Goal: Task Accomplishment & Management: Manage account settings

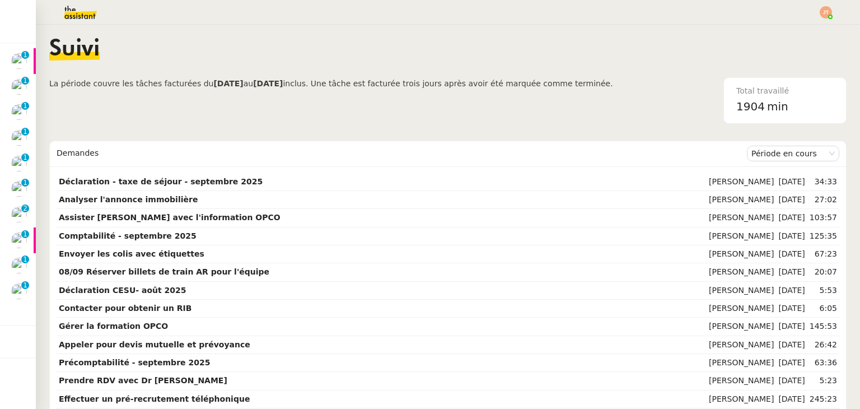
click at [201, 106] on span "La période couvre les tâches facturées du [DATE] au [DATE] inclus. Une tâche es…" at bounding box center [331, 100] width 564 height 46
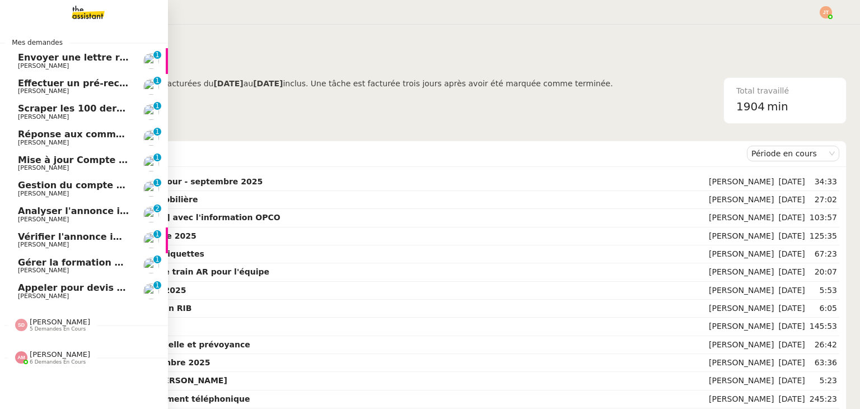
click at [58, 359] on span "6 demandes en cours" at bounding box center [58, 362] width 56 height 6
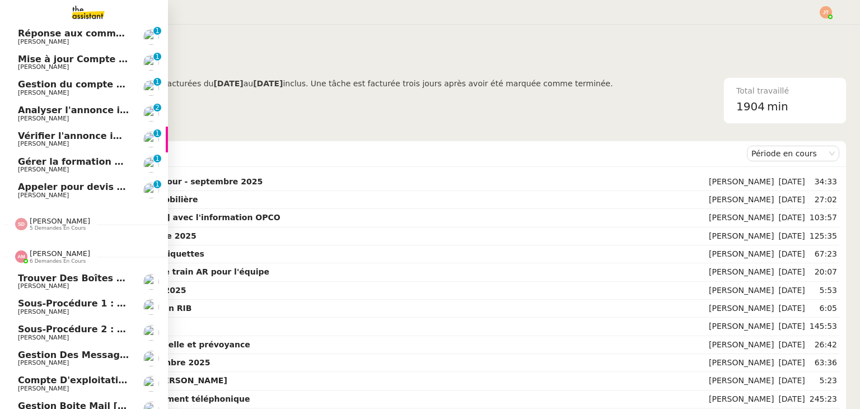
scroll to position [120, 0]
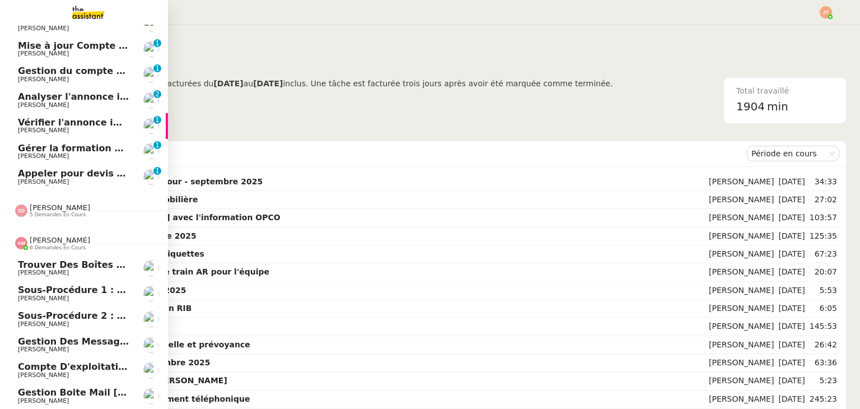
click at [54, 245] on span "6 demandes en cours" at bounding box center [58, 248] width 56 height 6
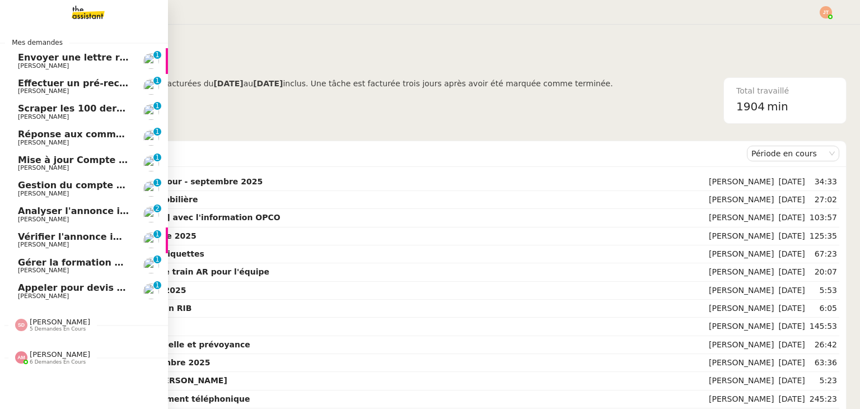
click at [60, 190] on span "[PERSON_NAME]" at bounding box center [74, 193] width 113 height 7
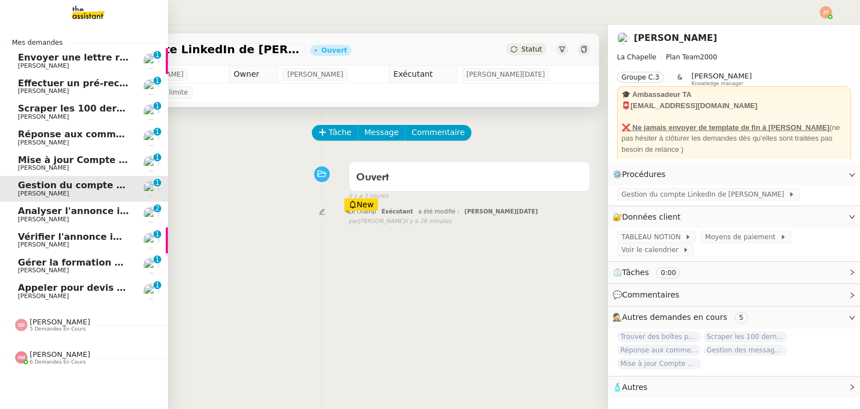
click at [52, 359] on span "6 demandes en cours" at bounding box center [58, 362] width 56 height 6
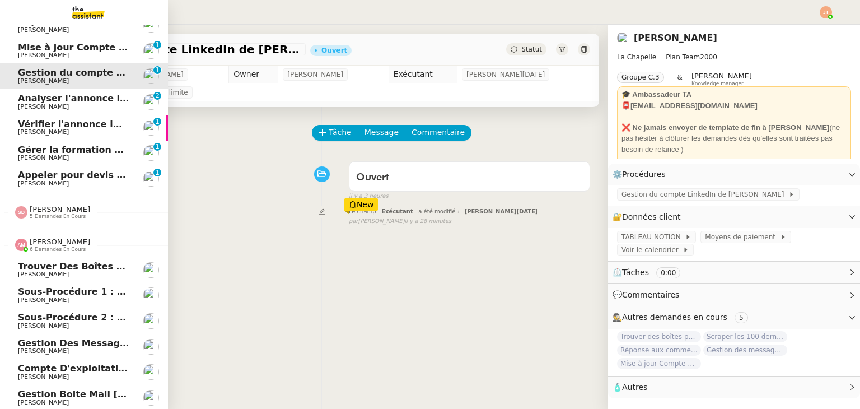
scroll to position [120, 0]
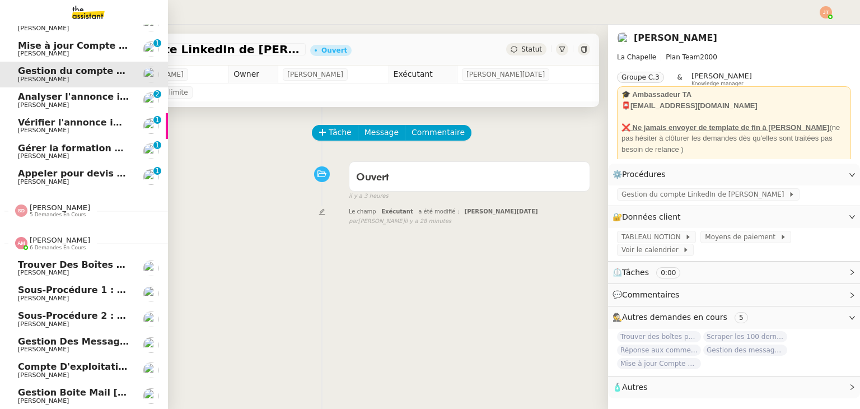
click at [58, 245] on span "6 demandes en cours" at bounding box center [58, 248] width 56 height 6
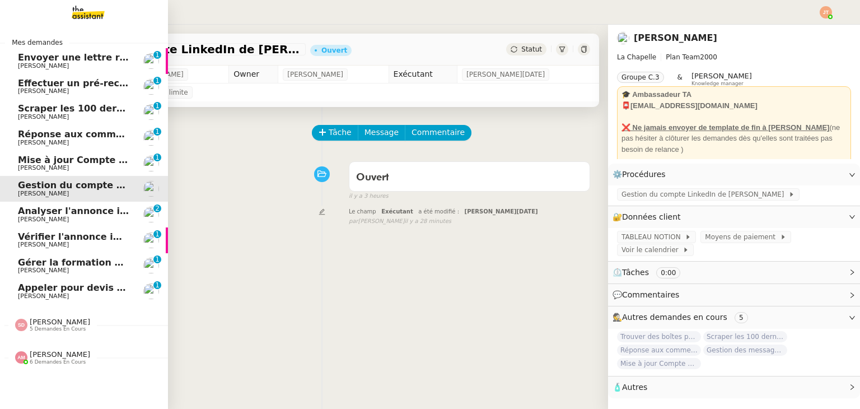
click at [63, 354] on span "[PERSON_NAME]" at bounding box center [60, 354] width 60 height 8
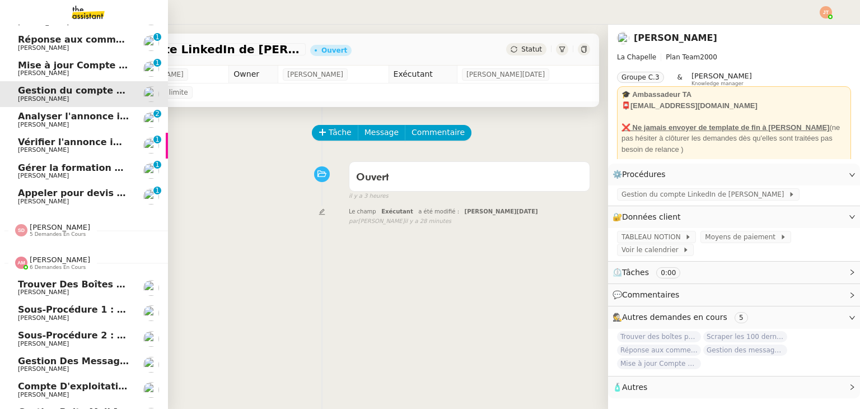
scroll to position [120, 0]
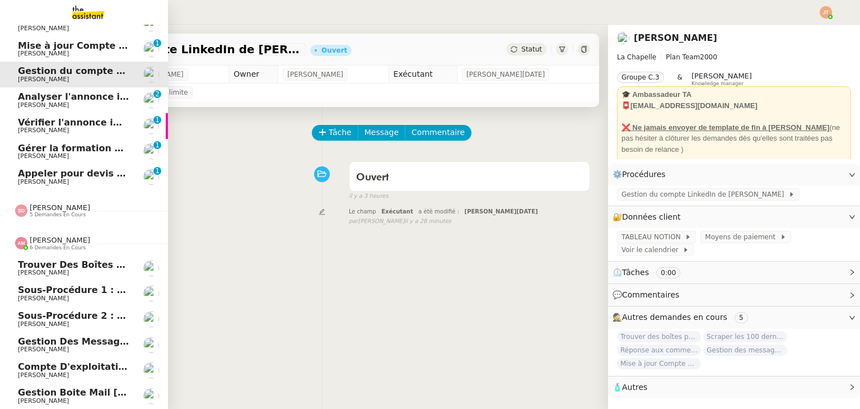
click at [64, 336] on span "Gestion des messages privés linkedIn - 12 septembre 2025" at bounding box center [169, 341] width 303 height 11
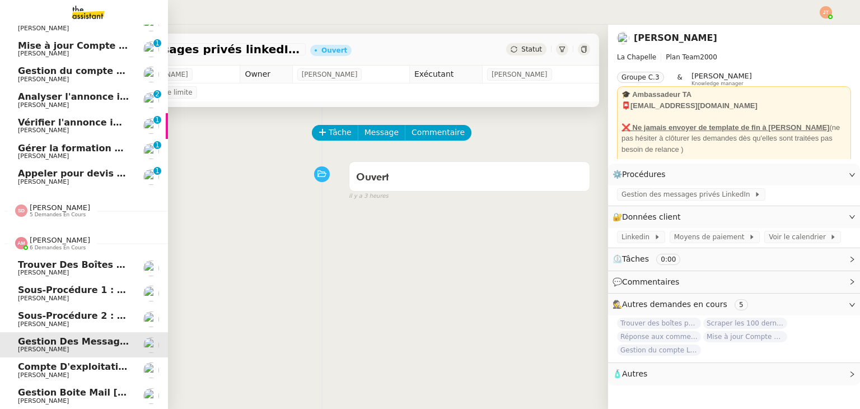
click at [45, 236] on span "[PERSON_NAME]" at bounding box center [60, 240] width 60 height 8
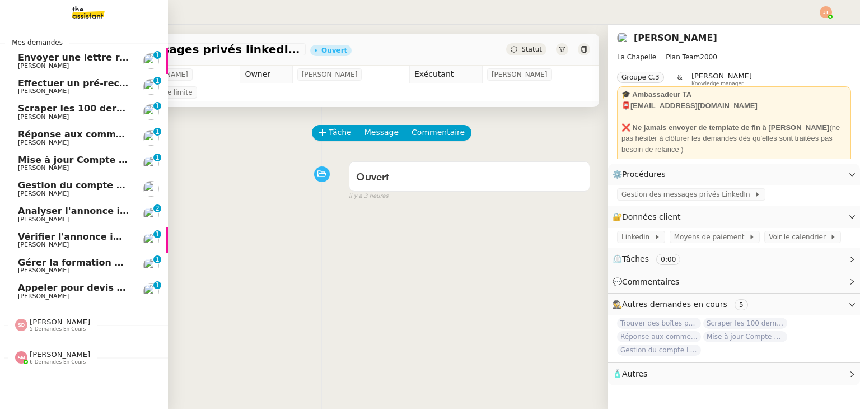
click at [58, 184] on span "Gestion du compte LinkedIn de [PERSON_NAME] (post + gestion messages) - [DATE]" at bounding box center [230, 185] width 425 height 11
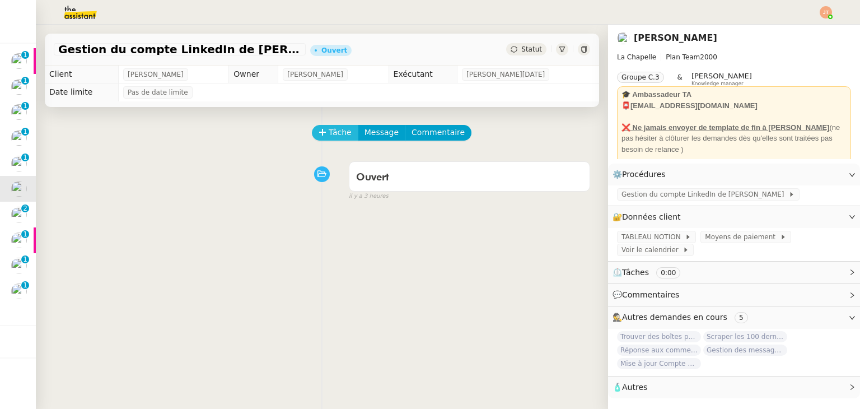
click at [343, 137] on span "Tâche" at bounding box center [340, 132] width 23 height 13
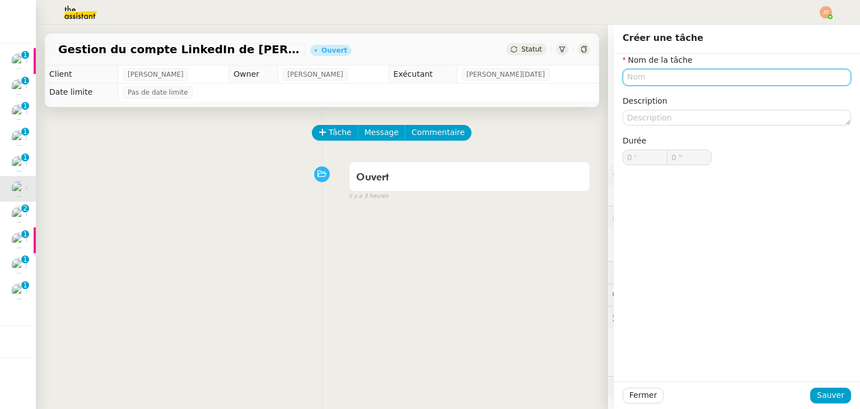
click at [627, 77] on input "text" at bounding box center [737, 77] width 228 height 16
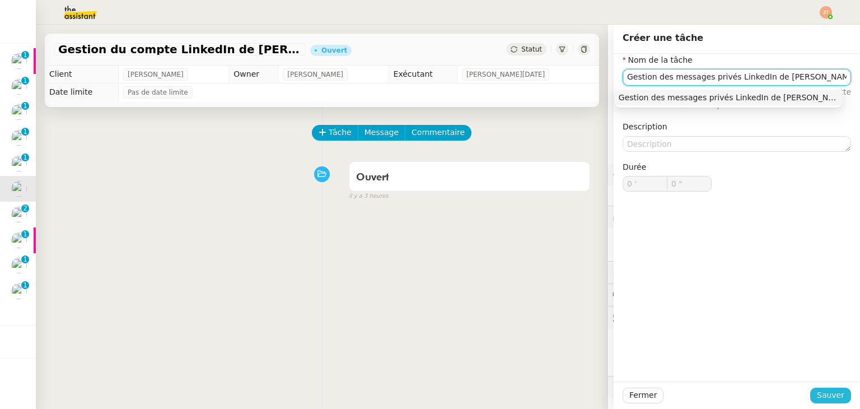
type input "Gestion des messages privés LinkedIn de [PERSON_NAME]"
click at [817, 395] on span "Sauver" at bounding box center [830, 395] width 27 height 13
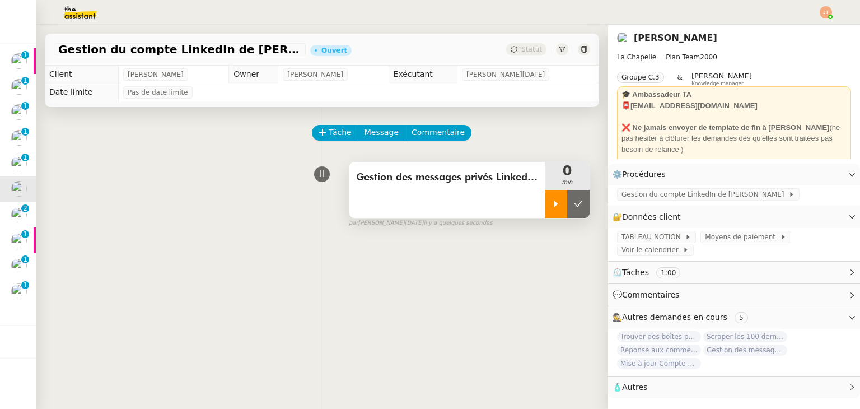
click at [545, 209] on div at bounding box center [556, 204] width 22 height 28
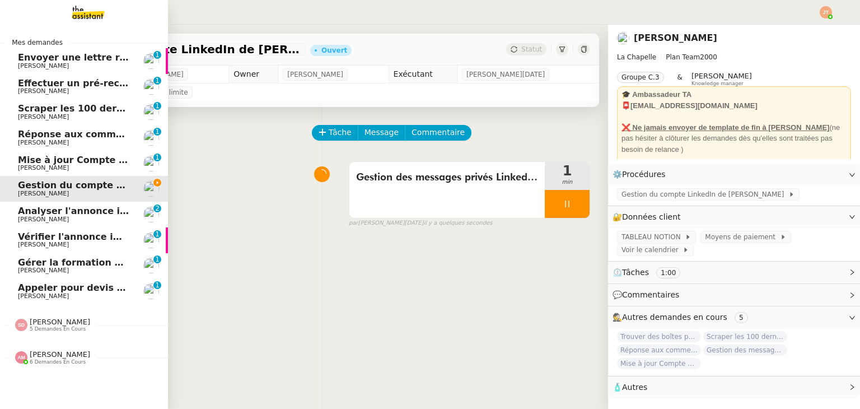
click at [58, 131] on span "Réponse aux commentaires avec [URL] - [DATE]" at bounding box center [138, 134] width 241 height 11
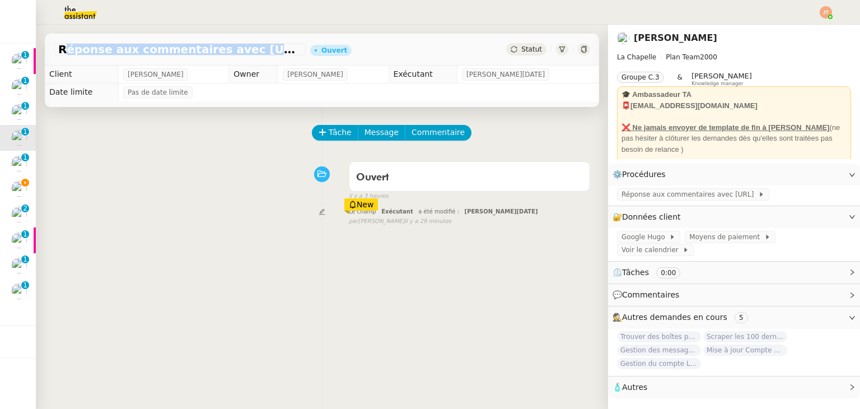
drag, startPoint x: 60, startPoint y: 52, endPoint x: 269, endPoint y: 50, distance: 208.3
click at [269, 50] on span "Réponse aux commentaires avec [URL] - [DATE]" at bounding box center [179, 49] width 243 height 11
copy span "Réponse aux commentaires avec [URL]"
click at [329, 128] on span "Tâche" at bounding box center [340, 132] width 23 height 13
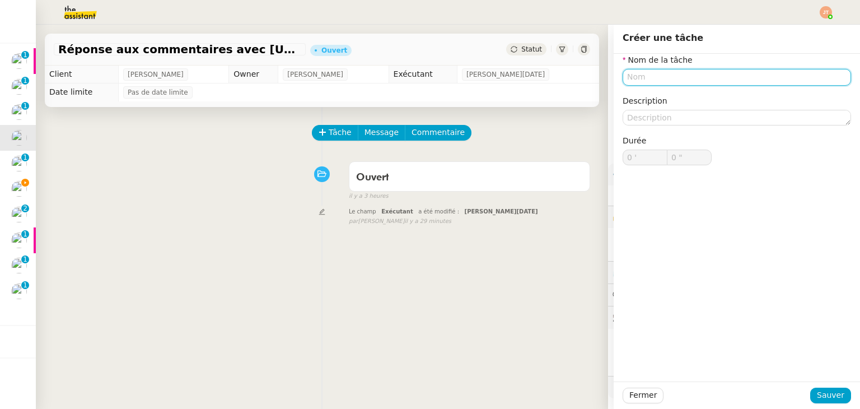
click at [658, 81] on input "text" at bounding box center [737, 77] width 228 height 16
paste input "Réponse aux commentaires avec [URL]"
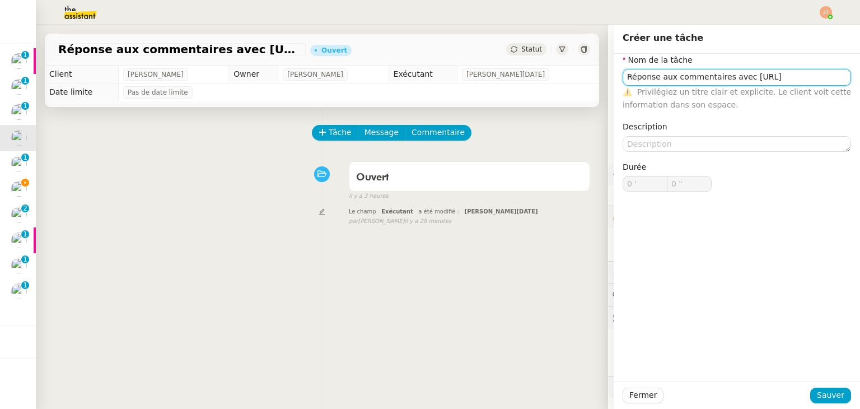
drag, startPoint x: 766, startPoint y: 78, endPoint x: 734, endPoint y: 78, distance: 31.9
click at [734, 78] on input "Réponse aux commentaires avec [URL]" at bounding box center [737, 77] width 228 height 16
type input "Réponse aux commentaires avec [URL]"
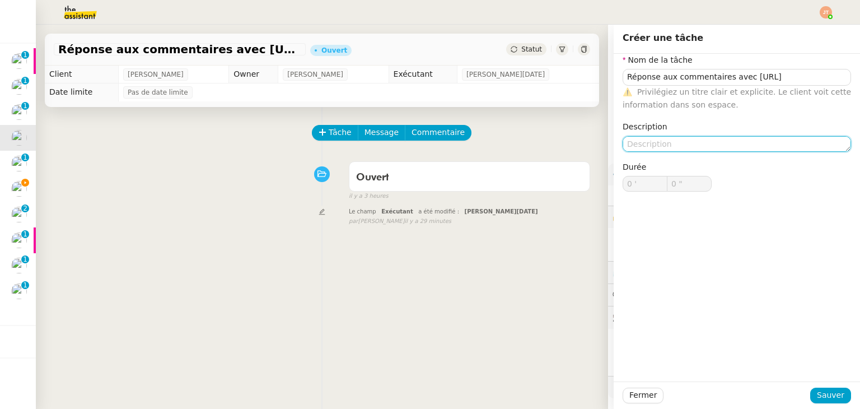
click at [679, 140] on textarea at bounding box center [737, 144] width 228 height 16
paste textarea "[URL]"
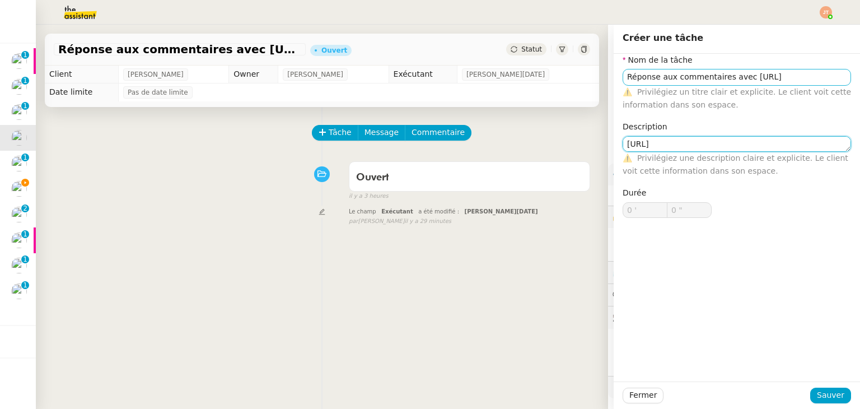
type textarea "[URL]"
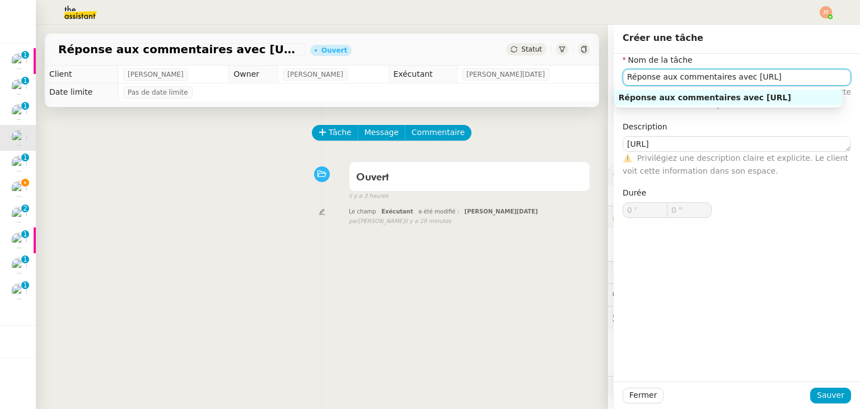
drag, startPoint x: 770, startPoint y: 81, endPoint x: 718, endPoint y: 81, distance: 51.5
click at [718, 81] on input "Réponse aux commentaires avec [URL]" at bounding box center [737, 77] width 228 height 16
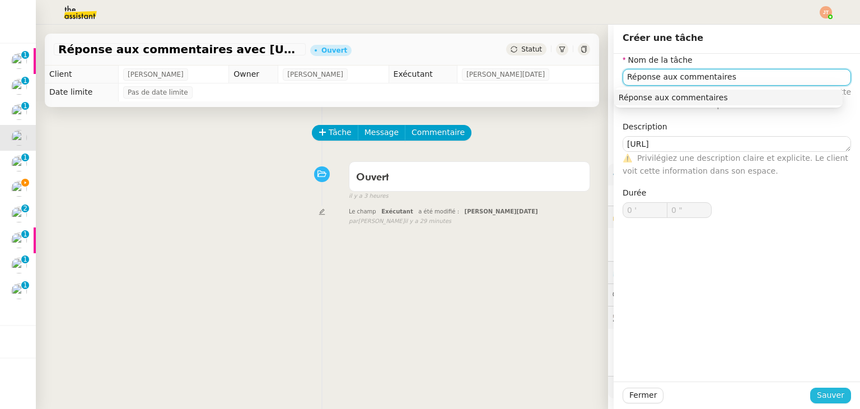
type input "Réponse aux commentaires"
click at [818, 400] on span "Sauver" at bounding box center [830, 395] width 27 height 13
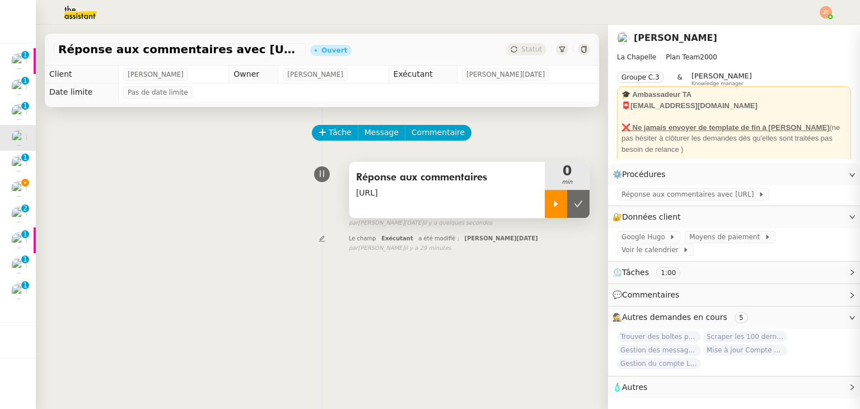
click at [545, 213] on div at bounding box center [556, 204] width 22 height 28
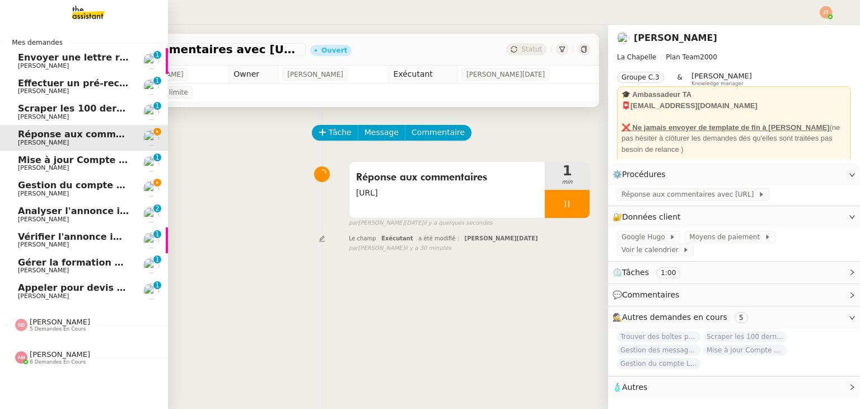
click at [54, 360] on span "6 demandes en cours" at bounding box center [58, 362] width 56 height 6
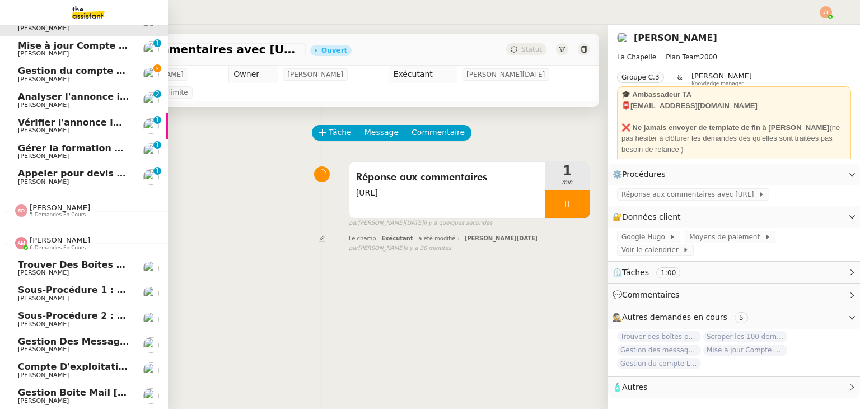
scroll to position [120, 0]
click at [41, 364] on span "Compte d'exploitation Moun Pro - vendredi 12 septembre 2025" at bounding box center [178, 366] width 321 height 11
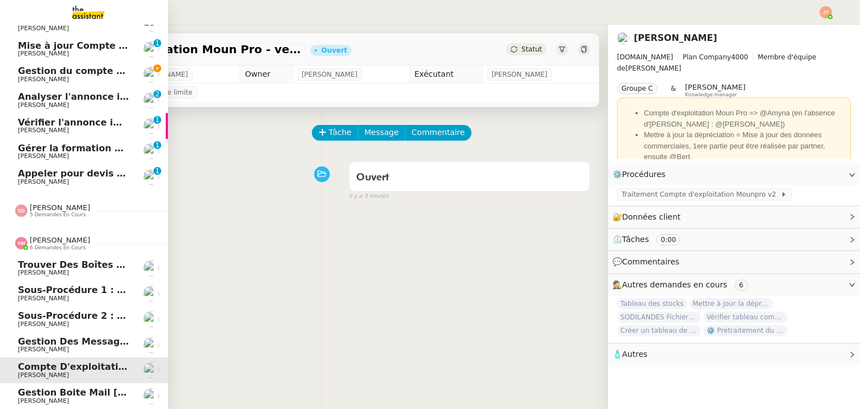
click at [72, 388] on span "Gestion boite mail [PERSON_NAME] & [PERSON_NAME] - [DATE]" at bounding box center [178, 392] width 320 height 11
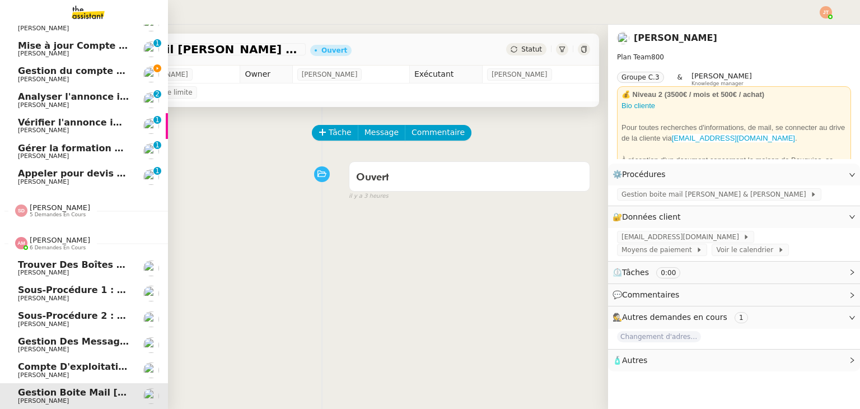
click at [44, 295] on link "Sous-procédure 1 : Actualisation du fichier de suivi - [DATE] [PERSON_NAME]" at bounding box center [84, 293] width 168 height 26
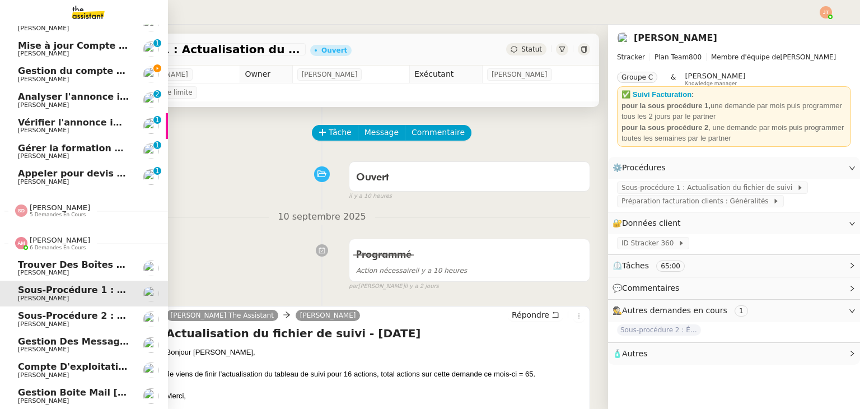
click at [46, 320] on span "[PERSON_NAME]" at bounding box center [43, 323] width 51 height 7
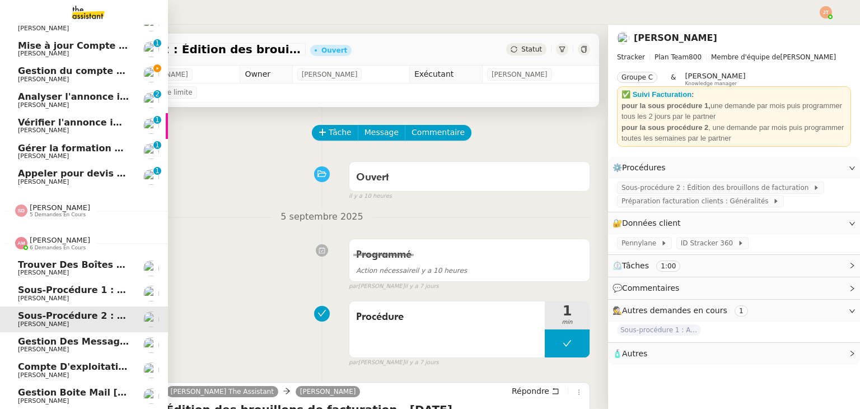
click at [58, 245] on span "6 demandes en cours" at bounding box center [58, 248] width 56 height 6
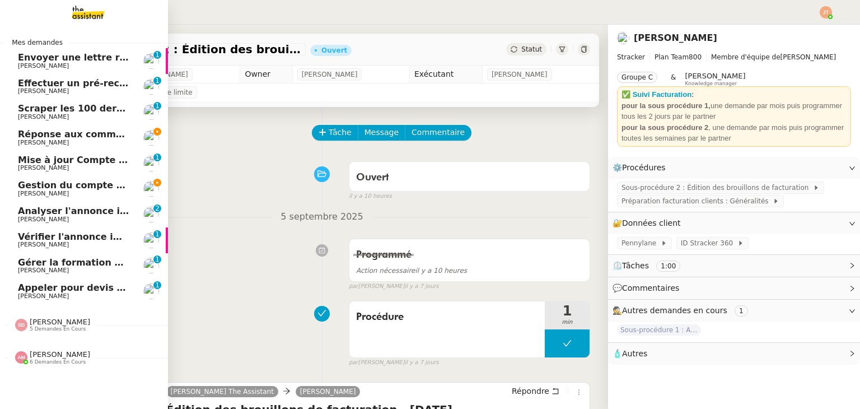
click at [60, 319] on span "[PERSON_NAME]" at bounding box center [60, 321] width 60 height 8
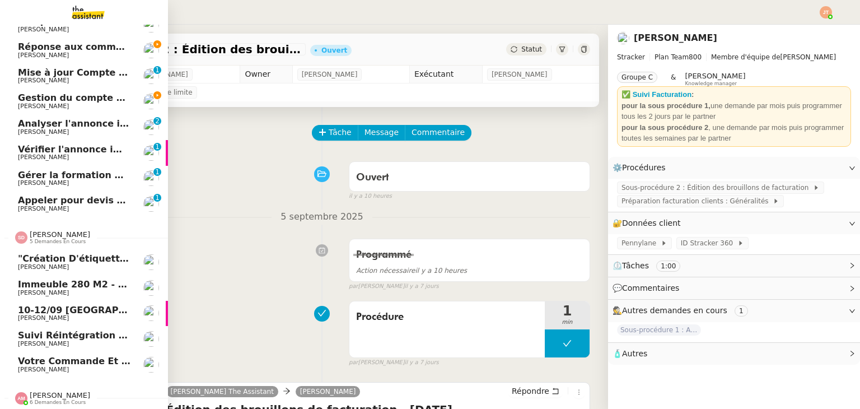
scroll to position [94, 0]
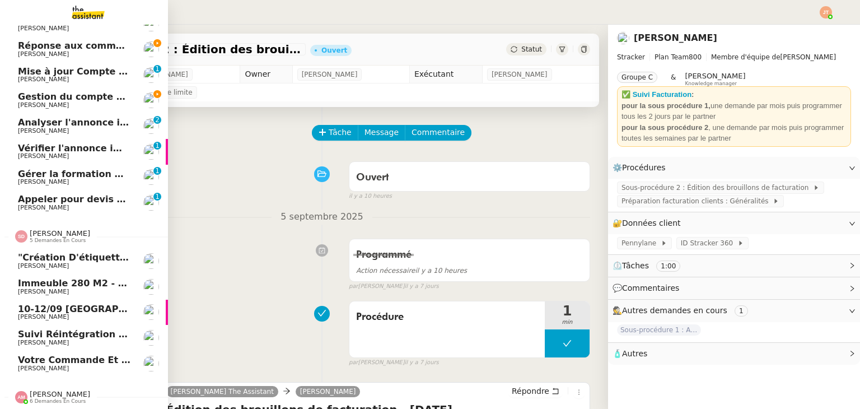
click at [60, 365] on span "[PERSON_NAME]" at bounding box center [74, 368] width 113 height 7
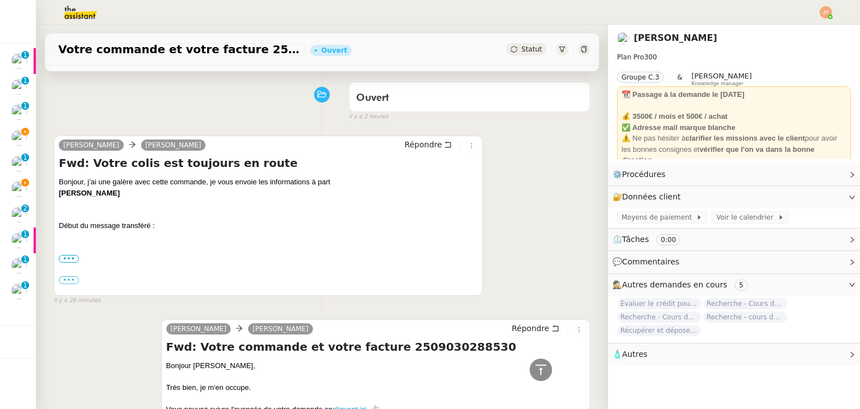
scroll to position [56, 0]
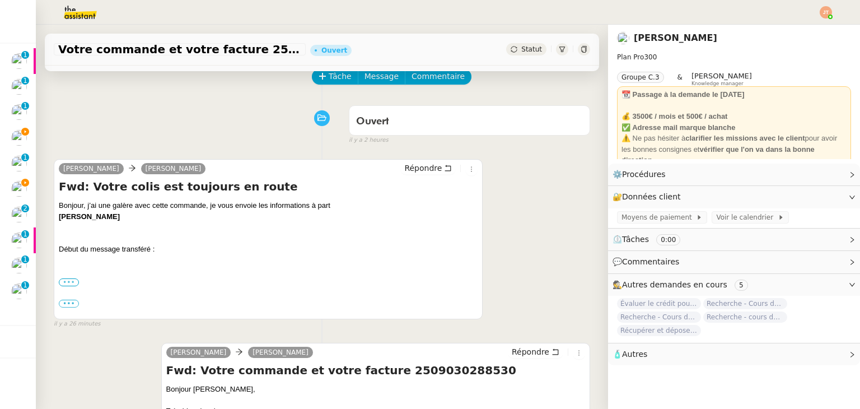
click at [69, 284] on label "•••" at bounding box center [69, 282] width 20 height 8
click at [0, 0] on input "•••" at bounding box center [0, 0] width 0 height 0
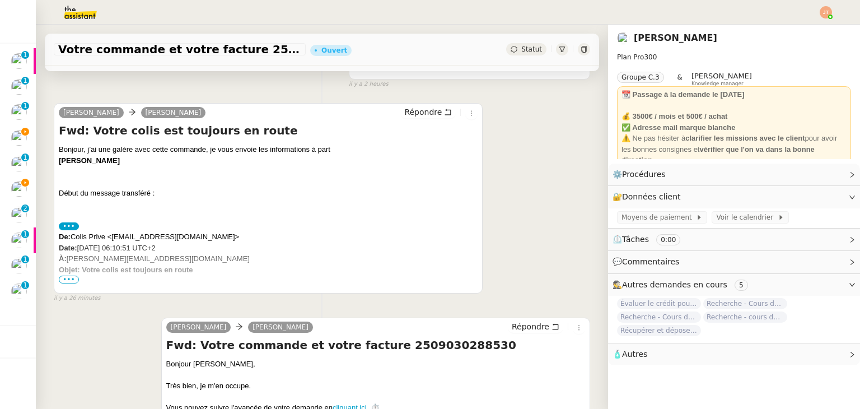
click at [69, 283] on span "•••" at bounding box center [69, 279] width 20 height 8
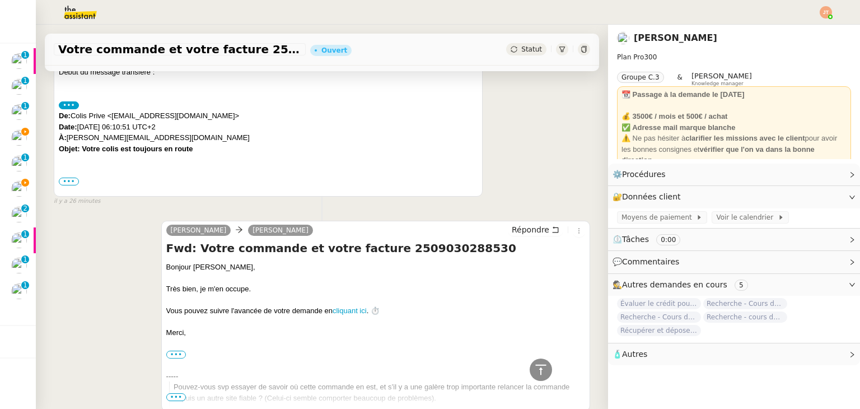
scroll to position [224, 0]
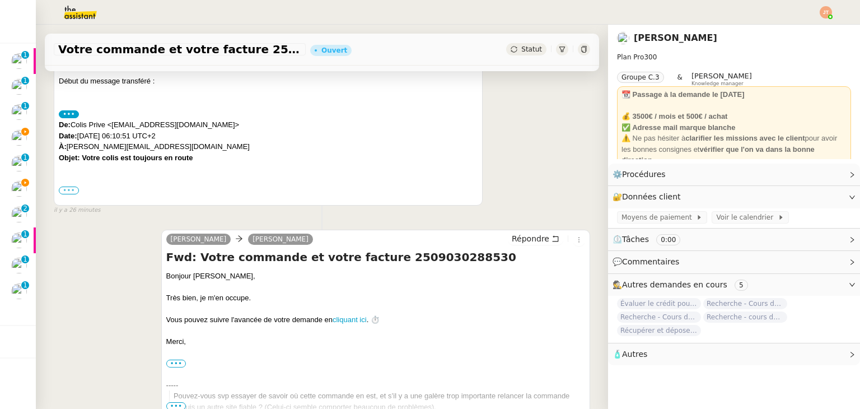
click at [73, 194] on label "•••" at bounding box center [69, 190] width 20 height 8
click at [0, 0] on input "•••" at bounding box center [0, 0] width 0 height 0
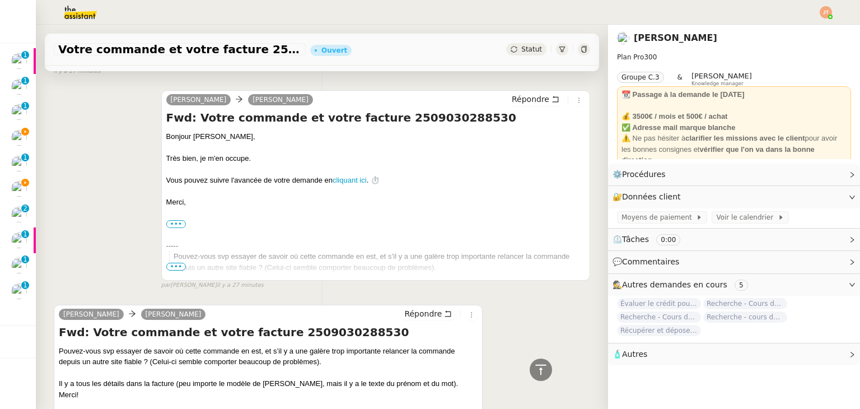
scroll to position [1064, 0]
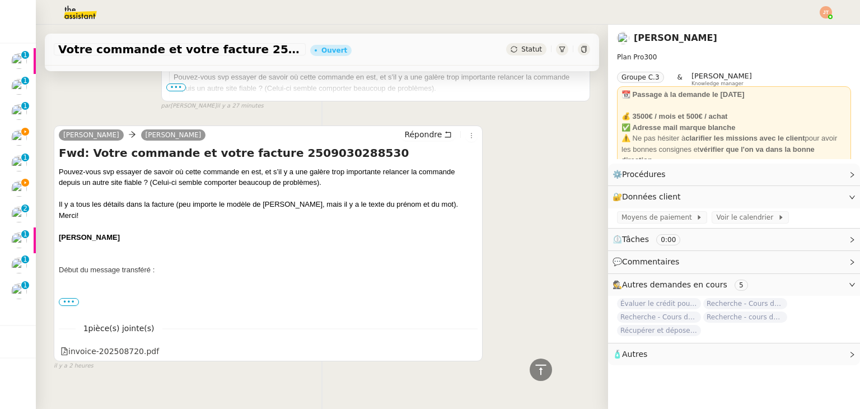
click at [73, 306] on span "•••" at bounding box center [69, 302] width 20 height 8
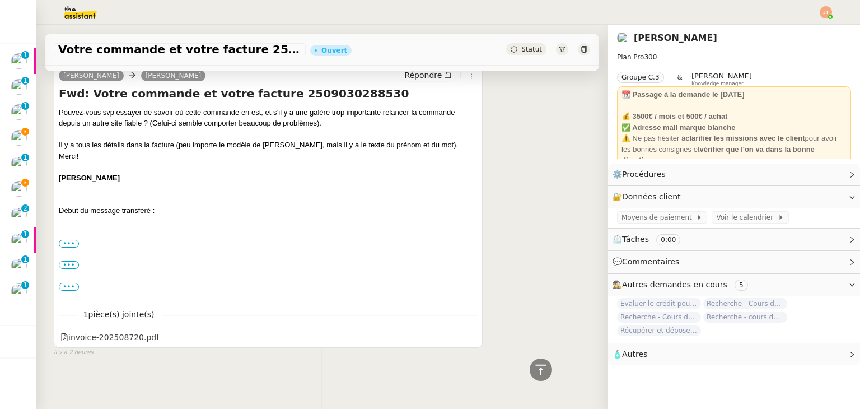
scroll to position [1129, 0]
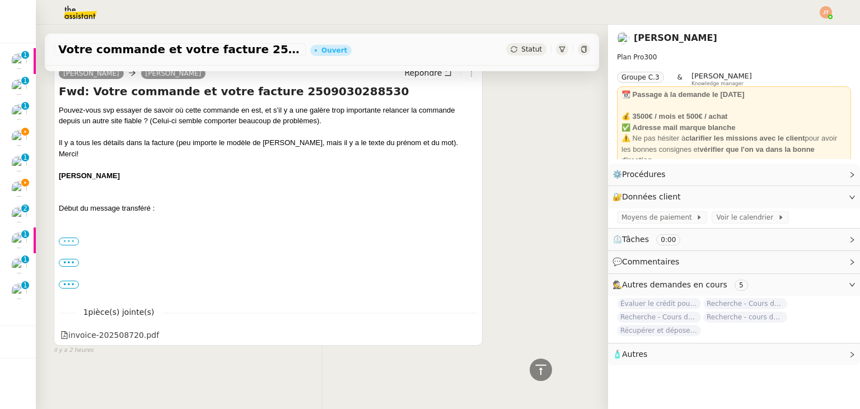
click at [73, 237] on label "•••" at bounding box center [69, 241] width 20 height 8
click at [0, 0] on input "•••" at bounding box center [0, 0] width 0 height 0
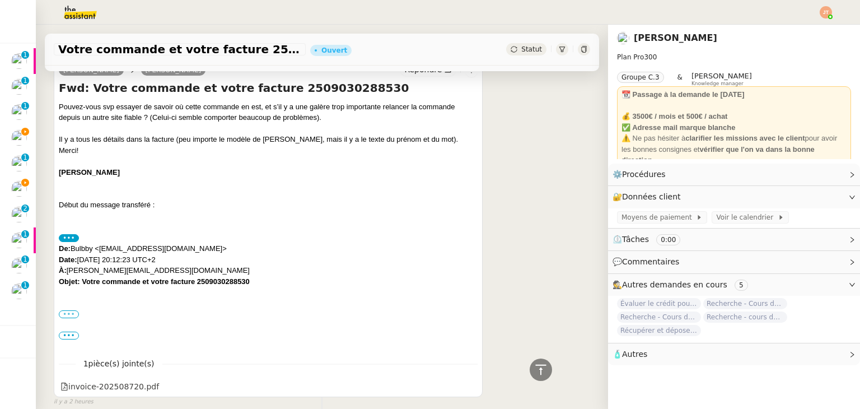
click at [72, 312] on label "•••" at bounding box center [69, 314] width 20 height 8
click at [0, 0] on input "•••" at bounding box center [0, 0] width 0 height 0
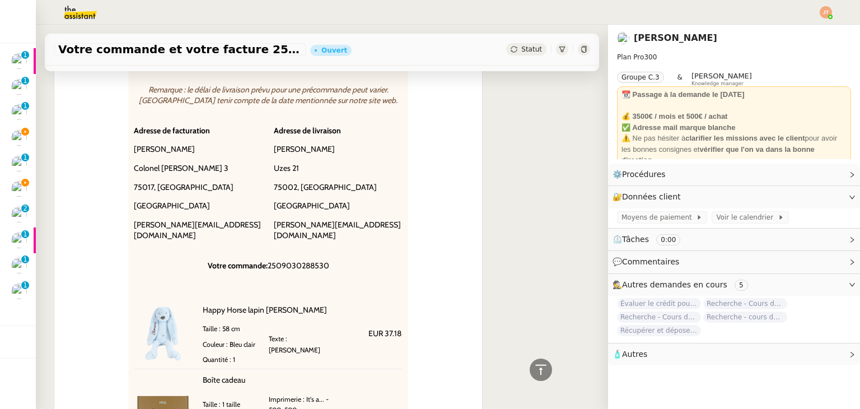
scroll to position [1576, 0]
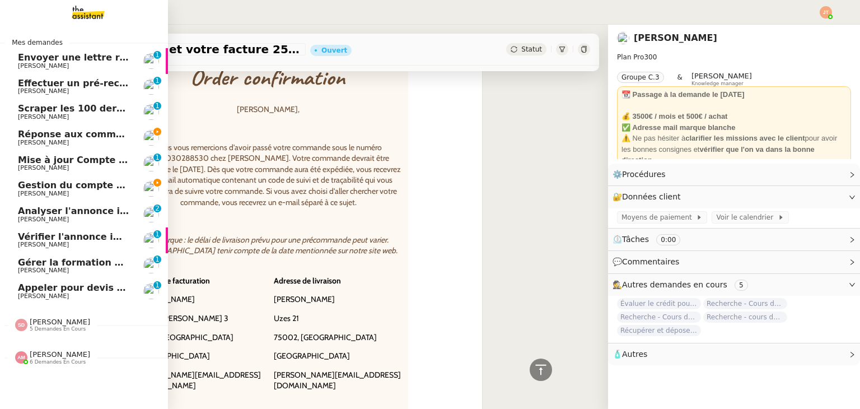
click at [61, 137] on span "Réponse aux commentaires avec [URL] - [DATE]" at bounding box center [138, 134] width 241 height 11
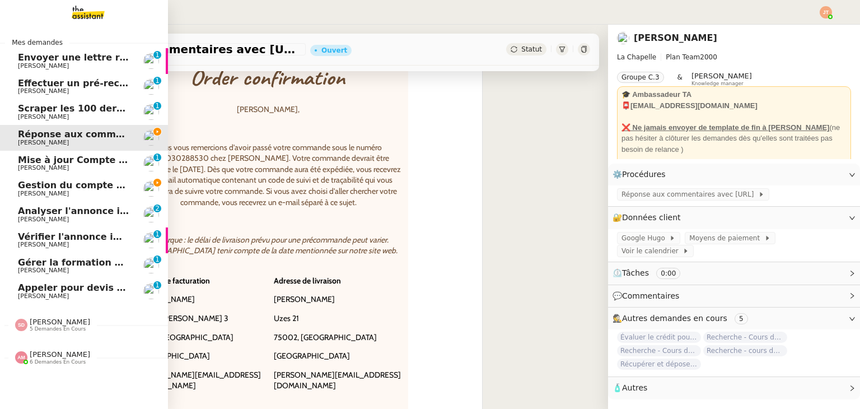
scroll to position [150, 0]
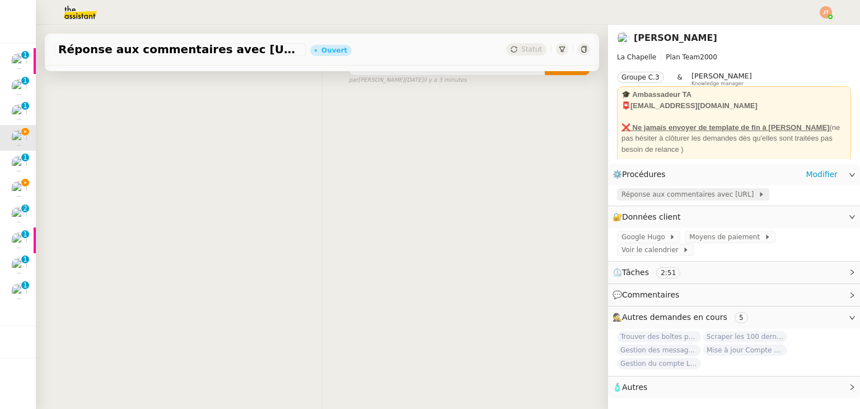
click at [657, 195] on span "Réponse aux commentaires avec [URL]" at bounding box center [689, 194] width 137 height 11
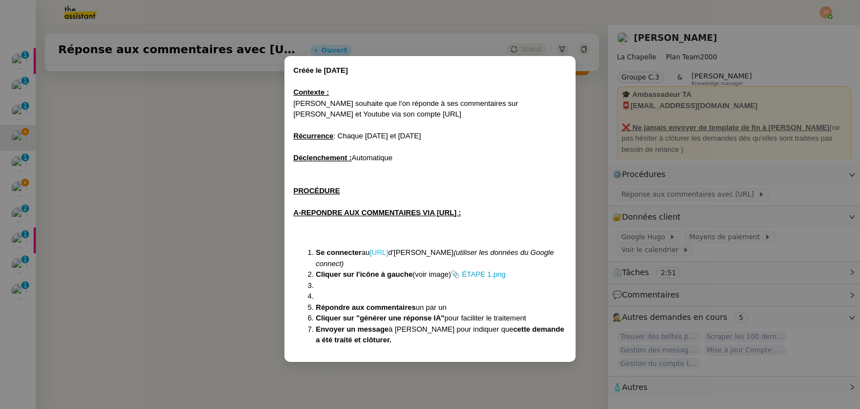
click at [388, 254] on link "[URL]" at bounding box center [378, 252] width 18 height 8
click at [143, 123] on nz-modal-container "Créée le [DATE] Contexte : [PERSON_NAME] souhaite que l'on réponde à ses commen…" at bounding box center [430, 204] width 860 height 409
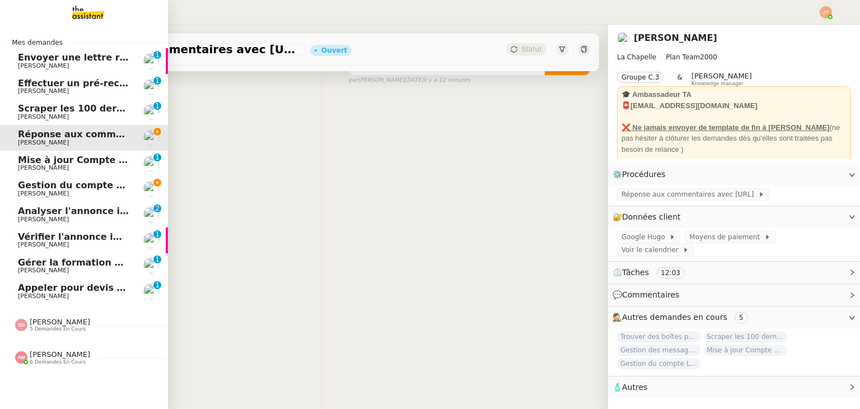
click at [53, 354] on span "[PERSON_NAME]" at bounding box center [60, 354] width 60 height 8
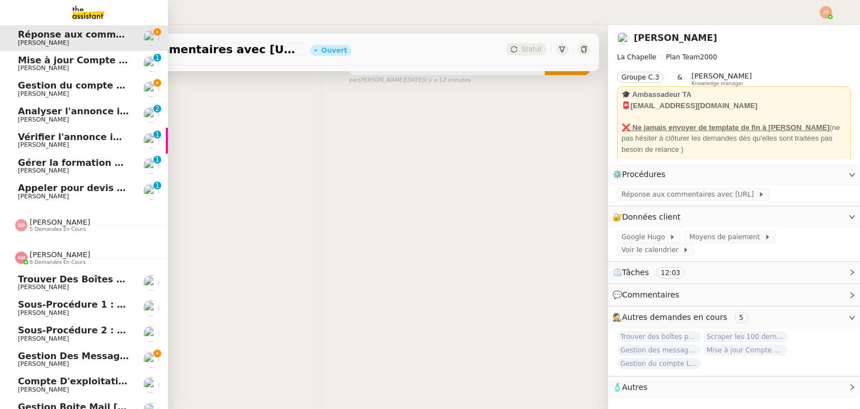
scroll to position [120, 0]
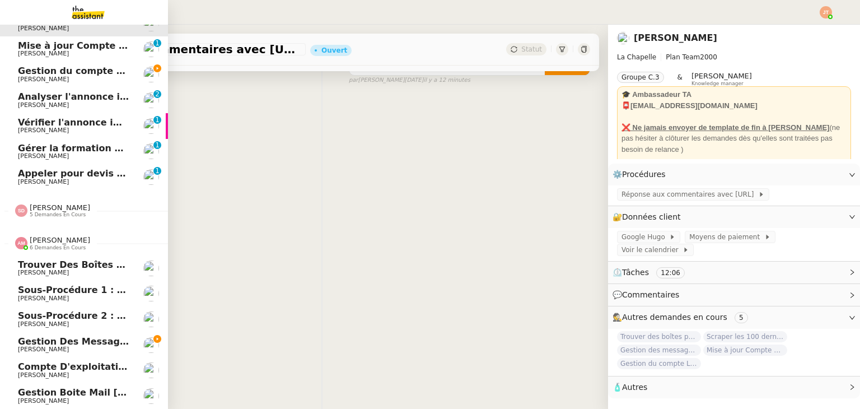
click at [53, 236] on span "[PERSON_NAME]" at bounding box center [60, 240] width 60 height 8
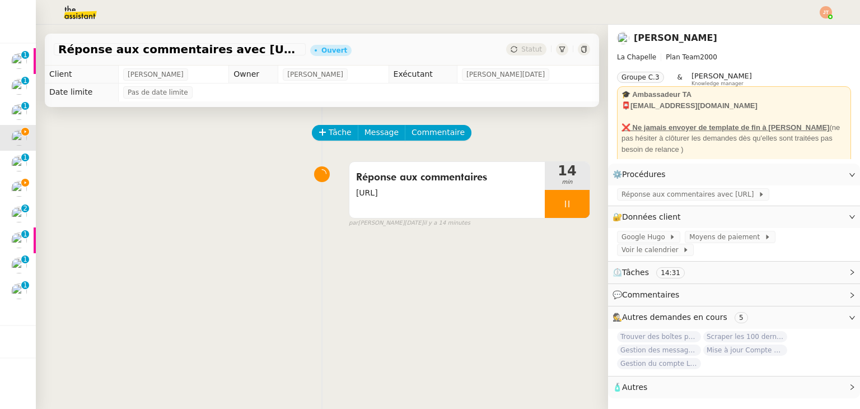
scroll to position [0, 0]
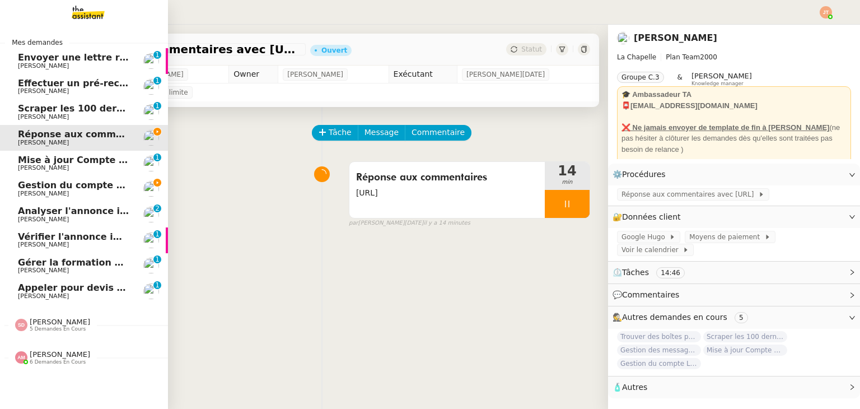
click at [88, 189] on span "Gestion du compte LinkedIn de [PERSON_NAME] (post + gestion messages) - [DATE]" at bounding box center [230, 185] width 425 height 11
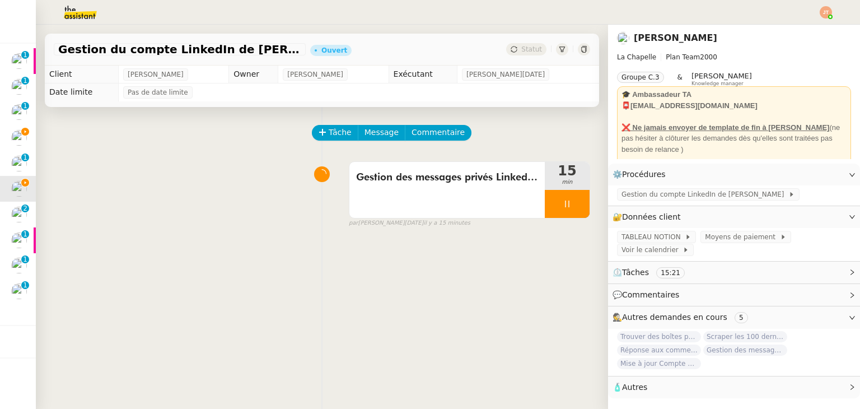
click at [71, 4] on img at bounding box center [71, 12] width 87 height 25
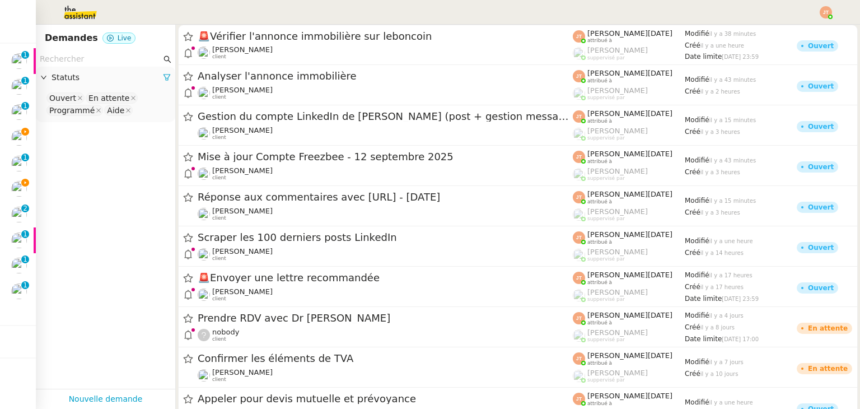
click at [113, 52] on nz-input-group at bounding box center [105, 59] width 139 height 15
click at [110, 55] on input "text" at bounding box center [100, 59] width 121 height 13
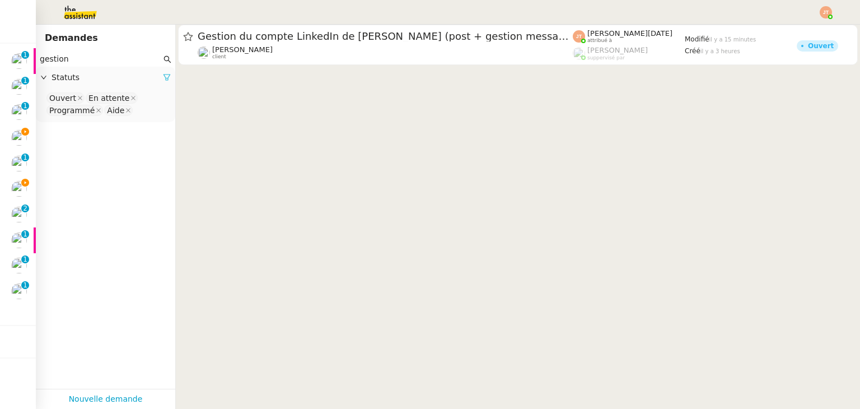
type input "gestion"
click at [163, 81] on icon at bounding box center [167, 77] width 8 height 8
click at [150, 79] on span "Statuts" at bounding box center [111, 77] width 119 height 13
click at [105, 92] on nz-select-top-control "Please select" at bounding box center [105, 98] width 121 height 14
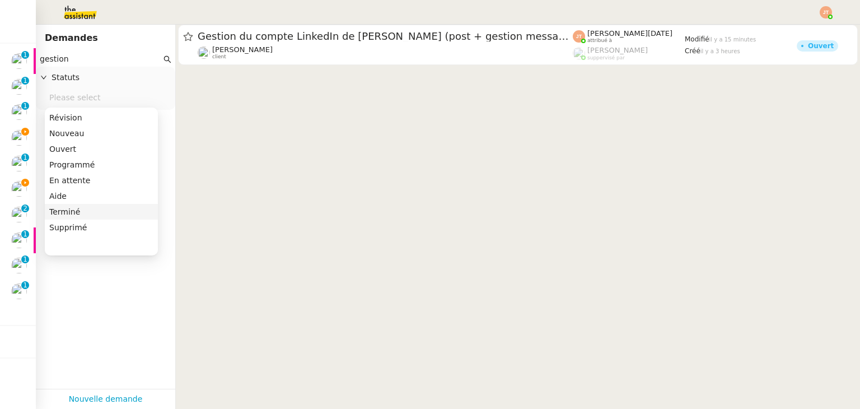
click at [77, 212] on div "Terminé" at bounding box center [101, 212] width 104 height 10
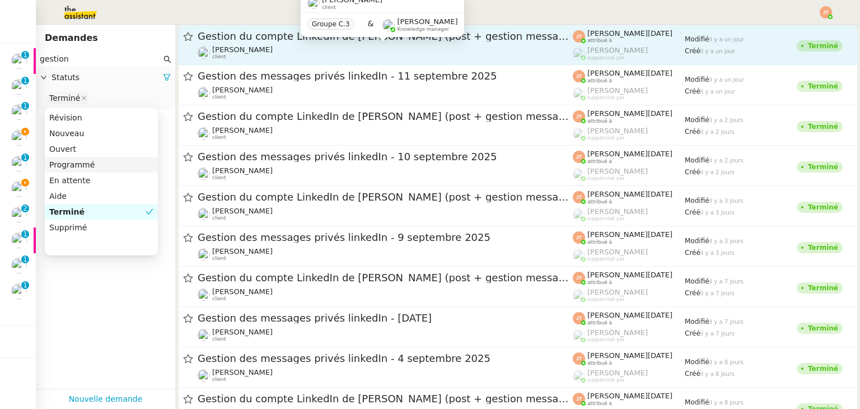
click at [296, 48] on div "[PERSON_NAME] client" at bounding box center [385, 52] width 375 height 15
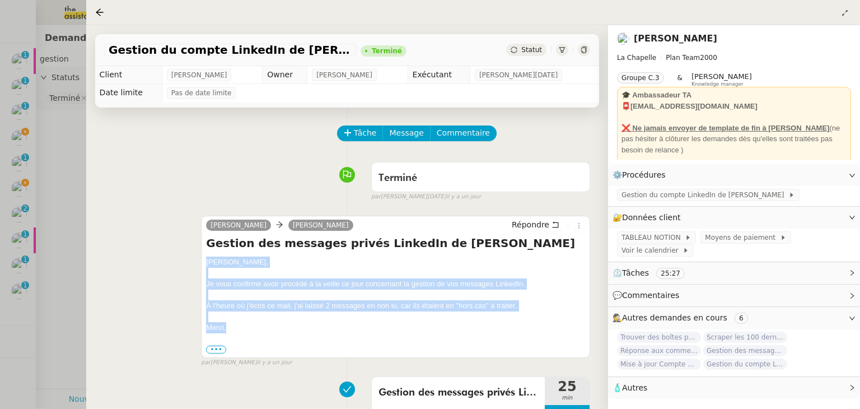
drag, startPoint x: 205, startPoint y: 263, endPoint x: 231, endPoint y: 330, distance: 71.9
click at [231, 330] on div "[PERSON_NAME] Répondre Gestion des messages privés LinkedIn de [PERSON_NAME], J…" at bounding box center [395, 287] width 389 height 142
copy div "[PERSON_NAME], Je vous confirme avoir procédé à la veille ce jour concernant la…"
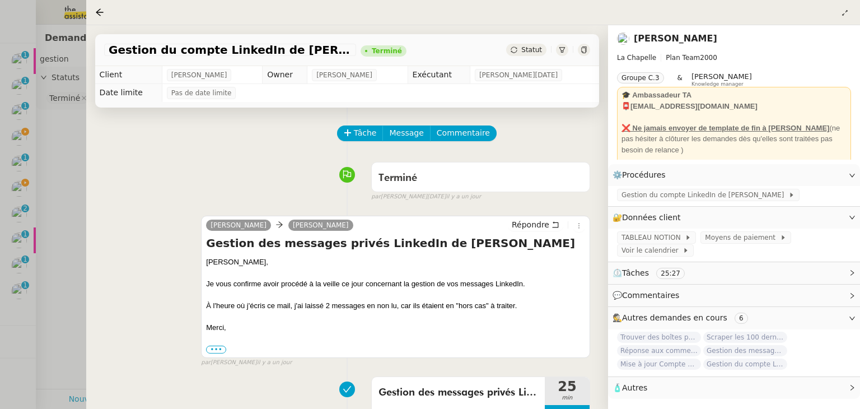
click at [83, 181] on div at bounding box center [430, 204] width 860 height 409
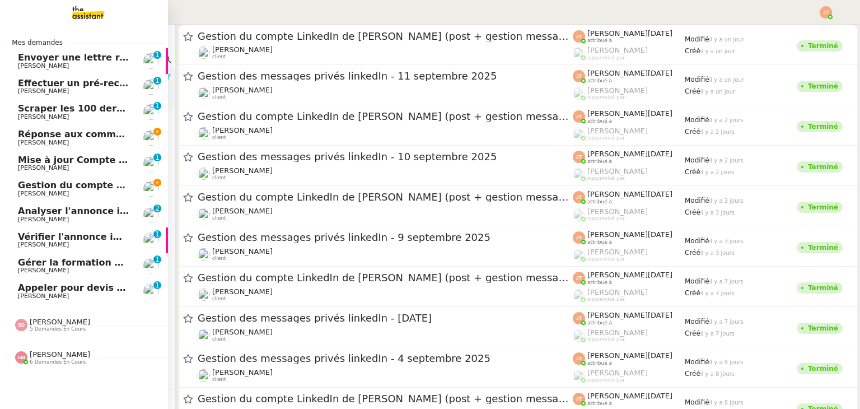
click at [45, 183] on span "Gestion du compte LinkedIn de [PERSON_NAME] (post + gestion messages) - [DATE]" at bounding box center [230, 185] width 425 height 11
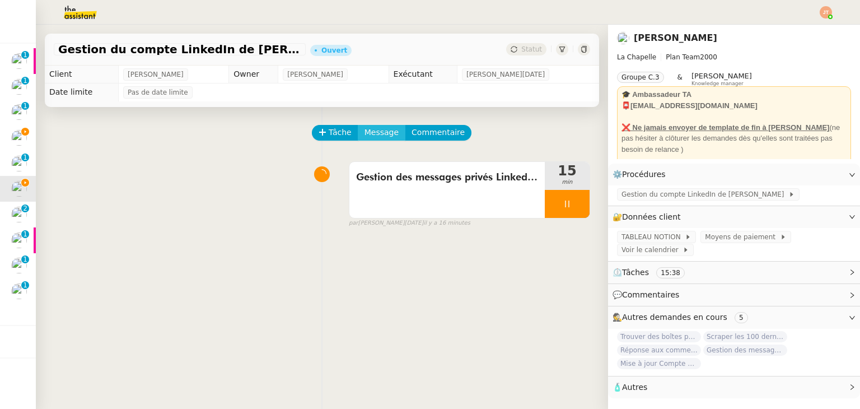
click at [376, 133] on span "Message" at bounding box center [381, 132] width 34 height 13
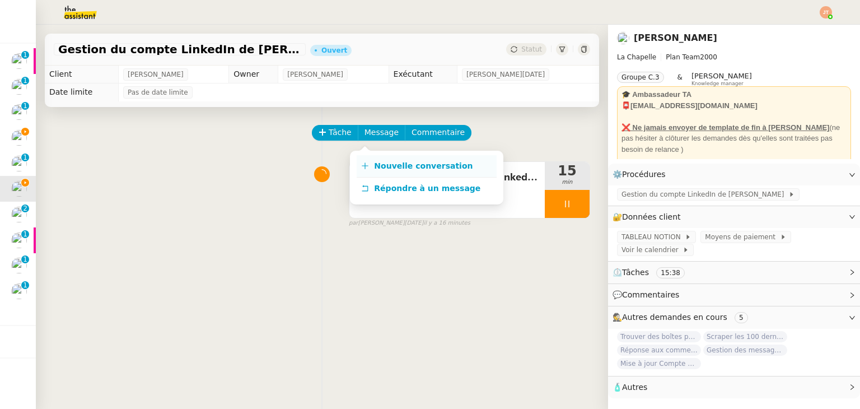
click at [390, 169] on span "Nouvelle conversation" at bounding box center [423, 165] width 99 height 9
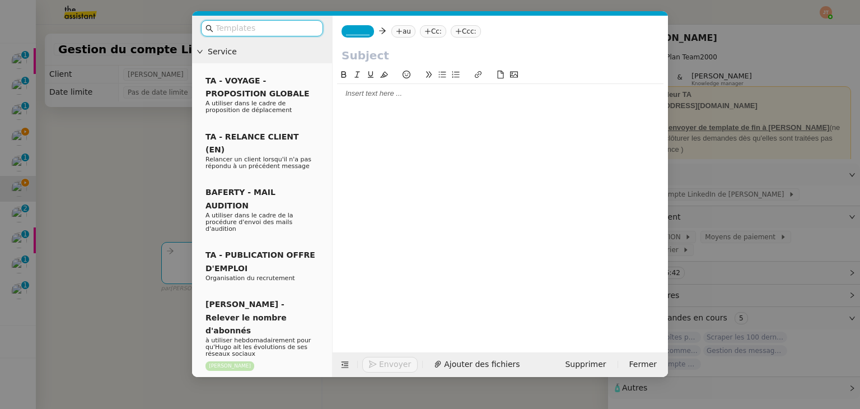
click at [359, 99] on div at bounding box center [500, 93] width 326 height 10
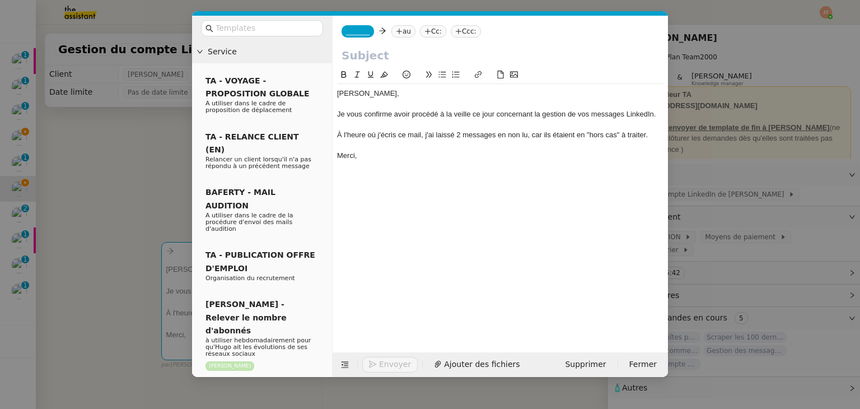
click at [459, 135] on div "À l'heure où j'écris ce mail, j'ai laissé 2 messages en non lu, car ils étaient…" at bounding box center [500, 135] width 326 height 10
click at [113, 144] on nz-modal-container "Service TA - VOYAGE - PROPOSITION GLOBALE A utiliser dans le cadre de propositi…" at bounding box center [430, 204] width 860 height 409
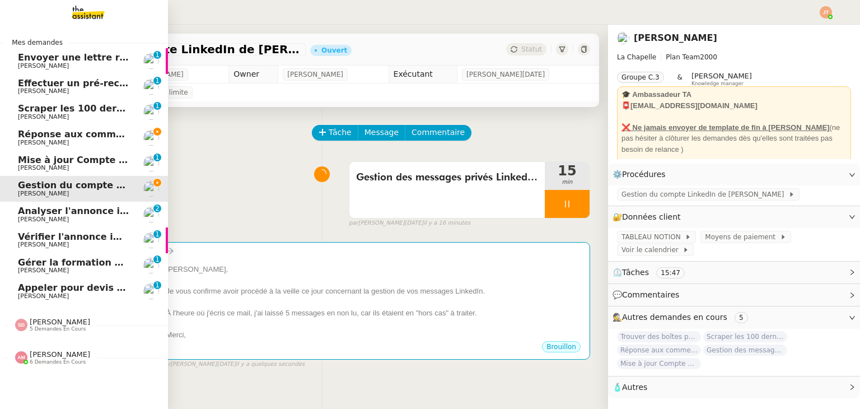
click at [47, 361] on span "6 demandes en cours" at bounding box center [58, 362] width 56 height 6
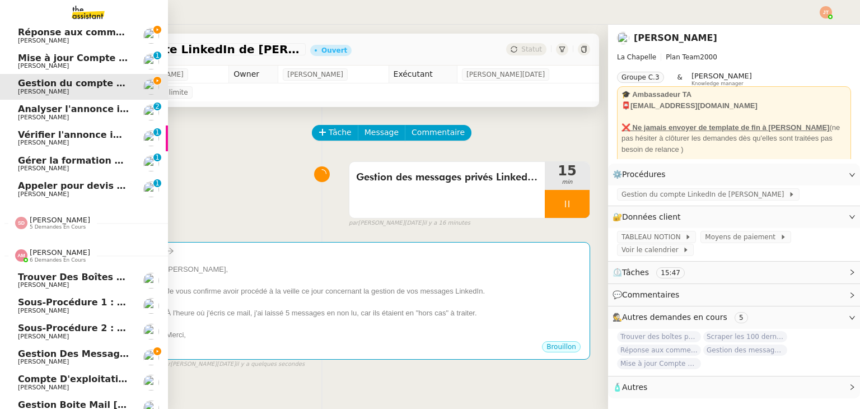
scroll to position [112, 0]
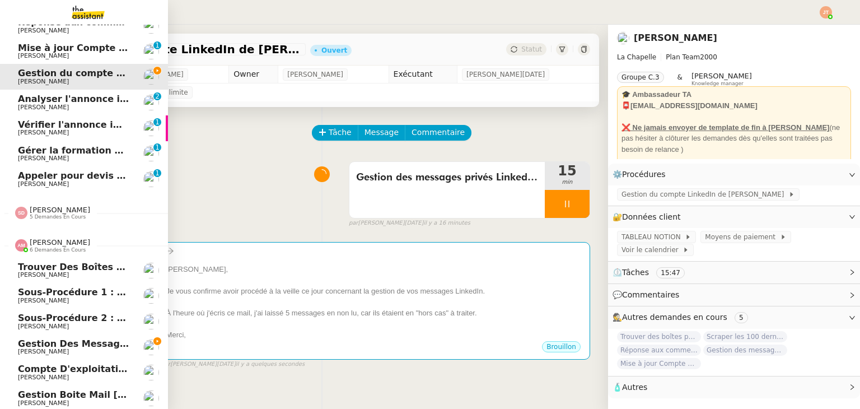
click at [74, 337] on link "Gestion des messages privés linkedIn - [DATE] [PERSON_NAME]" at bounding box center [84, 347] width 168 height 26
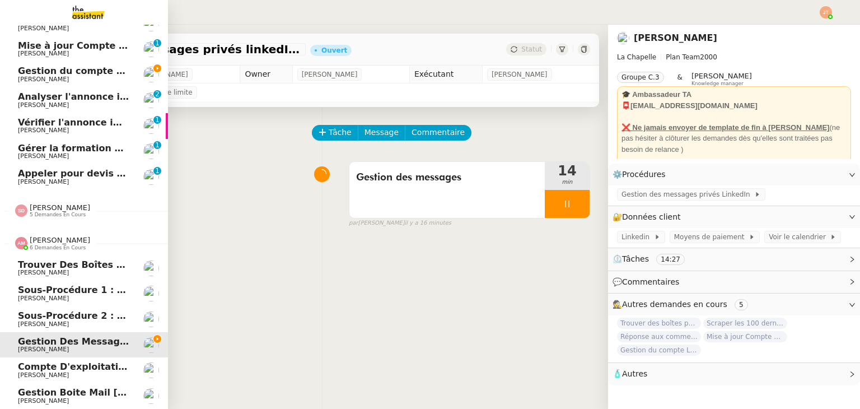
scroll to position [120, 0]
click at [50, 246] on div "[PERSON_NAME] 6 demandes en cours" at bounding box center [84, 238] width 168 height 32
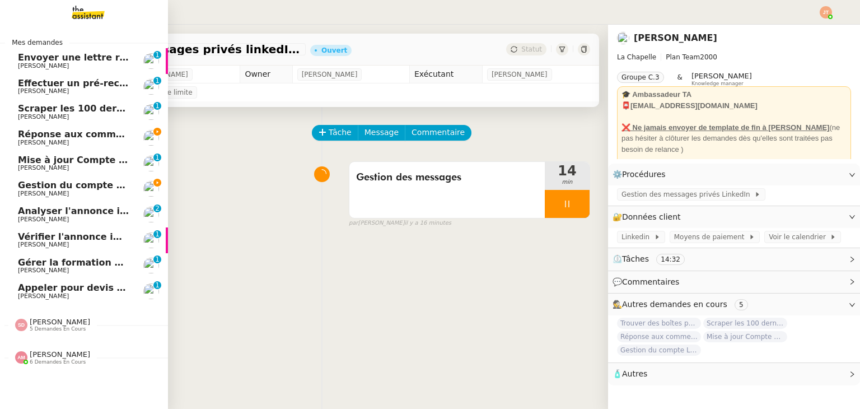
click at [81, 193] on span "[PERSON_NAME]" at bounding box center [74, 193] width 113 height 7
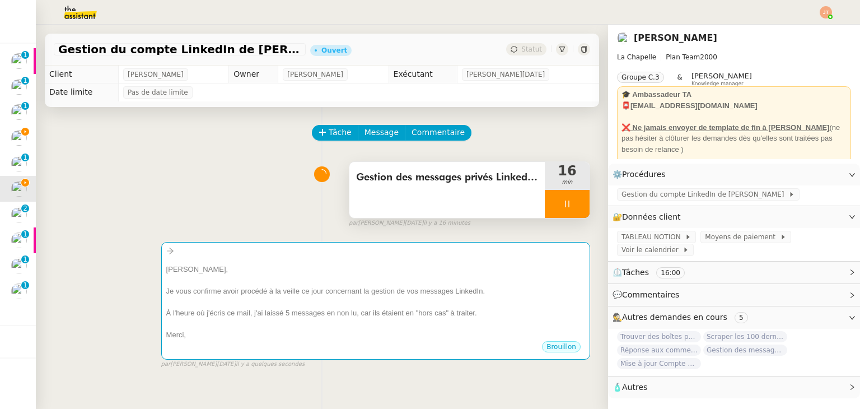
click at [405, 178] on span "Gestion des messages privés LinkedIn de [PERSON_NAME]" at bounding box center [447, 177] width 182 height 17
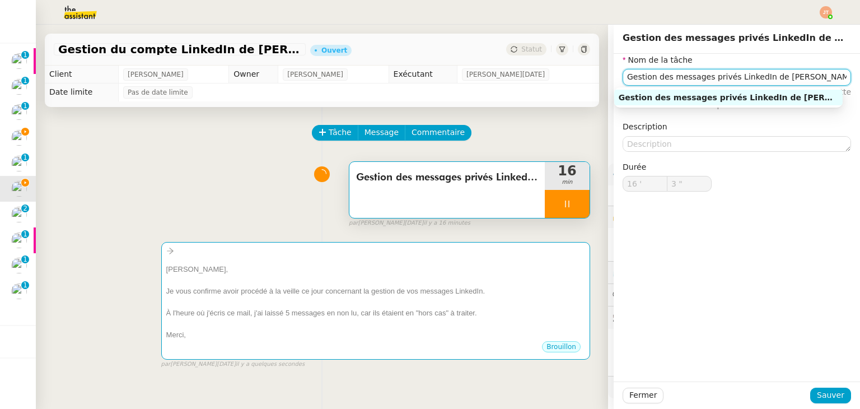
drag, startPoint x: 783, startPoint y: 77, endPoint x: 611, endPoint y: 81, distance: 171.9
click at [614, 81] on div "Nom de la tâche Gestion des messages privés LinkedIn de [PERSON_NAME] ⚠️ Privil…" at bounding box center [737, 132] width 246 height 156
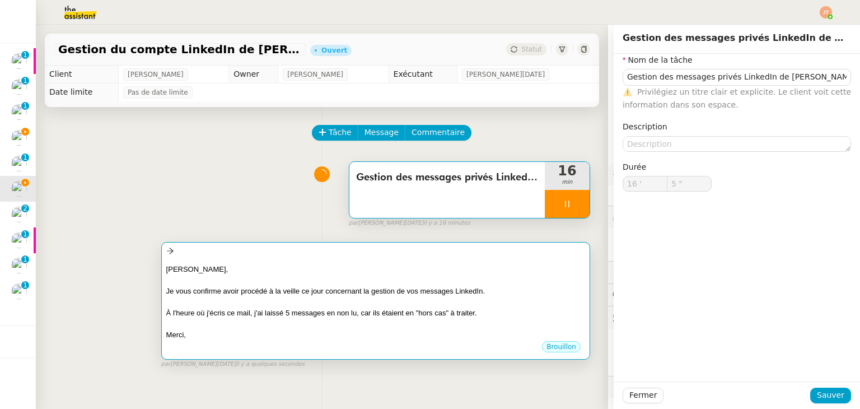
click at [417, 266] on div "[PERSON_NAME]," at bounding box center [375, 269] width 419 height 11
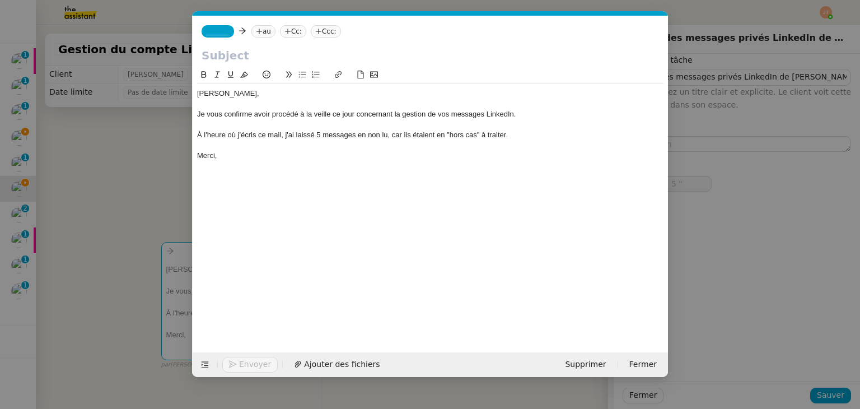
scroll to position [0, 24]
click at [271, 53] on input "text" at bounding box center [430, 55] width 457 height 17
type input "6 ""
paste input "Gestion des messages privés LinkedIn de [PERSON_NAME]"
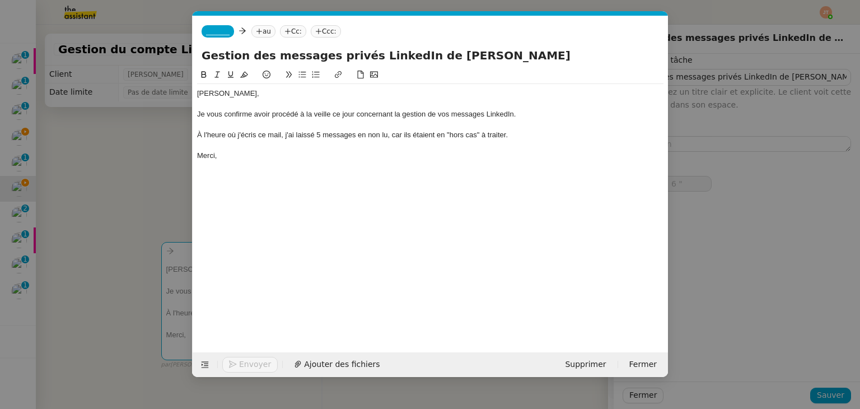
type input "Gestion des messages privés LinkedIn de [PERSON_NAME]"
click at [219, 29] on span "_______" at bounding box center [218, 31] width 24 height 8
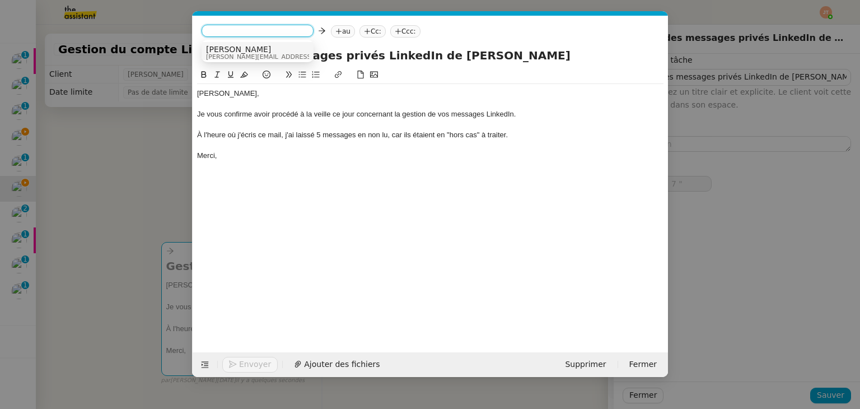
click at [222, 50] on span "[PERSON_NAME]" at bounding box center [285, 49] width 159 height 9
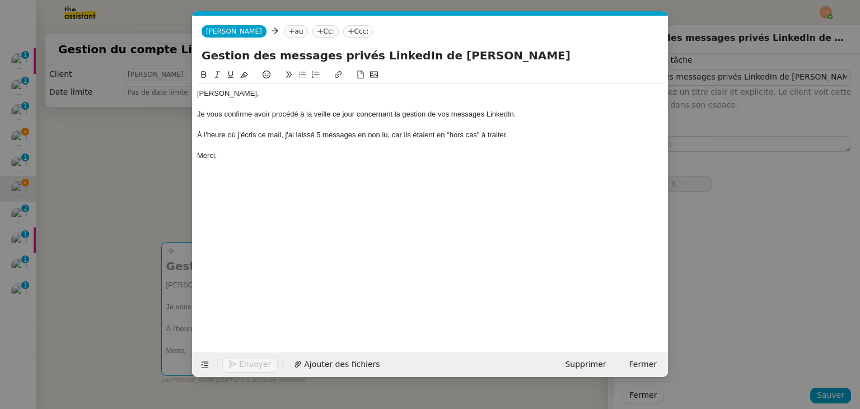
click at [289, 31] on icon at bounding box center [292, 31] width 6 height 1
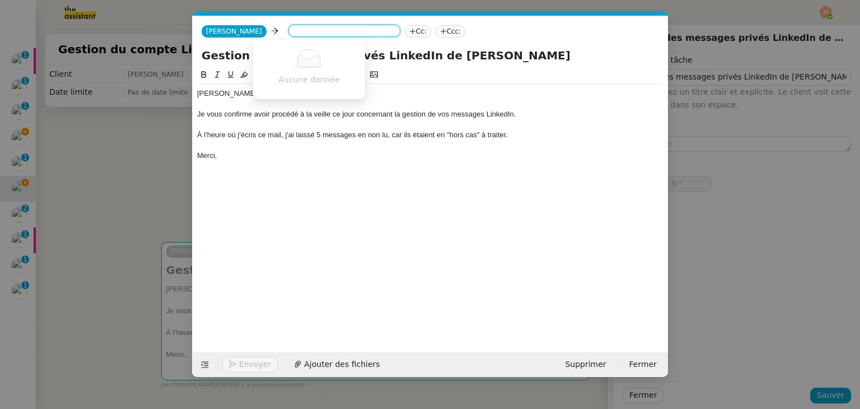
type input "10 ""
type input "ben"
type input "11 ""
type input "bentz"
type input "12 ""
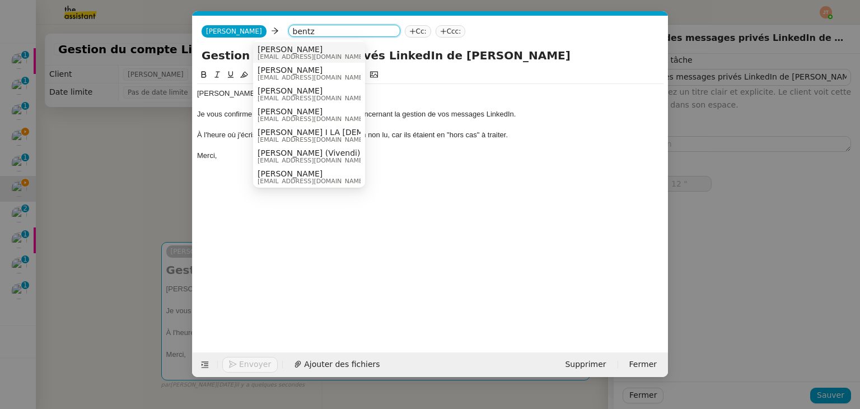
type input "bentz"
click at [274, 54] on span "[EMAIL_ADDRESS][DOMAIN_NAME]" at bounding box center [311, 57] width 107 height 6
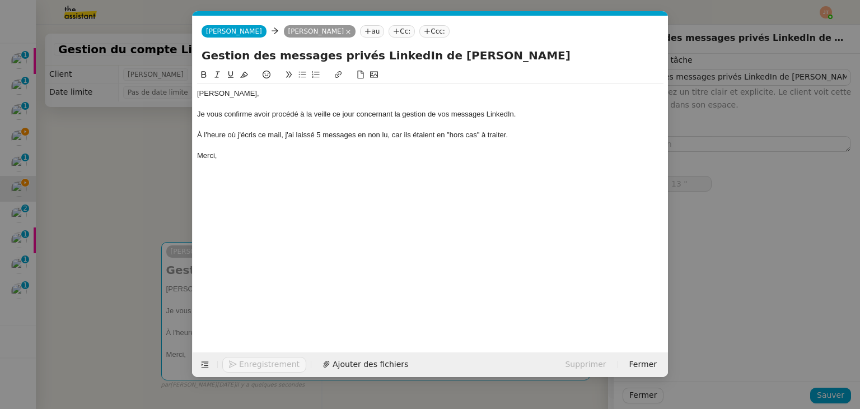
click at [127, 129] on nz-modal-container "Service TA - VOYAGE - PROPOSITION GLOBALE A utiliser dans le cadre de propositi…" at bounding box center [430, 204] width 860 height 409
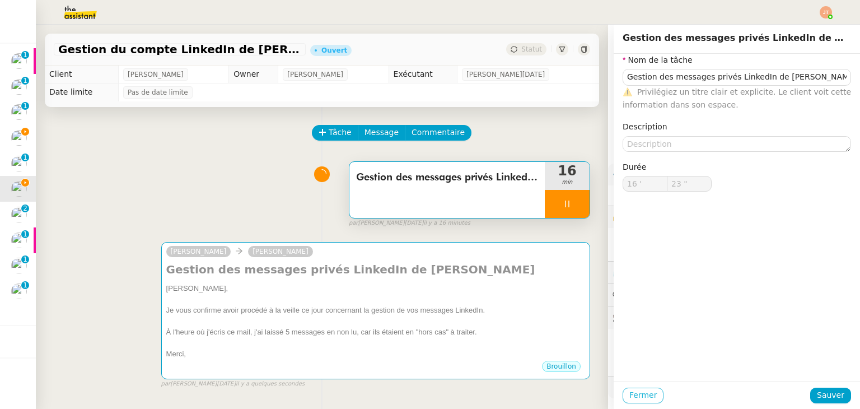
type input "24 ""
click at [634, 391] on span "Fermer" at bounding box center [642, 395] width 27 height 13
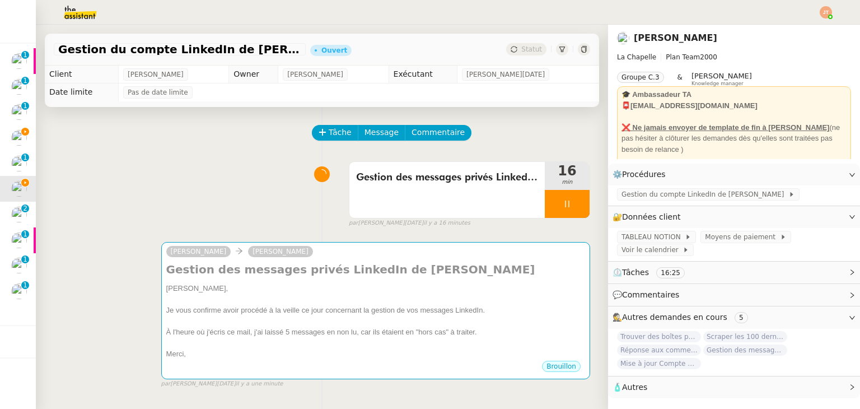
click at [135, 200] on div "Gestion des messages privés LinkedIn de Charly 16 min false par [PERSON_NAME][D…" at bounding box center [322, 192] width 536 height 72
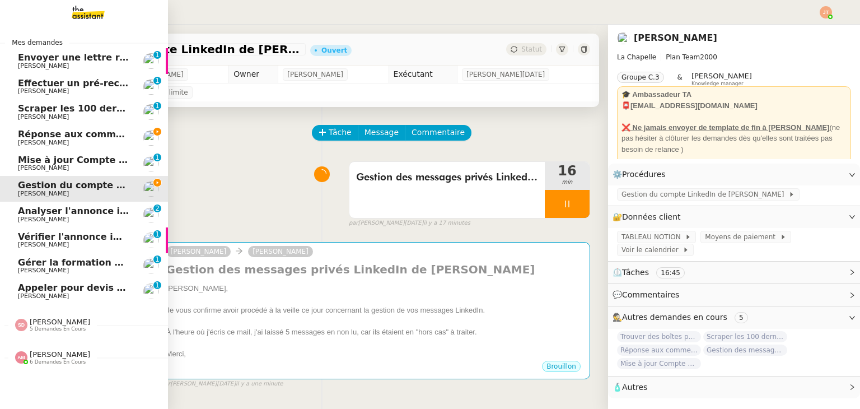
click at [82, 240] on span "Vérifier l'annonce immobilière sur leboncoin" at bounding box center [129, 236] width 223 height 11
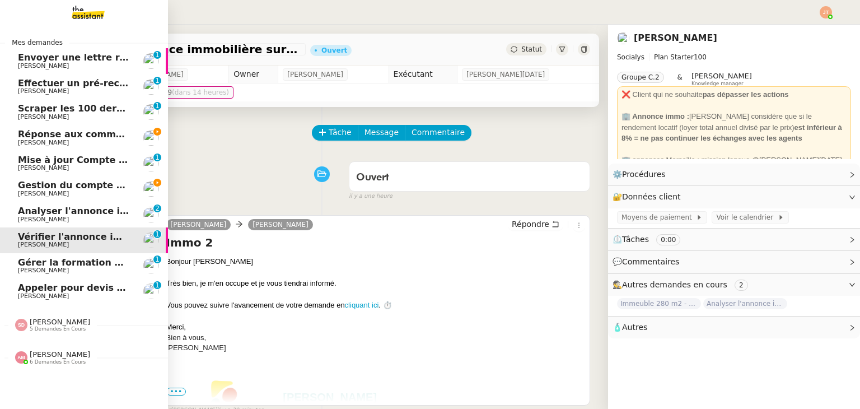
click at [67, 179] on link "Gestion du compte LinkedIn de [PERSON_NAME] (post + gestion messages) - [DATE] …" at bounding box center [84, 189] width 168 height 26
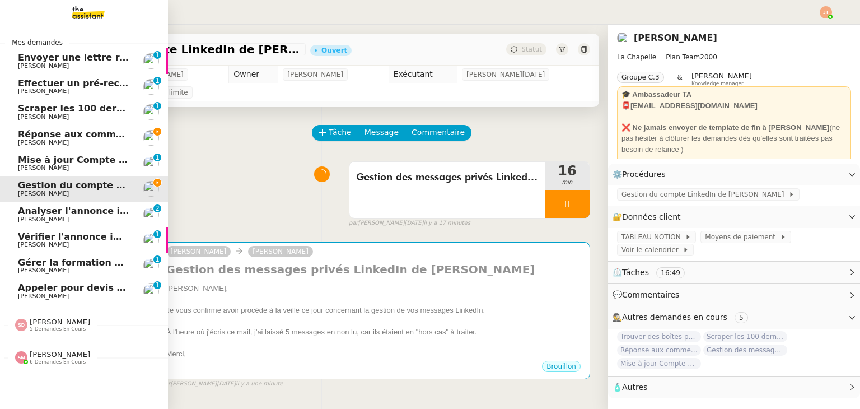
click at [86, 82] on span "Effectuer un pré-recrutement téléphonique" at bounding box center [127, 83] width 218 height 11
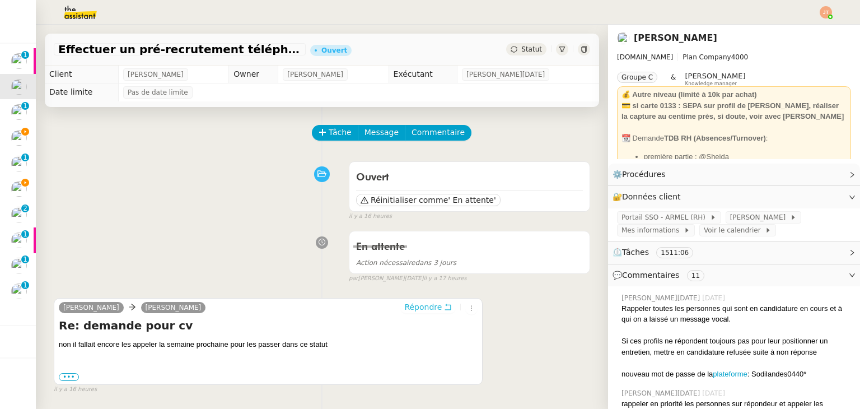
click at [421, 307] on span "Répondre" at bounding box center [423, 306] width 38 height 11
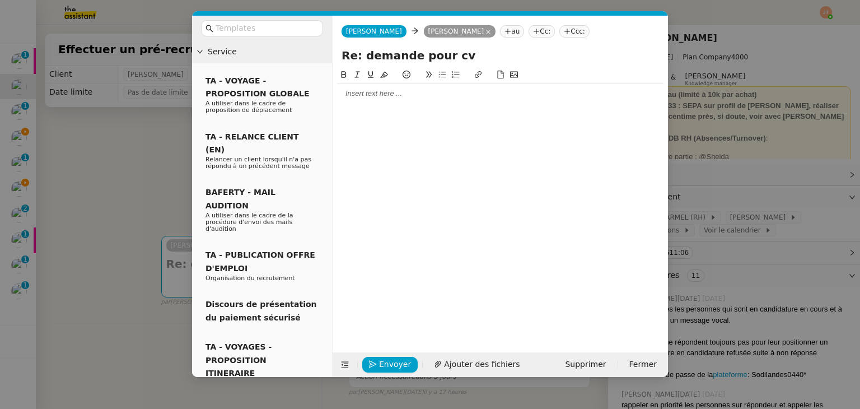
click at [396, 97] on div at bounding box center [500, 93] width 326 height 10
click at [135, 166] on nz-modal-container "Service TA - VOYAGE - PROPOSITION GLOBALE A utiliser dans le cadre de propositi…" at bounding box center [430, 204] width 860 height 409
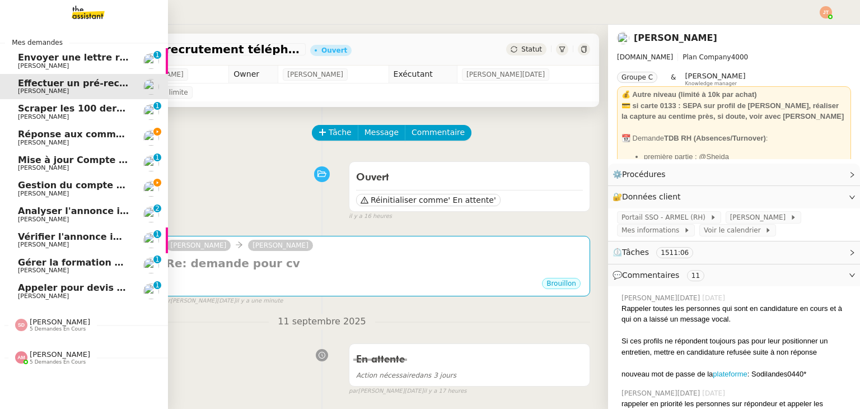
click at [81, 188] on span "Gestion du compte LinkedIn de [PERSON_NAME] (post + gestion messages) - [DATE]" at bounding box center [230, 185] width 425 height 11
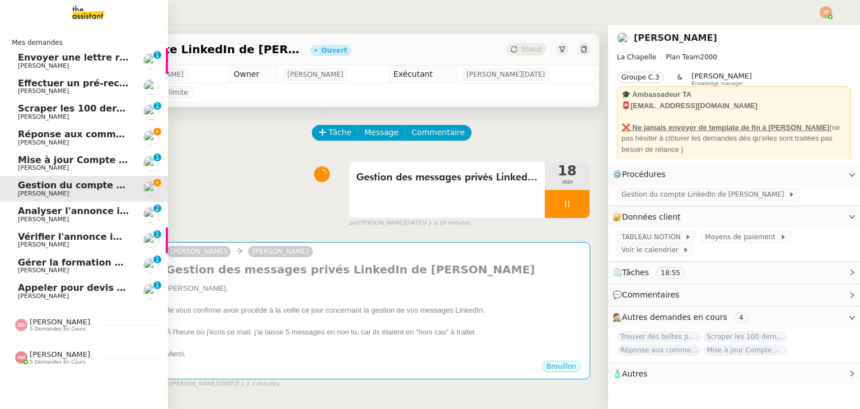
click at [55, 365] on div "[PERSON_NAME] 5 demandes en cours" at bounding box center [84, 352] width 168 height 32
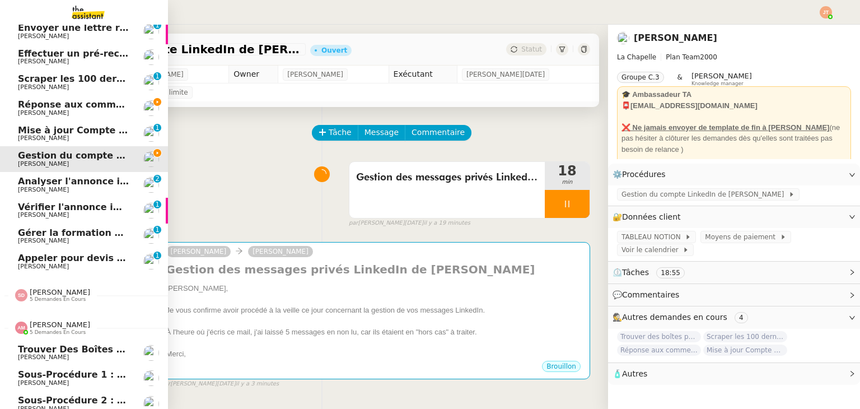
scroll to position [94, 0]
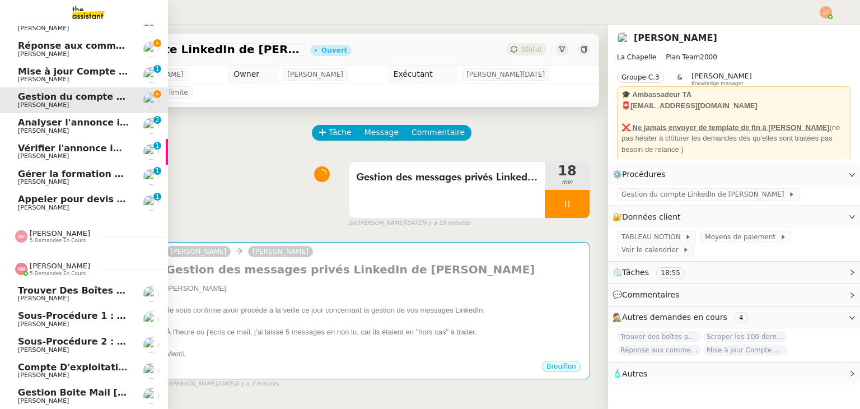
click at [64, 263] on span "[PERSON_NAME]" at bounding box center [60, 265] width 60 height 8
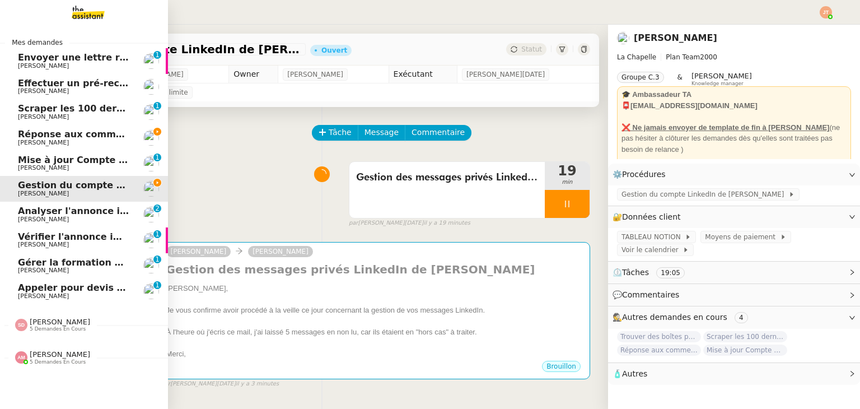
click at [55, 353] on span "[PERSON_NAME]" at bounding box center [60, 354] width 60 height 8
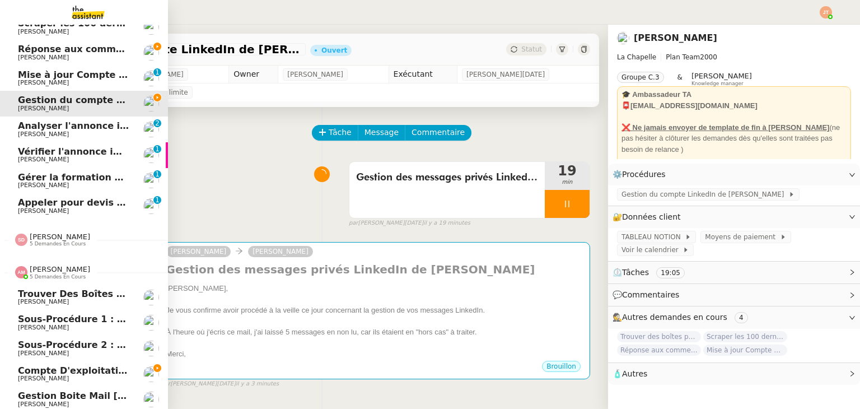
scroll to position [94, 0]
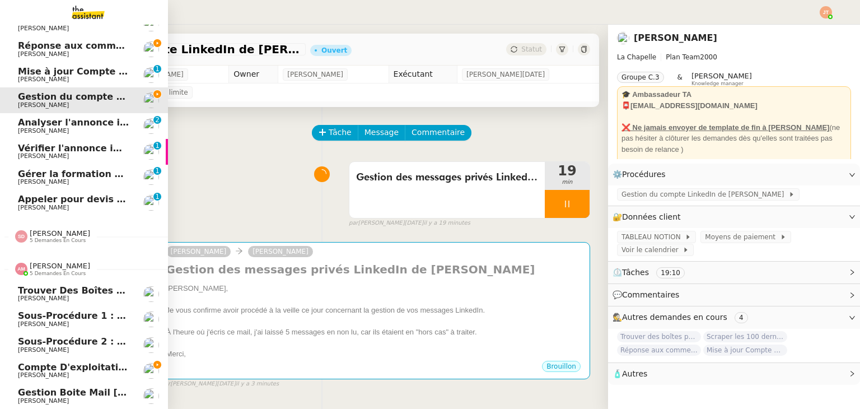
click at [65, 270] on span "5 demandes en cours" at bounding box center [58, 273] width 56 height 6
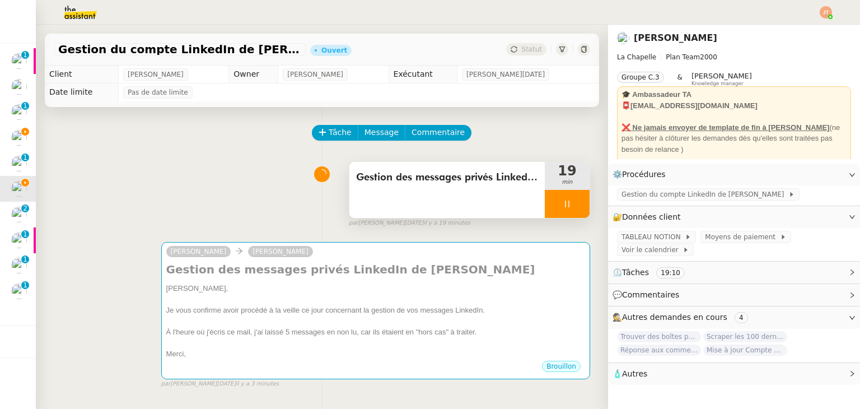
click at [563, 204] on icon at bounding box center [567, 203] width 9 height 9
click at [574, 202] on icon at bounding box center [578, 203] width 9 height 9
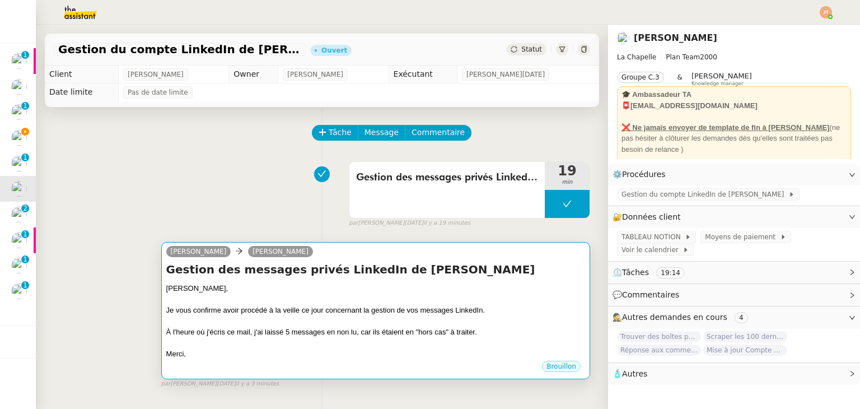
click at [366, 314] on div "Je vous confirme avoir procédé à la veille ce jour concernant la gestion de vos…" at bounding box center [375, 310] width 419 height 11
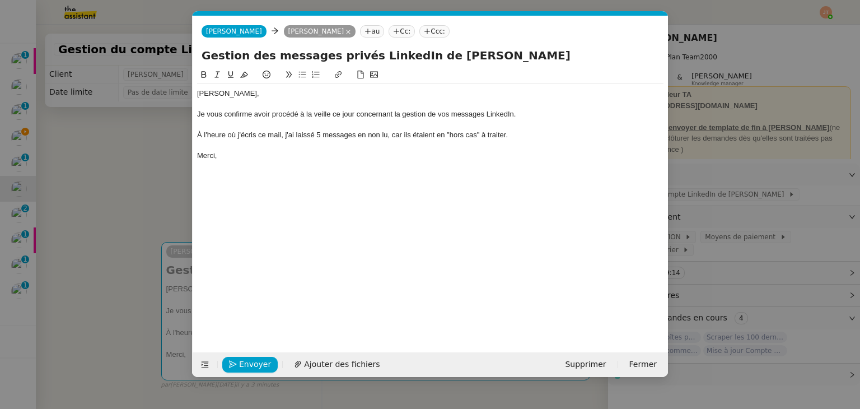
scroll to position [0, 24]
click at [242, 362] on span "Envoyer" at bounding box center [255, 364] width 32 height 13
click at [242, 362] on span "Confirmer l'envoi" at bounding box center [272, 364] width 67 height 13
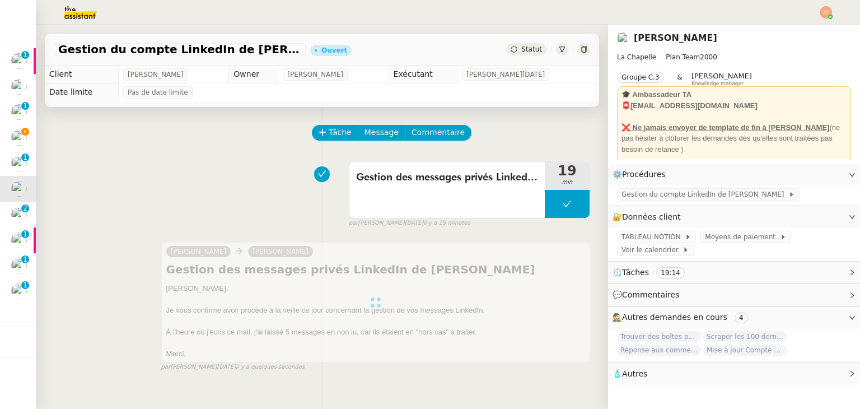
click at [521, 47] on span "Statut" at bounding box center [531, 49] width 21 height 8
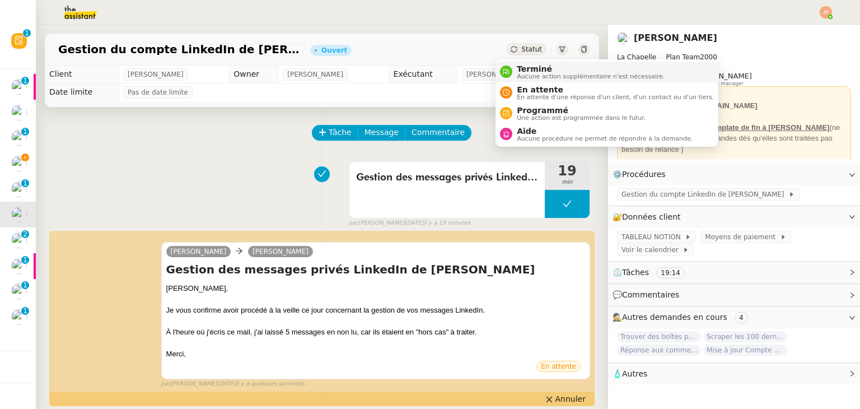
click at [527, 73] on span "Aucune action supplémentaire n'est nécessaire." at bounding box center [591, 76] width 148 height 6
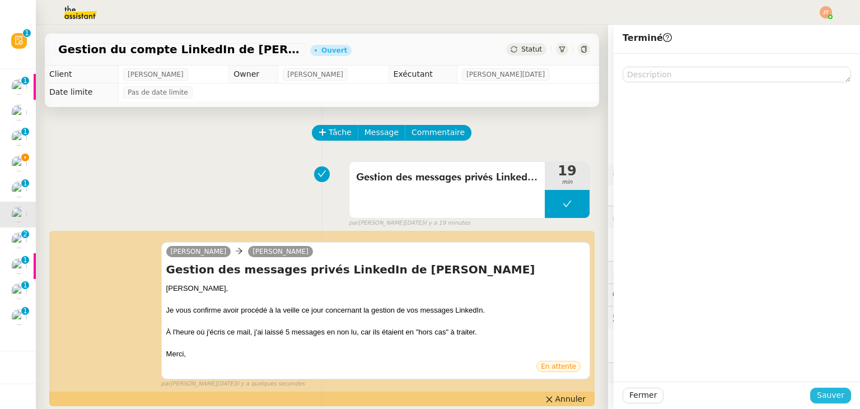
click at [820, 395] on span "Sauver" at bounding box center [830, 395] width 27 height 13
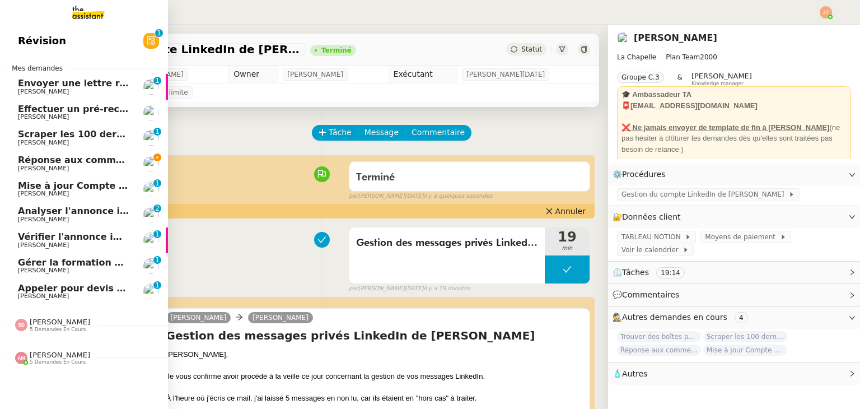
click at [48, 364] on span "5 demandes en cours" at bounding box center [58, 362] width 56 height 6
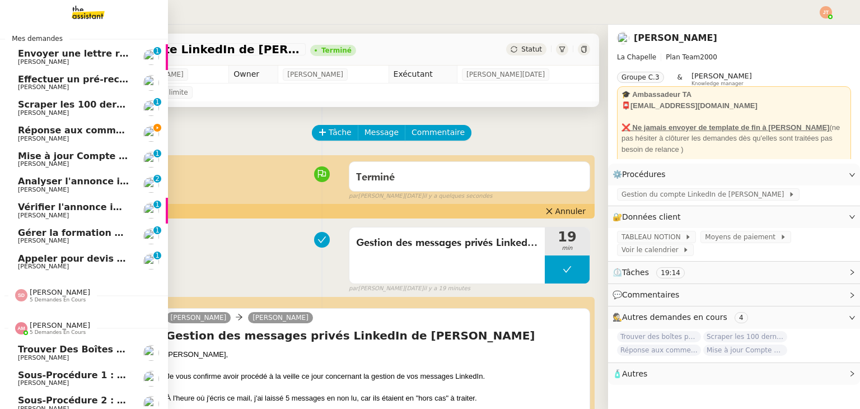
scroll to position [95, 0]
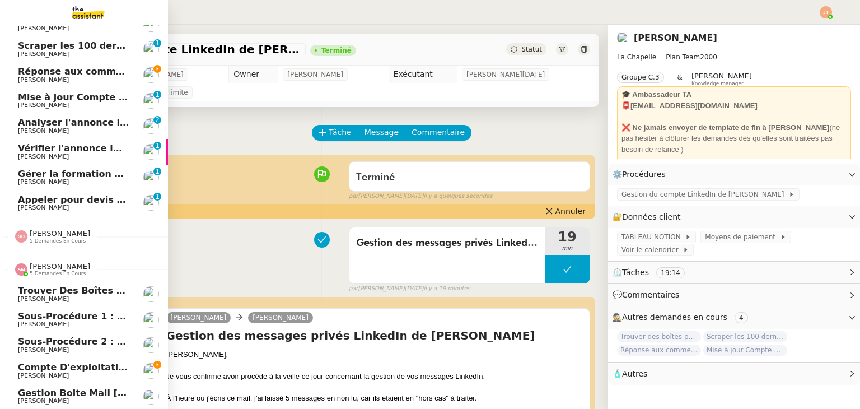
click at [59, 262] on span "[PERSON_NAME]" at bounding box center [60, 266] width 60 height 8
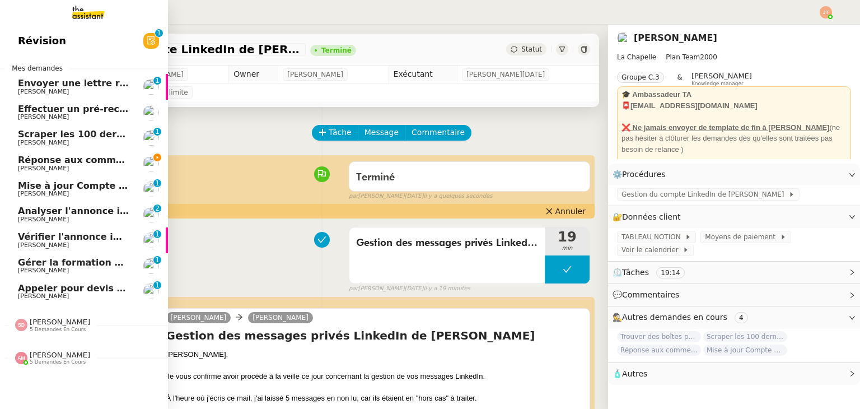
click at [39, 161] on span "Réponse aux commentaires avec [URL] - [DATE]" at bounding box center [138, 160] width 241 height 11
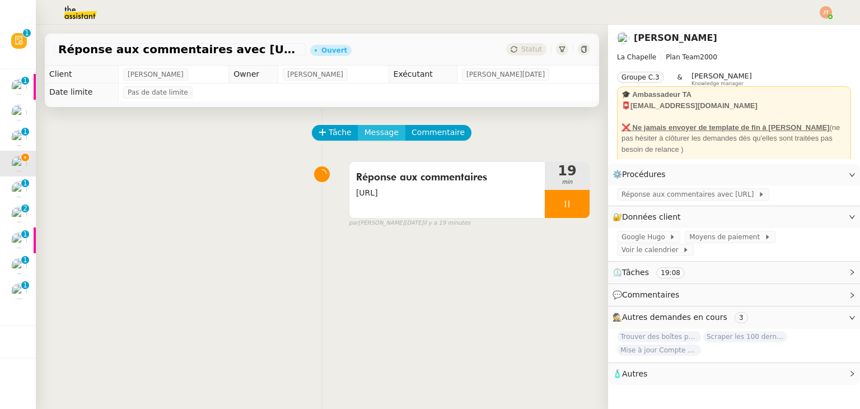
click at [372, 133] on span "Message" at bounding box center [381, 132] width 34 height 13
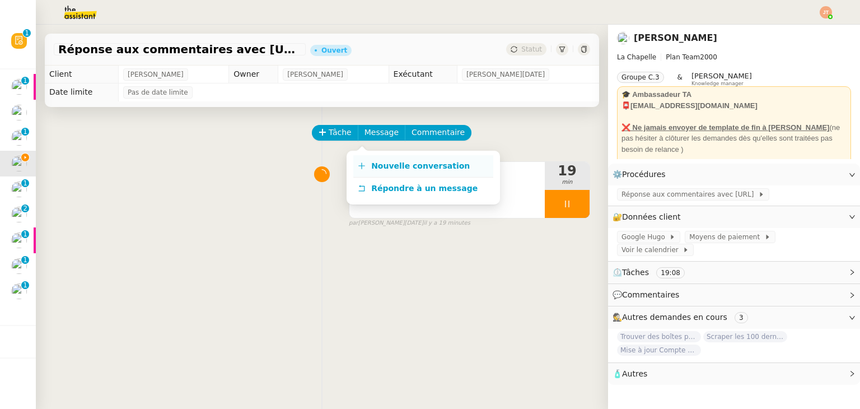
click at [392, 170] on span "Nouvelle conversation" at bounding box center [420, 165] width 99 height 9
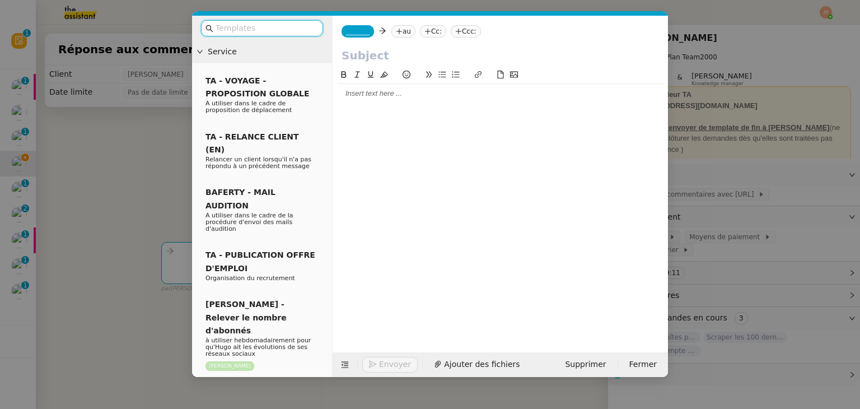
click at [424, 97] on div at bounding box center [500, 93] width 326 height 10
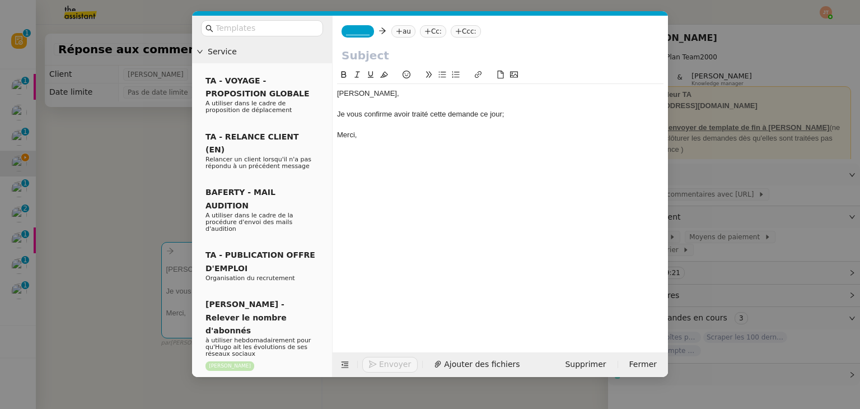
click at [112, 144] on nz-modal-container "Service TA - VOYAGE - PROPOSITION GLOBALE A utiliser dans le cadre de propositi…" at bounding box center [430, 204] width 860 height 409
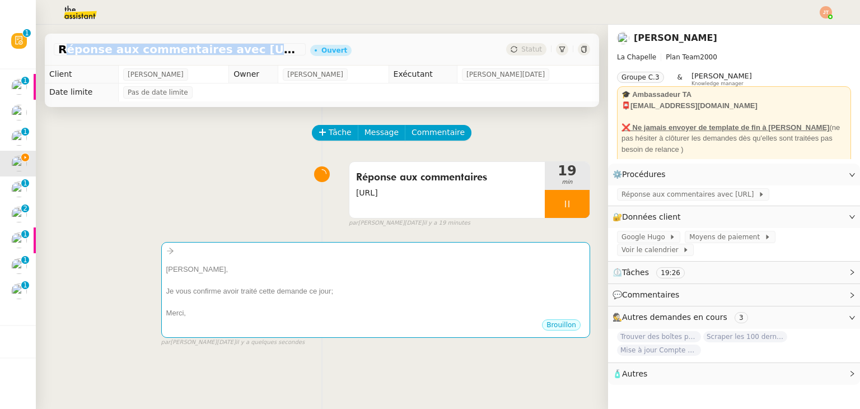
drag, startPoint x: 59, startPoint y: 51, endPoint x: 269, endPoint y: 50, distance: 209.4
click at [269, 50] on span "Réponse aux commentaires avec [URL] - [DATE]" at bounding box center [179, 49] width 243 height 11
copy span "Réponse aux commentaires avec [URL]"
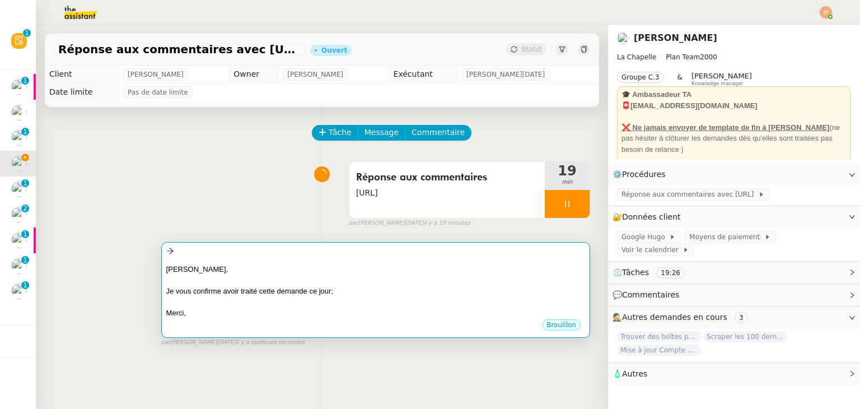
click at [328, 274] on div "[PERSON_NAME]," at bounding box center [375, 269] width 419 height 11
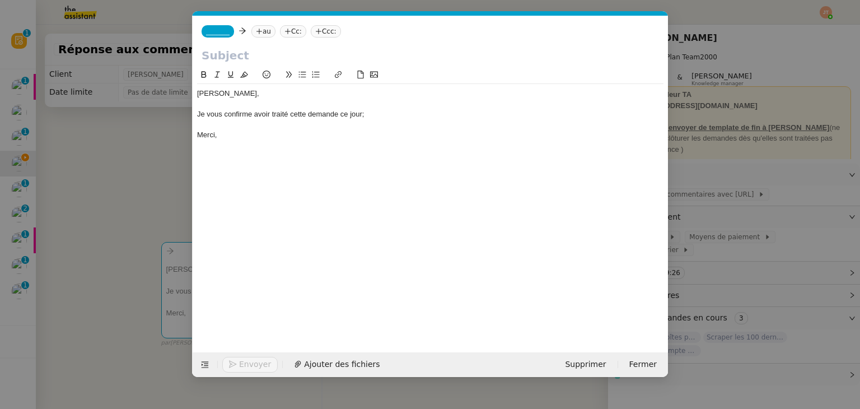
scroll to position [0, 24]
click at [246, 55] on input "text" at bounding box center [430, 55] width 457 height 17
paste input "Réponse aux commentaires avec [URL]"
type input "Réponse aux commentaires avec [URL]"
click at [256, 35] on icon at bounding box center [259, 31] width 7 height 7
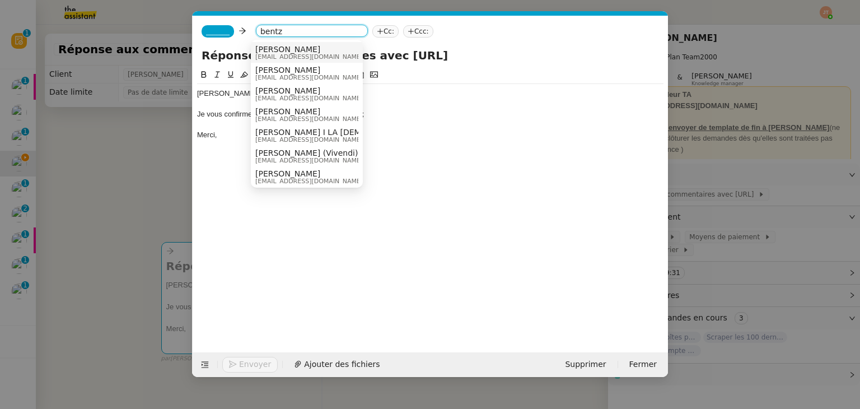
type input "bentz"
click at [282, 55] on span "[EMAIL_ADDRESS][DOMAIN_NAME]" at bounding box center [308, 57] width 107 height 6
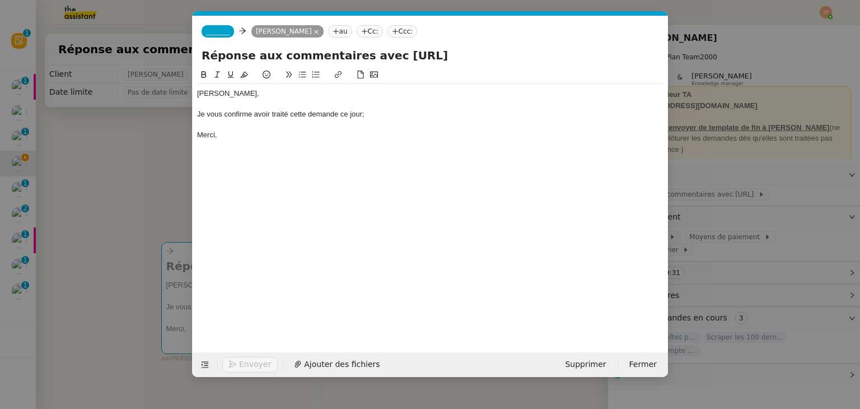
click at [223, 32] on span "_______" at bounding box center [218, 31] width 24 height 8
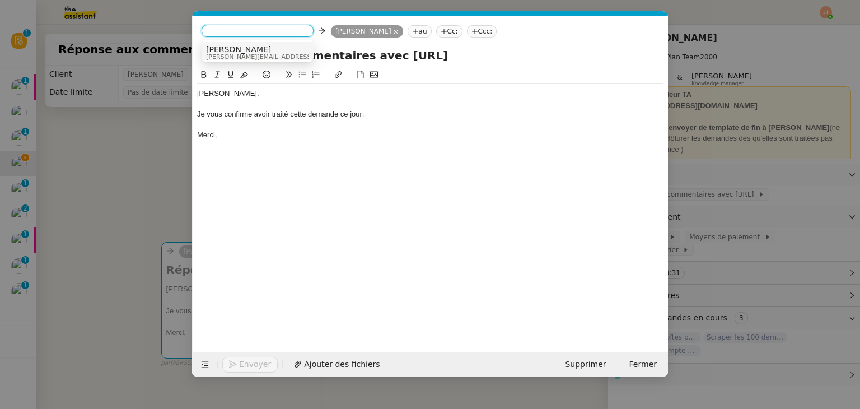
click at [228, 54] on span "[PERSON_NAME][EMAIL_ADDRESS][DOMAIN_NAME]" at bounding box center [285, 57] width 159 height 6
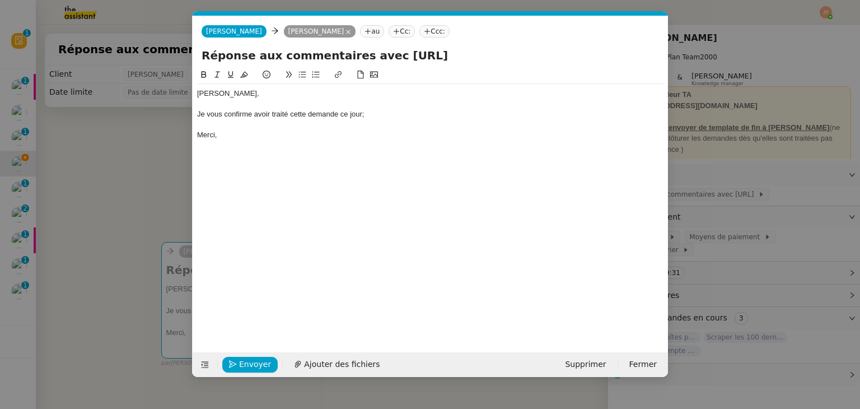
click at [251, 132] on div "Merci," at bounding box center [430, 135] width 466 height 10
click at [382, 117] on div "Je vous confirme avoir traité cette demande ce jour;" at bounding box center [430, 114] width 466 height 10
click at [255, 366] on span "Envoyer" at bounding box center [255, 364] width 32 height 13
click at [255, 366] on span "Confirmer l'envoi" at bounding box center [272, 364] width 67 height 13
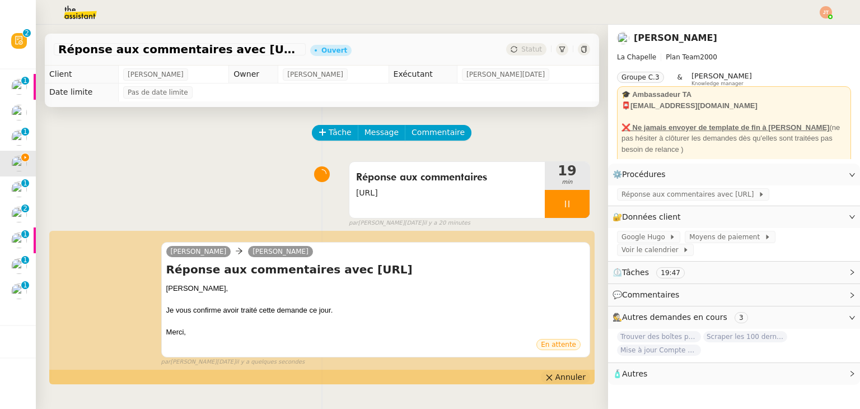
click at [555, 381] on span "Annuler" at bounding box center [570, 376] width 30 height 11
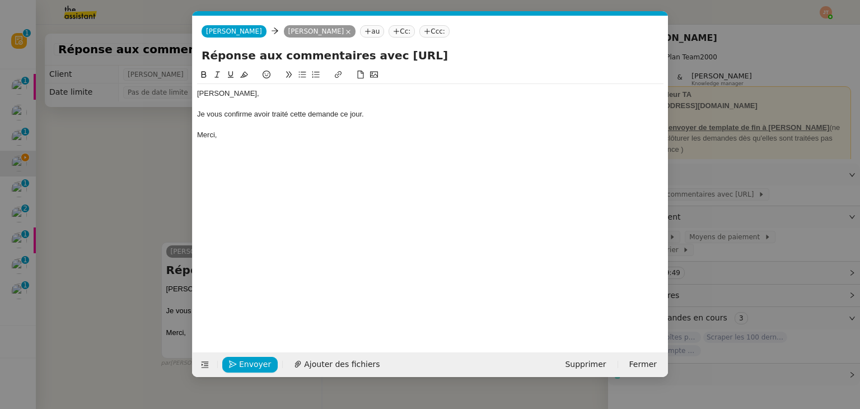
click at [148, 205] on nz-modal-container "Service TA - VOYAGE - PROPOSITION GLOBALE A utiliser dans le cadre de propositi…" at bounding box center [430, 204] width 860 height 409
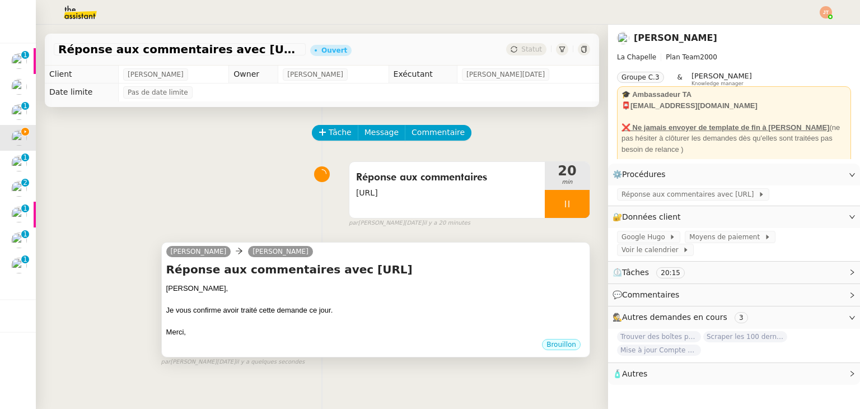
click at [272, 319] on div at bounding box center [375, 321] width 419 height 11
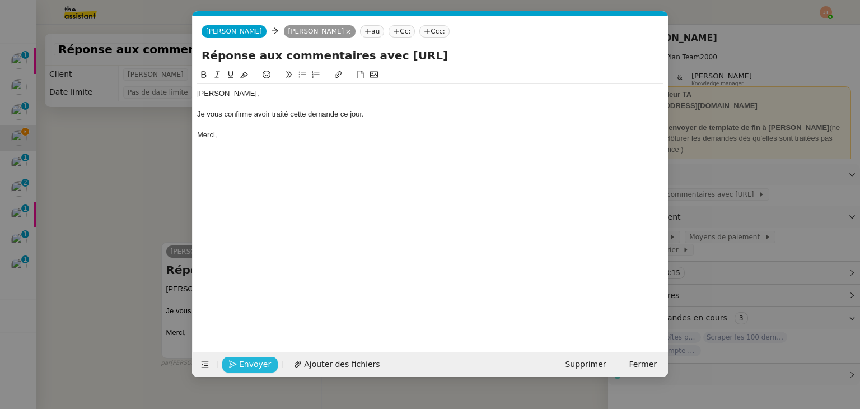
click at [260, 361] on span "Envoyer" at bounding box center [255, 364] width 32 height 13
click at [260, 361] on span "Confirmer l'envoi" at bounding box center [272, 364] width 67 height 13
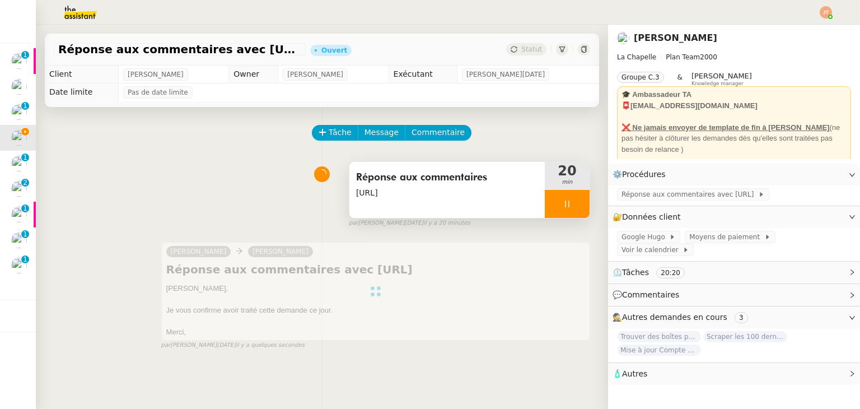
click at [555, 199] on div at bounding box center [567, 204] width 45 height 28
click at [574, 203] on icon at bounding box center [578, 203] width 9 height 9
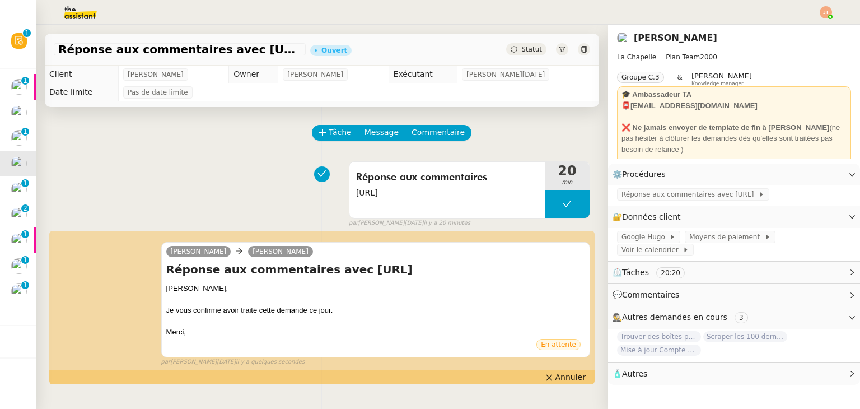
click at [521, 52] on span "Statut" at bounding box center [531, 49] width 21 height 8
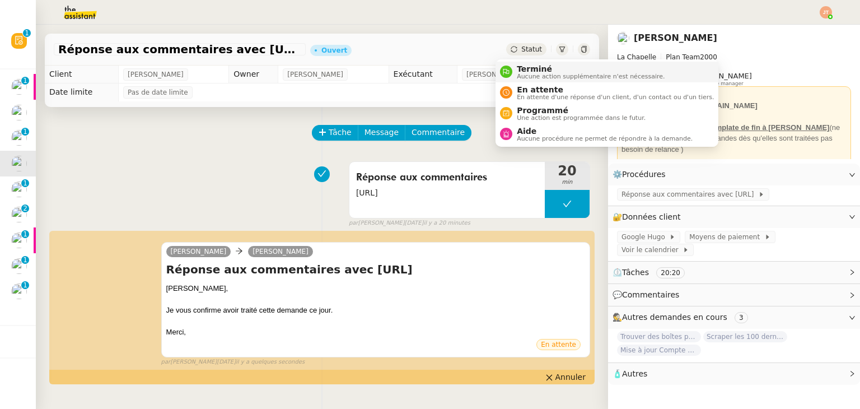
click at [522, 68] on span "Terminé" at bounding box center [591, 68] width 148 height 9
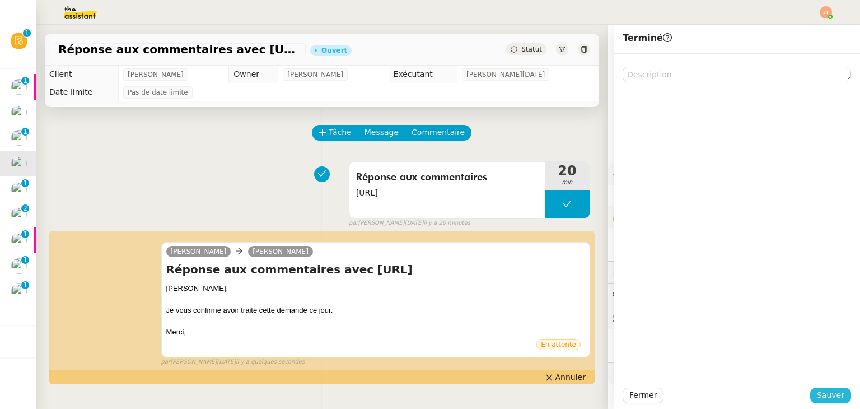
click at [817, 395] on span "Sauver" at bounding box center [830, 395] width 27 height 13
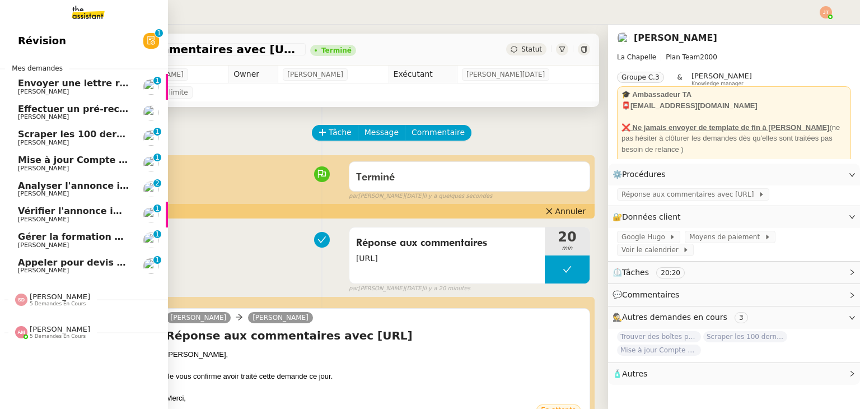
click at [72, 106] on span "Effectuer un pré-recrutement téléphonique" at bounding box center [127, 109] width 218 height 11
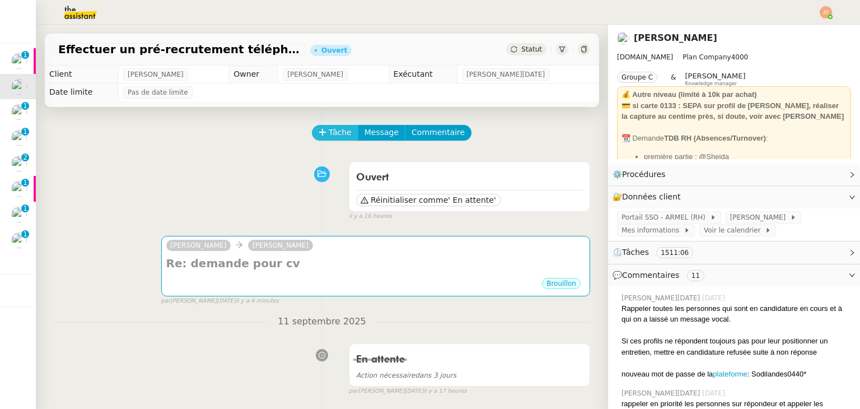
click at [329, 133] on span "Tâche" at bounding box center [340, 132] width 23 height 13
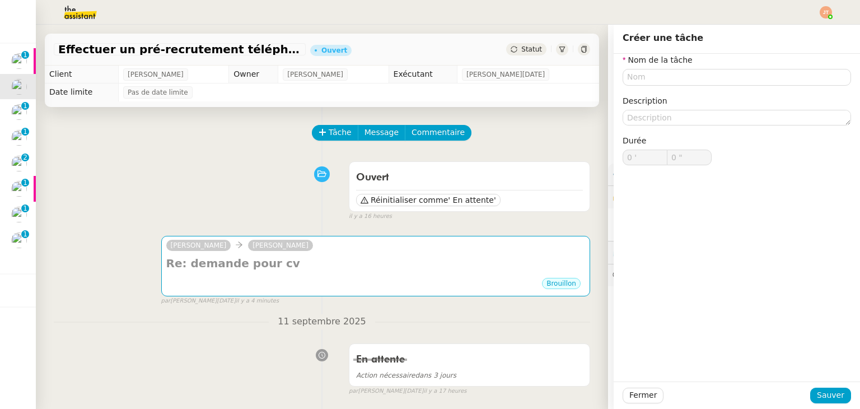
click at [260, 165] on div "Ouvert Réinitialiser comme ' En attente' false il y a 16 heures" at bounding box center [322, 188] width 536 height 65
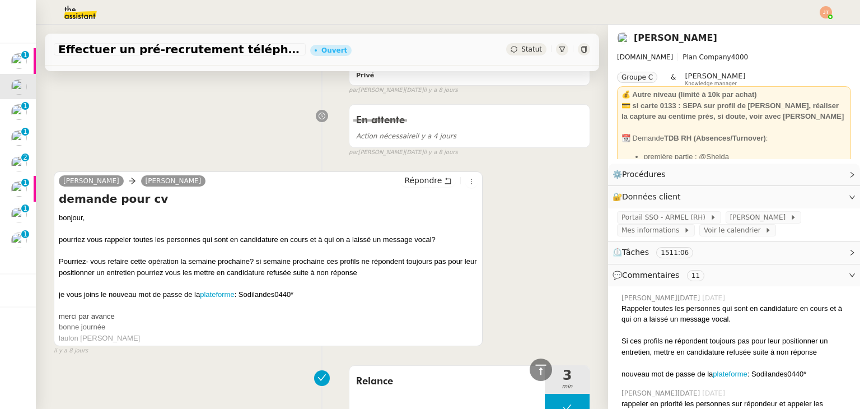
scroll to position [2071, 0]
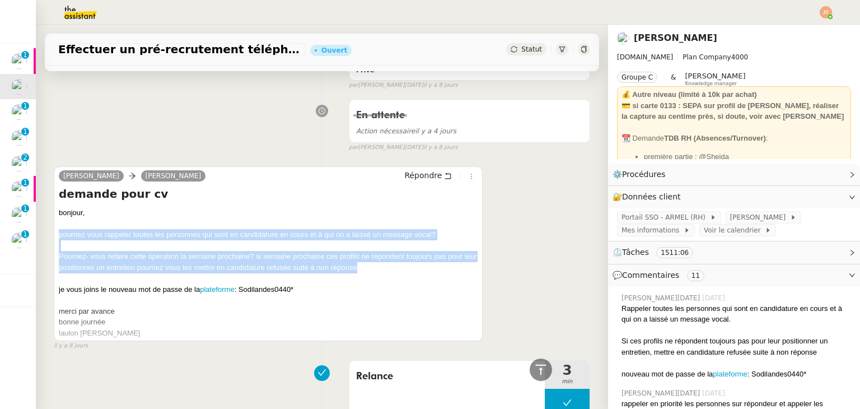
drag, startPoint x: 59, startPoint y: 236, endPoint x: 387, endPoint y: 265, distance: 329.3
click at [387, 265] on div "bonjour, pourriez vous rappeler toutes les personnes qui sont en candidature en…" at bounding box center [268, 272] width 419 height 131
copy div "pourriez vous rappeler toutes les personnes qui sont en candidature en cours et…"
click at [142, 265] on div "Pourriez- vous refaire cette opération la semaine prochaine? si semaine prochai…" at bounding box center [268, 262] width 419 height 22
drag, startPoint x: 58, startPoint y: 236, endPoint x: 386, endPoint y: 273, distance: 329.5
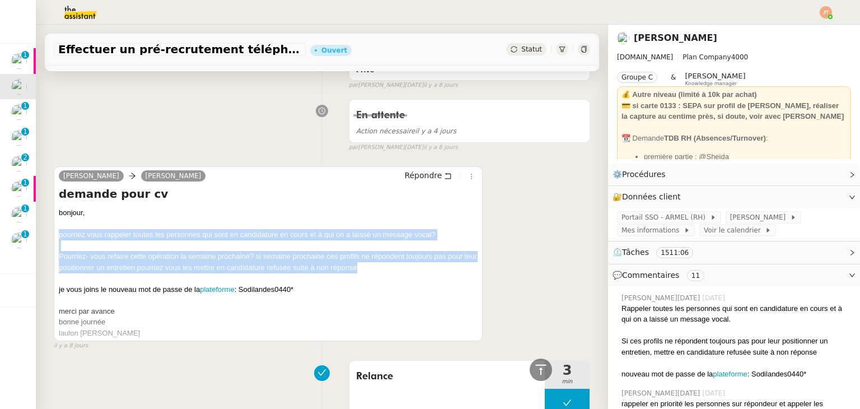
click at [386, 273] on div "bonjour, pourriez vous rappeler toutes les personnes qui sont en candidature en…" at bounding box center [268, 272] width 419 height 131
copy div "pourriez vous rappeler toutes les personnes qui sont en candidature en cours et…"
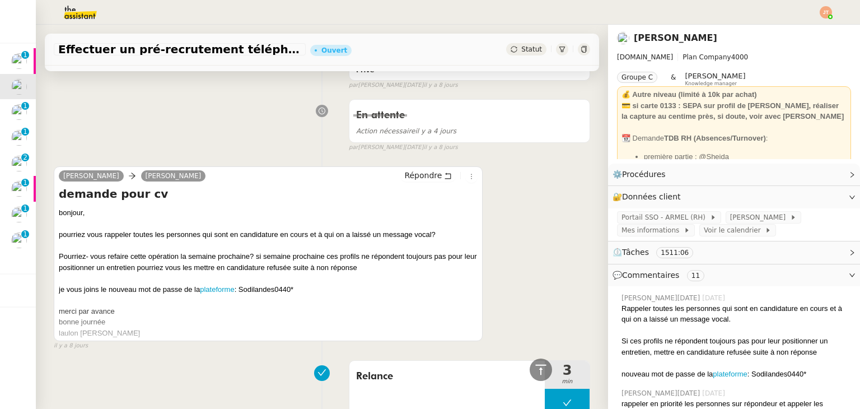
click at [156, 121] on div "En attente Action nécessaire [DATE] false par [PERSON_NAME][DATE]. [DATE]" at bounding box center [322, 123] width 536 height 58
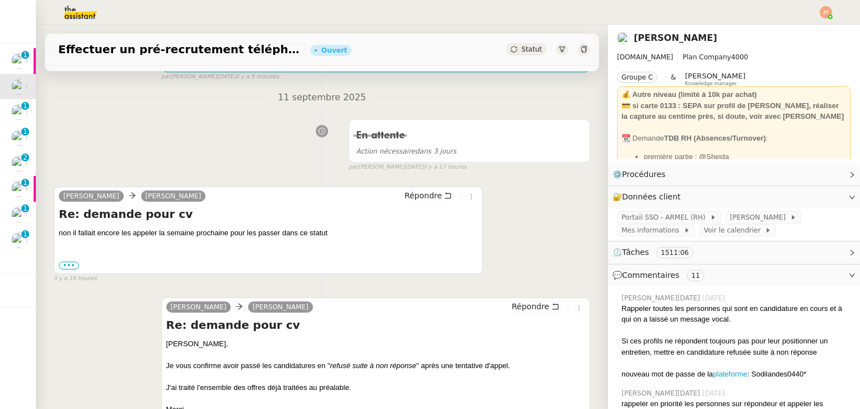
scroll to position [0, 0]
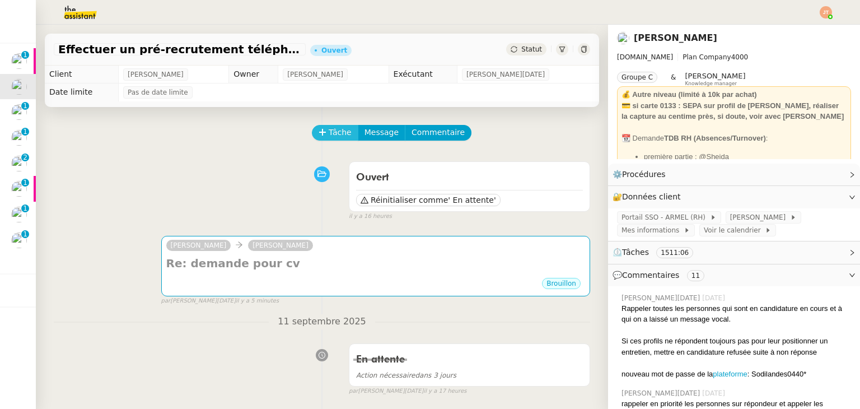
click at [319, 134] on icon at bounding box center [323, 132] width 8 height 8
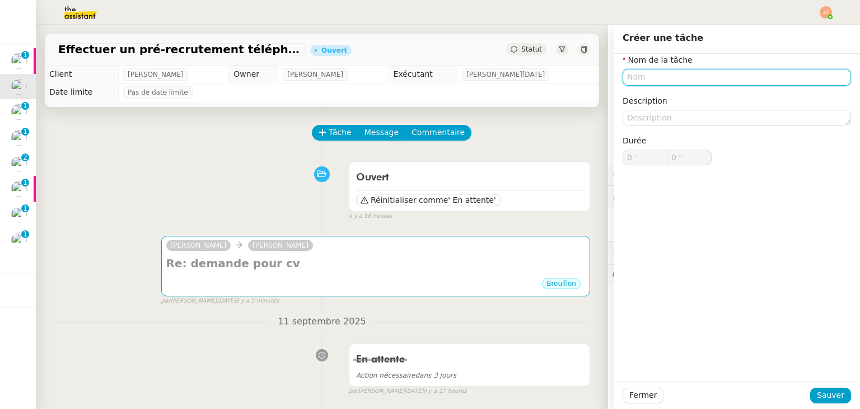
click at [670, 81] on input "text" at bounding box center [737, 77] width 228 height 16
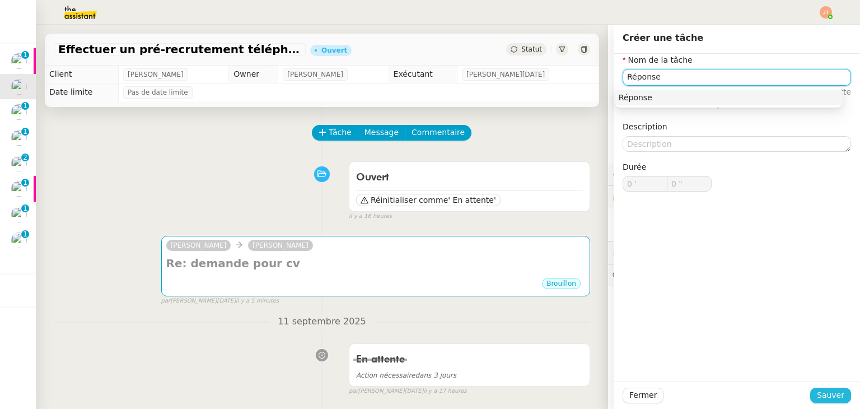
type input "Réponse"
click at [837, 399] on button "Sauver" at bounding box center [830, 395] width 41 height 16
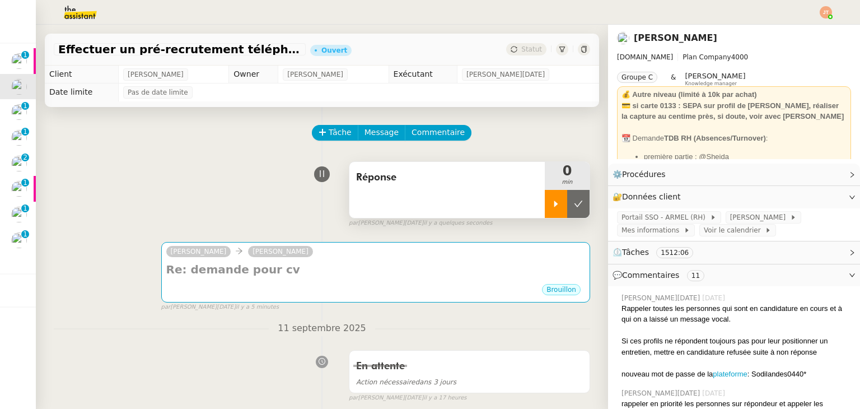
click at [551, 200] on icon at bounding box center [555, 203] width 9 height 9
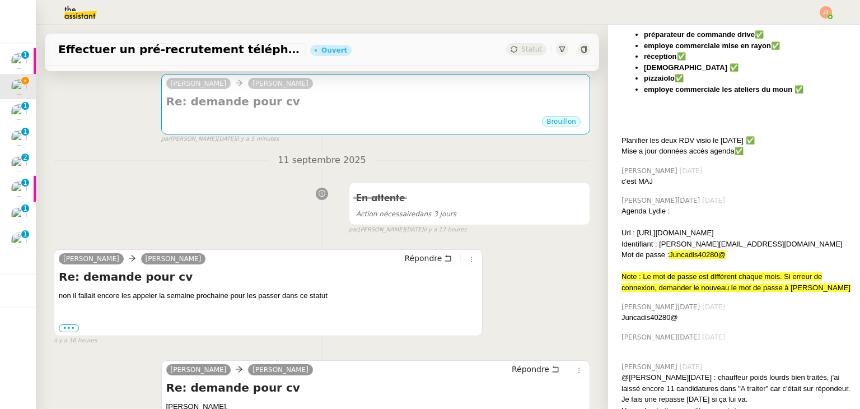
scroll to position [224, 0]
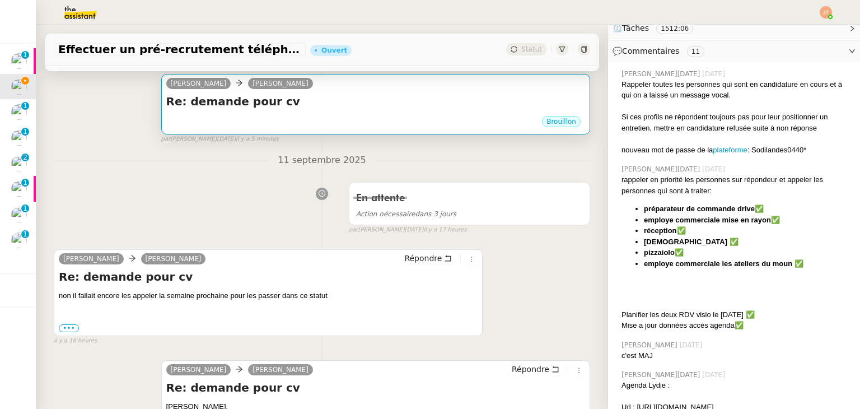
click at [277, 123] on div "Brouillon" at bounding box center [375, 123] width 419 height 17
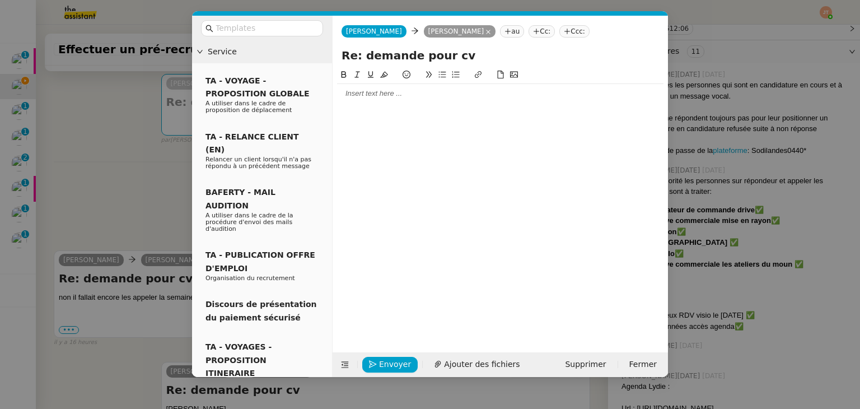
click at [363, 96] on div at bounding box center [500, 93] width 326 height 10
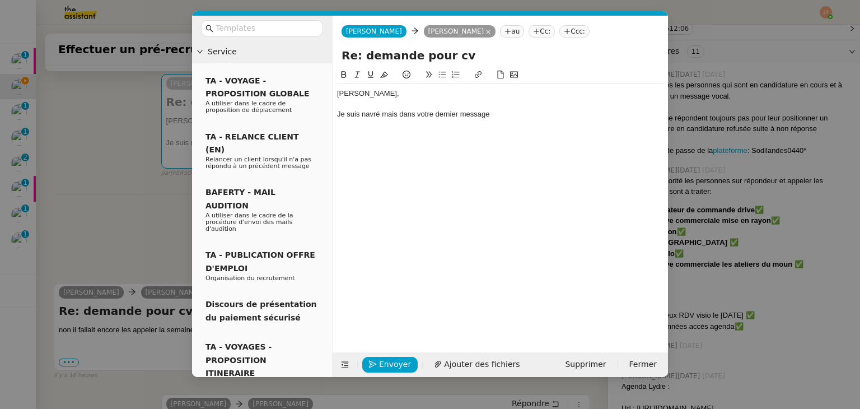
click at [92, 165] on nz-modal-container "Service TA - VOYAGE - PROPOSITION GLOBALE A utiliser dans le cadre de propositi…" at bounding box center [430, 204] width 860 height 409
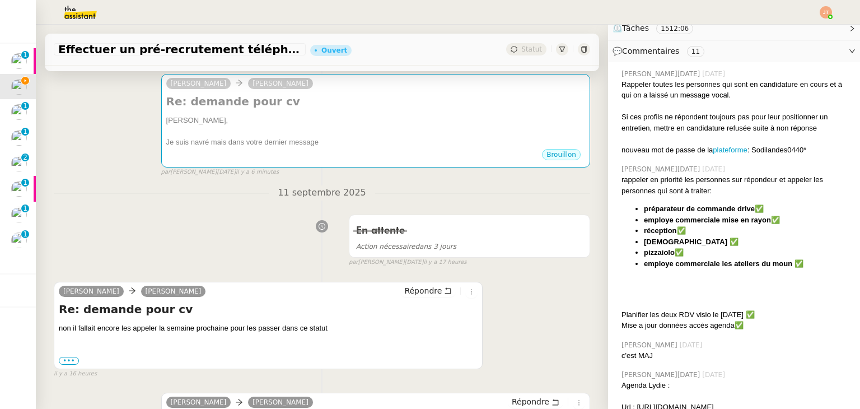
scroll to position [0, 0]
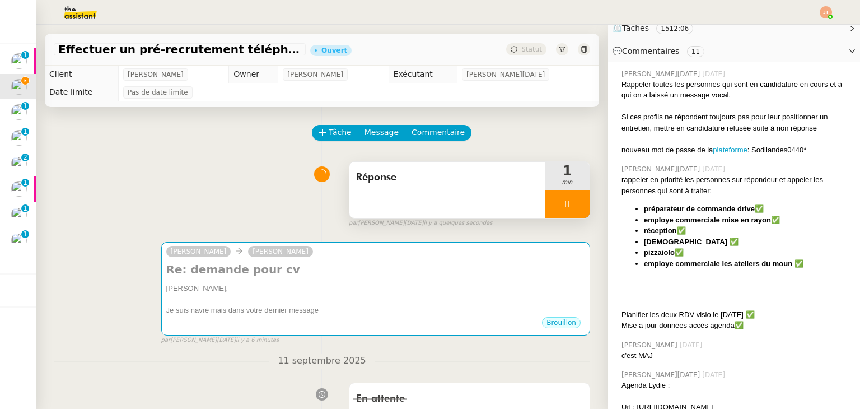
click at [545, 197] on div at bounding box center [567, 204] width 45 height 28
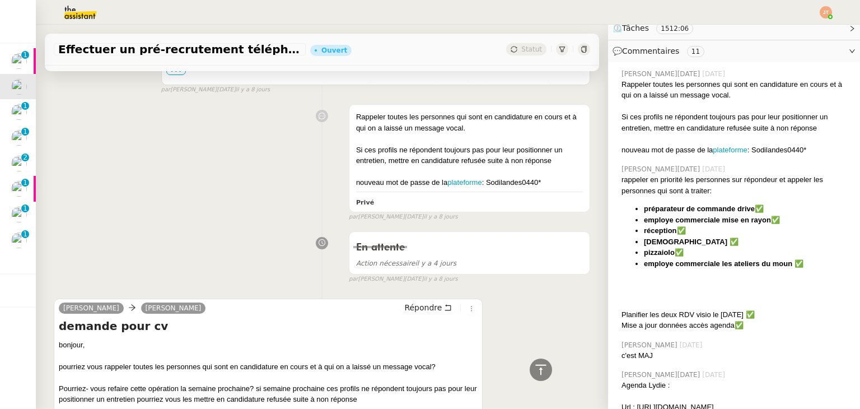
scroll to position [2049, 0]
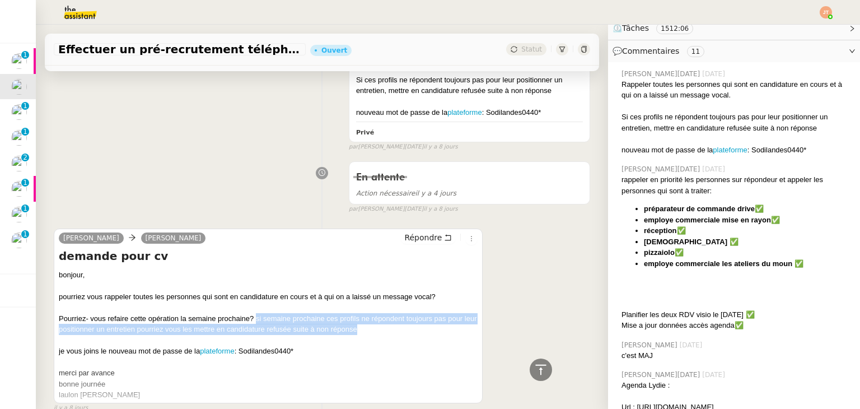
drag, startPoint x: 255, startPoint y: 318, endPoint x: 378, endPoint y: 326, distance: 123.4
click at [378, 326] on div "Pourriez- vous refaire cette opération la semaine prochaine? si semaine prochai…" at bounding box center [268, 324] width 419 height 22
copy div "si semaine prochaine ces profils ne répondent toujours pas pour leur positionne…"
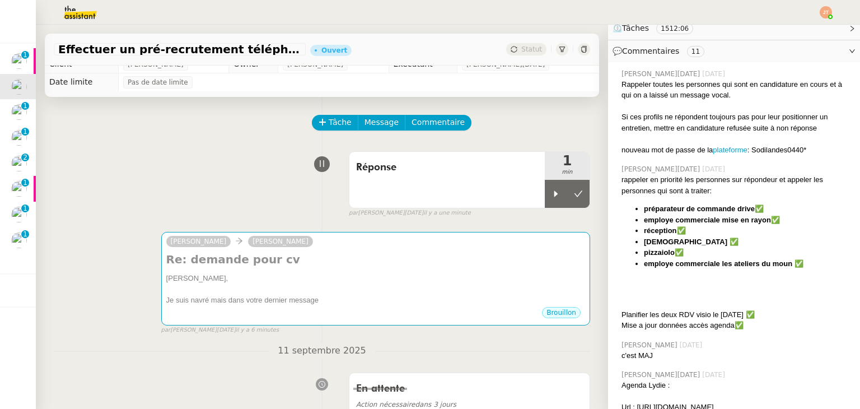
scroll to position [0, 0]
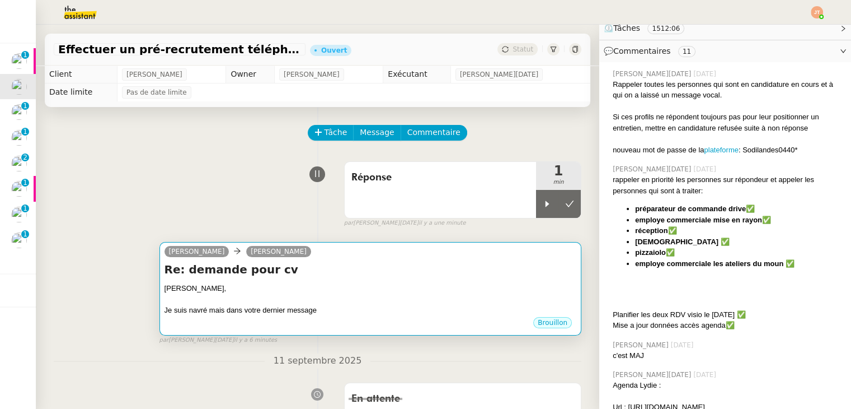
click at [337, 258] on div "[PERSON_NAME]" at bounding box center [371, 253] width 412 height 17
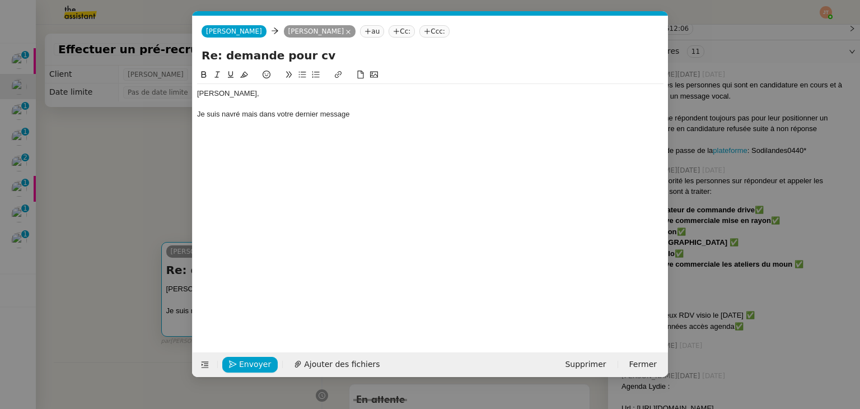
scroll to position [0, 24]
click at [367, 113] on div "Je suis navré mais dans votre dernier message" at bounding box center [430, 114] width 466 height 10
drag, startPoint x: 364, startPoint y: 113, endPoint x: 295, endPoint y: 113, distance: 69.4
click at [295, 113] on div "Je suis navré mais dans votre dernier message" at bounding box center [430, 114] width 466 height 10
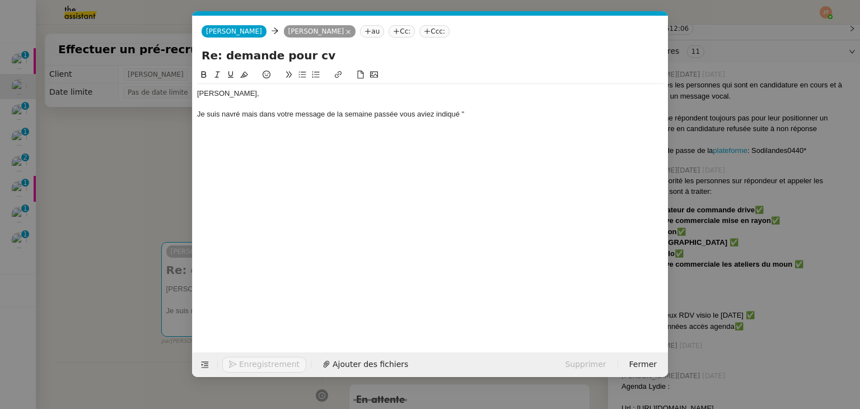
scroll to position [0, 0]
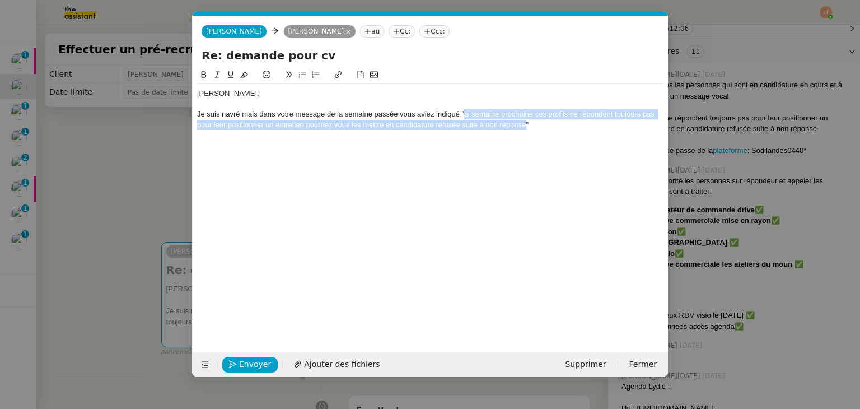
drag, startPoint x: 525, startPoint y: 125, endPoint x: 463, endPoint y: 112, distance: 63.6
click at [463, 112] on div "Je suis navré mais dans votre message de la semaine passée vous aviez indiqué "…" at bounding box center [430, 119] width 466 height 21
click at [218, 74] on icon at bounding box center [217, 75] width 8 height 8
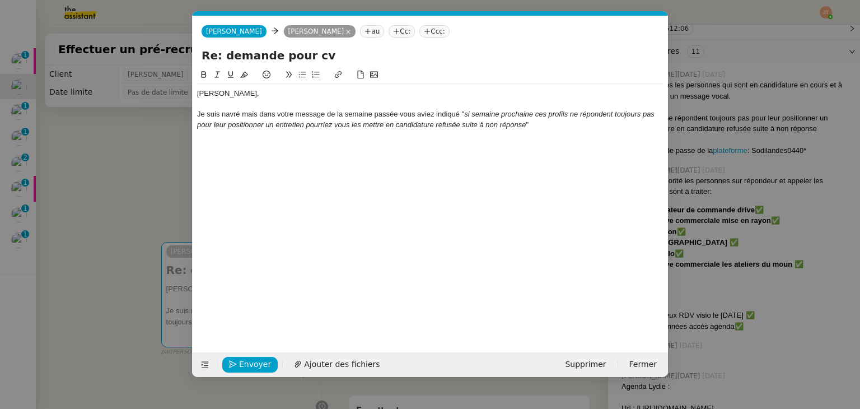
click at [252, 116] on div "Je suis navré mais dans votre message de la semaine passée vous aviez indiqué "…" at bounding box center [430, 119] width 466 height 21
click at [0, 0] on lt-span ", mais" at bounding box center [0, 0] width 0 height 0
click at [551, 121] on div "Je suis navré, mais dans votre message de la semaine passée vous aviez indiqué …" at bounding box center [430, 119] width 466 height 21
click at [141, 155] on nz-modal-container "Service TA - VOYAGE - PROPOSITION GLOBALE A utiliser dans le cadre de propositi…" at bounding box center [430, 204] width 860 height 409
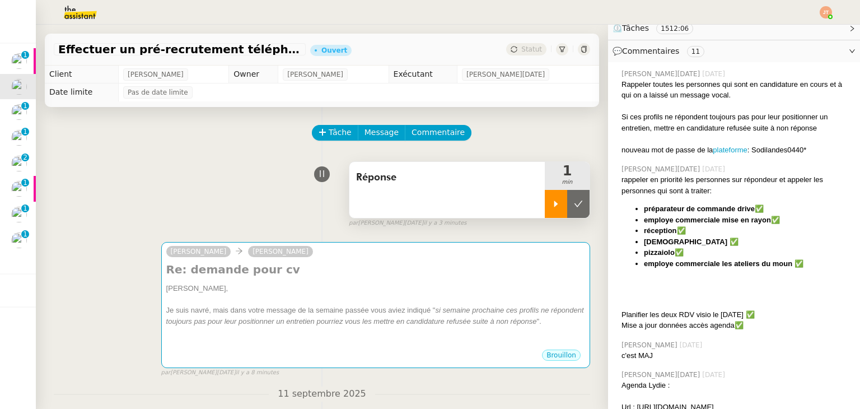
click at [551, 208] on icon at bounding box center [555, 203] width 9 height 9
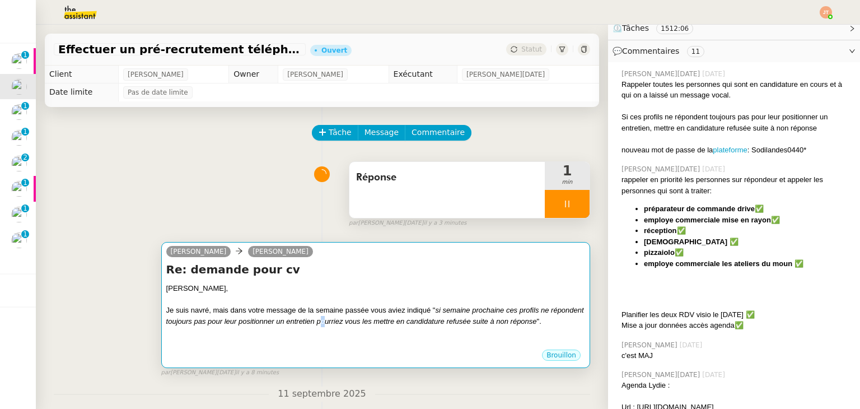
click at [355, 326] on div "Je suis navré, mais dans votre message de la semaine passée vous aviez indiqué …" at bounding box center [375, 316] width 419 height 22
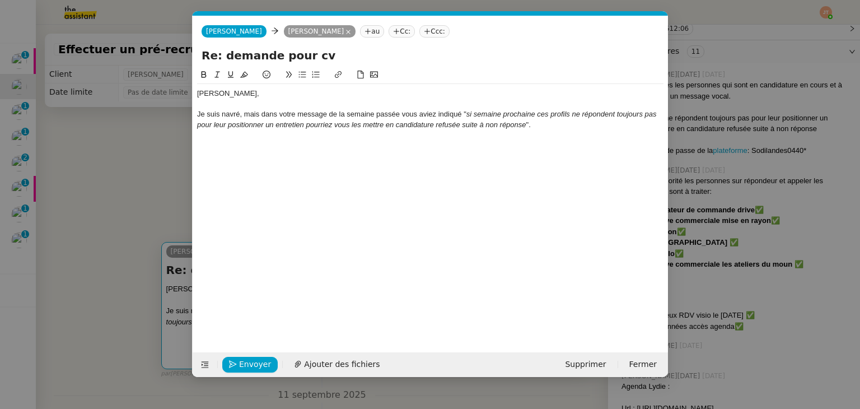
scroll to position [0, 24]
click at [522, 130] on div at bounding box center [430, 135] width 466 height 10
click at [294, 129] on div "Je suis navré, mais dans votre message de la semaine passée vous aviez indiqué …" at bounding box center [430, 119] width 466 height 21
click at [298, 124] on em "si semaine prochaine ces profils ne répondent toujours pas pour leur positionne…" at bounding box center [427, 119] width 461 height 18
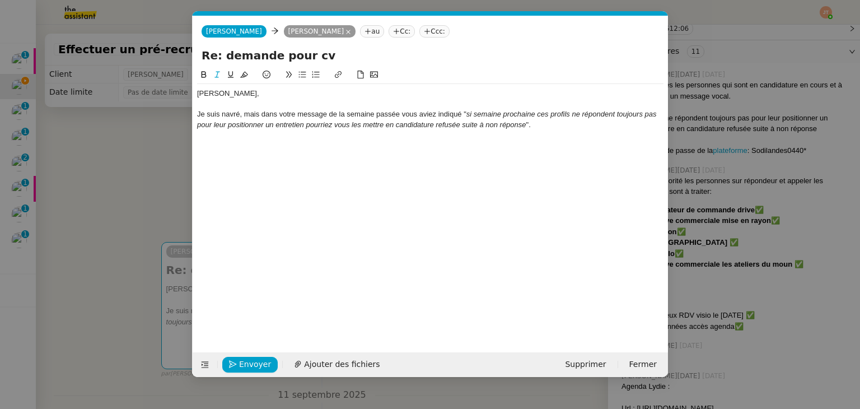
click at [0, 0] on lt-span "entretien ," at bounding box center [0, 0] width 0 height 0
click at [331, 119] on div "Je suis navré, mais dans votre message de la semaine passée vous aviez indiqué …" at bounding box center [430, 119] width 466 height 21
click at [331, 126] on em "si semaine prochaine ces profils ne répondent toujours pas pour leur positionne…" at bounding box center [427, 119] width 461 height 18
click at [0, 0] on lt-em "pourriez-vous" at bounding box center [0, 0] width 0 height 0
click at [504, 125] on em "si semaine prochaine ces profils ne répondent toujours pas pour leur positionne…" at bounding box center [427, 119] width 461 height 18
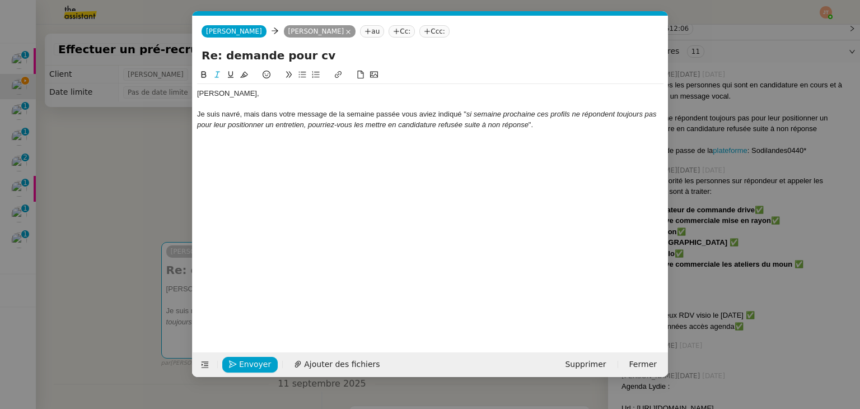
click at [0, 0] on lt-em "non-réponse" at bounding box center [0, 0] width 0 height 0
click at [408, 117] on div "Je suis navré, mais dans votre message de la semaine passée vous aviez indiqué …" at bounding box center [430, 119] width 466 height 21
click at [0, 0] on lt-span ", vous" at bounding box center [0, 0] width 0 height 0
click at [535, 125] on div "Je suis navré, mais dans votre message de la semaine passée, vous aviez indiqué…" at bounding box center [430, 119] width 466 height 21
click at [262, 148] on div "Si vous le souhaitez je peux ré" at bounding box center [430, 146] width 466 height 10
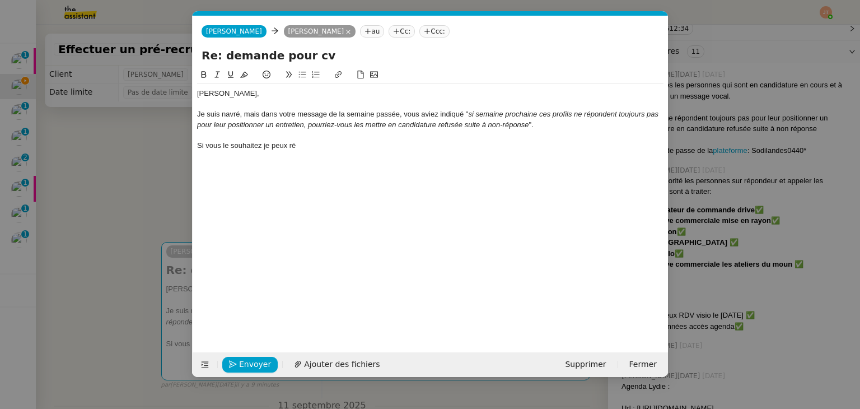
click at [0, 0] on lt-span "souhaitez , je" at bounding box center [0, 0] width 0 height 0
click at [307, 147] on div "Si vous le souhaitez, je peux ré" at bounding box center [430, 146] width 466 height 10
click at [300, 147] on div "Si vous le souhaitez, je peux tout à fait, retenter un appel la semaine prochai…" at bounding box center [430, 146] width 466 height 10
click at [311, 144] on div "Si vous le souhaitez, je peux tout à fait, retenter un appel la semaine prochai…" at bounding box center [430, 146] width 466 height 10
click at [327, 147] on div "Si vous le souhaitez, je peux tout à fait, retenter un appel la semaine prochai…" at bounding box center [430, 146] width 466 height 10
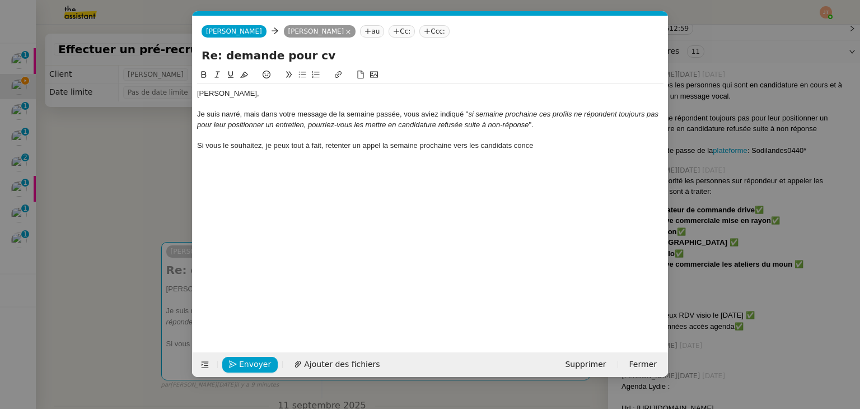
click at [325, 147] on div "Si vous le souhaitez, je peux tout à fait, retenter un appel la semaine prochai…" at bounding box center [430, 146] width 466 height 10
click at [355, 146] on div "Si vous le souhaitez, je peux tout à fait retenter un appel la semaine prochain…" at bounding box center [430, 146] width 466 height 10
click at [537, 147] on div "Si vous le souhaitez, je peux tout à fait retenter un appel la semaine prochain…" at bounding box center [430, 146] width 466 height 10
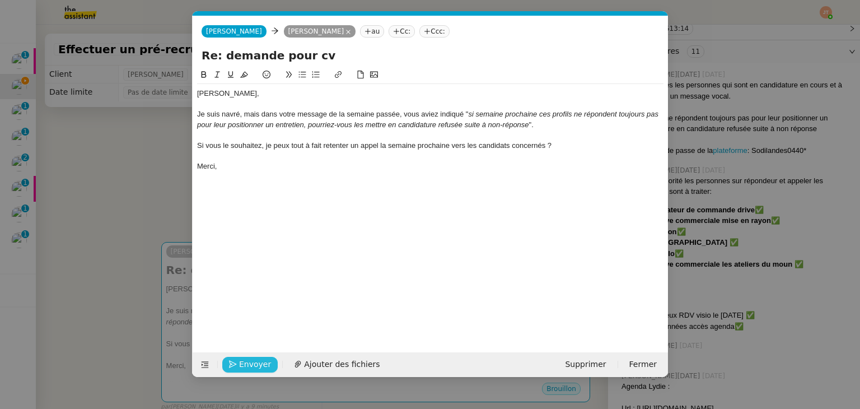
click at [256, 363] on span "Envoyer" at bounding box center [255, 364] width 32 height 13
click at [256, 363] on span "Confirmer l'envoi" at bounding box center [272, 364] width 67 height 13
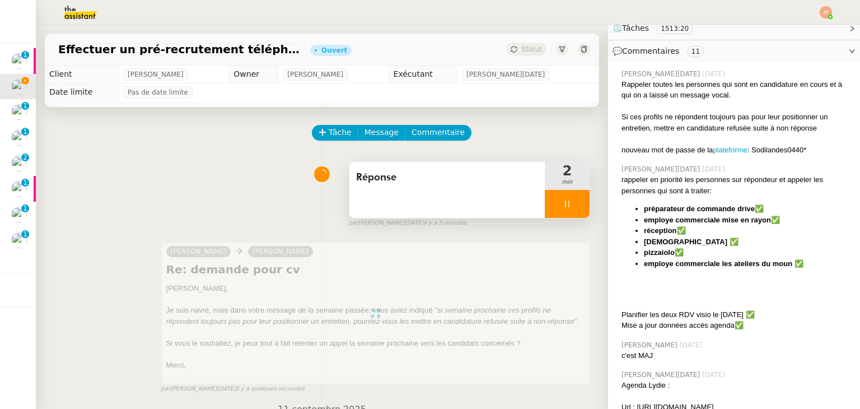
click at [545, 207] on div at bounding box center [567, 204] width 45 height 28
click at [574, 207] on icon at bounding box center [578, 203] width 9 height 9
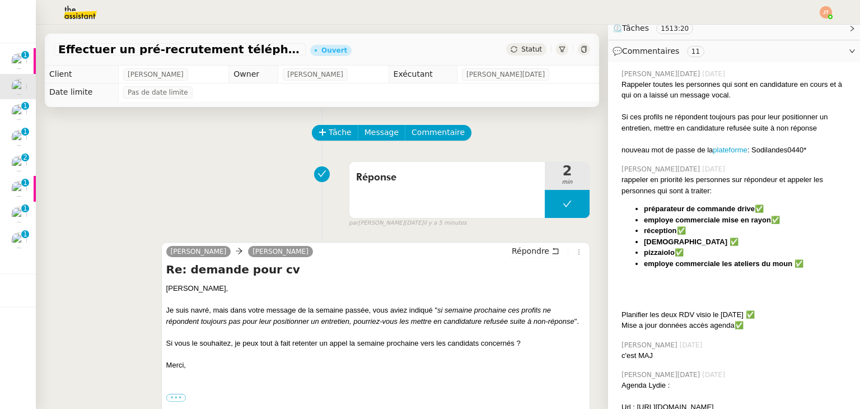
click at [521, 53] on span "Statut" at bounding box center [531, 49] width 21 height 8
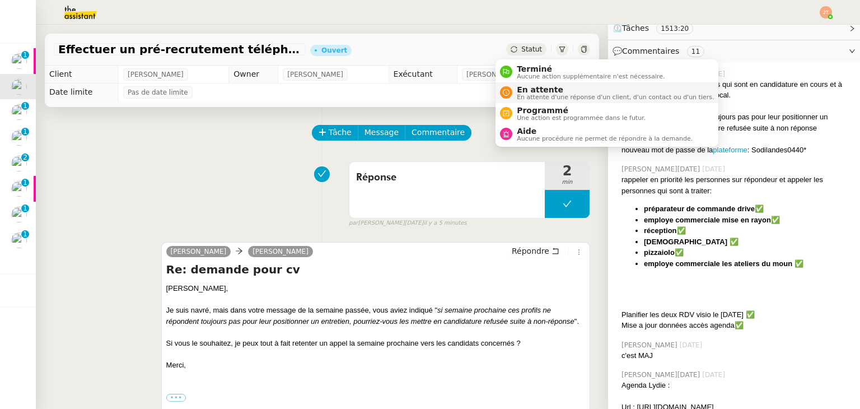
click at [523, 88] on span "En attente" at bounding box center [615, 89] width 197 height 9
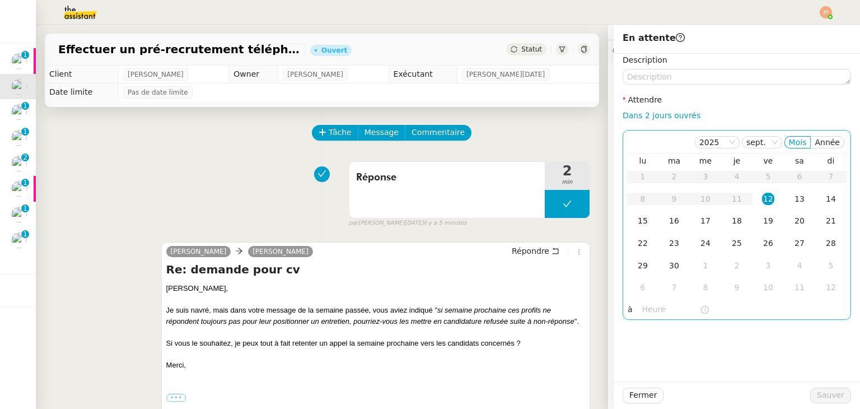
click at [637, 223] on div "15" at bounding box center [643, 220] width 12 height 12
click at [646, 307] on input "text" at bounding box center [671, 309] width 58 height 13
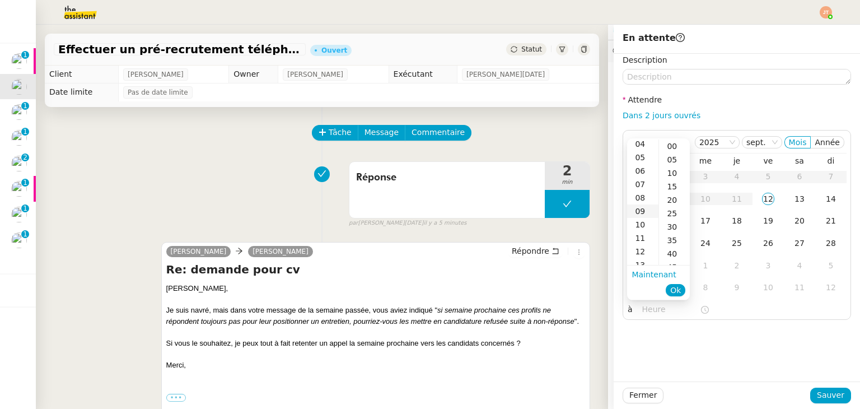
click at [643, 212] on div "09" at bounding box center [642, 210] width 31 height 13
click at [674, 215] on div "30" at bounding box center [674, 213] width 31 height 13
type input "09:30"
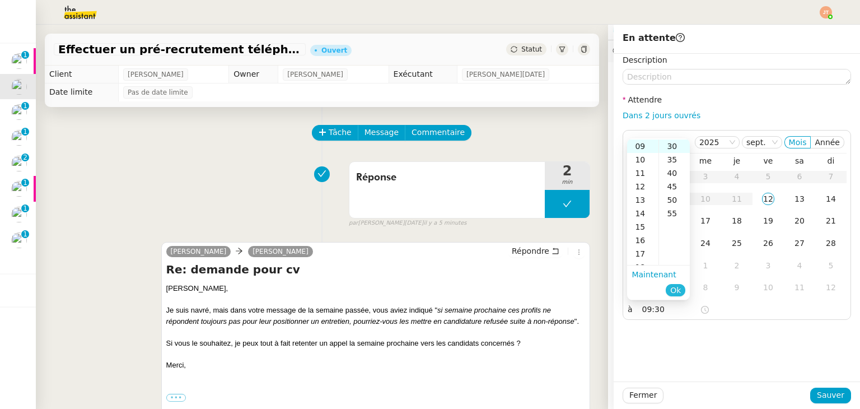
click at [676, 289] on span "Ok" at bounding box center [675, 289] width 11 height 11
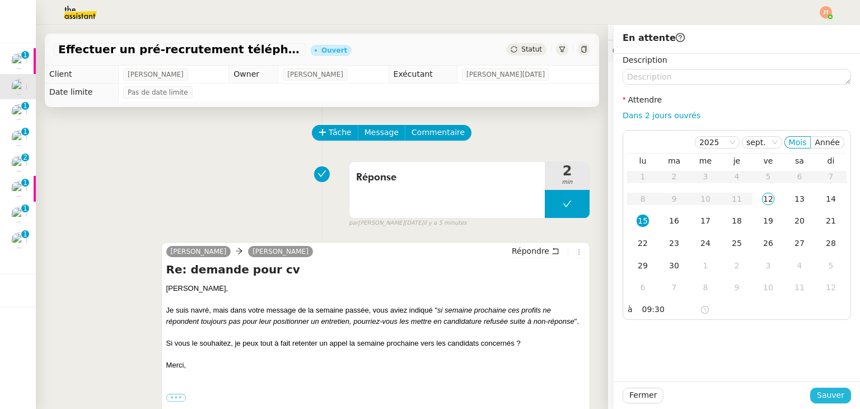
click at [817, 396] on span "Sauver" at bounding box center [830, 395] width 27 height 13
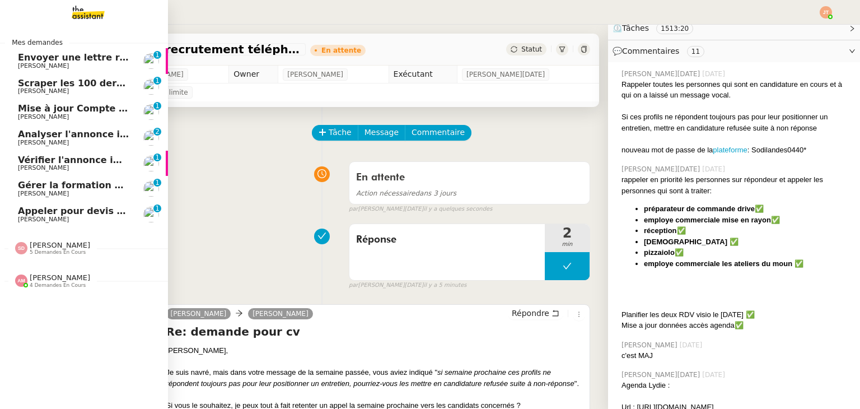
click at [74, 110] on span "Mise à jour Compte Freezbee - 12 septembre 2025" at bounding box center [145, 108] width 255 height 11
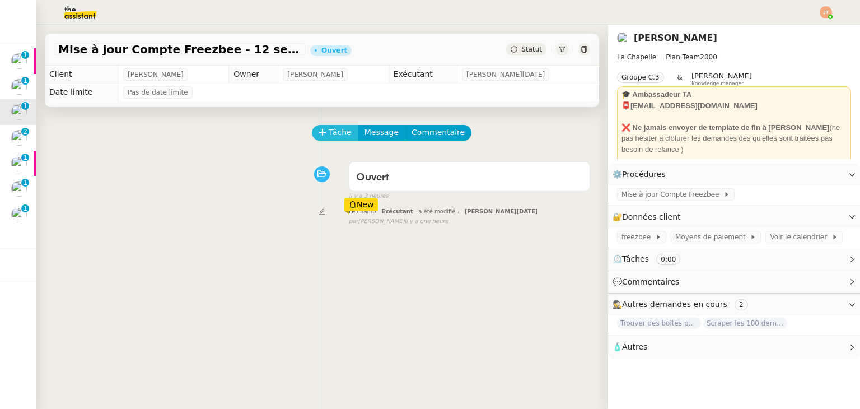
click at [340, 135] on span "Tâche" at bounding box center [340, 132] width 23 height 13
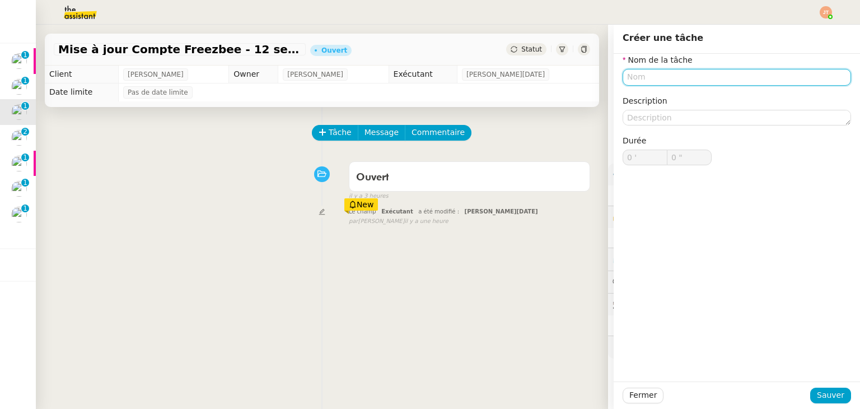
click at [638, 77] on input "text" at bounding box center [737, 77] width 228 height 16
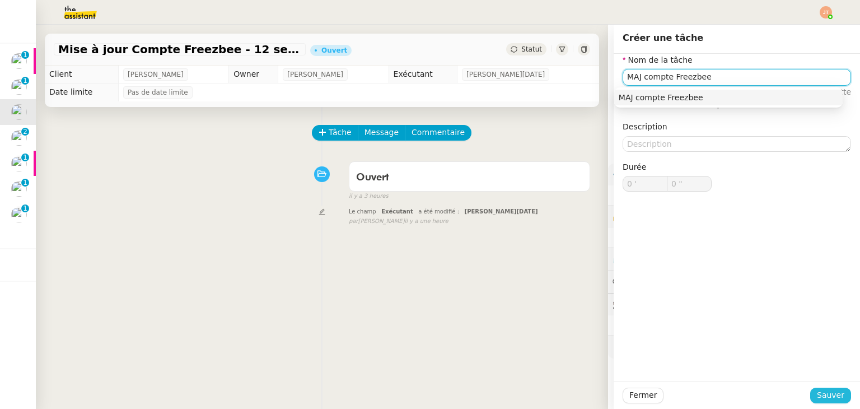
type input "MAJ compte Freezbee"
click at [817, 389] on span "Sauver" at bounding box center [830, 395] width 27 height 13
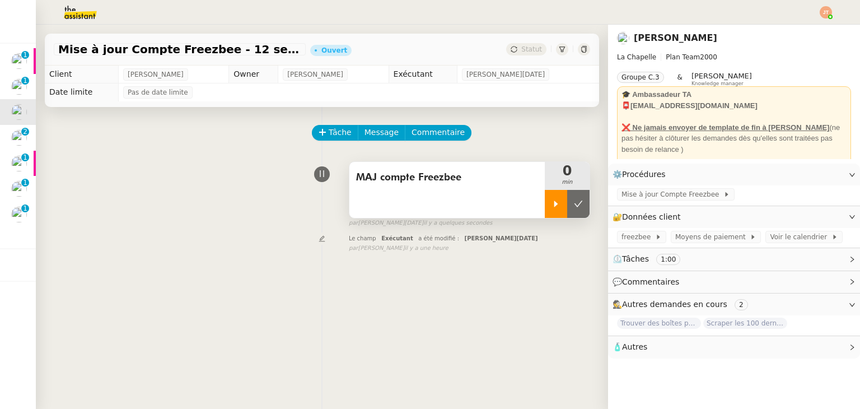
click at [545, 207] on div at bounding box center [556, 204] width 22 height 28
click at [637, 198] on span "Mise à jour Compte Freezbee" at bounding box center [672, 194] width 102 height 11
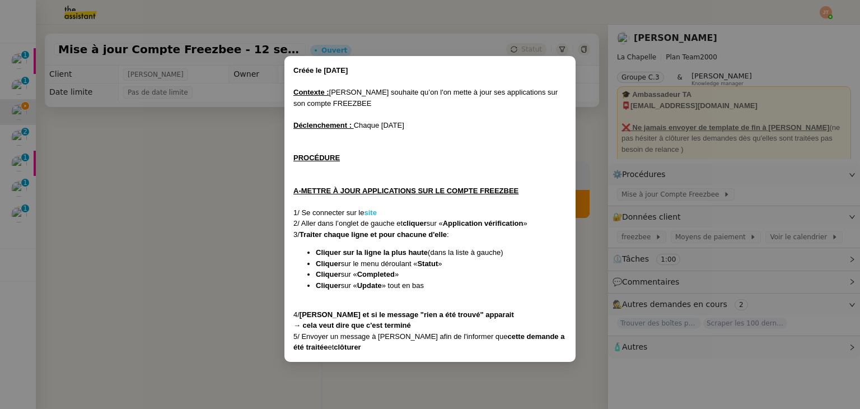
click at [375, 216] on strong "site" at bounding box center [370, 212] width 12 height 8
click at [223, 213] on nz-modal-container "Créée le [DATE] Contexte : [PERSON_NAME] souhaite qu’on l'on mette à jour ses a…" at bounding box center [430, 204] width 860 height 409
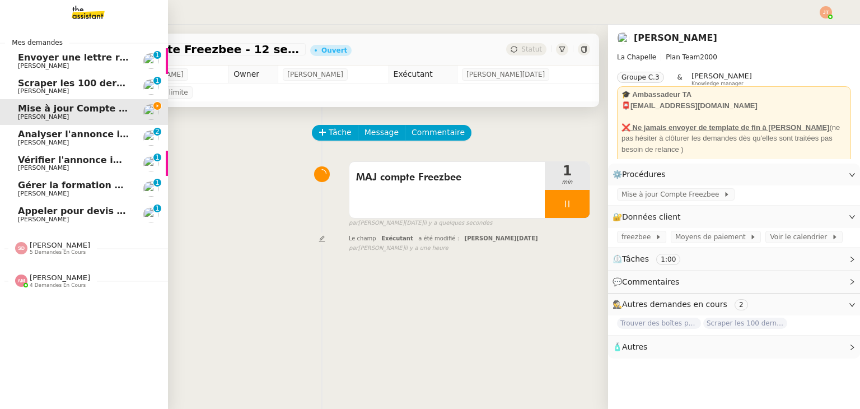
click at [50, 278] on span "[PERSON_NAME]" at bounding box center [60, 277] width 60 height 8
click at [58, 247] on span "[PERSON_NAME]" at bounding box center [60, 245] width 60 height 8
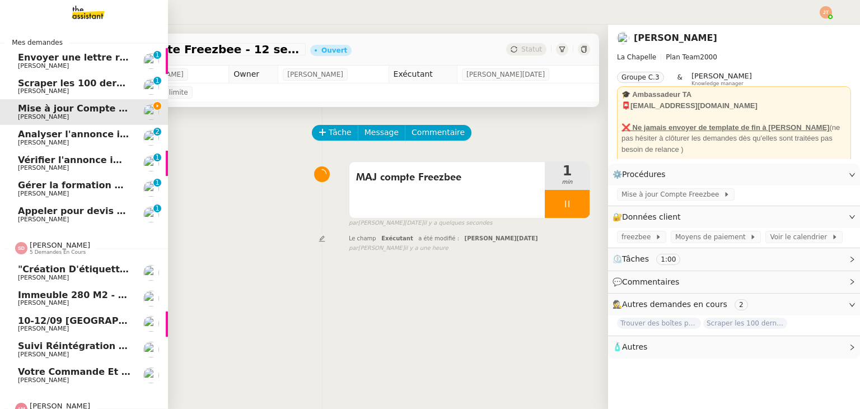
click at [58, 247] on span "[PERSON_NAME]" at bounding box center [60, 245] width 60 height 8
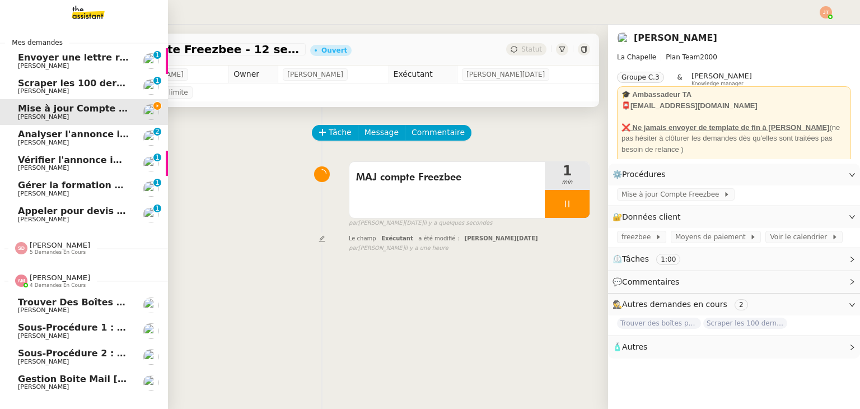
click at [57, 280] on span "[PERSON_NAME]" at bounding box center [60, 277] width 60 height 8
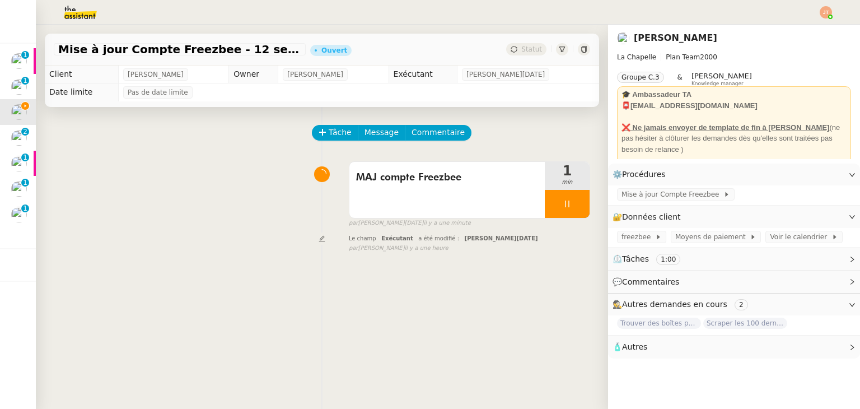
click at [171, 258] on div "Tâche Message Commentaire Veuillez patienter une erreur s'est produite 👌👌👌 mess…" at bounding box center [322, 311] width 572 height 409
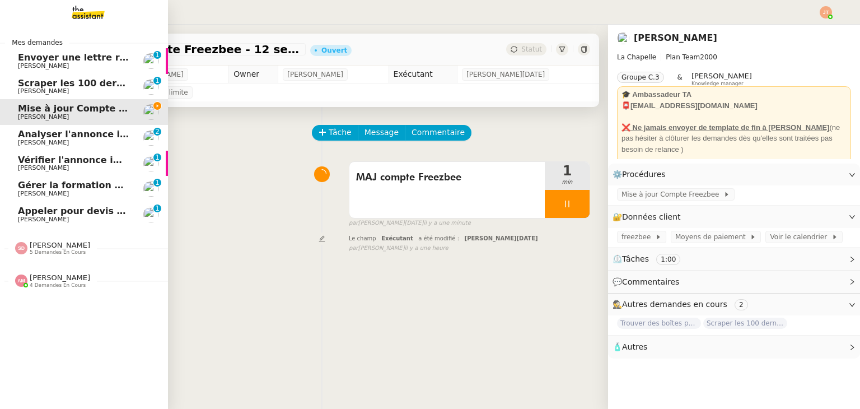
click at [77, 80] on span "Scraper les 100 derniers posts LinkedIn" at bounding box center [118, 83] width 200 height 11
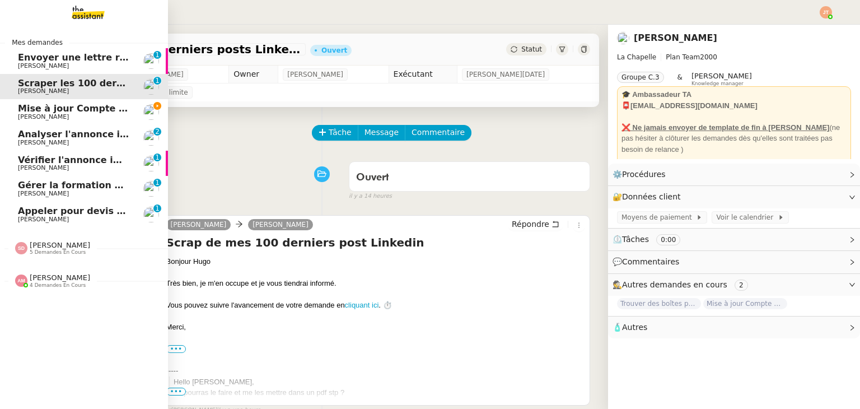
click at [49, 53] on span "Envoyer une lettre recommandée" at bounding box center [102, 57] width 169 height 11
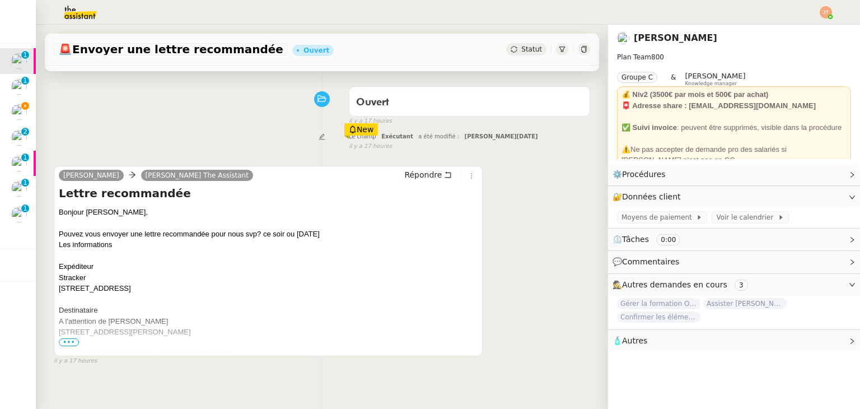
scroll to position [112, 0]
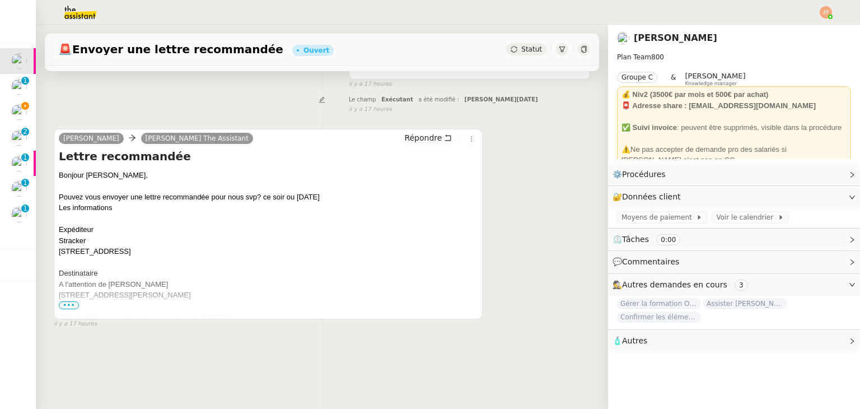
click at [71, 303] on span "•••" at bounding box center [69, 305] width 20 height 8
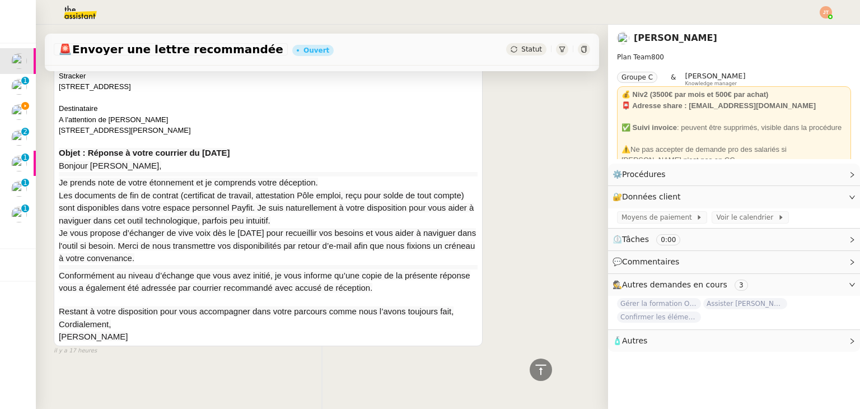
scroll to position [4, 0]
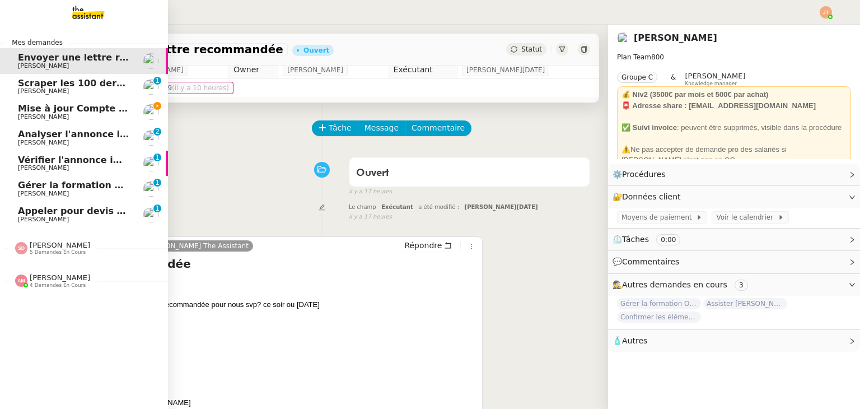
click at [22, 113] on span "[PERSON_NAME]" at bounding box center [43, 116] width 51 height 7
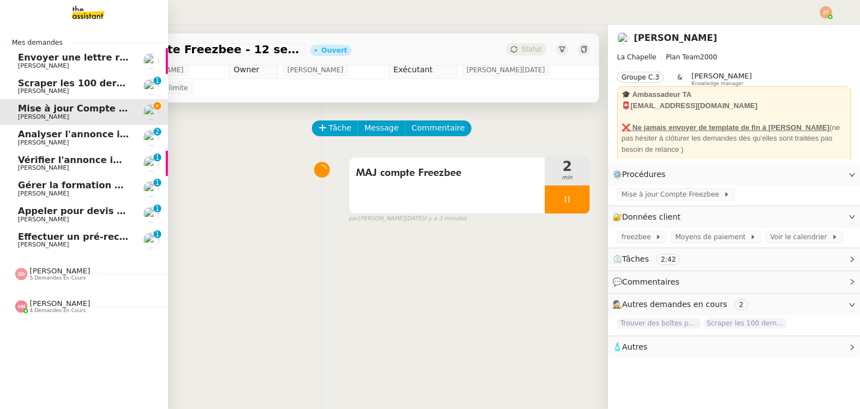
click at [26, 61] on span "Envoyer une lettre recommandée" at bounding box center [102, 57] width 169 height 11
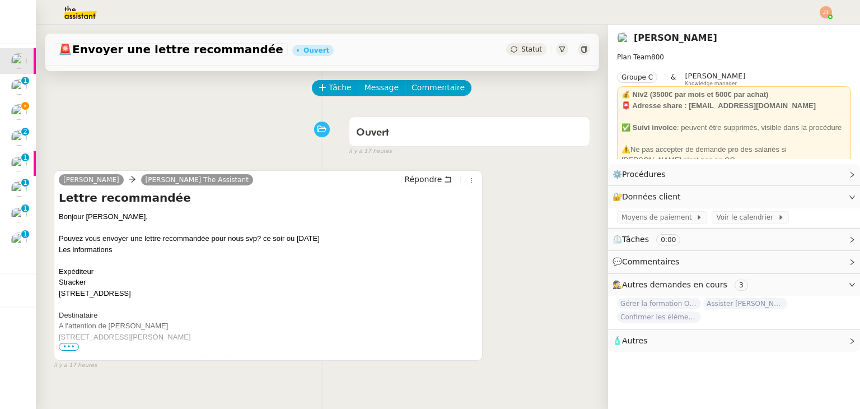
scroll to position [150, 0]
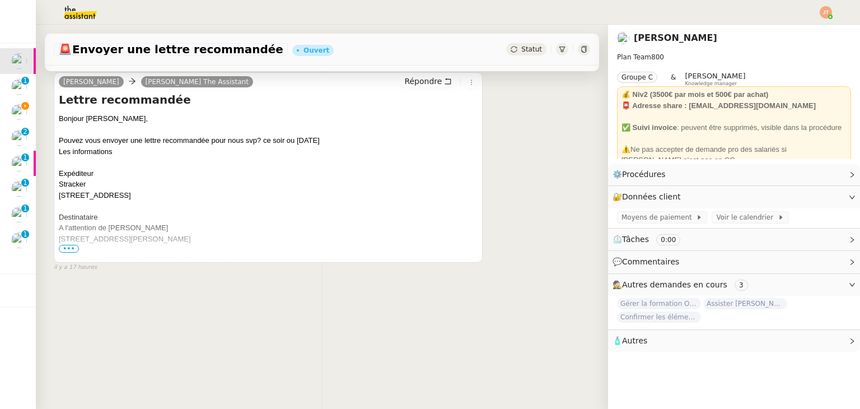
click at [74, 245] on span "•••" at bounding box center [69, 249] width 20 height 8
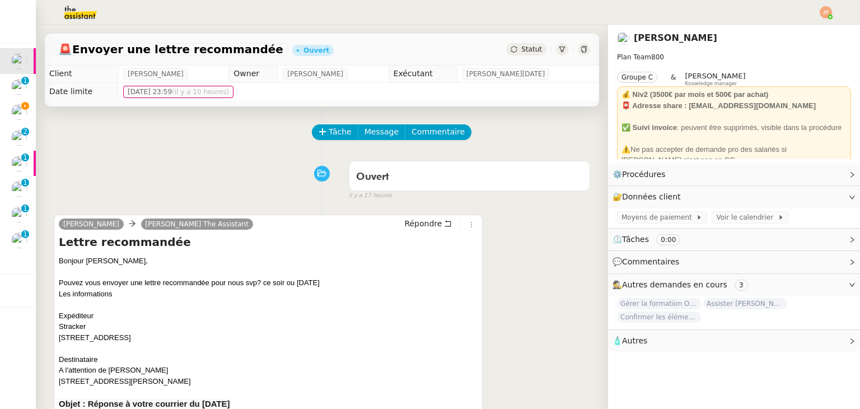
scroll to position [0, 0]
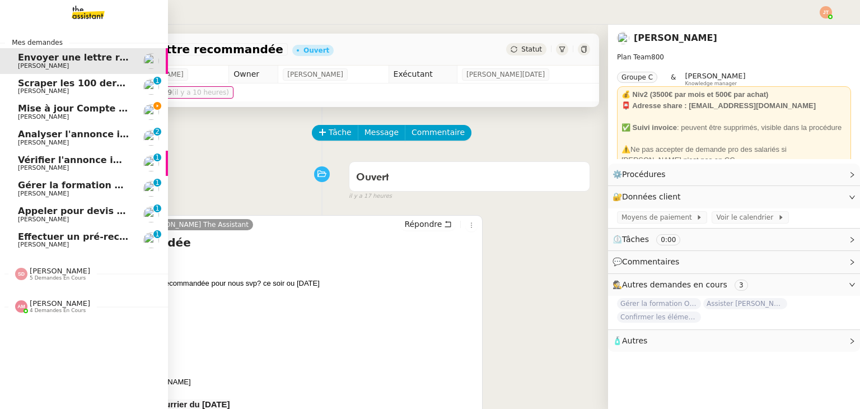
click at [69, 233] on span "Effectuer un pré-recrutement téléphonique" at bounding box center [127, 236] width 218 height 11
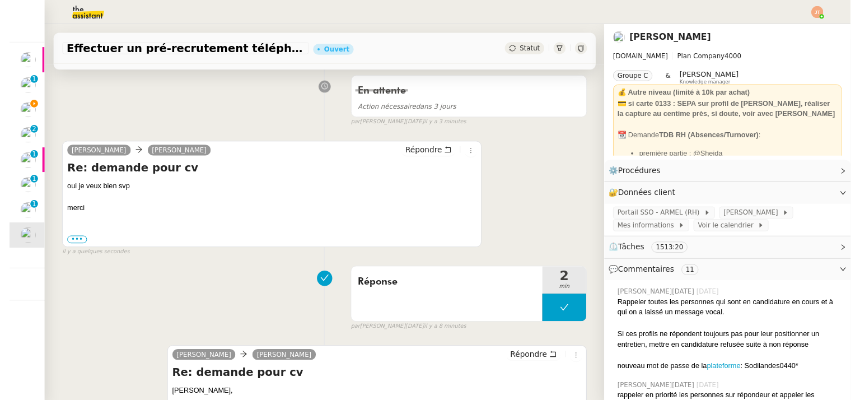
scroll to position [168, 0]
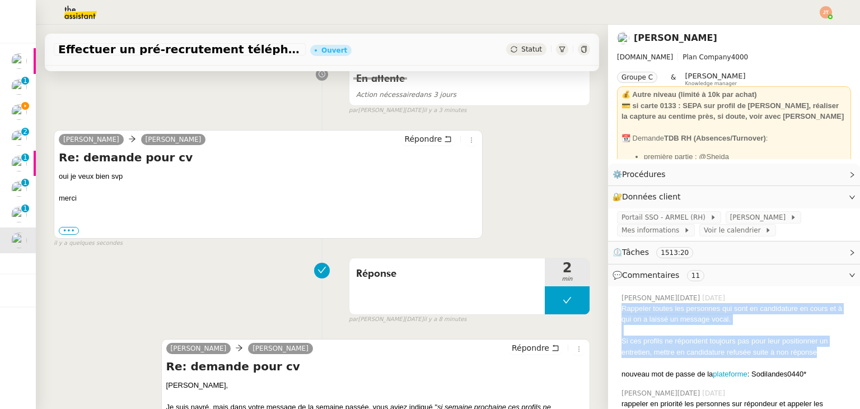
drag, startPoint x: 614, startPoint y: 306, endPoint x: 811, endPoint y: 356, distance: 202.9
click at [811, 356] on div "Rappeler toutes les personnes qui sont en candidature en cours et à qui on a la…" at bounding box center [736, 341] width 230 height 77
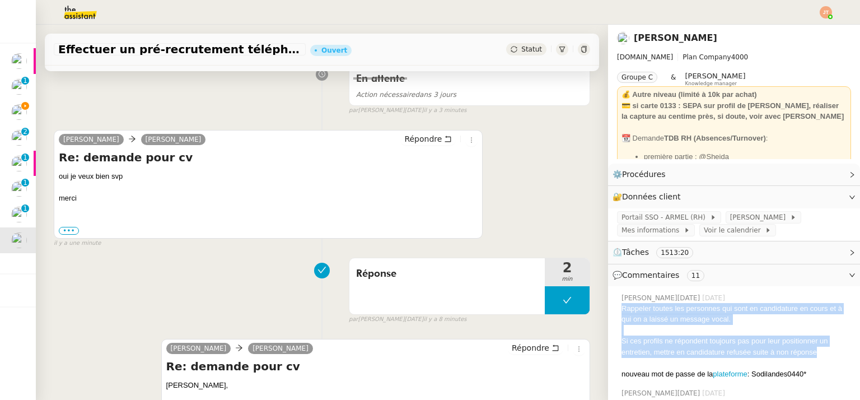
copy div "Rappeler toutes les personnes qui sont en candidature en cours et à qui on a la…"
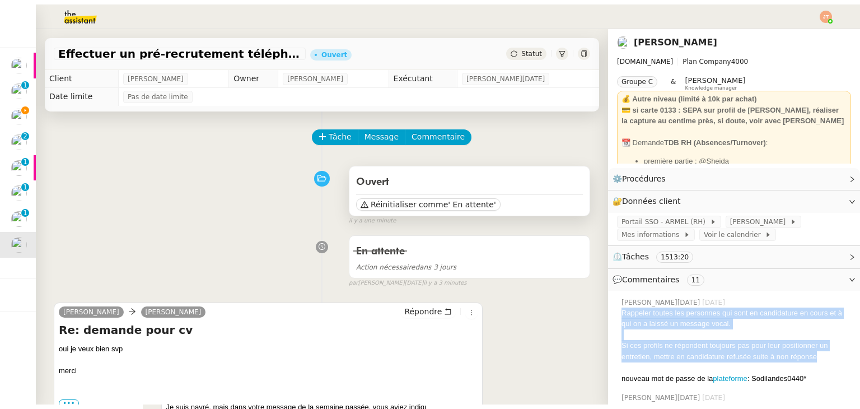
scroll to position [0, 0]
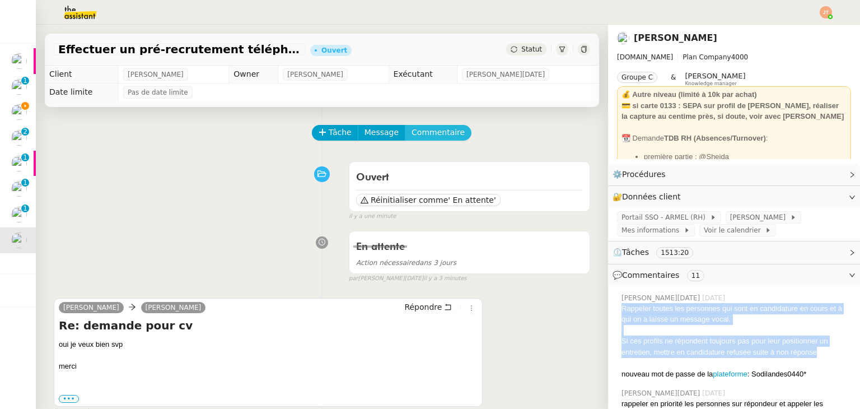
click at [427, 137] on span "Commentaire" at bounding box center [437, 132] width 53 height 13
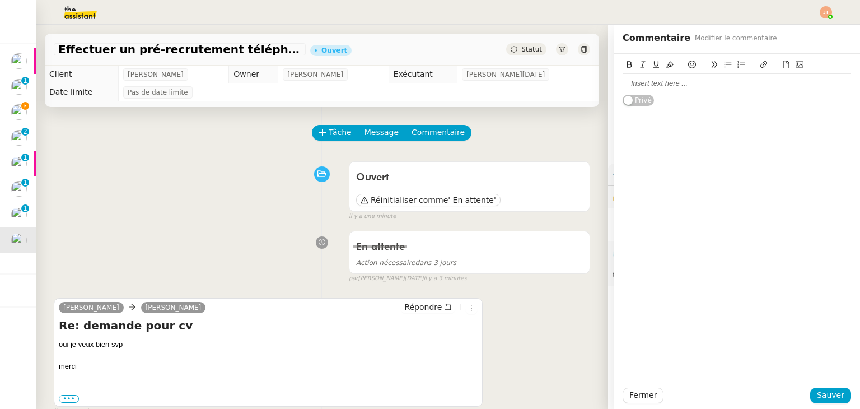
click at [643, 88] on div at bounding box center [737, 83] width 228 height 10
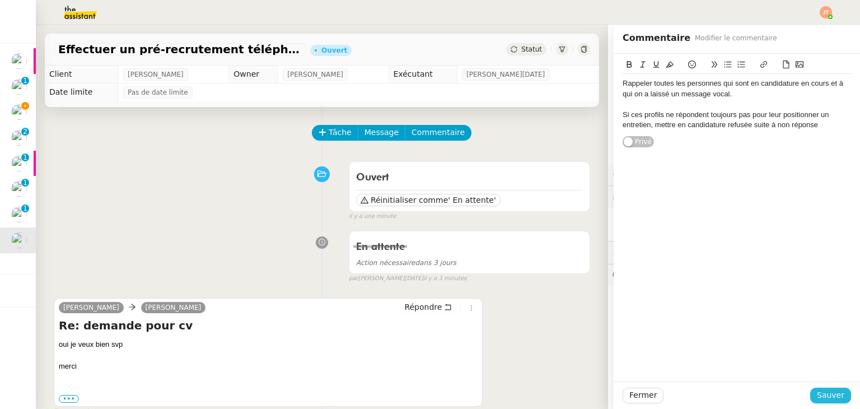
click at [811, 391] on button "Sauver" at bounding box center [830, 395] width 41 height 16
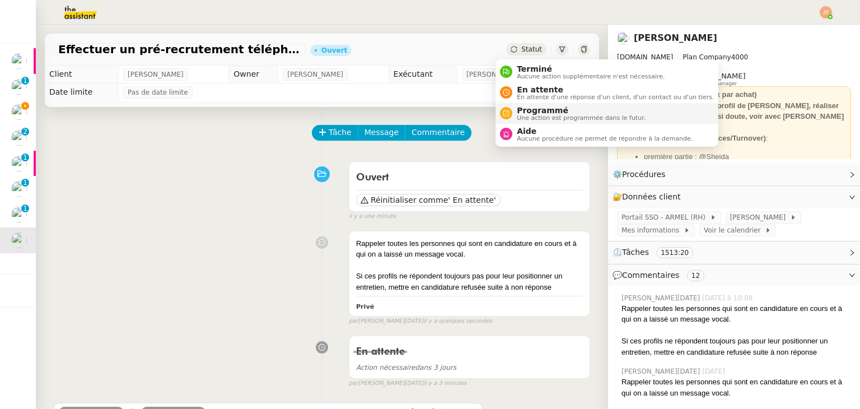
click at [535, 115] on span "Une action est programmée dans le futur." at bounding box center [581, 118] width 129 height 6
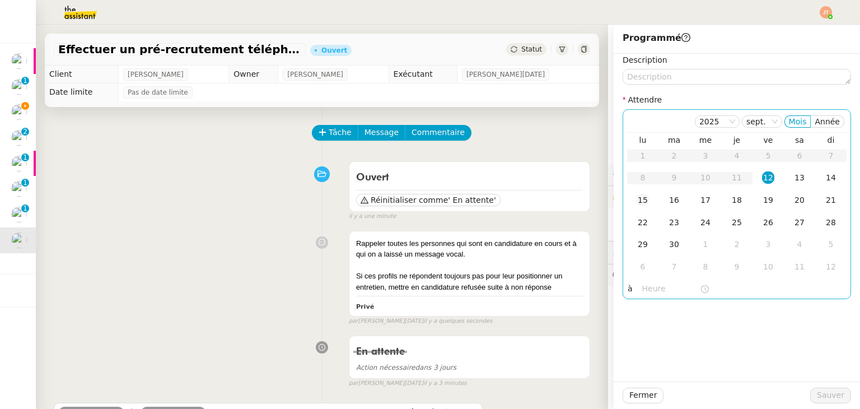
click at [637, 199] on div "15" at bounding box center [643, 200] width 12 height 12
click at [648, 290] on input "text" at bounding box center [671, 288] width 58 height 13
click at [614, 241] on div "Description Attendre [DATE] Mois Année lu ma me je ve sa di 1 2 3 4 5 6 7 8 9 1…" at bounding box center [737, 176] width 246 height 245
click at [668, 205] on div "16" at bounding box center [674, 200] width 12 height 12
click at [652, 284] on input "text" at bounding box center [671, 288] width 58 height 13
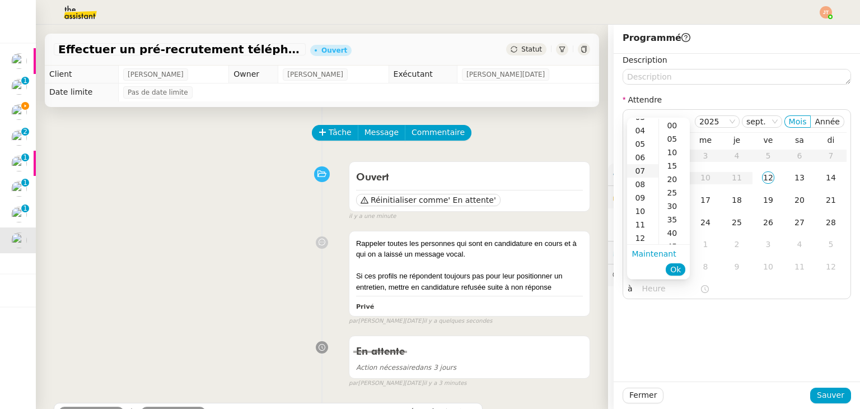
scroll to position [56, 0]
click at [643, 194] on div "09" at bounding box center [642, 190] width 31 height 13
click at [670, 207] on div "30" at bounding box center [674, 205] width 31 height 13
type input "09:30"
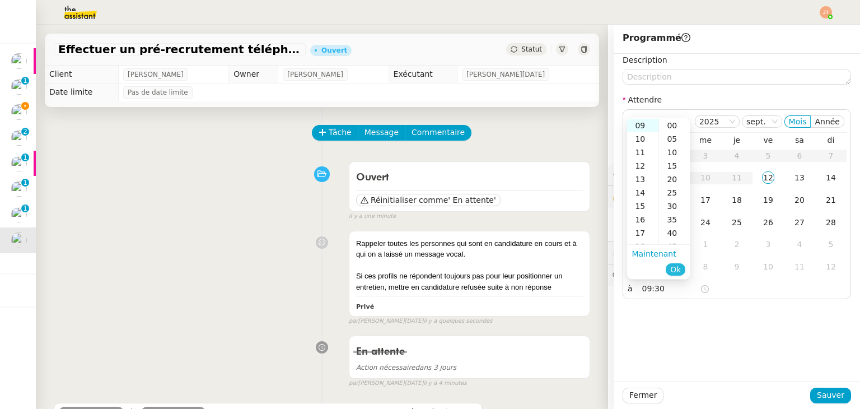
scroll to position [81, 0]
click at [679, 265] on span "Ok" at bounding box center [675, 269] width 11 height 11
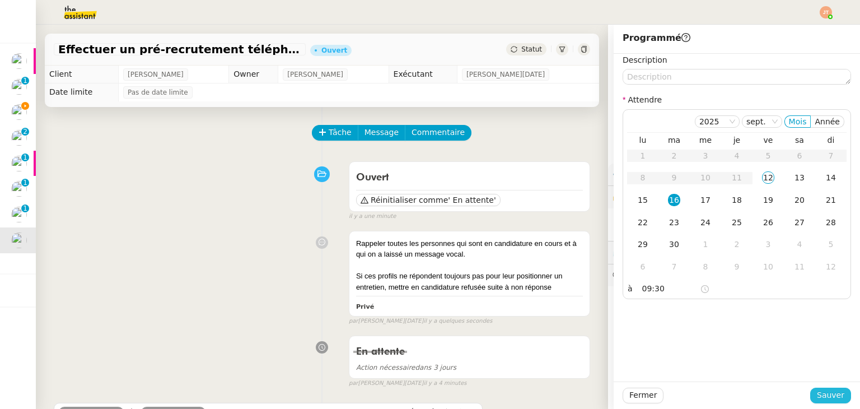
click at [825, 391] on span "Sauver" at bounding box center [830, 395] width 27 height 13
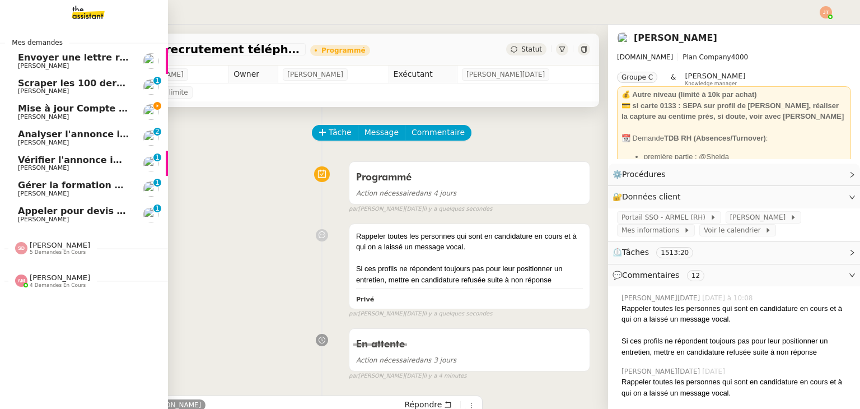
click at [59, 112] on span "Mise à jour Compte Freezbee - 12 septembre 2025" at bounding box center [145, 108] width 255 height 11
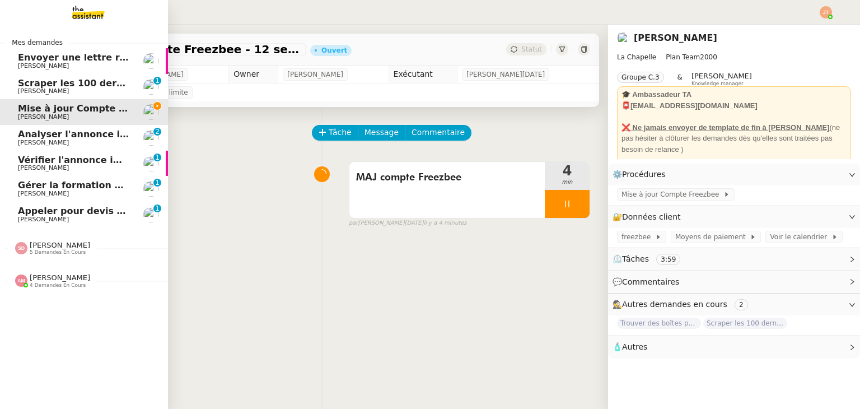
click at [79, 55] on span "Envoyer une lettre recommandée" at bounding box center [102, 57] width 169 height 11
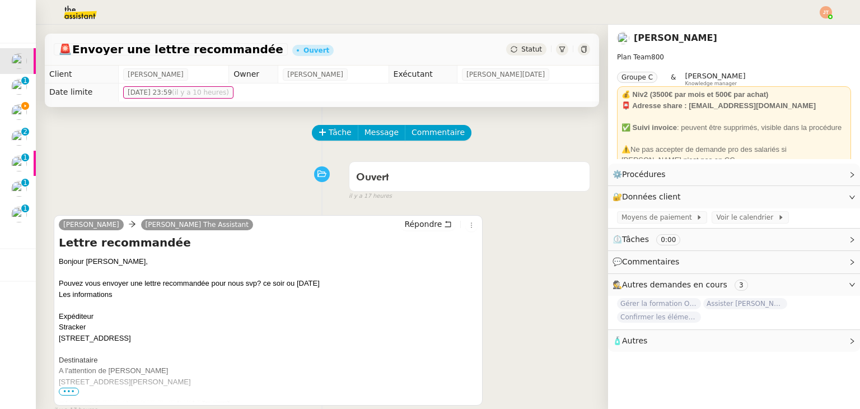
scroll to position [150, 0]
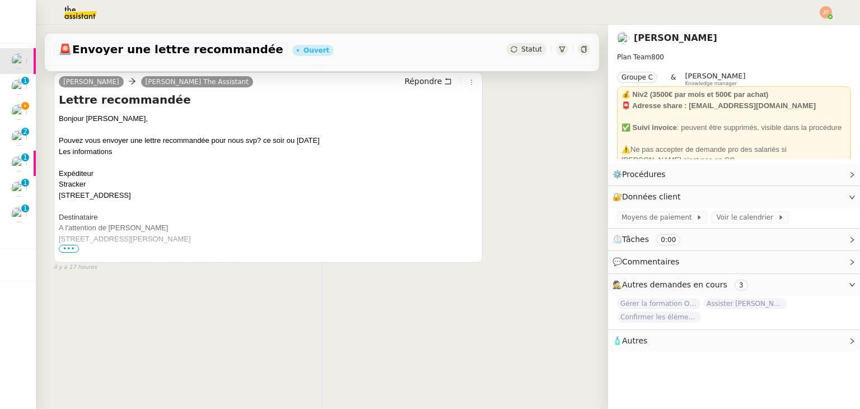
click at [72, 246] on span "•••" at bounding box center [69, 249] width 20 height 8
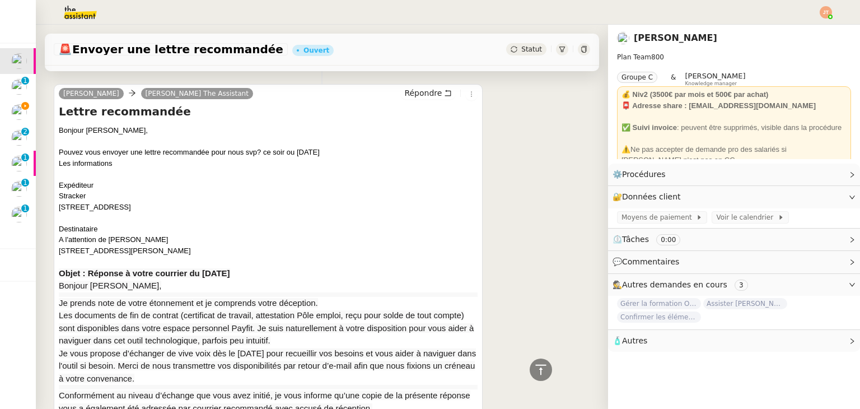
scroll to position [35, 0]
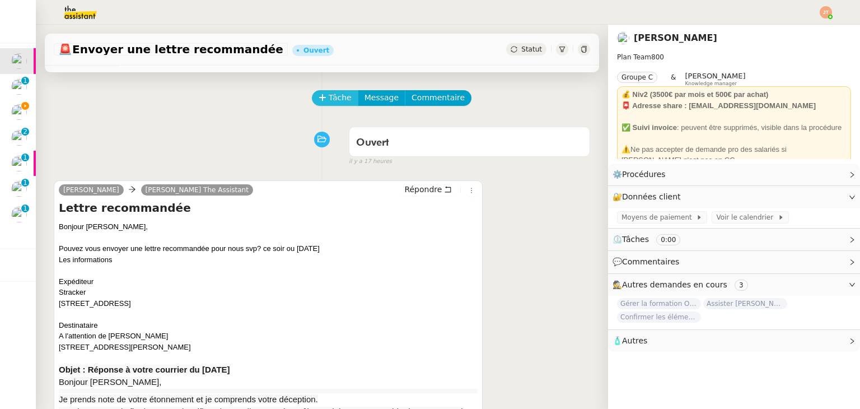
click at [329, 104] on span "Tâche" at bounding box center [340, 97] width 23 height 13
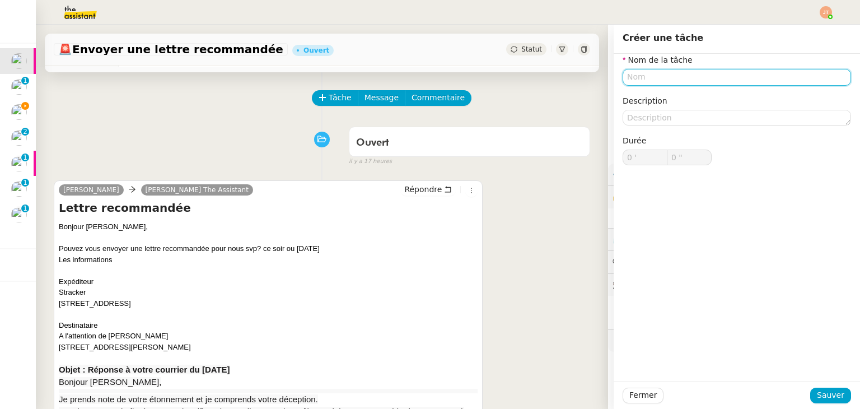
click at [629, 82] on input "text" at bounding box center [737, 77] width 228 height 16
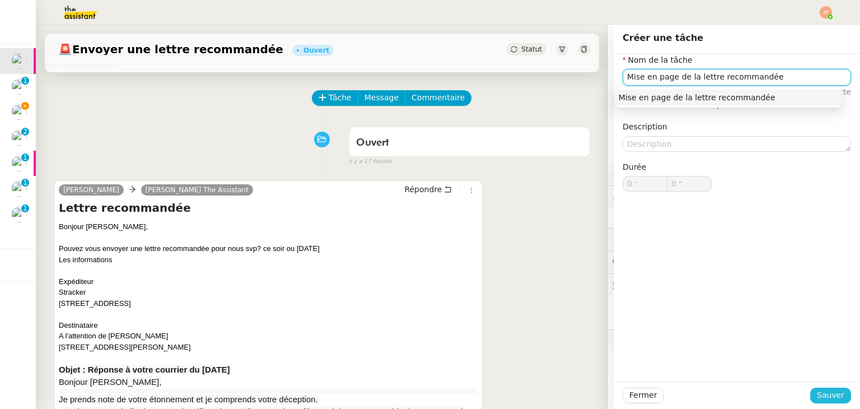
type input "Mise en page de la lettre recommandée"
click at [817, 395] on span "Sauver" at bounding box center [830, 395] width 27 height 13
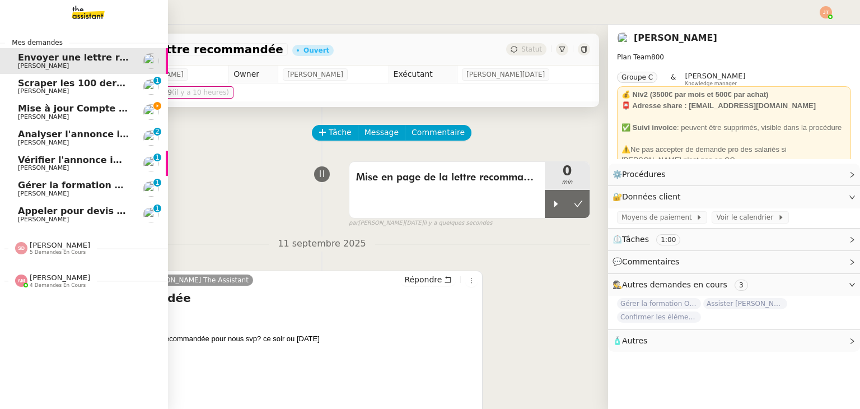
click at [52, 114] on span "[PERSON_NAME]" at bounding box center [74, 117] width 113 height 7
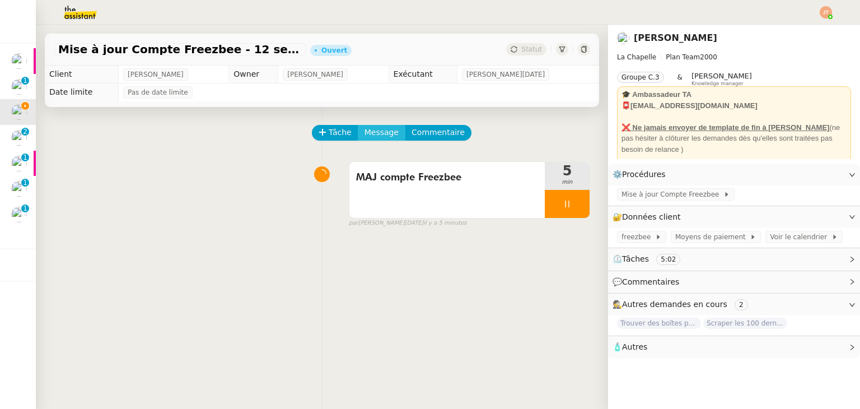
click at [365, 135] on span "Message" at bounding box center [381, 132] width 34 height 13
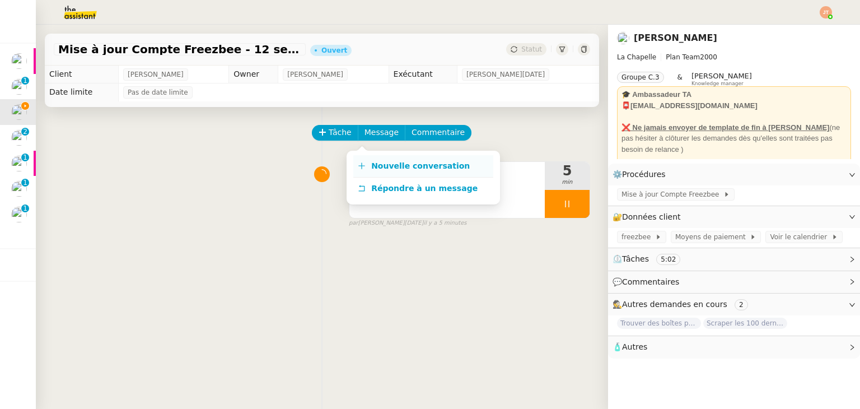
click at [386, 166] on span "Nouvelle conversation" at bounding box center [420, 165] width 99 height 9
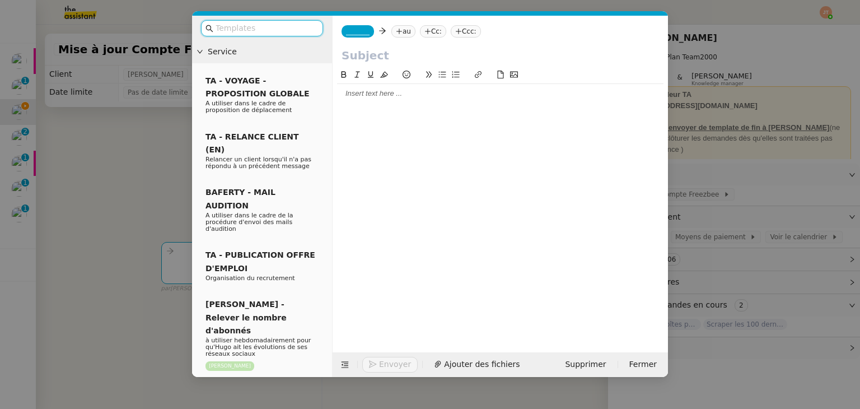
click at [378, 102] on div at bounding box center [500, 93] width 326 height 19
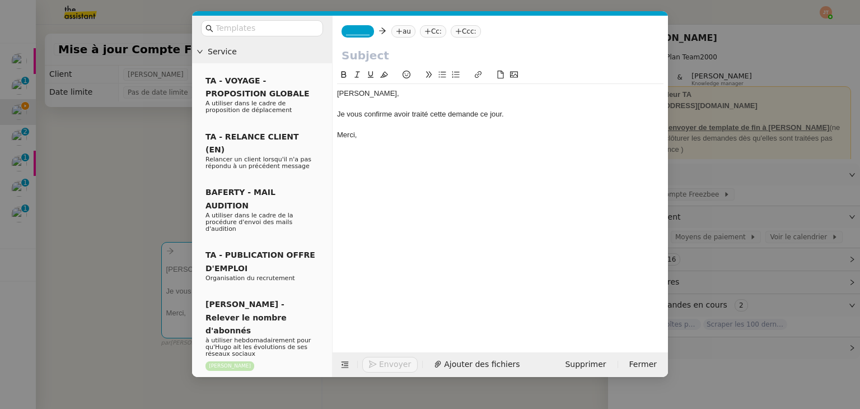
click at [82, 162] on nz-modal-container "Service TA - VOYAGE - PROPOSITION GLOBALE A utiliser dans le cadre de propositi…" at bounding box center [430, 204] width 860 height 409
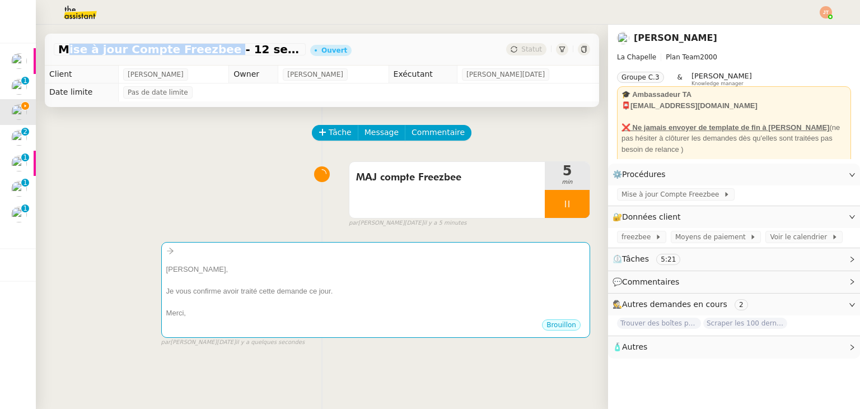
drag, startPoint x: 58, startPoint y: 50, endPoint x: 205, endPoint y: 52, distance: 147.3
click at [205, 52] on span "Mise à jour Compte Freezbee - 12 septembre 2025" at bounding box center [179, 49] width 243 height 11
copy span "Mise à jour Compte Freezbee"
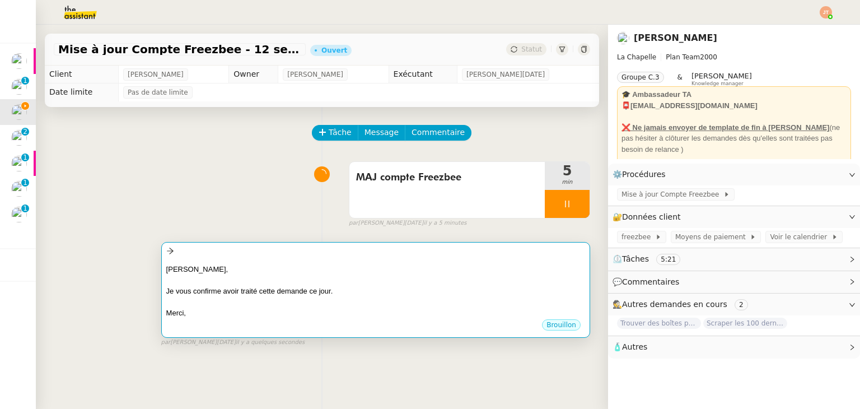
click at [296, 270] on div "[PERSON_NAME]," at bounding box center [375, 269] width 419 height 11
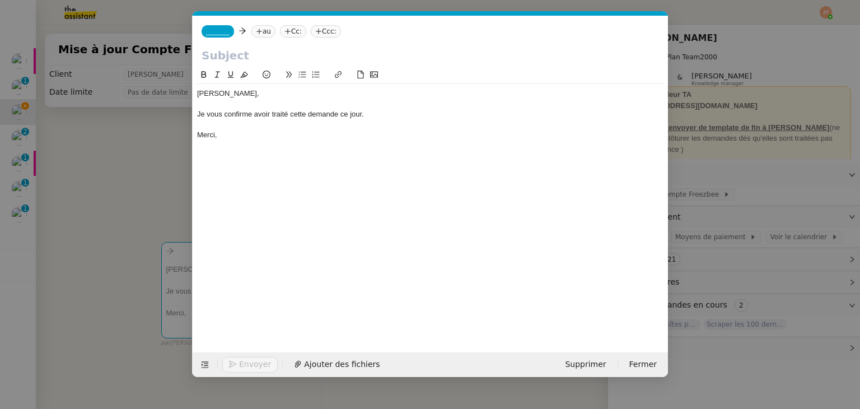
scroll to position [0, 24]
click at [246, 56] on input "text" at bounding box center [430, 55] width 457 height 17
paste input "Mise à jour Compte Freezbee"
type input "Mise à jour Compte Freezbee"
click at [260, 31] on nz-tag "au" at bounding box center [263, 31] width 24 height 12
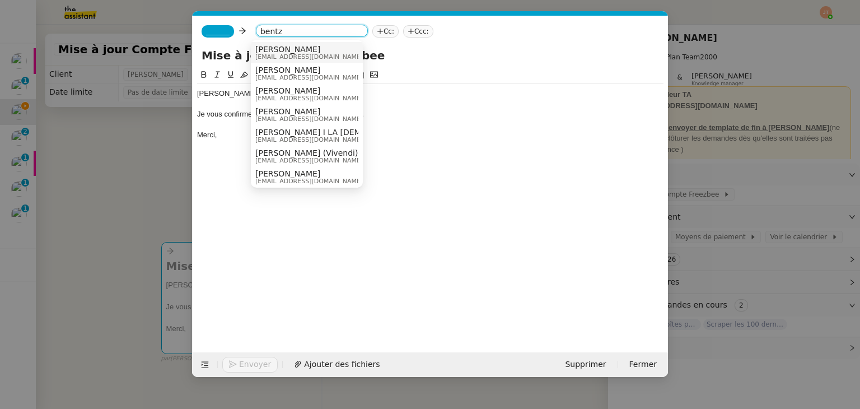
type input "bentz"
click at [273, 54] on span "[EMAIL_ADDRESS][DOMAIN_NAME]" at bounding box center [308, 57] width 107 height 6
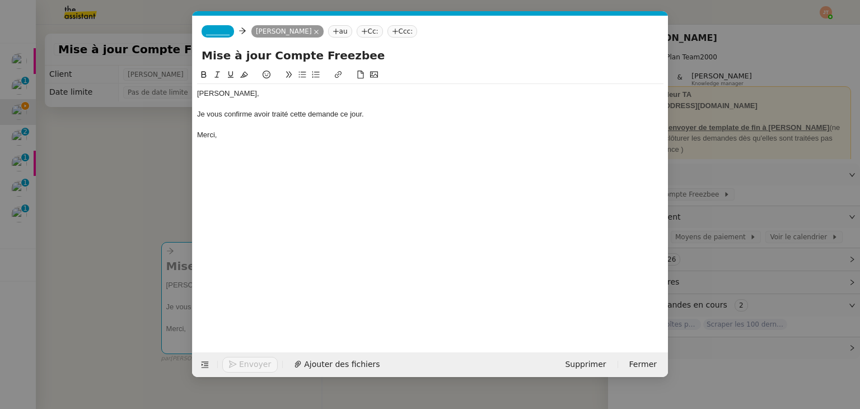
click at [215, 28] on span "_______" at bounding box center [218, 31] width 24 height 8
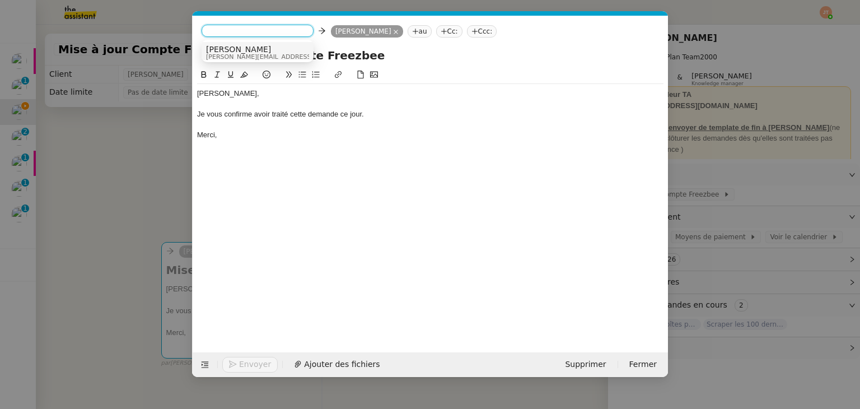
click at [236, 52] on span "[PERSON_NAME]" at bounding box center [285, 49] width 159 height 9
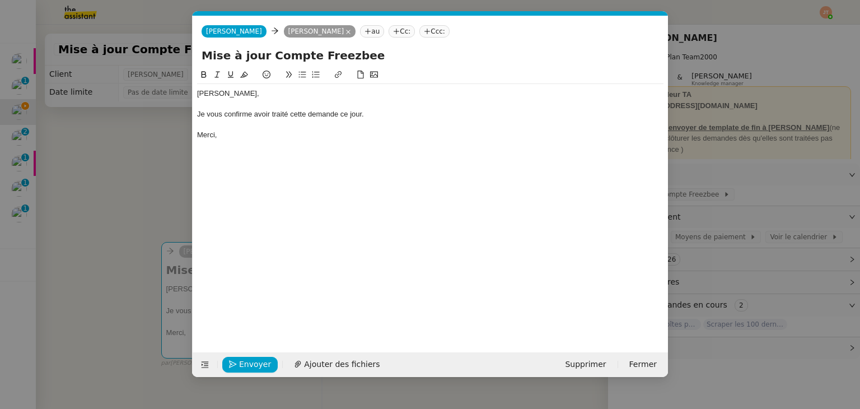
click at [158, 169] on nz-modal-container "Service TA - VOYAGE - PROPOSITION GLOBALE A utiliser dans le cadre de propositi…" at bounding box center [430, 204] width 860 height 409
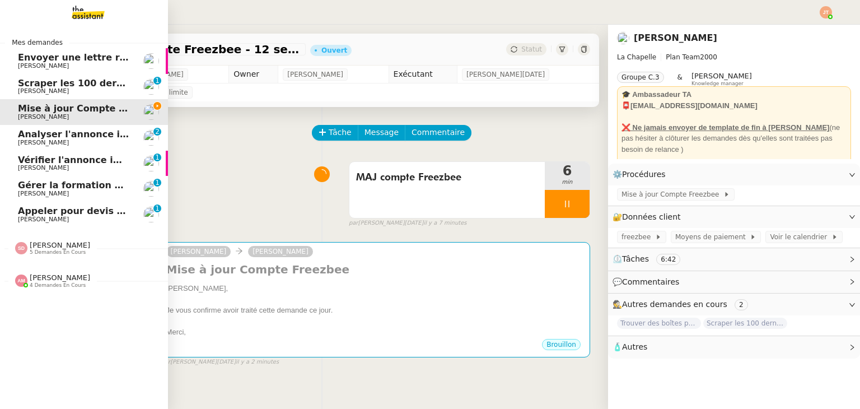
click at [49, 285] on span "4 demandes en cours" at bounding box center [58, 285] width 56 height 6
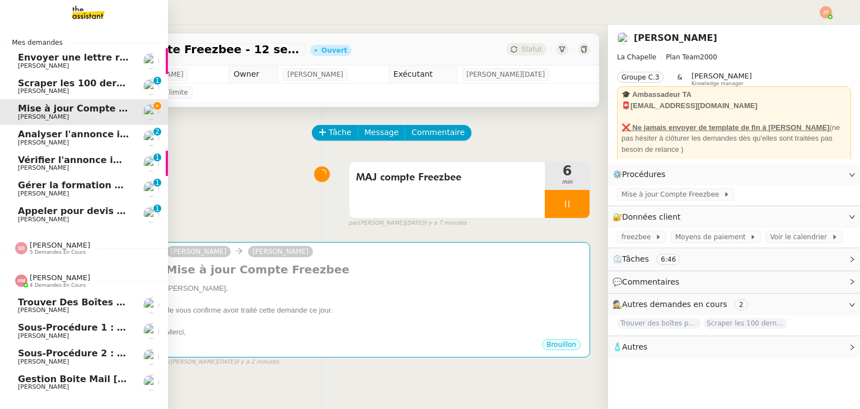
click at [49, 285] on span "4 demandes en cours" at bounding box center [58, 285] width 56 height 6
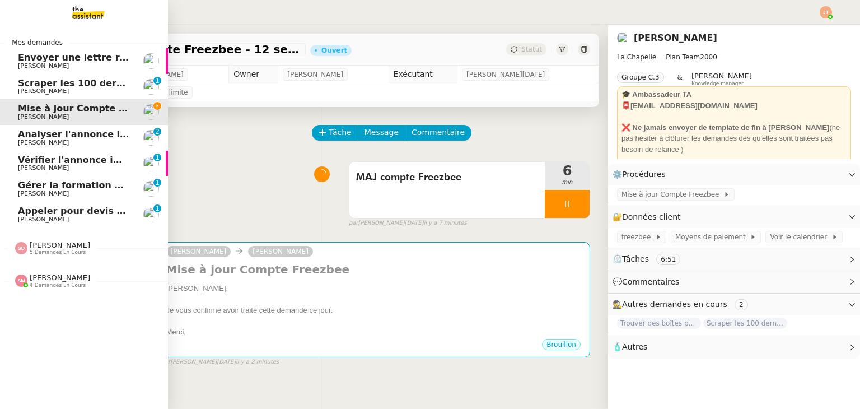
click at [87, 59] on span "Envoyer une lettre recommandée" at bounding box center [102, 57] width 169 height 11
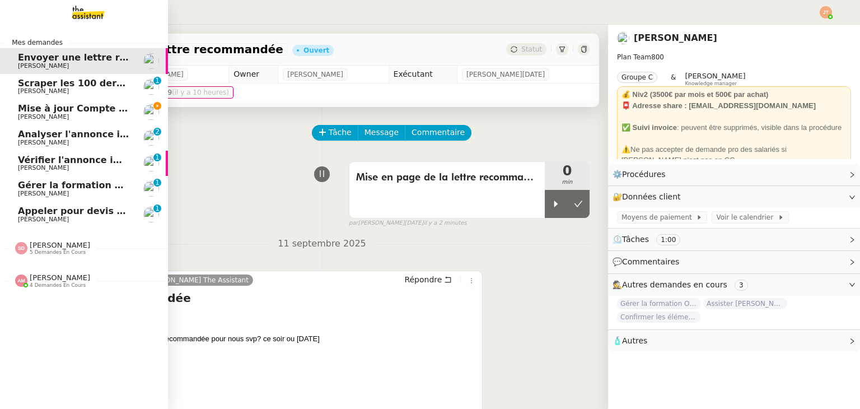
click at [105, 115] on span "[PERSON_NAME]" at bounding box center [74, 117] width 113 height 7
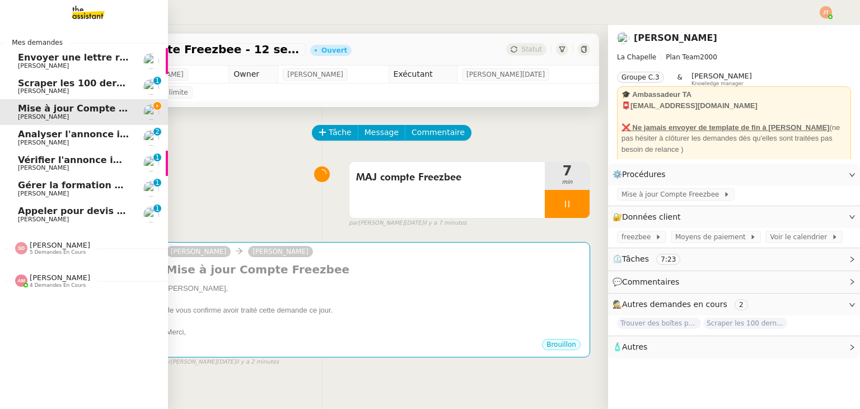
click at [64, 63] on span "[PERSON_NAME]" at bounding box center [74, 66] width 113 height 7
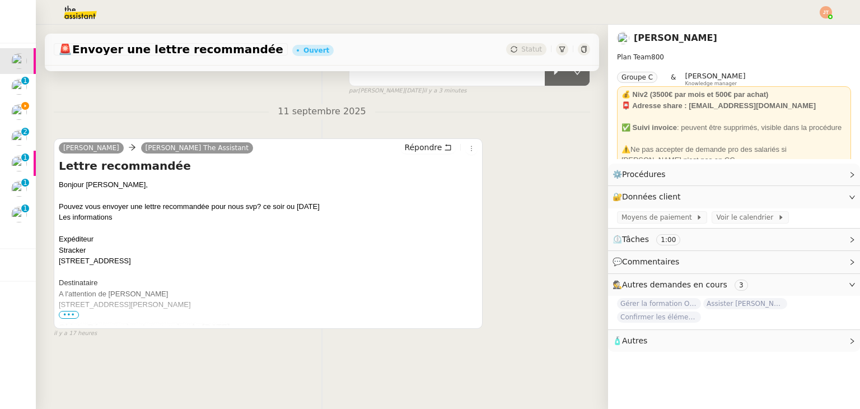
scroll to position [150, 0]
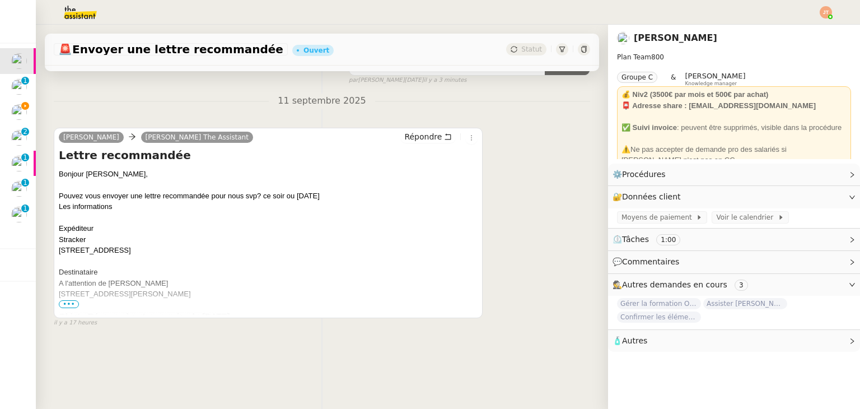
click at [74, 300] on span "•••" at bounding box center [69, 304] width 20 height 8
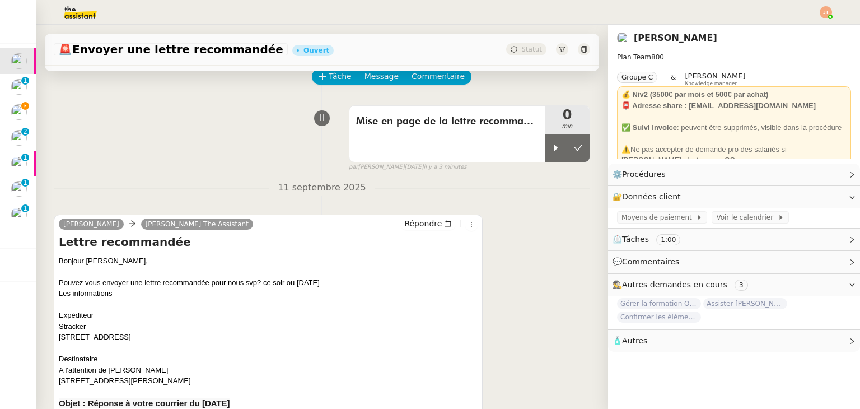
scroll to position [0, 0]
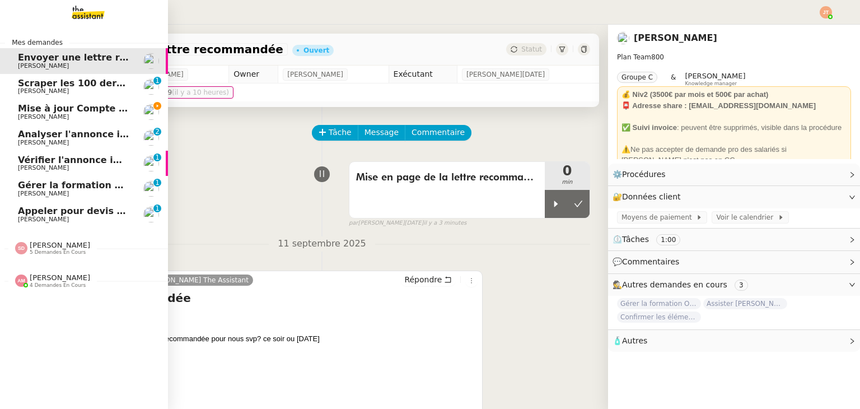
click at [40, 115] on span "[PERSON_NAME]" at bounding box center [43, 116] width 51 height 7
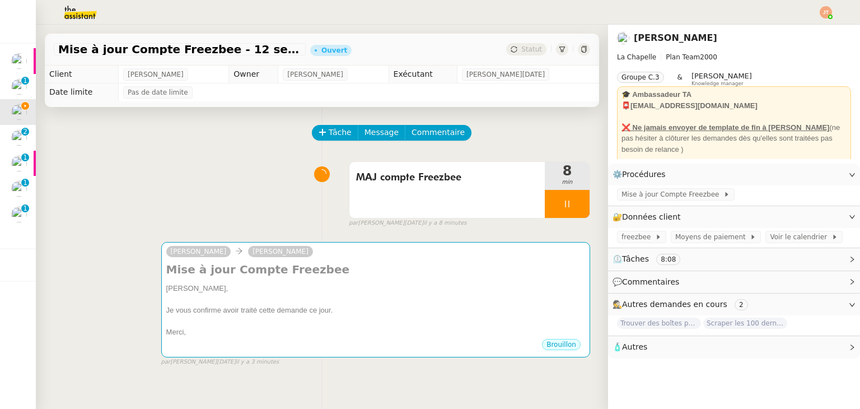
click at [228, 172] on div "MAJ compte Freezbee 8 min false par [PERSON_NAME][DATE] il y a 8 minutes" at bounding box center [322, 192] width 536 height 72
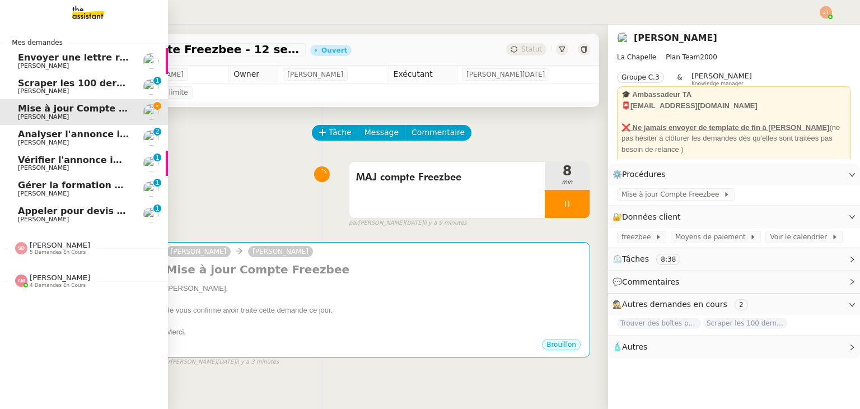
click at [70, 65] on span "[PERSON_NAME]" at bounding box center [74, 66] width 113 height 7
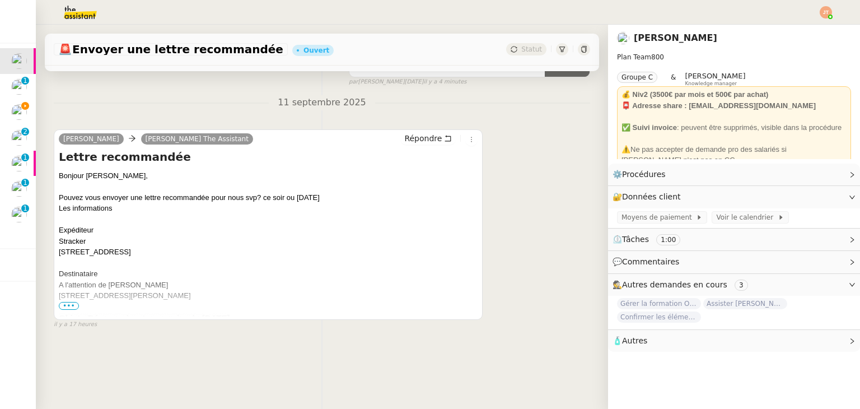
scroll to position [150, 0]
click at [67, 292] on div "Bonjour [PERSON_NAME], Pouvez vous envoyer une lettre recommandée pour nous svp…" at bounding box center [268, 338] width 419 height 338
click at [67, 300] on span "•••" at bounding box center [69, 304] width 20 height 8
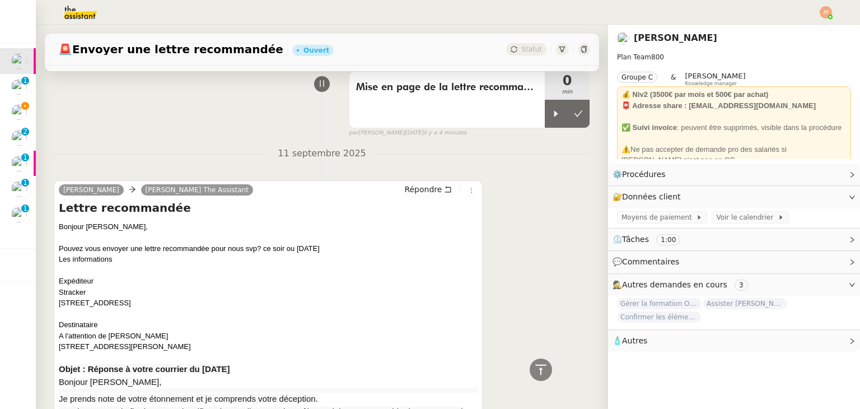
scroll to position [0, 0]
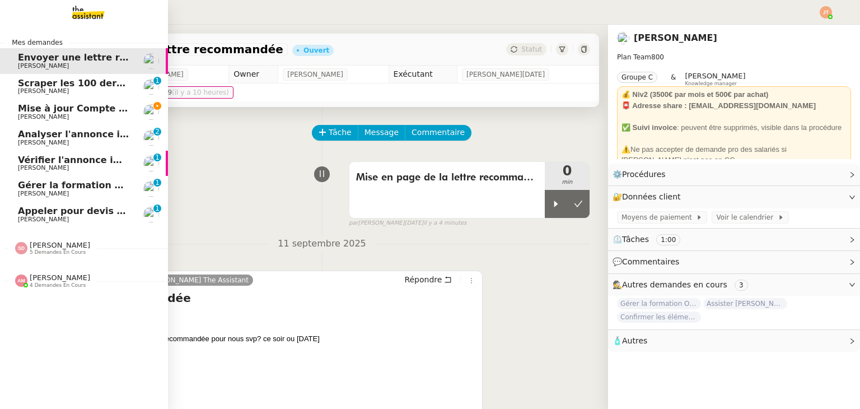
click at [36, 115] on span "[PERSON_NAME]" at bounding box center [43, 116] width 51 height 7
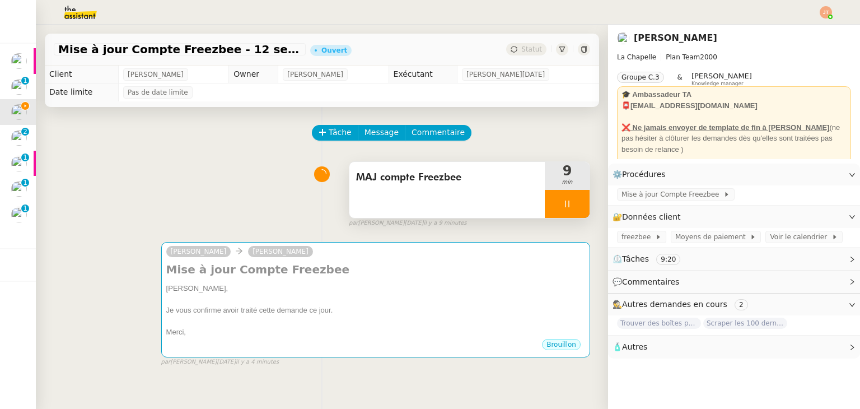
click at [559, 199] on div at bounding box center [567, 204] width 45 height 28
drag, startPoint x: 562, startPoint y: 200, endPoint x: 544, endPoint y: 214, distance: 23.2
click at [567, 200] on button at bounding box center [578, 204] width 22 height 28
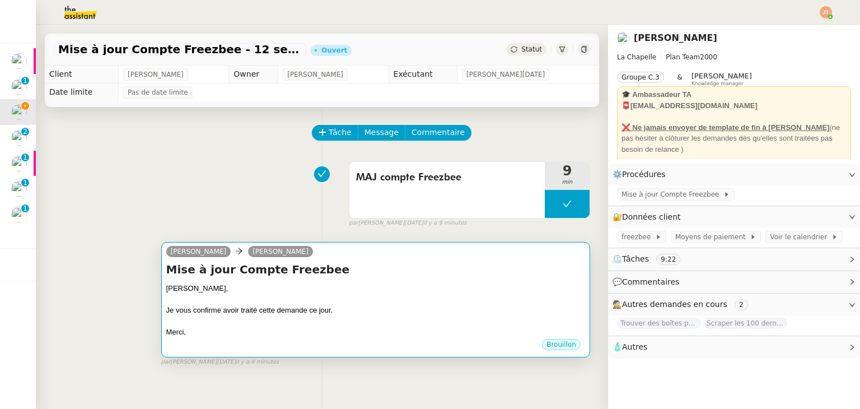
click at [430, 297] on div at bounding box center [375, 299] width 419 height 11
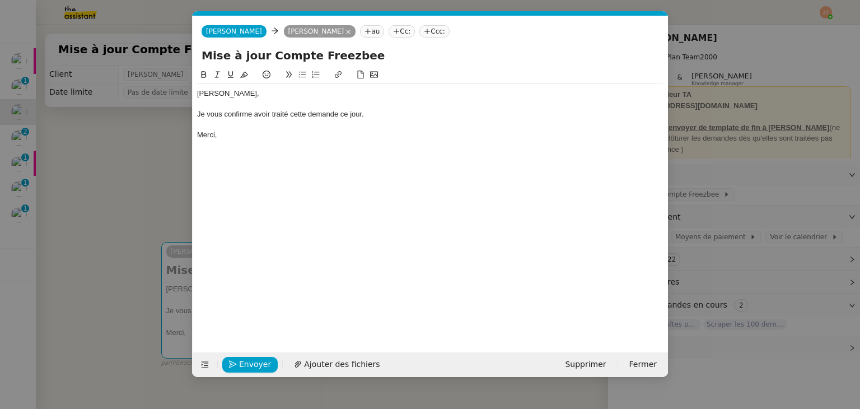
scroll to position [0, 24]
click at [260, 367] on span "Envoyer" at bounding box center [255, 364] width 32 height 13
click at [260, 367] on span "Confirmer l'envoi" at bounding box center [272, 364] width 67 height 13
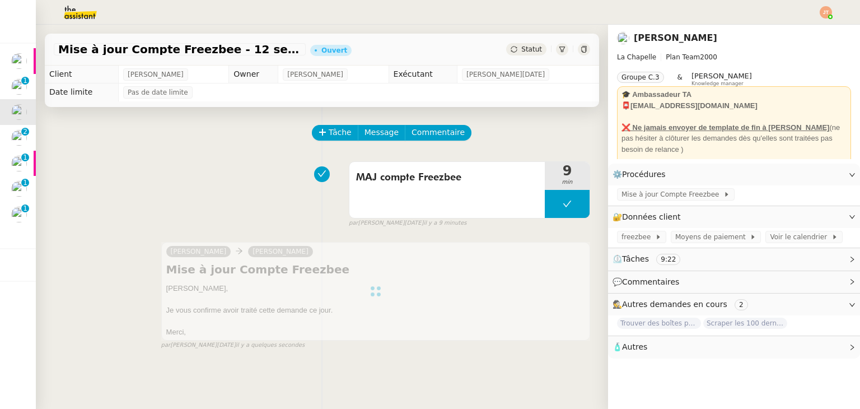
click at [521, 50] on span "Statut" at bounding box center [531, 49] width 21 height 8
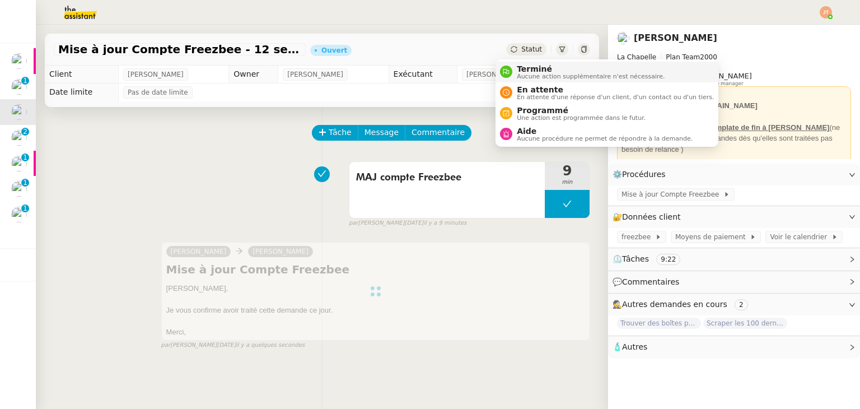
click at [521, 75] on span "Aucune action supplémentaire n'est nécessaire." at bounding box center [591, 76] width 148 height 6
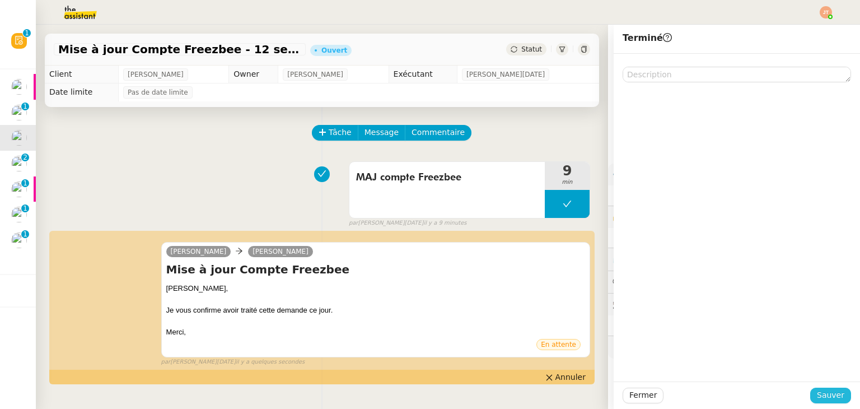
click at [822, 396] on span "Sauver" at bounding box center [830, 395] width 27 height 13
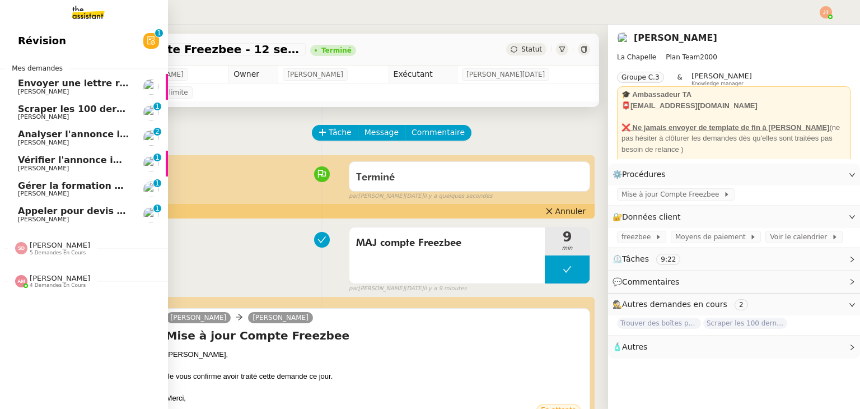
click at [47, 89] on span "[PERSON_NAME]" at bounding box center [43, 91] width 51 height 7
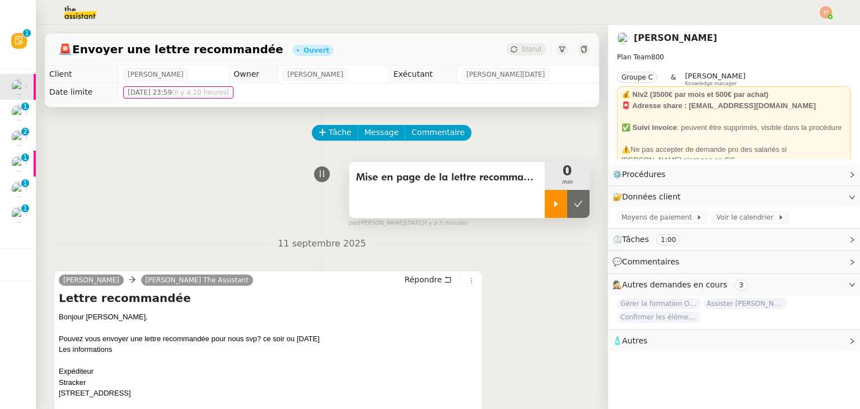
click at [551, 206] on icon at bounding box center [555, 203] width 9 height 9
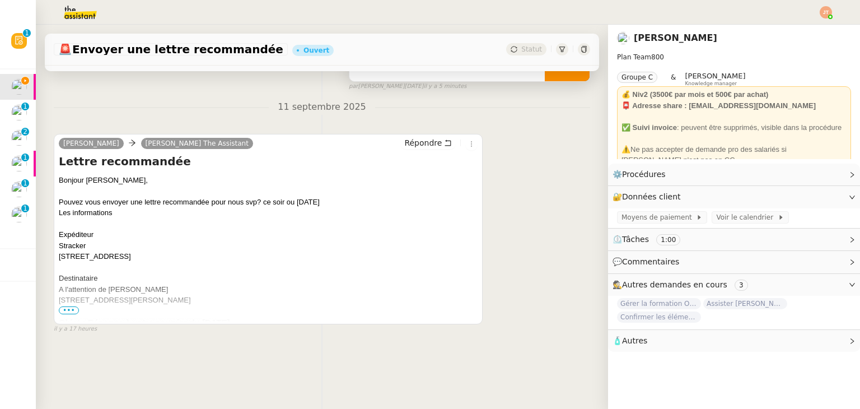
scroll to position [150, 0]
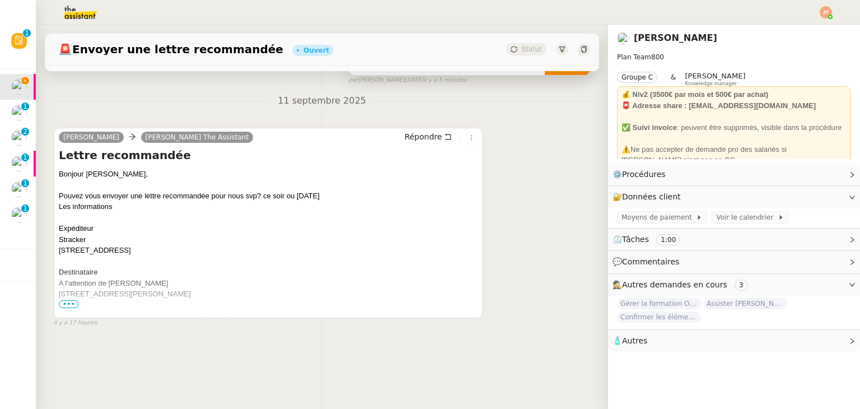
click at [69, 302] on div "Bonjour [PERSON_NAME], Pouvez vous envoyer une lettre recommandée pour nous svp…" at bounding box center [268, 338] width 419 height 338
click at [73, 300] on span "•••" at bounding box center [69, 304] width 20 height 8
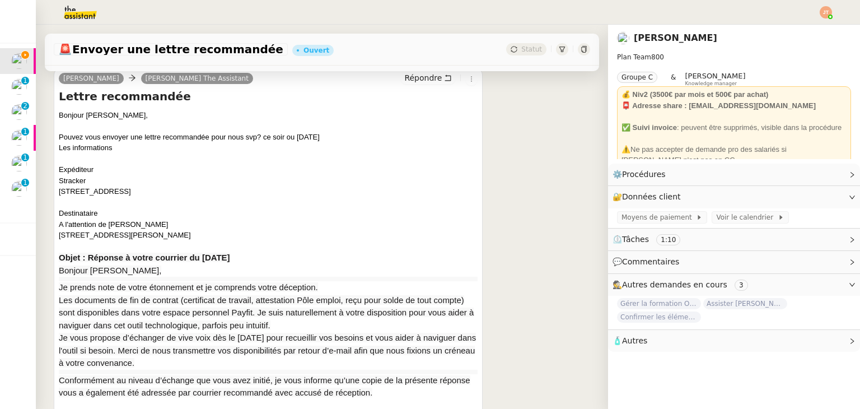
scroll to position [314, 0]
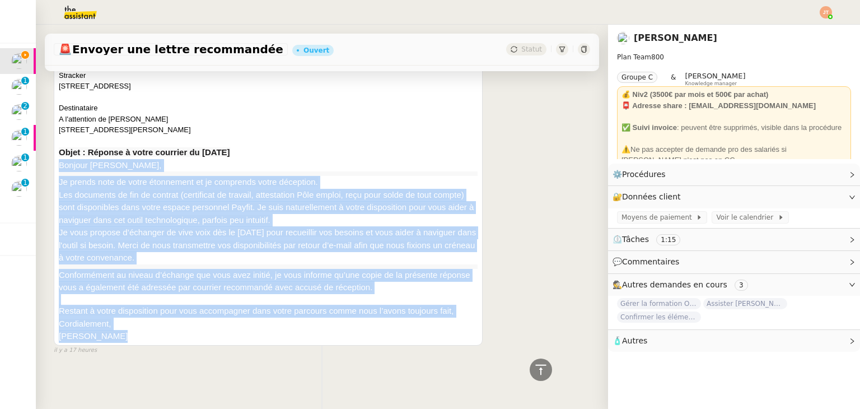
drag, startPoint x: 116, startPoint y: 332, endPoint x: 60, endPoint y: 159, distance: 181.8
click at [60, 159] on div "Bonjour [PERSON_NAME], Pouvez vous envoyer une lettre recommandée pour nous svp…" at bounding box center [268, 173] width 419 height 338
copy div "Bonjour [PERSON_NAME], Je prends note de votre étonnement et je comprends votre…"
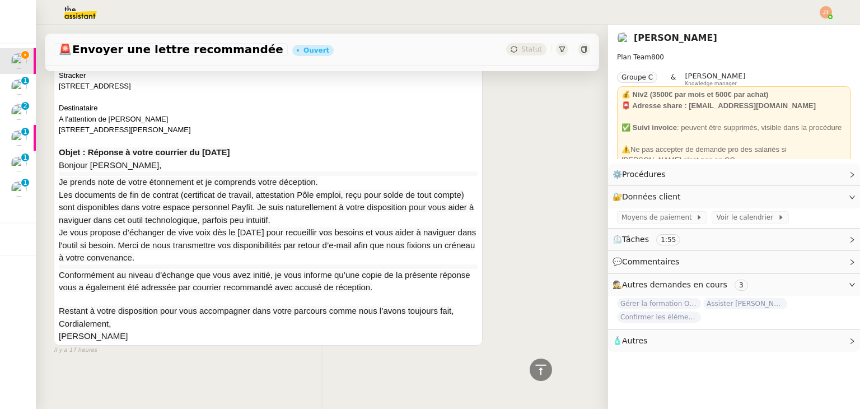
click at [134, 116] on div "Bonjour [PERSON_NAME], Pouvez vous envoyer une lettre recommandée pour nous svp…" at bounding box center [268, 173] width 419 height 338
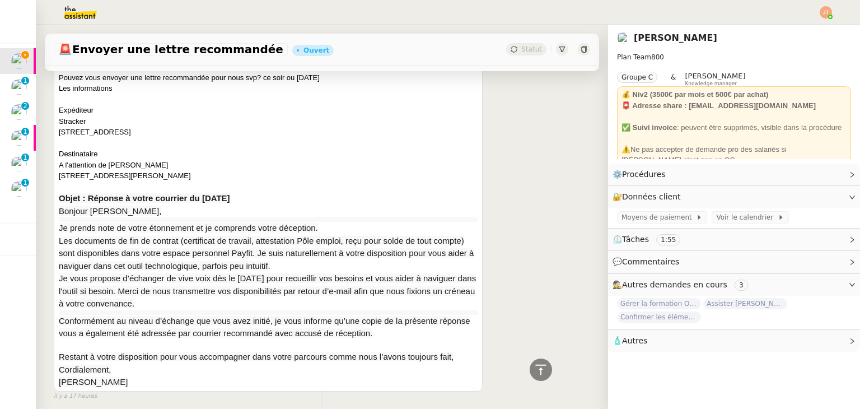
scroll to position [258, 0]
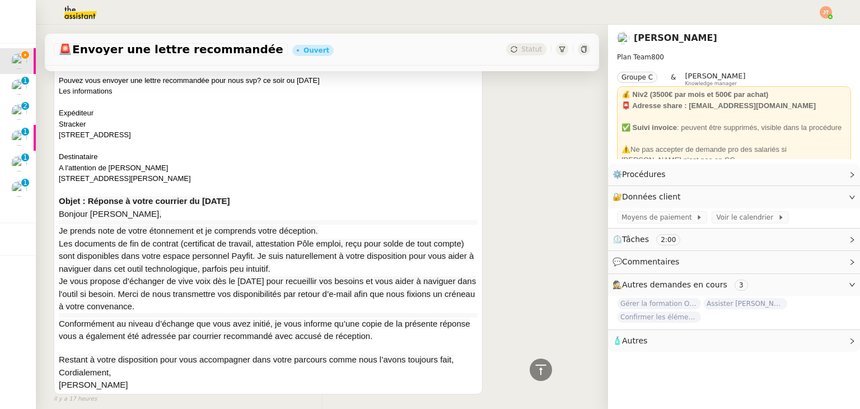
drag, startPoint x: 110, startPoint y: 169, endPoint x: 170, endPoint y: 178, distance: 61.2
click at [170, 178] on div "Bonjour [PERSON_NAME], Pouvez vous envoyer une lettre recommandée pour nous svp…" at bounding box center [268, 222] width 419 height 338
copy div "[PERSON_NAME] [STREET_ADDRESS][PERSON_NAME]"
drag, startPoint x: 59, startPoint y: 127, endPoint x: 231, endPoint y: 137, distance: 172.8
click at [231, 137] on div "Bonjour [PERSON_NAME], Pouvez vous envoyer une lettre recommandée pour nous svp…" at bounding box center [268, 222] width 419 height 338
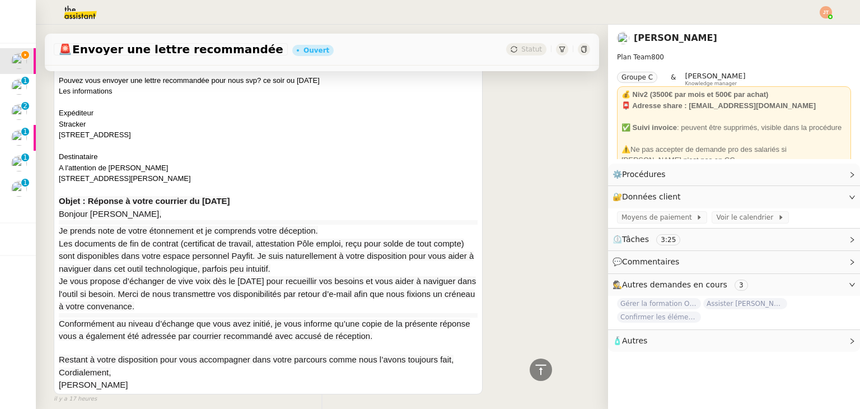
drag, startPoint x: 59, startPoint y: 169, endPoint x: 171, endPoint y: 176, distance: 112.2
click at [171, 176] on div "Bonjour [PERSON_NAME], Pouvez vous envoyer une lettre recommandée pour nous svp…" at bounding box center [268, 222] width 419 height 338
click at [96, 193] on div "Bonjour [PERSON_NAME], Pouvez vous envoyer une lettre recommandée pour nous svp…" at bounding box center [268, 222] width 419 height 338
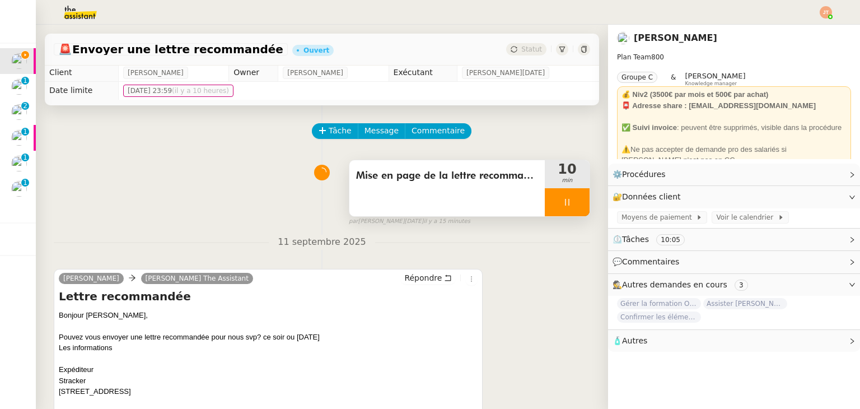
scroll to position [0, 0]
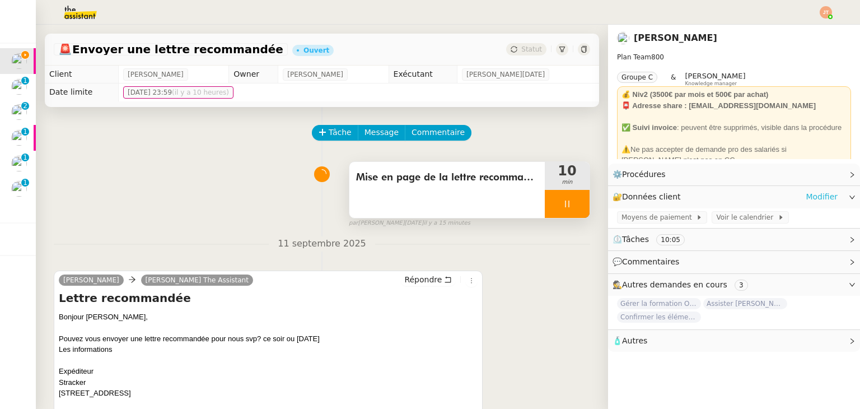
click at [817, 195] on link "Modifier" at bounding box center [822, 196] width 32 height 13
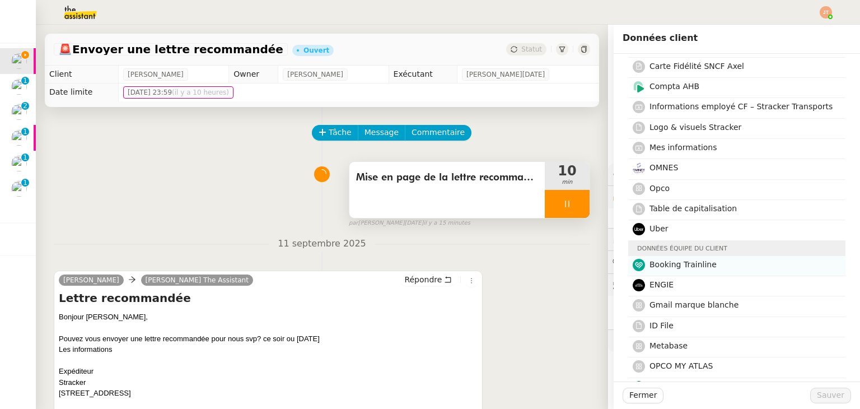
scroll to position [56, 0]
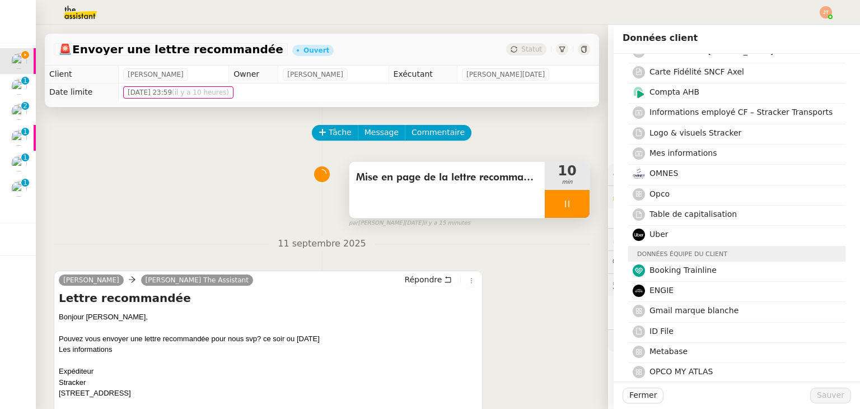
click at [464, 238] on nz-divider "11 septembre 2025" at bounding box center [322, 243] width 536 height 15
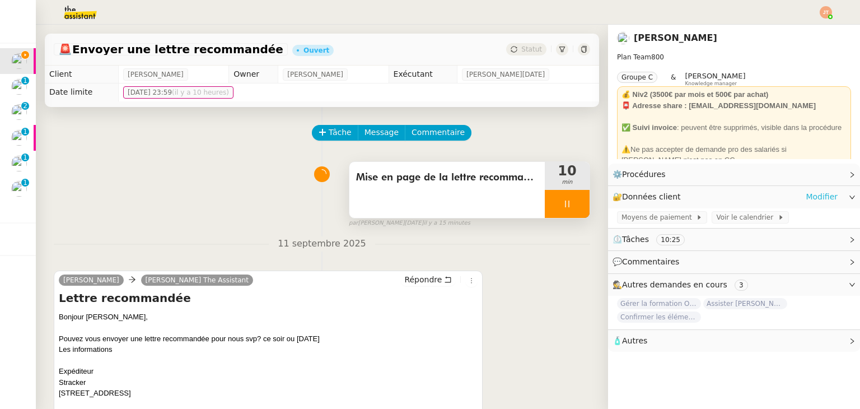
click at [808, 199] on link "Modifier" at bounding box center [822, 196] width 32 height 13
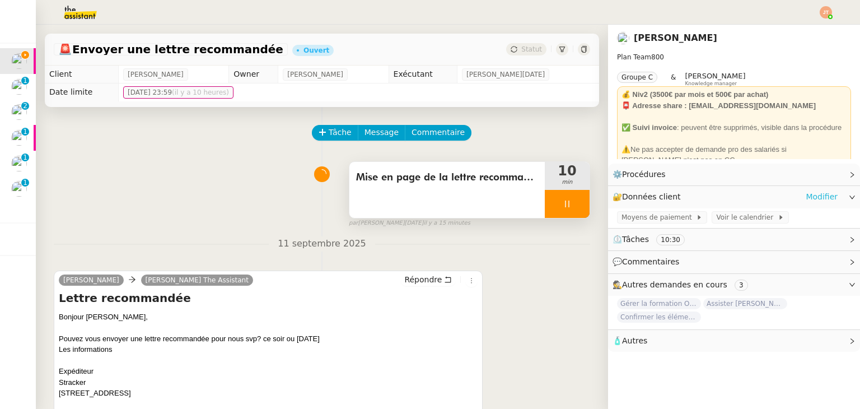
click at [806, 198] on link "Modifier" at bounding box center [822, 196] width 32 height 13
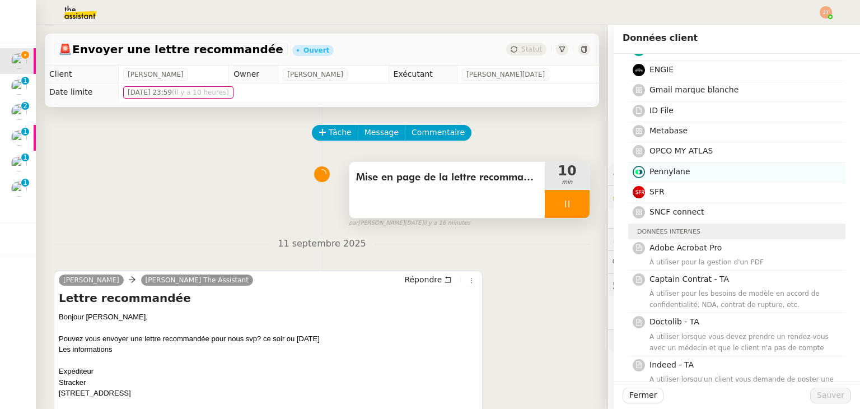
scroll to position [143, 0]
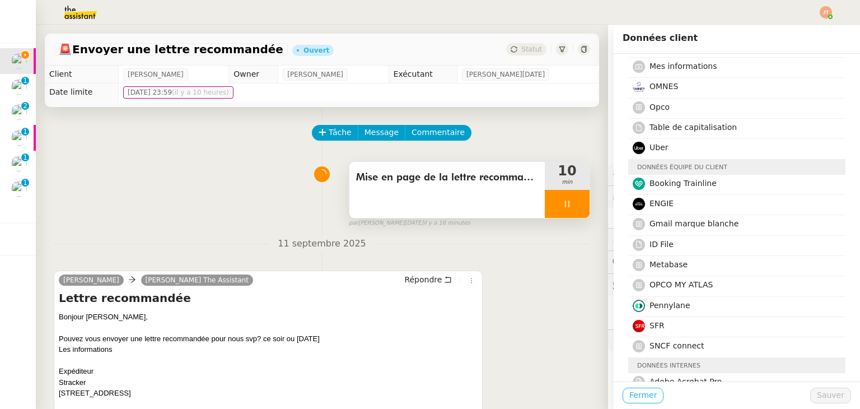
click at [633, 391] on span "Fermer" at bounding box center [642, 395] width 27 height 13
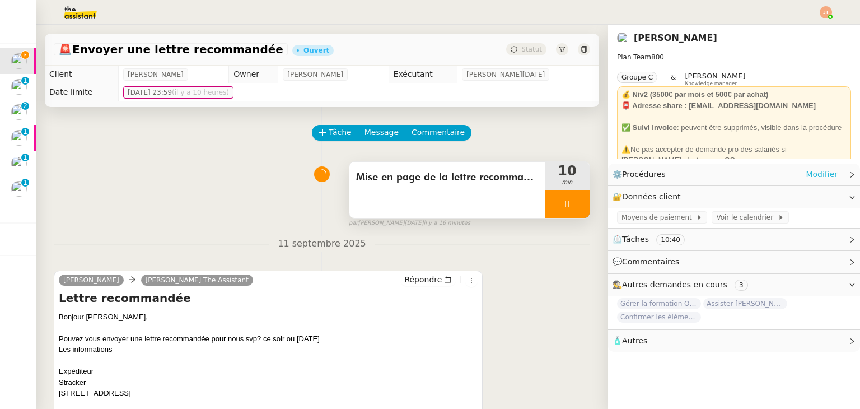
click at [812, 175] on link "Modifier" at bounding box center [822, 174] width 32 height 13
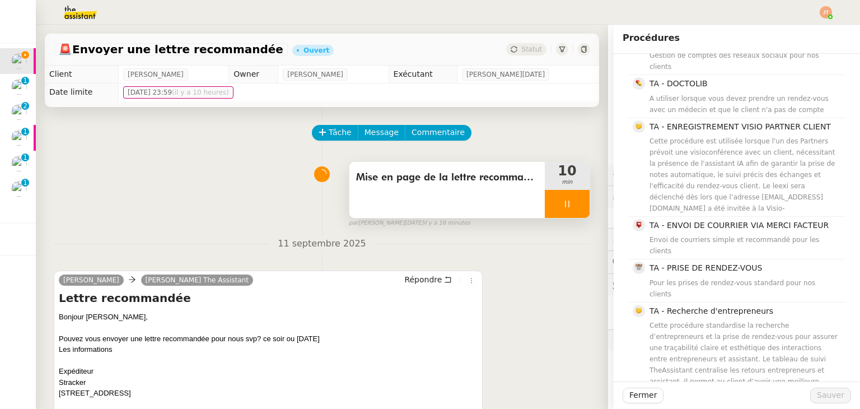
scroll to position [451, 0]
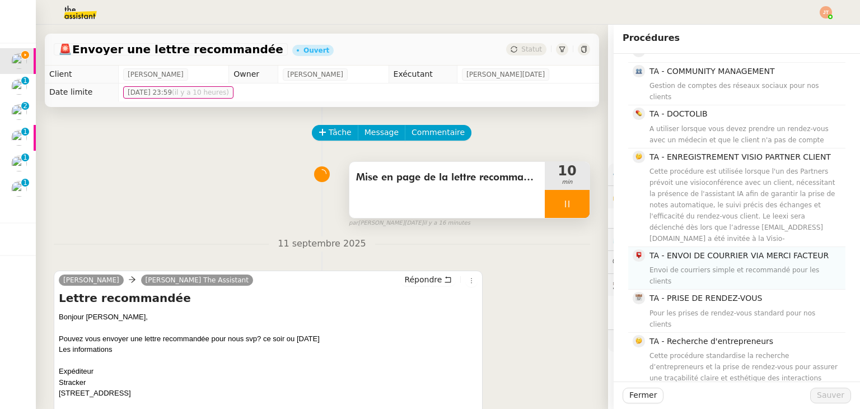
click at [689, 247] on nz-list-item "TA - ENVOI DE COURRIER VIA MERCI FACTEUR Envoi de courriers simple et recommand…" at bounding box center [736, 268] width 217 height 43
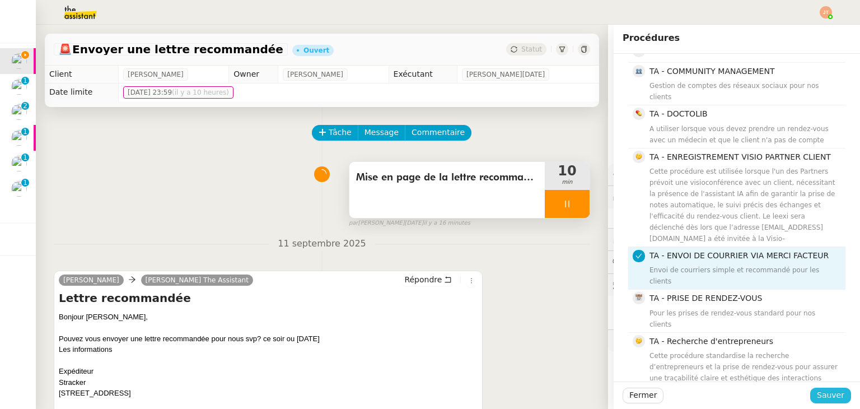
click at [824, 400] on span "Sauver" at bounding box center [830, 395] width 27 height 13
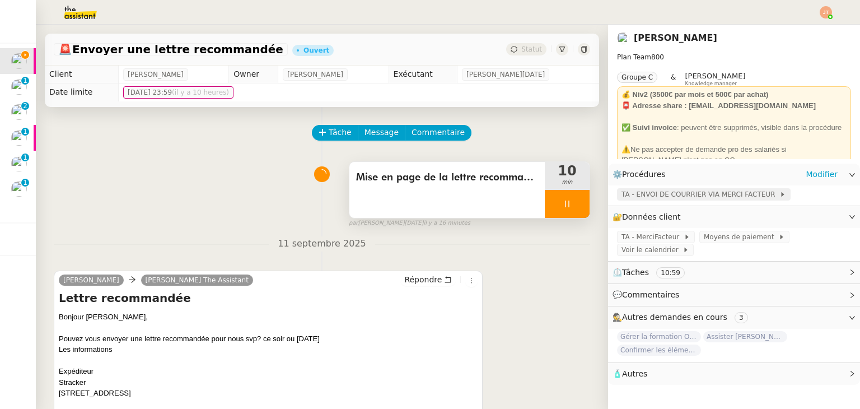
click at [658, 198] on span "TA - ENVOI DE COURRIER VIA MERCI FACTEUR" at bounding box center [700, 194] width 158 height 11
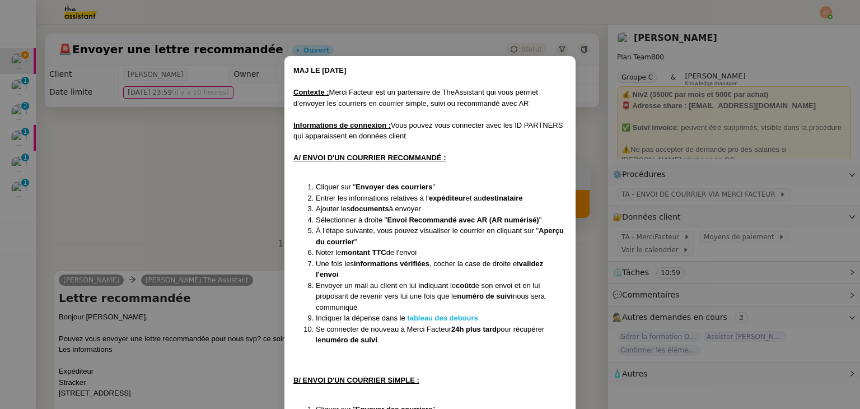
click at [437, 321] on strong "tableau des debours" at bounding box center [442, 318] width 71 height 8
click at [238, 180] on nz-modal-container "MAJ LE [DATE] Contexte : Merci Facteur est un partenaire de TheAssistant qui vo…" at bounding box center [430, 204] width 860 height 409
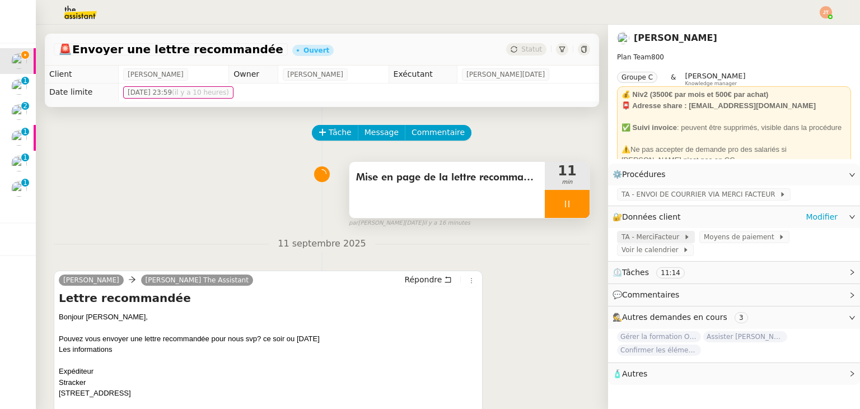
click at [634, 240] on span "TA - MerciFacteur" at bounding box center [652, 236] width 62 height 11
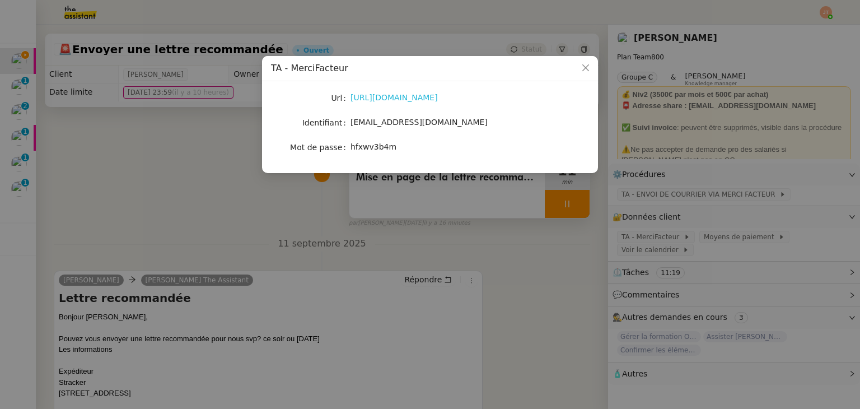
click at [423, 97] on link "[URL][DOMAIN_NAME]" at bounding box center [393, 97] width 87 height 9
drag, startPoint x: 392, startPoint y: 148, endPoint x: 350, endPoint y: 147, distance: 42.0
click at [350, 147] on div "hfxwv3b4m" at bounding box center [442, 147] width 185 height 13
click at [630, 240] on nz-modal-container "TA - MerciFacteur Url [URL][DOMAIN_NAME] Identifiant [EMAIL_ADDRESS][DOMAIN_NAM…" at bounding box center [430, 204] width 860 height 409
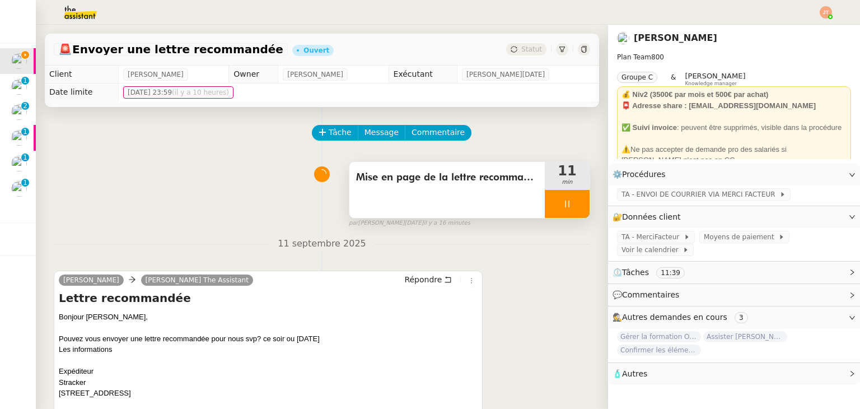
click at [630, 239] on span "TA - MerciFacteur" at bounding box center [652, 236] width 62 height 11
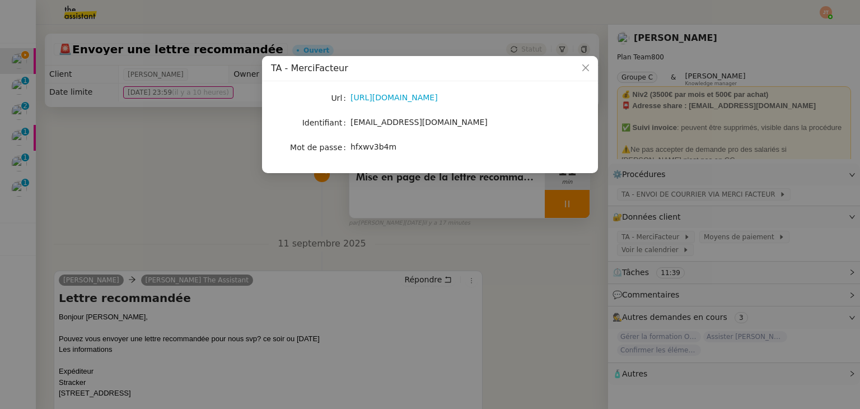
click at [526, 262] on nz-modal-container "TA - MerciFacteur Url [URL][DOMAIN_NAME] Identifiant [EMAIL_ADDRESS][DOMAIN_NAM…" at bounding box center [430, 204] width 860 height 409
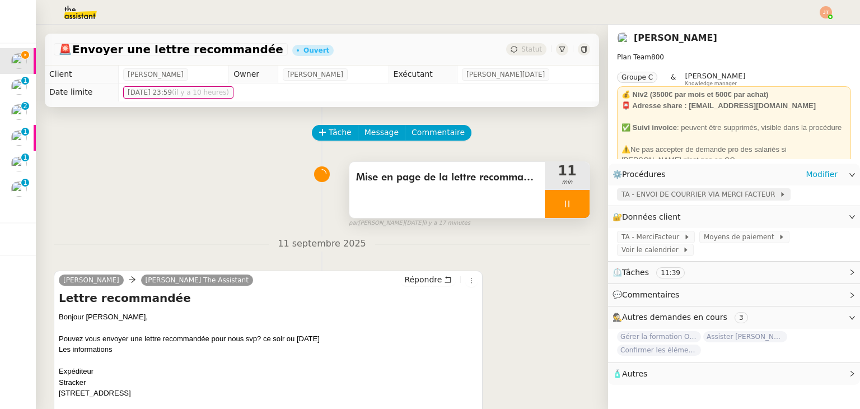
click at [641, 196] on span "TA - ENVOI DE COURRIER VIA MERCI FACTEUR" at bounding box center [700, 194] width 158 height 11
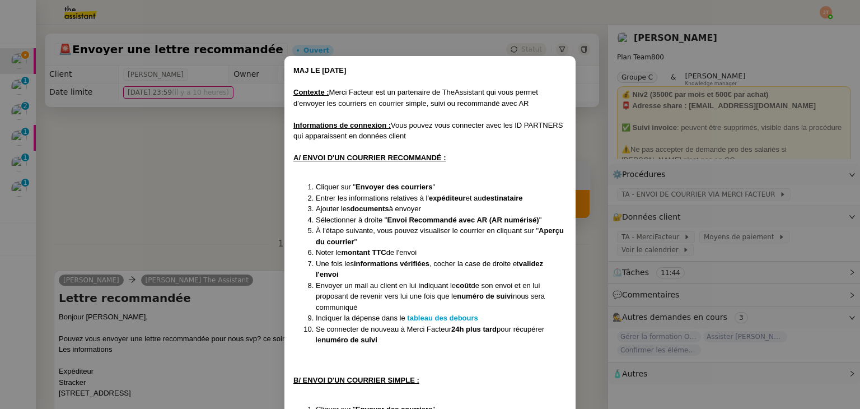
click at [217, 181] on nz-modal-container "MAJ LE [DATE] Contexte : Merci Facteur est un partenaire de TheAssistant qui vo…" at bounding box center [430, 204] width 860 height 409
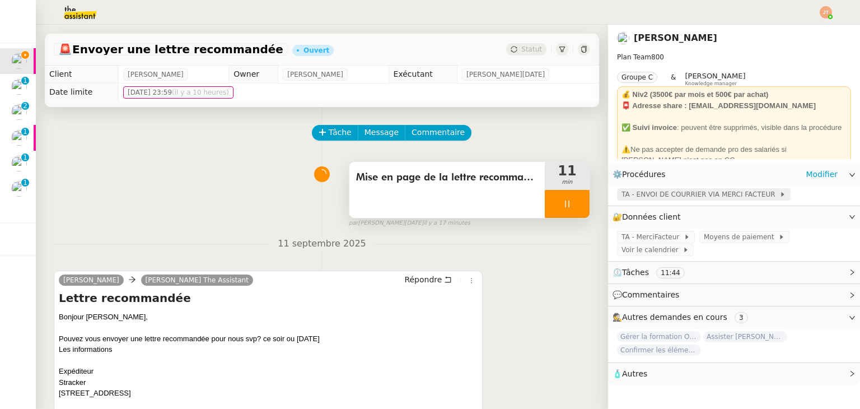
click at [654, 198] on span "TA - ENVOI DE COURRIER VIA MERCI FACTEUR" at bounding box center [700, 194] width 158 height 11
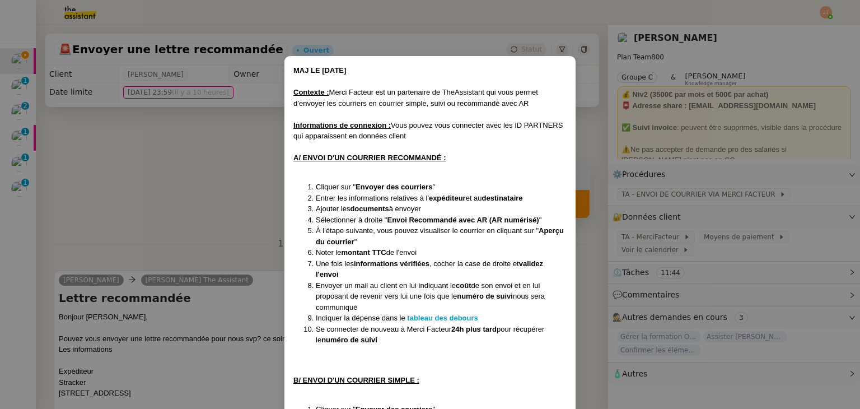
click at [655, 251] on nz-modal-container "MAJ LE [DATE] Contexte : Merci Facteur est un partenaire de TheAssistant qui vo…" at bounding box center [430, 204] width 860 height 409
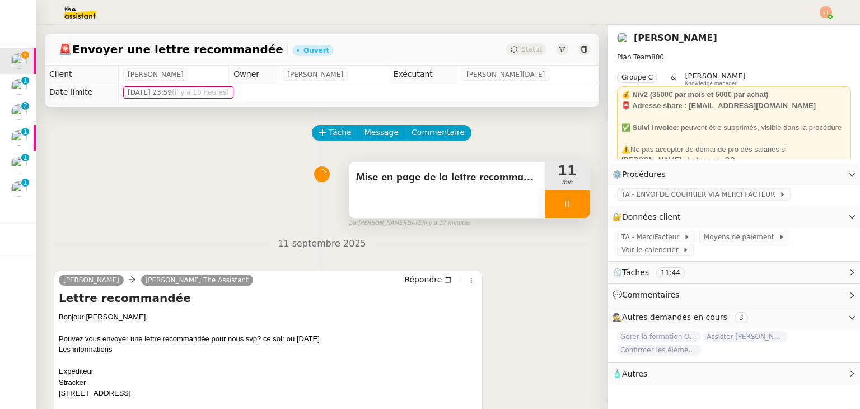
click at [648, 238] on span "TA - MerciFacteur" at bounding box center [652, 236] width 62 height 11
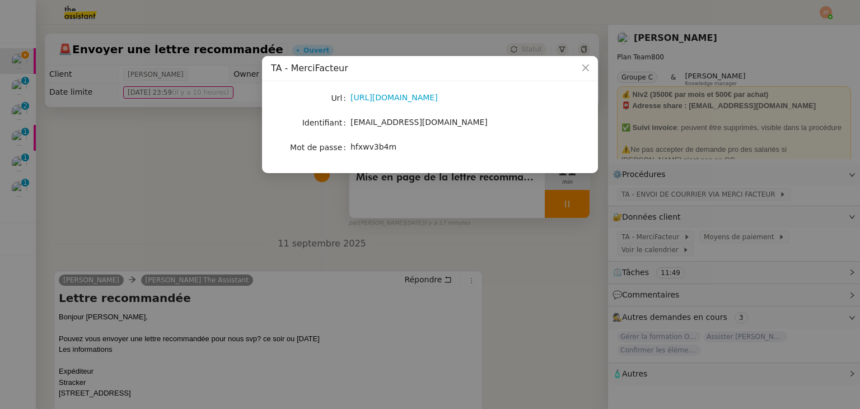
drag, startPoint x: 501, startPoint y: 125, endPoint x: 352, endPoint y: 123, distance: 148.9
click at [352, 123] on div "[EMAIL_ADDRESS][DOMAIN_NAME]" at bounding box center [442, 122] width 185 height 13
click at [251, 213] on nz-modal-container "TA - MerciFacteur Url [URL][DOMAIN_NAME] Identifiant [EMAIL_ADDRESS][DOMAIN_NAM…" at bounding box center [430, 204] width 860 height 409
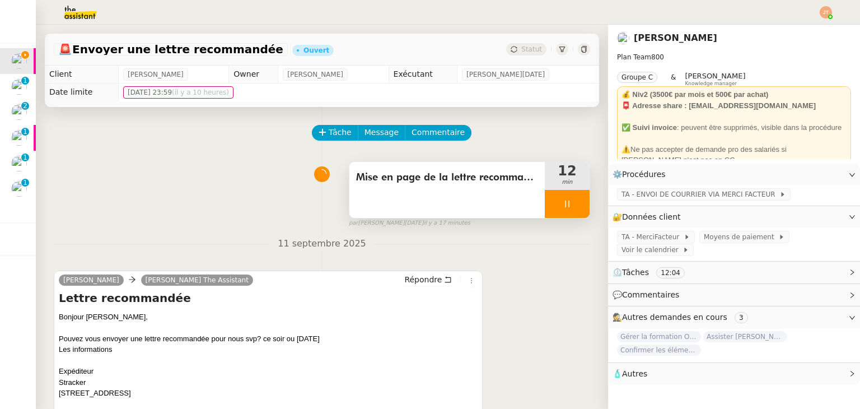
click at [545, 200] on div at bounding box center [567, 204] width 45 height 28
click at [574, 203] on icon at bounding box center [578, 203] width 9 height 9
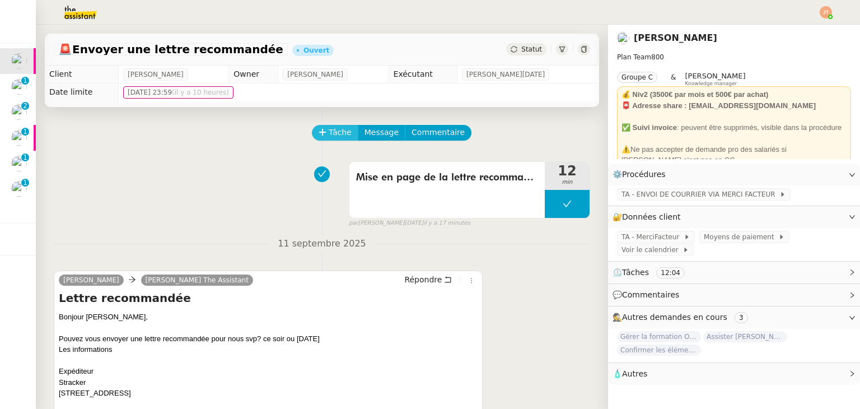
click at [330, 136] on span "Tâche" at bounding box center [340, 132] width 23 height 13
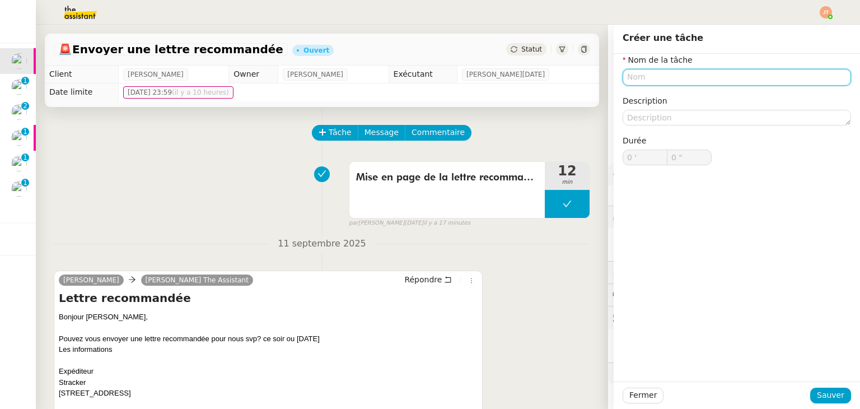
click at [630, 76] on input "text" at bounding box center [737, 77] width 228 height 16
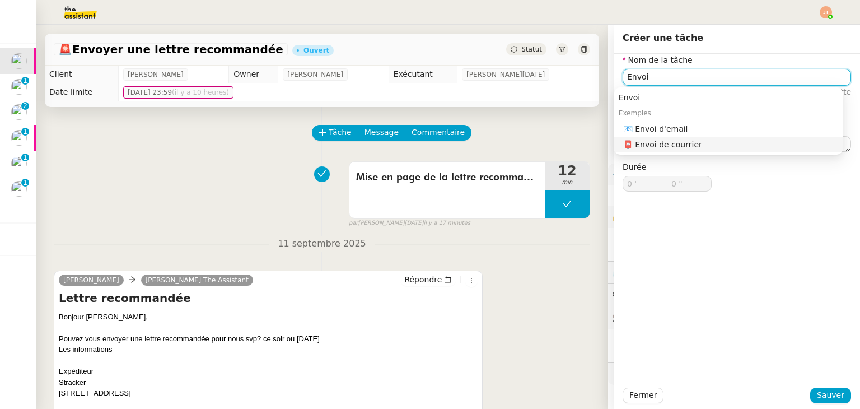
click at [640, 141] on div "📮 Envoi de courrier" at bounding box center [730, 144] width 215 height 10
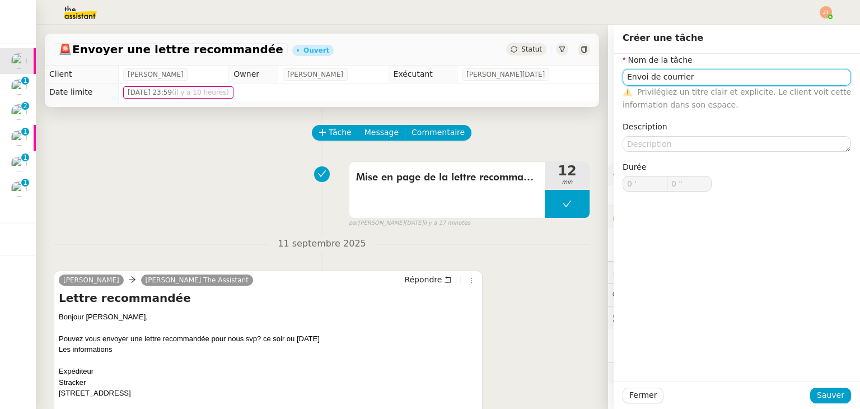
click at [646, 78] on input "Envoi de courrier" at bounding box center [737, 77] width 228 height 16
click at [687, 78] on input "Envoi du courrier" at bounding box center [737, 77] width 228 height 16
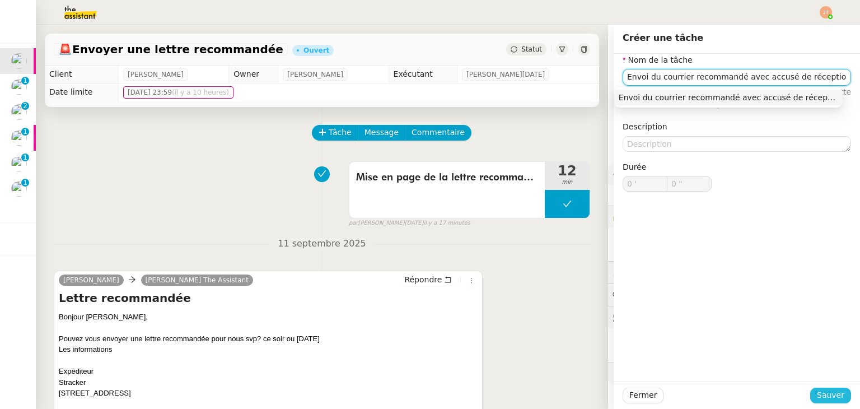
type input "Envoi du courrier recommandé avec accusé de réception"
click at [823, 392] on span "Sauver" at bounding box center [830, 395] width 27 height 13
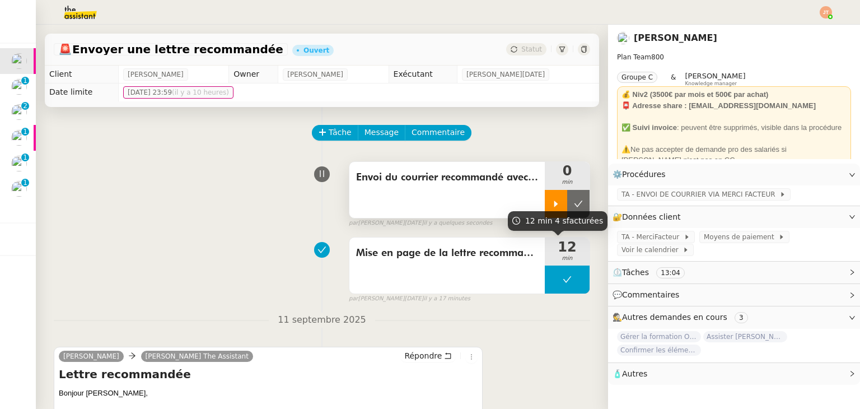
click at [545, 209] on div at bounding box center [556, 204] width 22 height 28
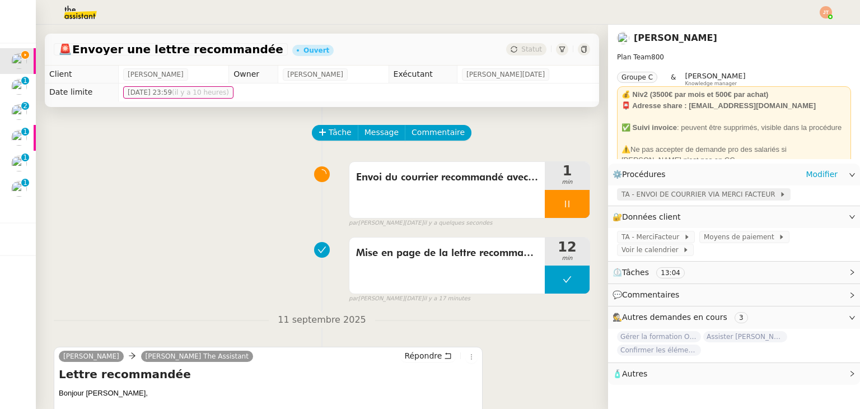
click at [647, 196] on span "TA - ENVOI DE COURRIER VIA MERCI FACTEUR" at bounding box center [700, 194] width 158 height 11
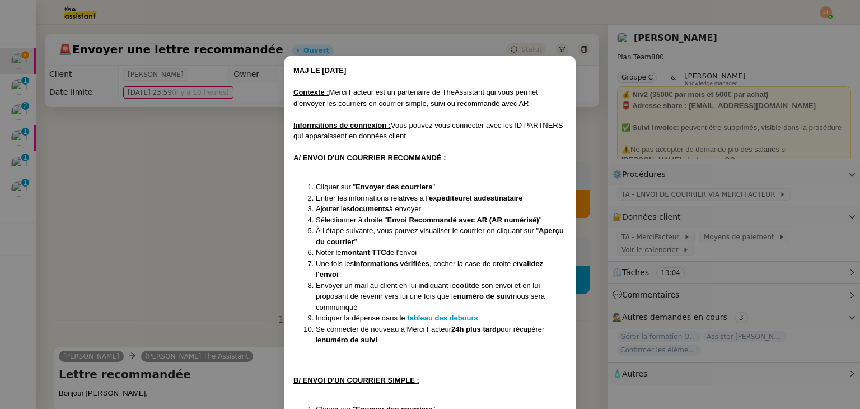
click at [218, 273] on nz-modal-container "MAJ LE [DATE] Contexte : Merci Facteur est un partenaire de TheAssistant qui vo…" at bounding box center [430, 204] width 860 height 409
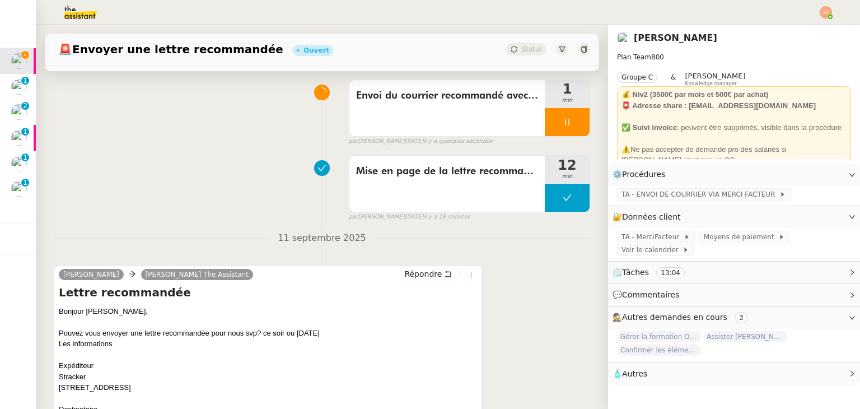
scroll to position [224, 0]
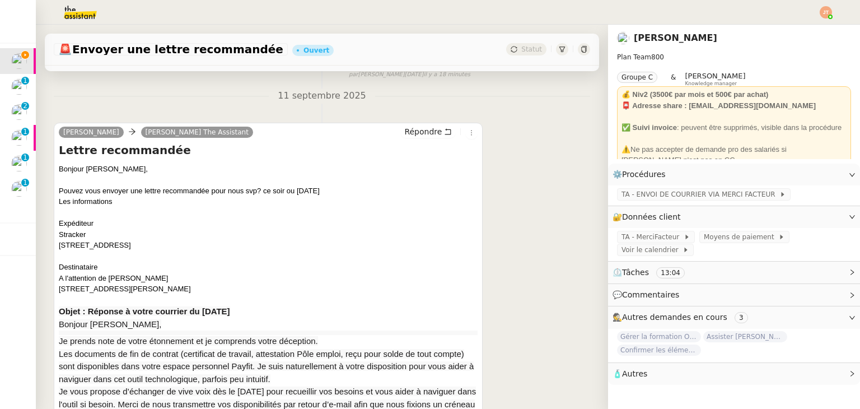
drag, startPoint x: 58, startPoint y: 237, endPoint x: 217, endPoint y: 246, distance: 159.3
click at [217, 246] on div "[PERSON_NAME] [PERSON_NAME] The Assistant Répondre Lettre recommandée Bonjour […" at bounding box center [268, 314] width 429 height 382
click at [171, 245] on div "Bonjour [PERSON_NAME], Pouvez vous envoyer une lettre recommandée pour nous svp…" at bounding box center [268, 332] width 419 height 338
drag, startPoint x: 215, startPoint y: 247, endPoint x: 58, endPoint y: 246, distance: 156.8
click at [58, 246] on div "[PERSON_NAME] [PERSON_NAME] The Assistant Répondre Lettre recommandée Bonjour […" at bounding box center [268, 314] width 429 height 382
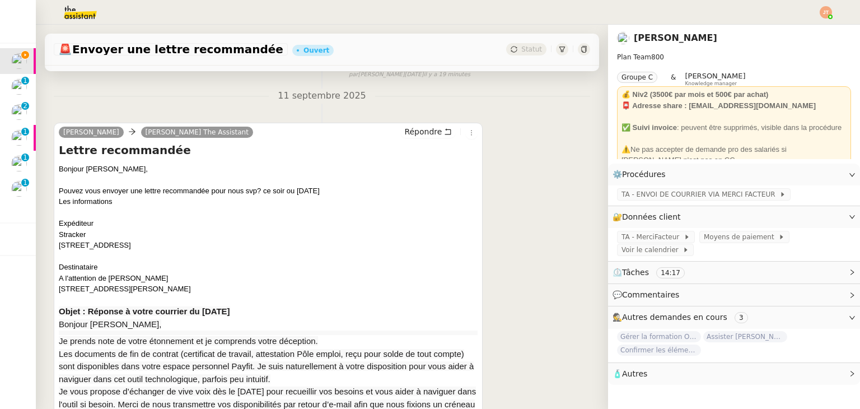
click at [142, 283] on div "Bonjour [PERSON_NAME], Pouvez vous envoyer une lettre recommandée pour nous svp…" at bounding box center [268, 332] width 419 height 338
drag, startPoint x: 107, startPoint y: 277, endPoint x: 172, endPoint y: 287, distance: 65.7
click at [172, 287] on div "Bonjour [PERSON_NAME], Pouvez vous envoyer une lettre recommandée pour nous svp…" at bounding box center [268, 332] width 419 height 338
click at [142, 288] on div "Bonjour [PERSON_NAME], Pouvez vous envoyer une lettre recommandée pour nous svp…" at bounding box center [268, 332] width 419 height 338
drag, startPoint x: 129, startPoint y: 289, endPoint x: 149, endPoint y: 289, distance: 19.6
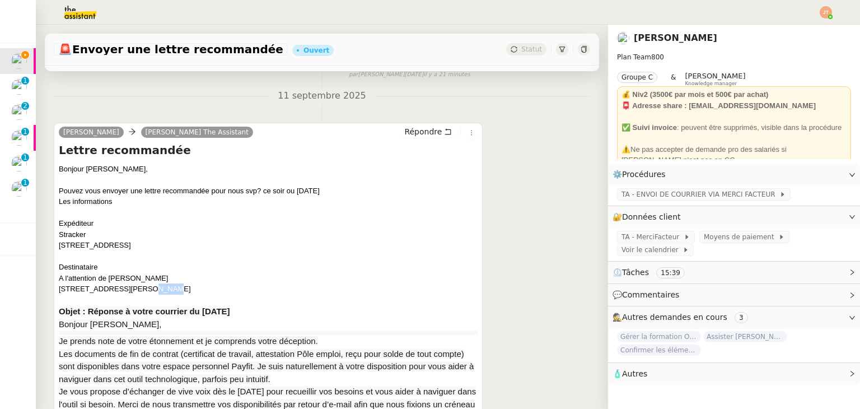
click at [149, 289] on div "Bonjour [PERSON_NAME], Pouvez vous envoyer une lettre recommandée pour nous svp…" at bounding box center [268, 332] width 419 height 338
drag, startPoint x: 122, startPoint y: 289, endPoint x: 59, endPoint y: 290, distance: 62.7
click at [59, 290] on div "Bonjour [PERSON_NAME], Pouvez vous envoyer une lettre recommandée pour nous svp…" at bounding box center [268, 332] width 419 height 338
click at [78, 278] on div "Bonjour [PERSON_NAME], Pouvez vous envoyer une lettre recommandée pour nous svp…" at bounding box center [268, 332] width 419 height 338
drag, startPoint x: 107, startPoint y: 278, endPoint x: 171, endPoint y: 288, distance: 64.6
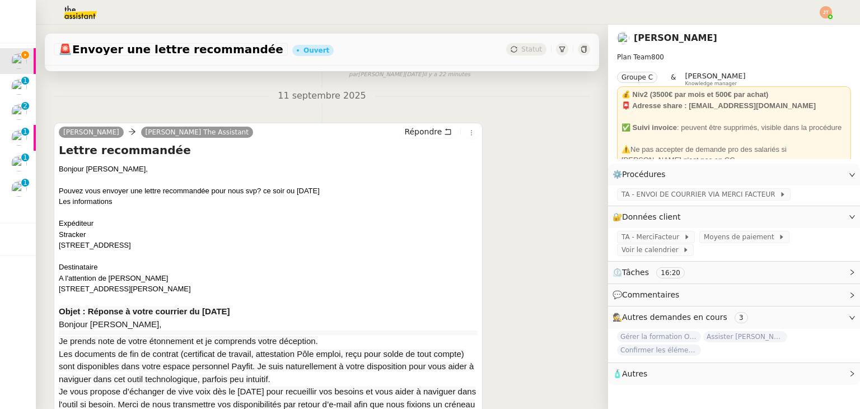
click at [171, 288] on div "Bonjour [PERSON_NAME], Pouvez vous envoyer une lettre recommandée pour nous svp…" at bounding box center [268, 332] width 419 height 338
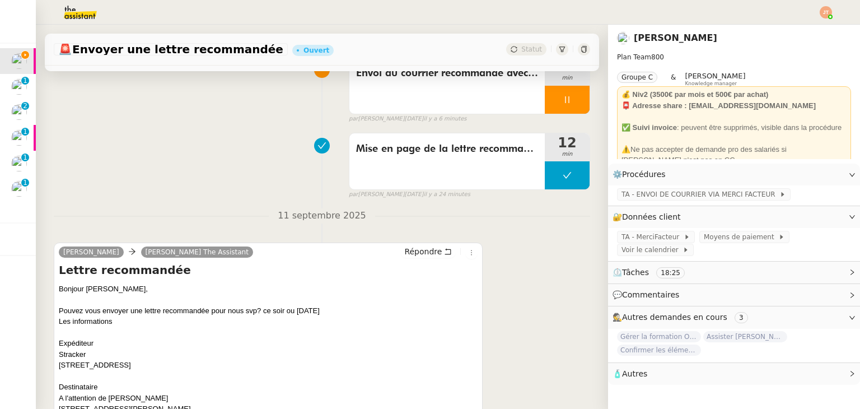
scroll to position [0, 0]
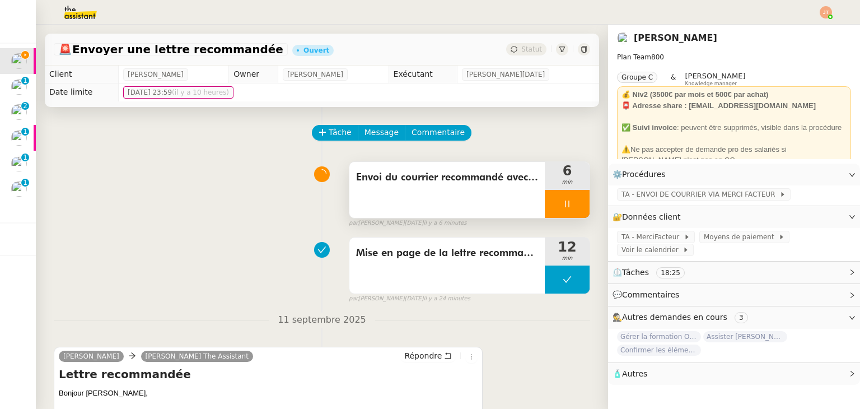
click at [549, 214] on div at bounding box center [567, 204] width 45 height 28
click at [545, 209] on div at bounding box center [556, 204] width 22 height 28
click at [644, 195] on span "TA - ENVOI DE COURRIER VIA MERCI FACTEUR" at bounding box center [700, 194] width 158 height 11
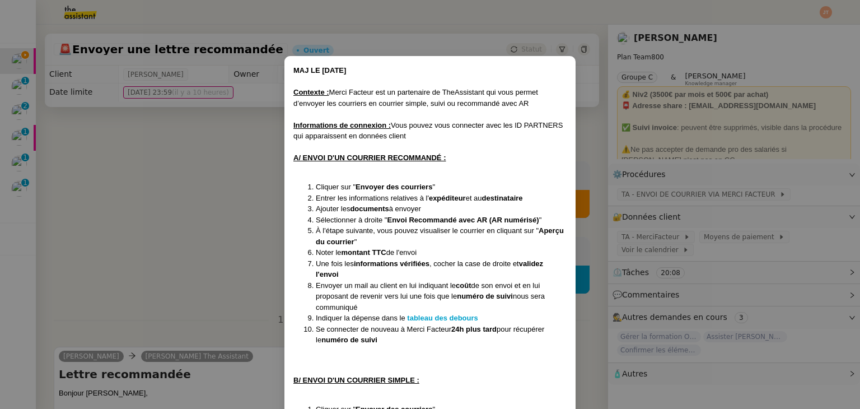
click at [198, 202] on nz-modal-container "MAJ LE [DATE] Contexte : Merci Facteur est un partenaire de TheAssistant qui vo…" at bounding box center [430, 204] width 860 height 409
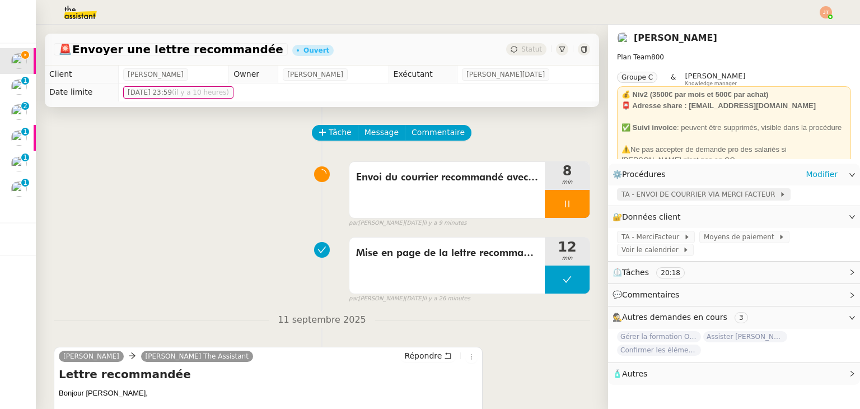
click at [650, 198] on span "TA - ENVOI DE COURRIER VIA MERCI FACTEUR" at bounding box center [700, 194] width 158 height 11
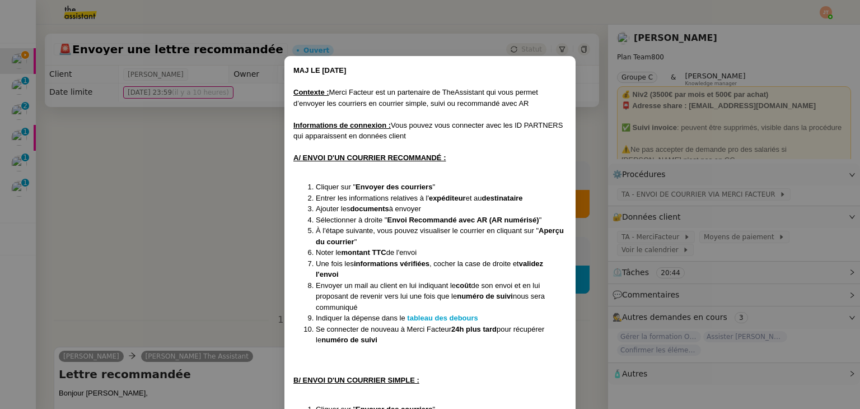
click at [230, 195] on nz-modal-container "MAJ LE [DATE] Contexte : Merci Facteur est un partenaire de TheAssistant qui vo…" at bounding box center [430, 204] width 860 height 409
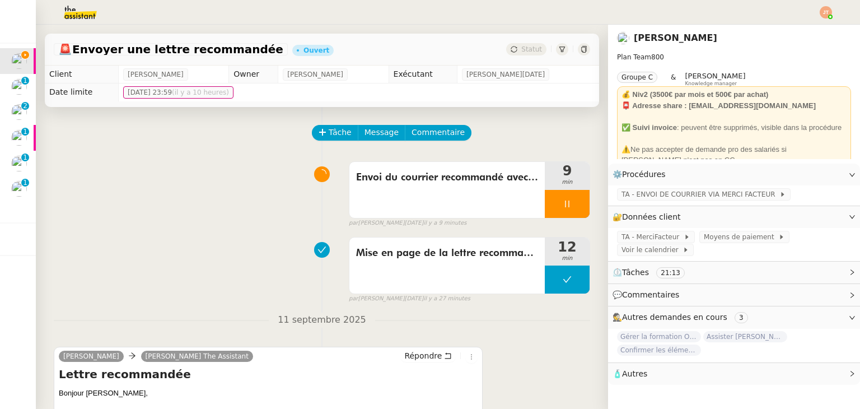
click at [199, 216] on div "Envoi du courrier recommandé avec accusé de réception 9 min false par [PERSON_N…" at bounding box center [322, 192] width 536 height 72
click at [640, 193] on span "TA - ENVOI DE COURRIER VIA MERCI FACTEUR" at bounding box center [700, 194] width 158 height 11
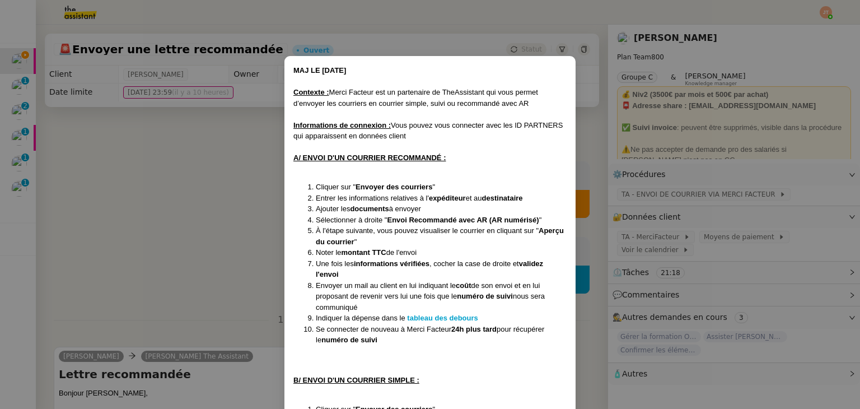
drag, startPoint x: 316, startPoint y: 282, endPoint x: 376, endPoint y: 308, distance: 64.9
click at [376, 308] on li "Envoyer un mail au client en lui indiquant le coût de son envoi et en lui propo…" at bounding box center [441, 296] width 251 height 33
click at [160, 220] on nz-modal-container "MAJ LE [DATE] Contexte : Merci Facteur est un partenaire de TheAssistant qui vo…" at bounding box center [430, 204] width 860 height 409
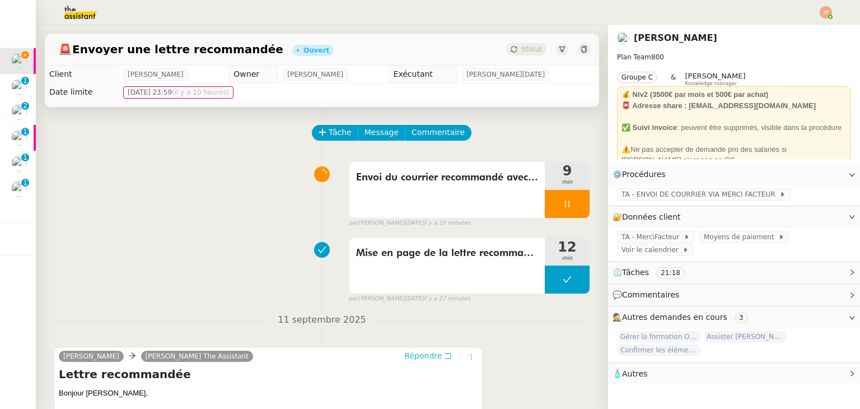
click at [420, 358] on span "Répondre" at bounding box center [423, 355] width 38 height 11
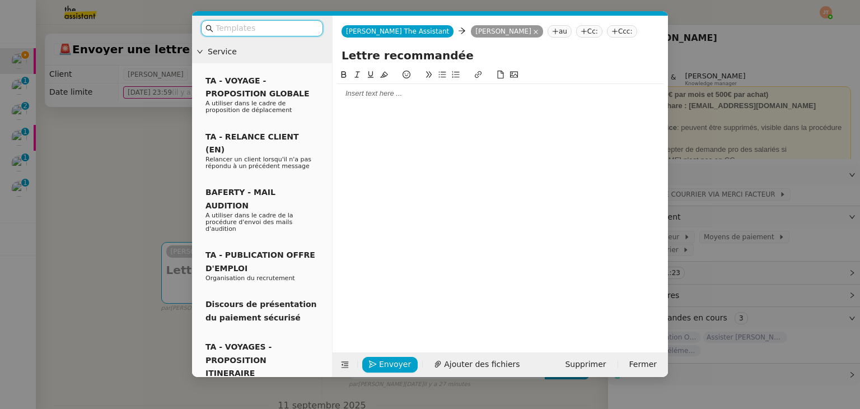
click at [359, 95] on div at bounding box center [500, 93] width 326 height 10
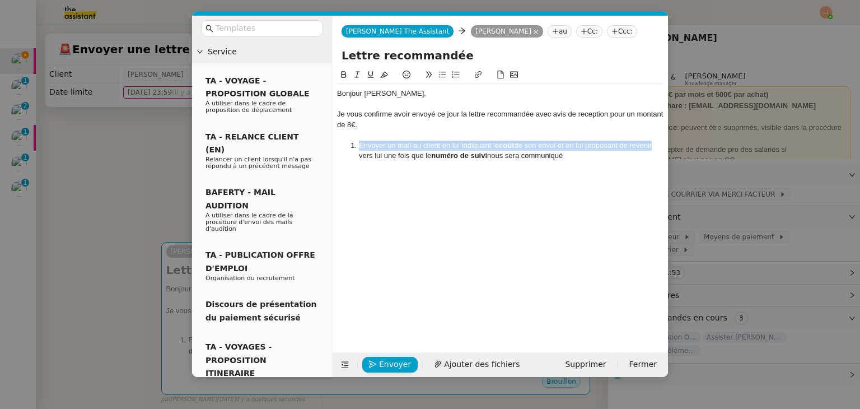
drag, startPoint x: 656, startPoint y: 146, endPoint x: 339, endPoint y: 144, distance: 317.4
click at [339, 144] on ol "Envoyer un mail au client en lui indiquant le coût de son envoi et en lui propo…" at bounding box center [500, 151] width 326 height 21
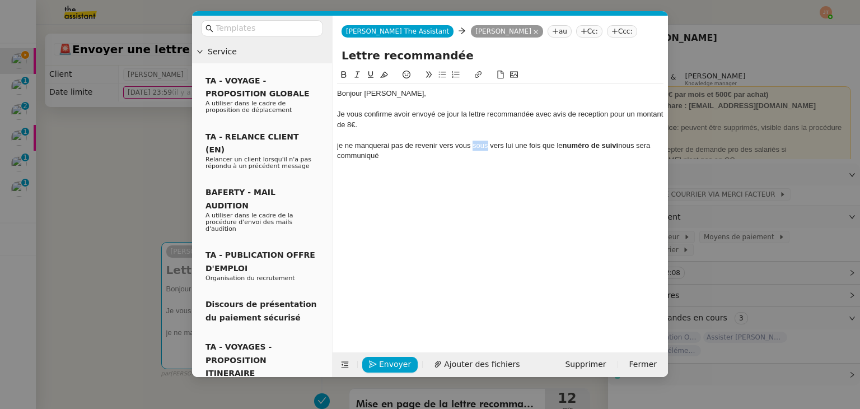
drag, startPoint x: 488, startPoint y: 144, endPoint x: 474, endPoint y: 146, distance: 14.1
click at [474, 146] on div "je ne manquerai pas de revenir vers vous sous vers lui une fois que le numéro d…" at bounding box center [500, 151] width 326 height 21
click at [340, 142] on div "je ne manquerai pas de revenir vers vous dès [DATE] vers lui une fois que le nu…" at bounding box center [500, 151] width 326 height 21
drag, startPoint x: 556, startPoint y: 146, endPoint x: 507, endPoint y: 147, distance: 49.3
click at [507, 147] on div "Je ne manquerai pas de revenir vers vous dès [DATE] vers lui une fois que le nu…" at bounding box center [500, 151] width 326 height 21
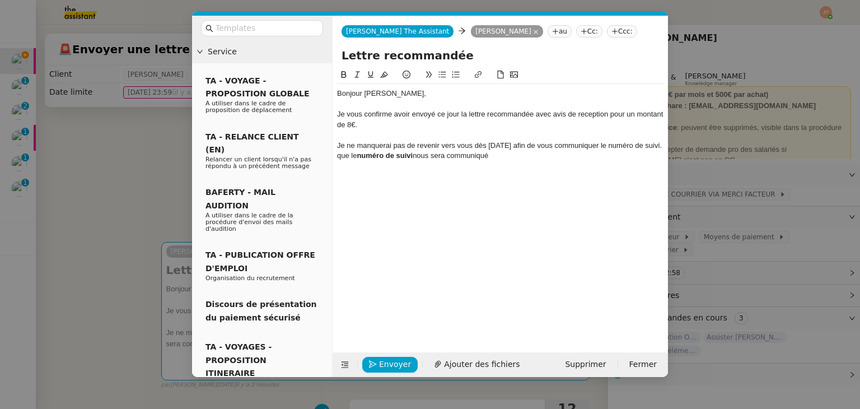
click at [128, 153] on nz-modal-container "Service TA - VOYAGE - PROPOSITION GLOBALE A utiliser dans le cadre de propositi…" at bounding box center [430, 204] width 860 height 409
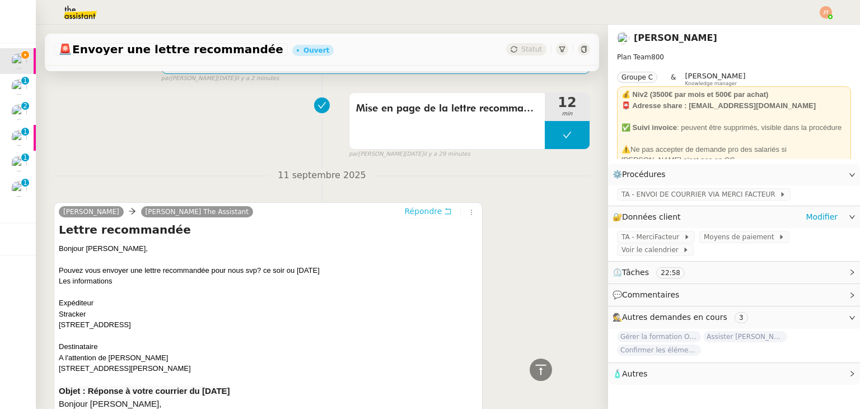
scroll to position [305, 0]
click at [705, 195] on span "TA - ENVOI DE COURRIER VIA MERCI FACTEUR" at bounding box center [700, 194] width 158 height 11
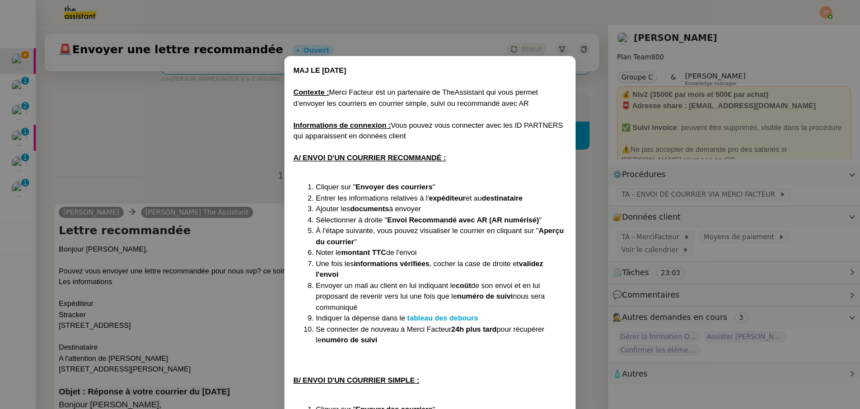
click at [188, 127] on nz-modal-container "MAJ LE [DATE] Contexte : Merci Facteur est un partenaire de TheAssistant qui vo…" at bounding box center [430, 204] width 860 height 409
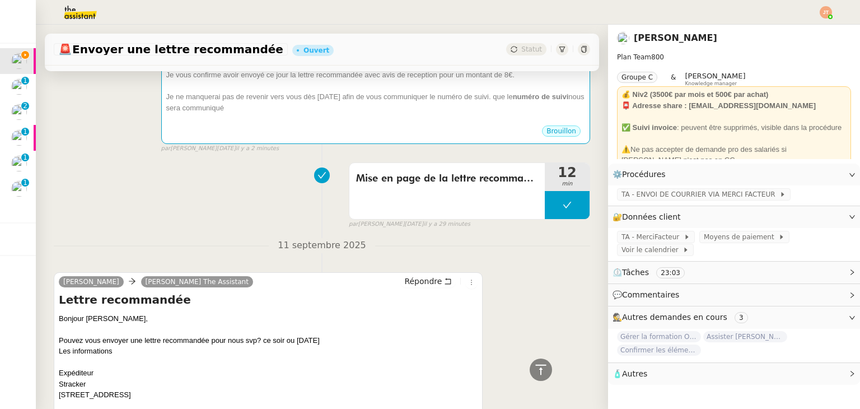
scroll to position [81, 0]
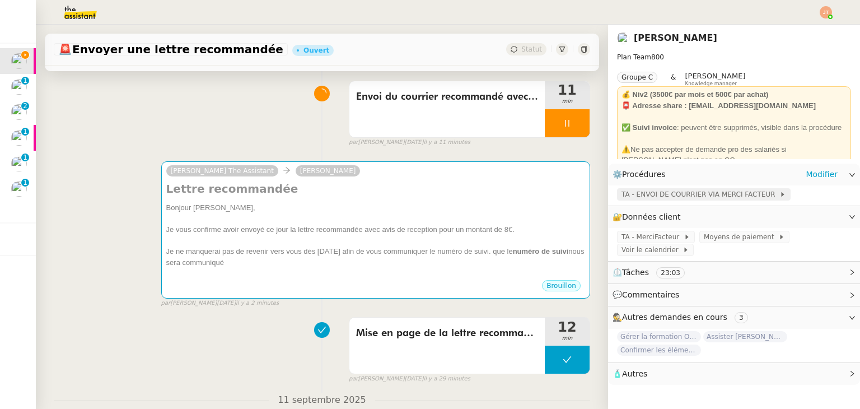
click at [686, 200] on span "TA - ENVOI DE COURRIER VIA MERCI FACTEUR" at bounding box center [700, 194] width 158 height 11
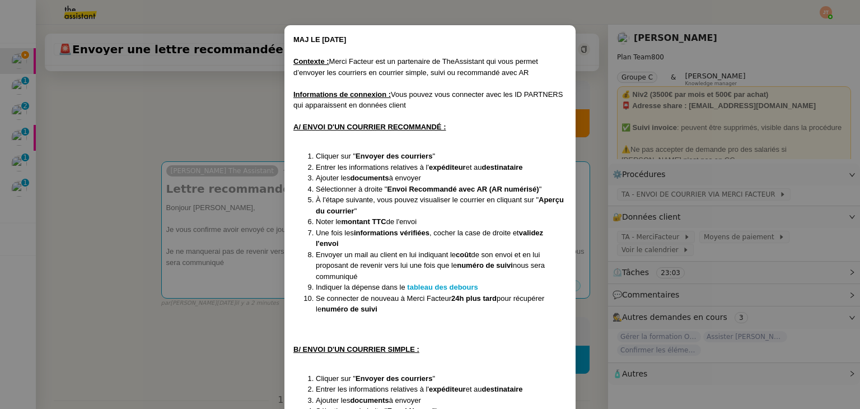
scroll to position [144, 0]
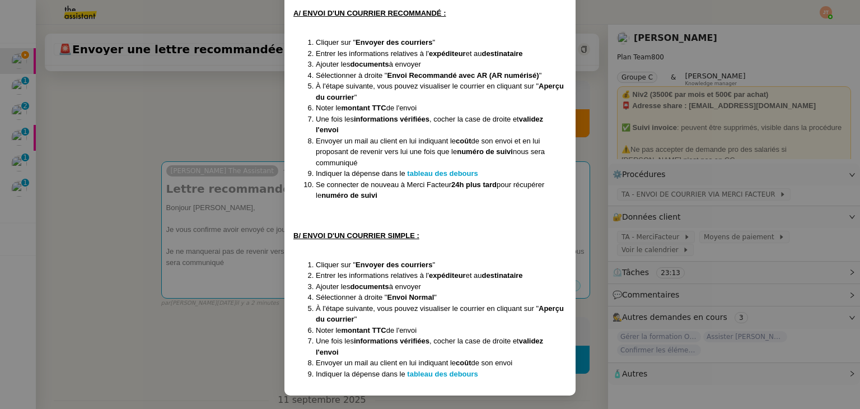
click at [240, 236] on nz-modal-container "MAJ LE [DATE] Contexte : Merci Facteur est un partenaire de TheAssistant qui vo…" at bounding box center [430, 204] width 860 height 409
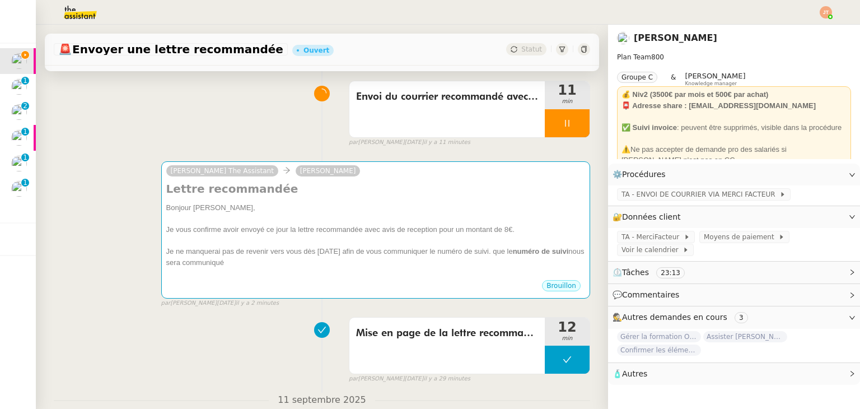
scroll to position [88, 0]
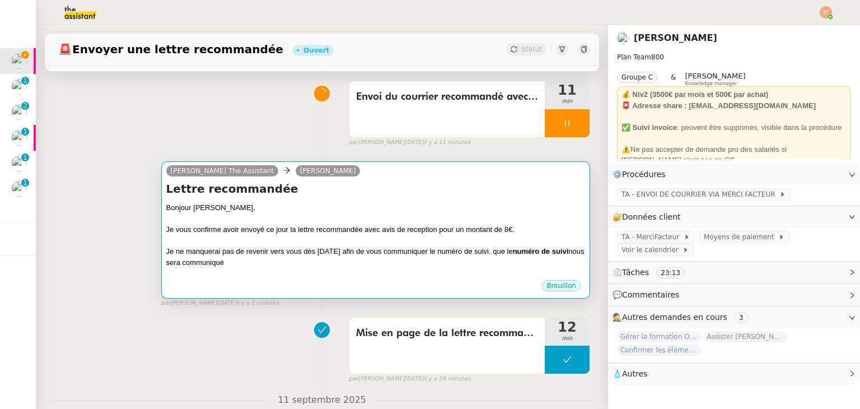
click at [269, 235] on div "Je vous confirme avoir envoyé ce jour la lettre recommandée avec avis de recept…" at bounding box center [375, 229] width 419 height 11
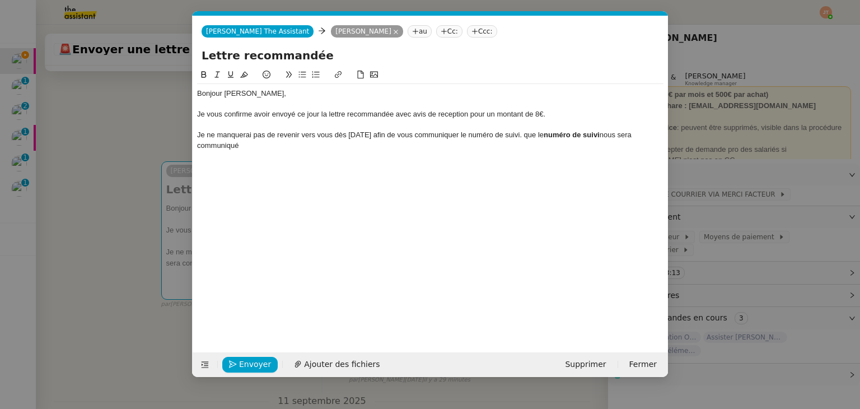
scroll to position [0, 24]
drag, startPoint x: 366, startPoint y: 134, endPoint x: 452, endPoint y: 134, distance: 86.2
click at [452, 134] on div "Je ne manquerai pas de revenir vers vous dès [DATE] afin de vous communiquer le…" at bounding box center [430, 140] width 466 height 21
drag, startPoint x: 567, startPoint y: 134, endPoint x: 467, endPoint y: 135, distance: 100.2
click at [467, 135] on div "Je ne manquerai pas de revenir vers vous dès [DATE], une fois que le numéro de …" at bounding box center [430, 135] width 466 height 10
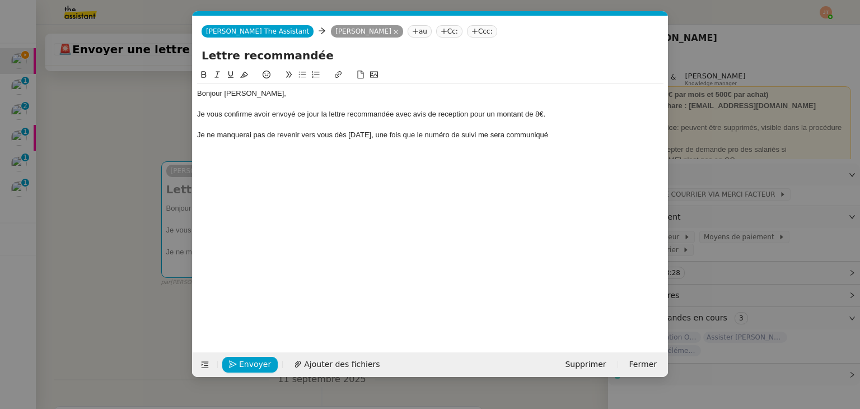
click at [548, 135] on div "Je ne manquerai pas de revenir vers vous dès [DATE], une fois que le numéro de …" at bounding box center [430, 135] width 466 height 10
click at [454, 113] on div "Je vous confirme avoir envoyé ce jour la lettre recommandée avec avis de recept…" at bounding box center [430, 114] width 466 height 10
click at [0, 0] on lt-span "réception" at bounding box center [0, 0] width 0 height 0
click at [279, 155] on div "Merci," at bounding box center [430, 156] width 466 height 10
click at [123, 90] on nz-modal-container "Service TA - VOYAGE - PROPOSITION GLOBALE A utiliser dans le cadre de propositi…" at bounding box center [430, 204] width 860 height 409
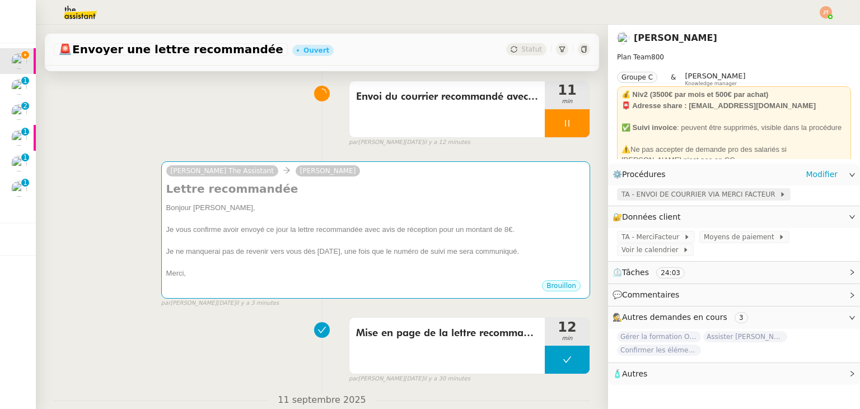
click at [641, 198] on span "TA - ENVOI DE COURRIER VIA MERCI FACTEUR" at bounding box center [700, 194] width 158 height 11
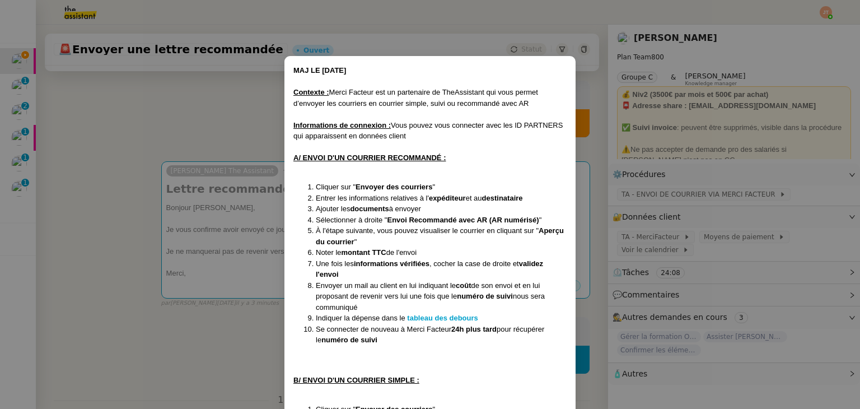
drag, startPoint x: 516, startPoint y: 327, endPoint x: 518, endPoint y: 341, distance: 14.2
click at [518, 341] on li "Se connecter de nouveau à Merci Facteur 24h plus tard pour récupérer le numéro …" at bounding box center [441, 335] width 251 height 22
click at [184, 130] on nz-modal-container "MAJ LE [DATE] Contexte : Merci Facteur est un partenaire de TheAssistant qui vo…" at bounding box center [430, 204] width 860 height 409
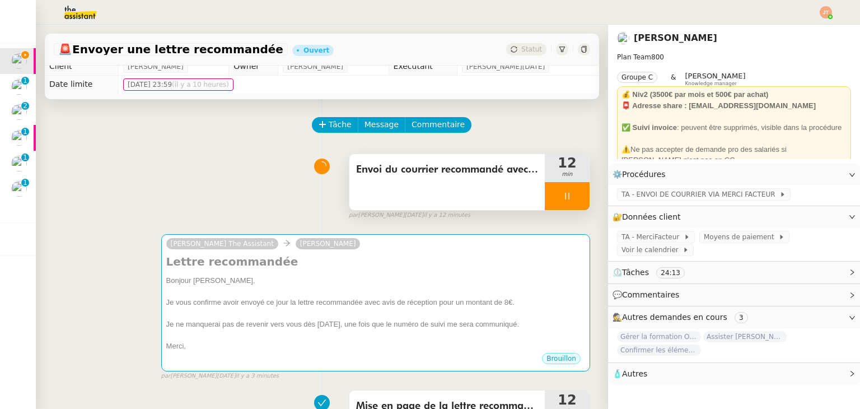
scroll to position [0, 0]
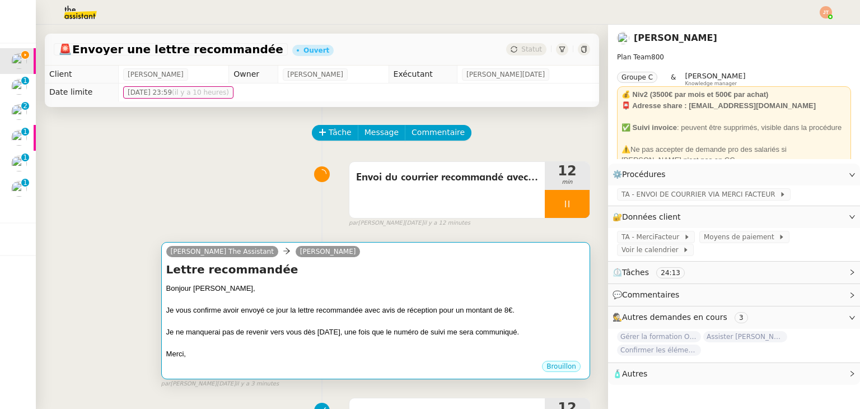
click at [266, 298] on div at bounding box center [375, 299] width 419 height 11
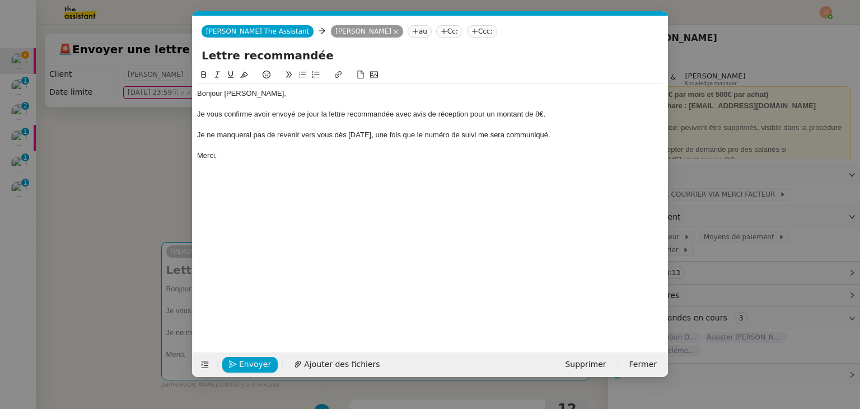
scroll to position [0, 24]
click at [202, 147] on div at bounding box center [430, 146] width 466 height 10
click at [173, 156] on nz-modal-container "Service TA - VOYAGE - PROPOSITION GLOBALE A utiliser dans le cadre de propositi…" at bounding box center [430, 204] width 860 height 409
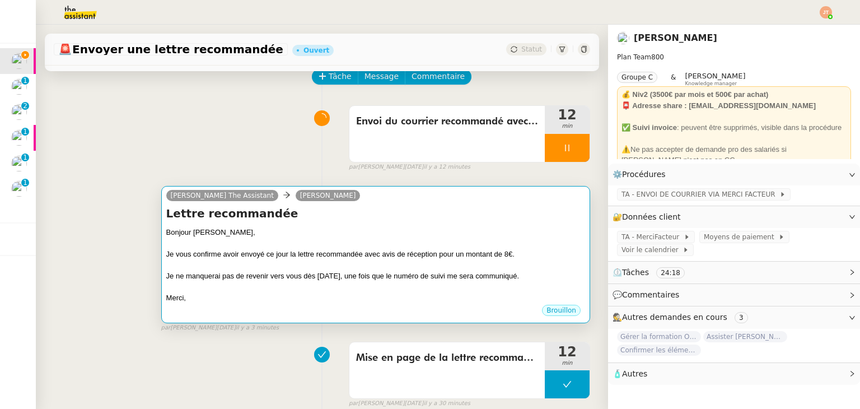
scroll to position [56, 0]
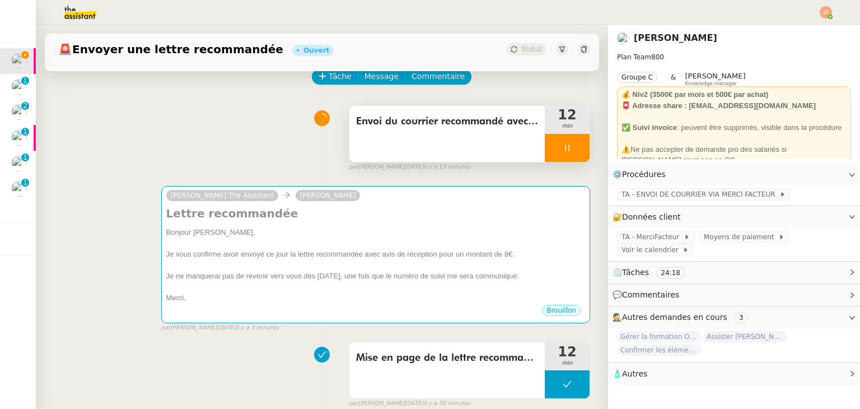
click at [563, 146] on icon at bounding box center [567, 147] width 9 height 9
click at [567, 147] on button at bounding box center [578, 148] width 22 height 28
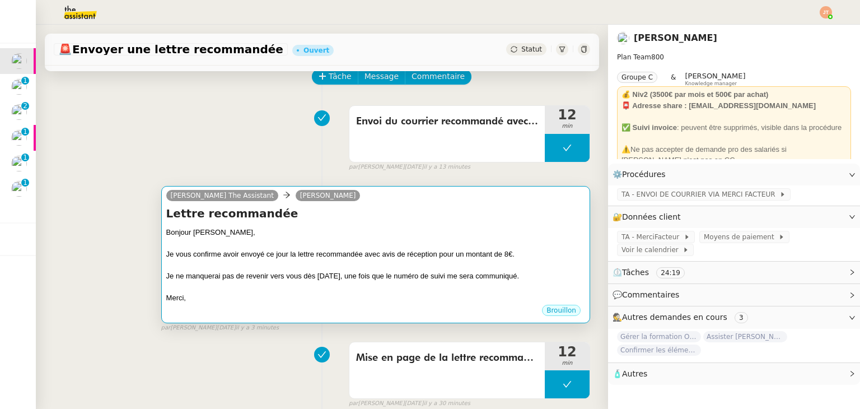
click at [300, 246] on div at bounding box center [375, 243] width 419 height 11
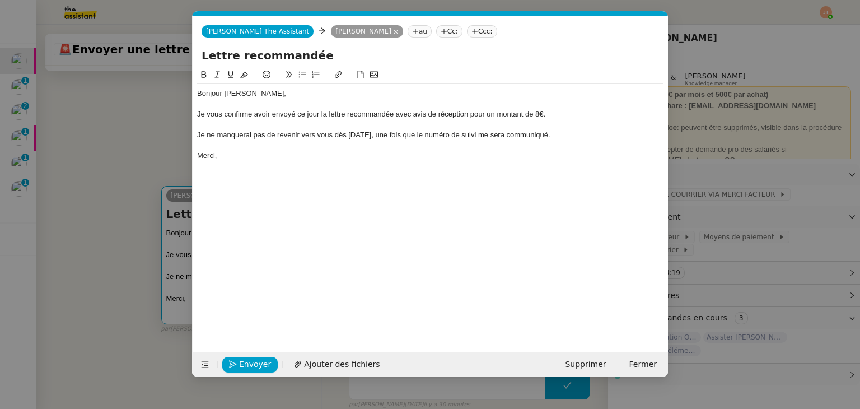
scroll to position [0, 24]
click at [249, 364] on span "Envoyer" at bounding box center [255, 364] width 32 height 13
click at [249, 364] on span "Confirmer l'envoi" at bounding box center [272, 364] width 67 height 13
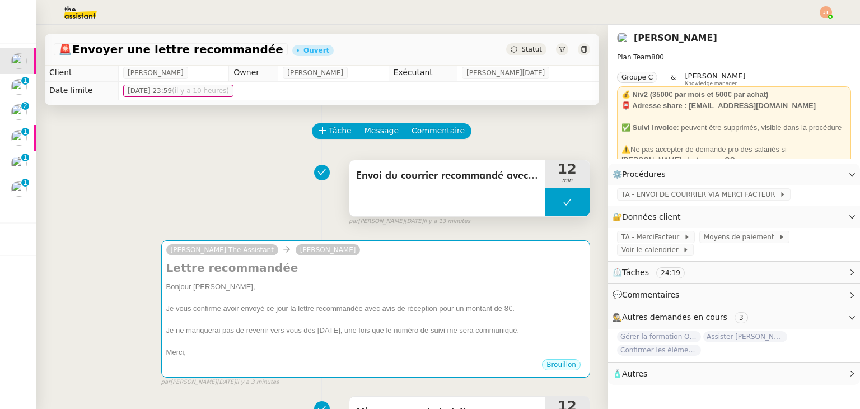
scroll to position [0, 0]
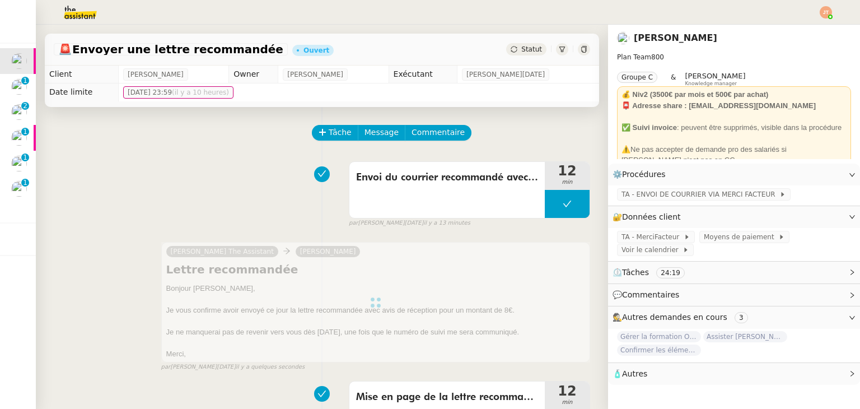
click at [514, 54] on div "Statut" at bounding box center [526, 49] width 40 height 12
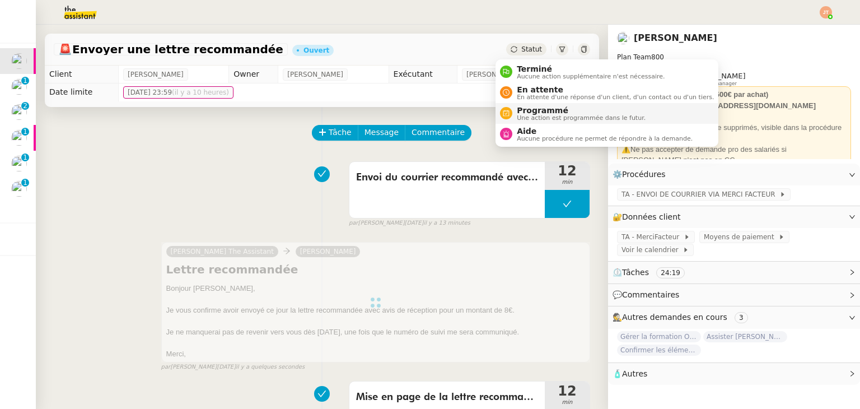
click at [530, 116] on span "Une action est programmée dans le futur." at bounding box center [581, 118] width 129 height 6
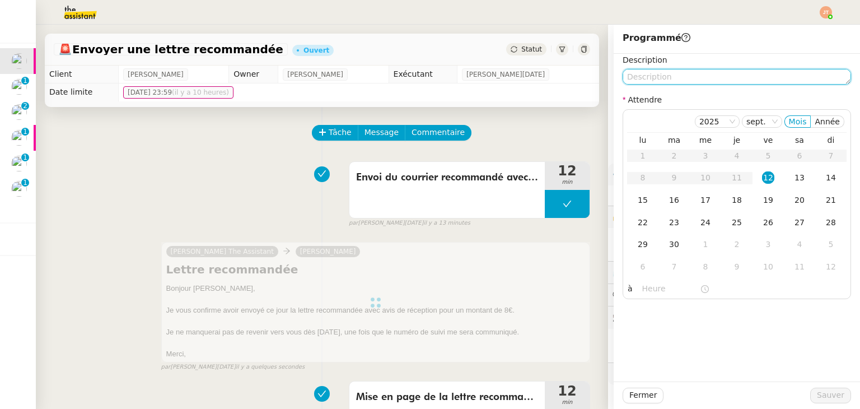
click at [653, 76] on textarea at bounding box center [737, 77] width 228 height 16
paste textarea "récupérer le numéro de suivi"
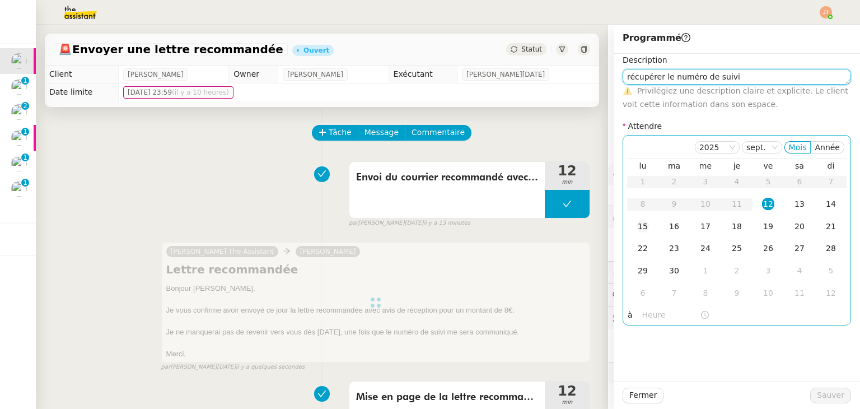
type textarea "récupérer le numéro de suivi"
click at [637, 224] on div "15" at bounding box center [643, 226] width 12 height 12
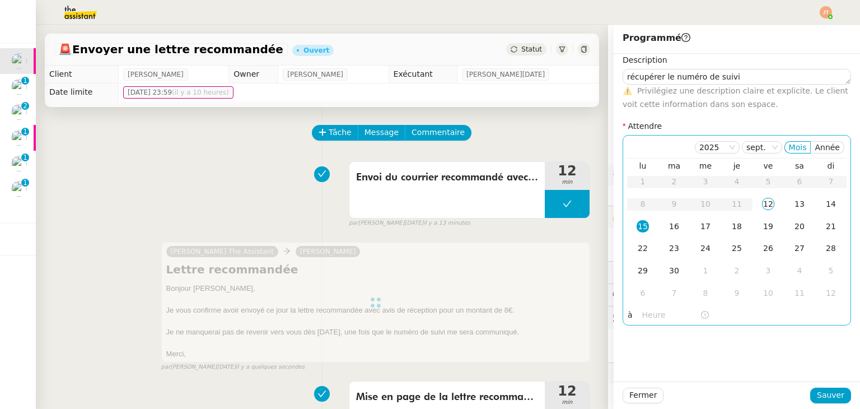
click at [642, 316] on input "text" at bounding box center [671, 314] width 58 height 13
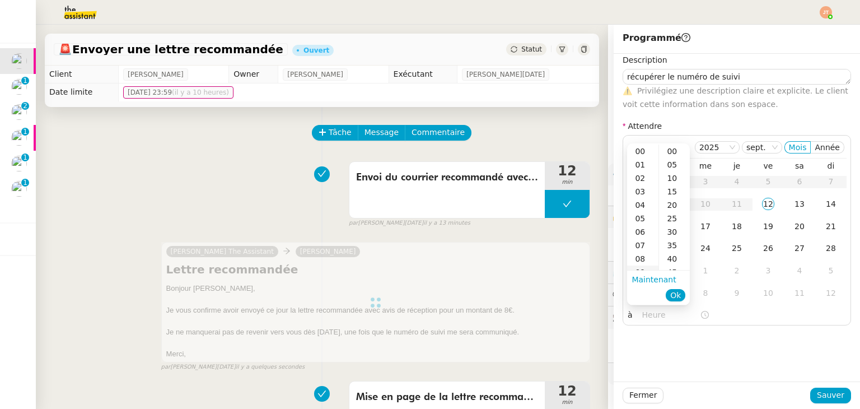
click at [643, 268] on div "09" at bounding box center [642, 271] width 31 height 13
type input "09:40"
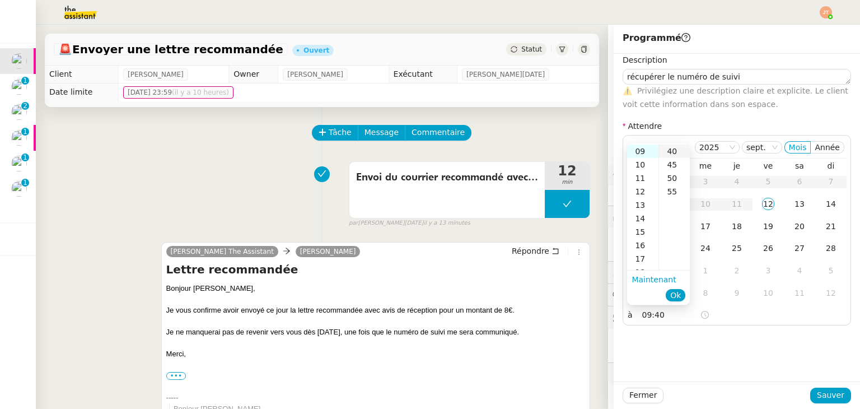
click at [671, 155] on div "40" at bounding box center [674, 150] width 31 height 13
click at [675, 297] on span "Ok" at bounding box center [675, 294] width 11 height 11
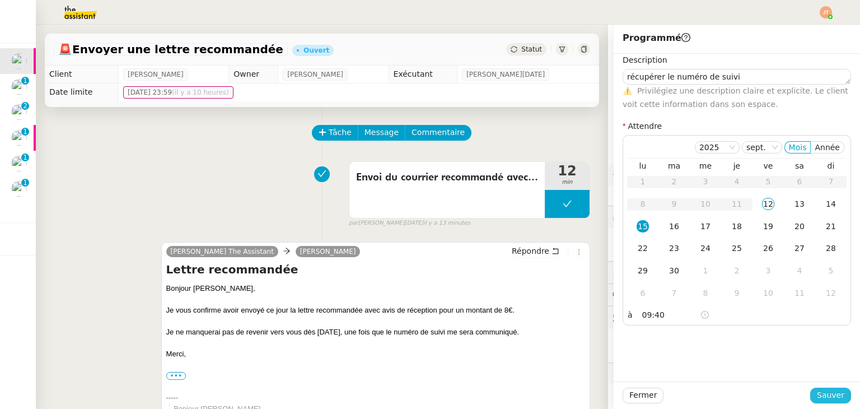
click at [817, 392] on span "Sauver" at bounding box center [830, 395] width 27 height 13
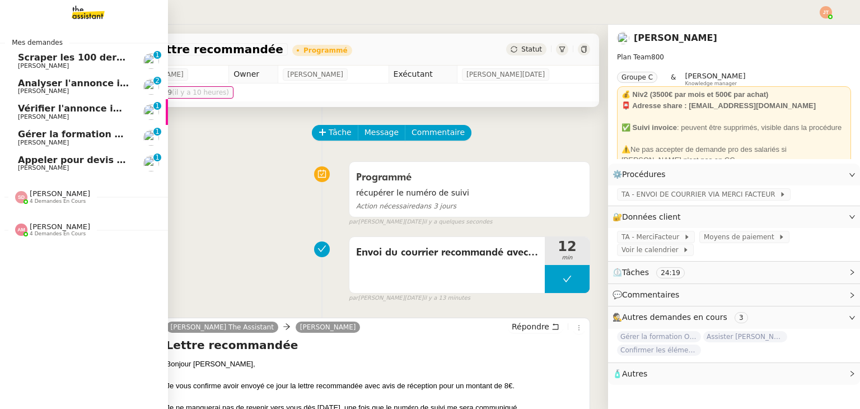
click at [56, 61] on span "Scraper les 100 derniers posts LinkedIn" at bounding box center [118, 57] width 200 height 11
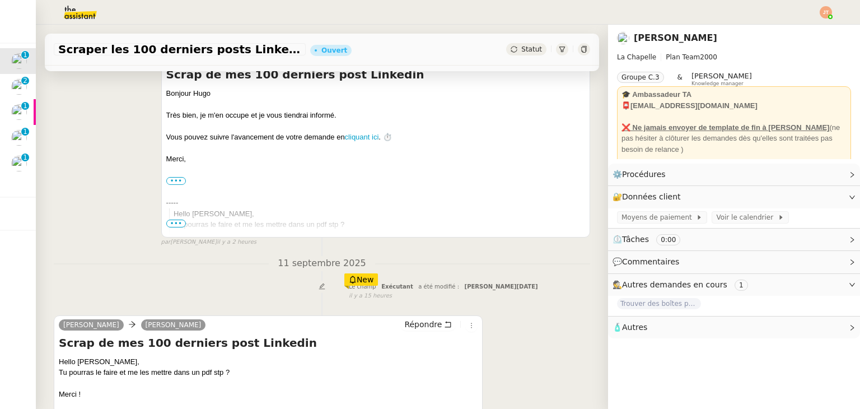
scroll to position [336, 0]
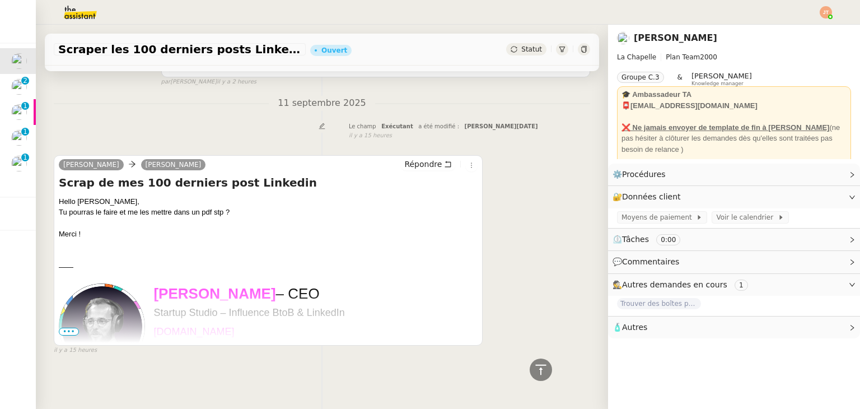
click at [72, 327] on span "•••" at bounding box center [69, 331] width 20 height 8
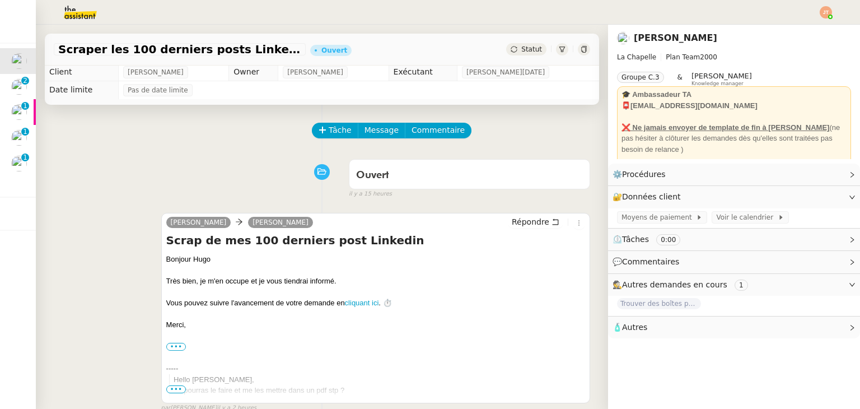
scroll to position [0, 0]
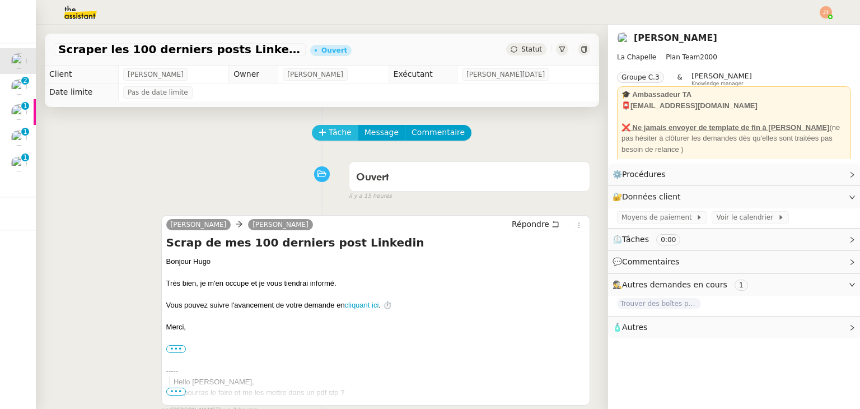
click at [331, 130] on span "Tâche" at bounding box center [340, 132] width 23 height 13
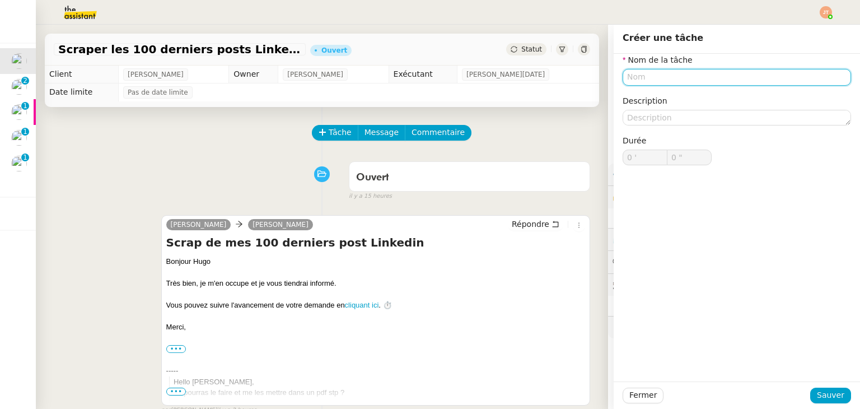
click at [640, 78] on input "text" at bounding box center [737, 77] width 228 height 16
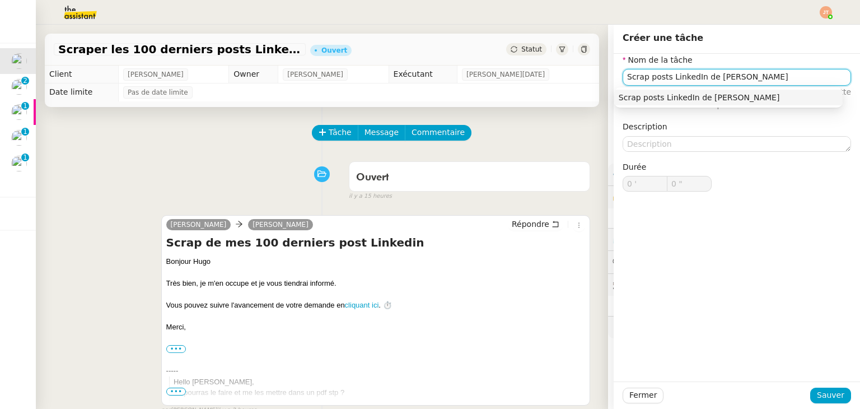
click at [703, 74] on input "Scrap posts LinkedIn de [PERSON_NAME]" at bounding box center [737, 77] width 228 height 16
type input "Scrap posts LinkedIn d'[PERSON_NAME]"
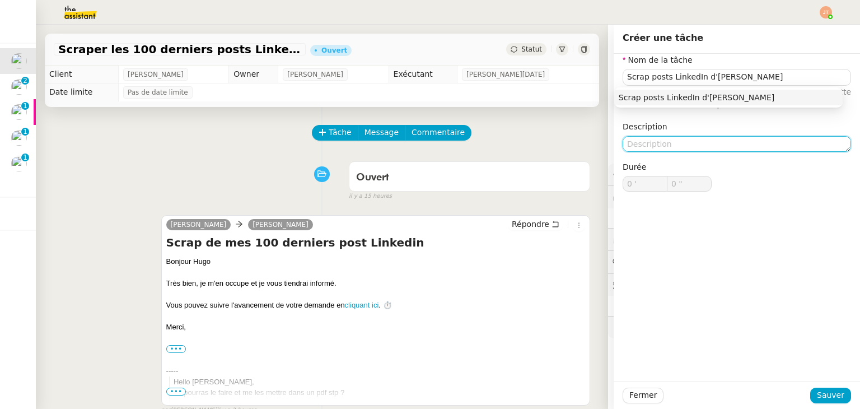
click at [631, 139] on textarea at bounding box center [737, 144] width 228 height 16
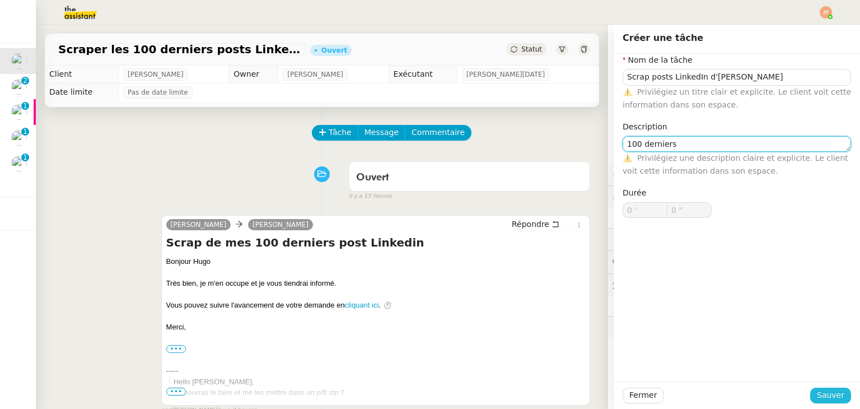
type textarea "100 derniers"
click at [811, 395] on button "Sauver" at bounding box center [830, 395] width 41 height 16
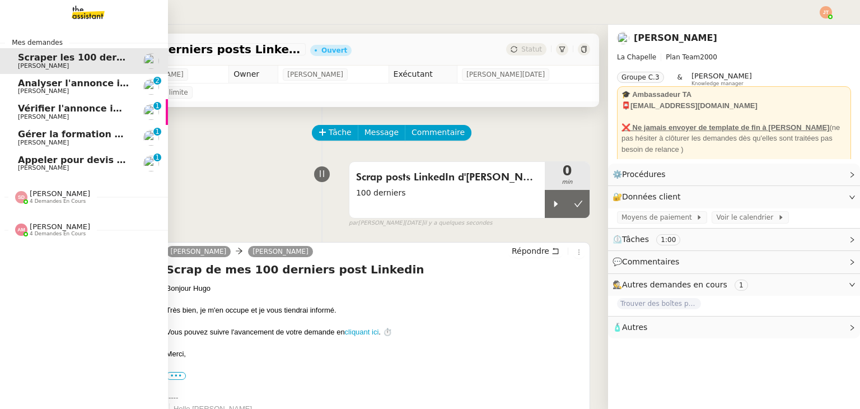
click at [52, 140] on span "[PERSON_NAME]" at bounding box center [43, 142] width 51 height 7
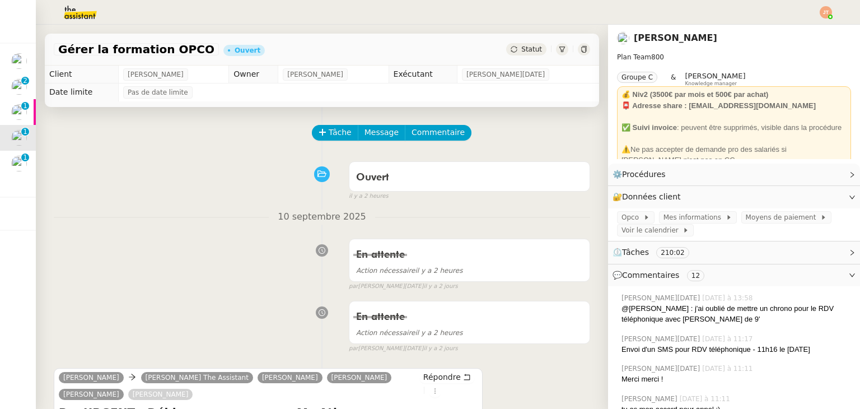
click at [521, 49] on span "Statut" at bounding box center [531, 49] width 21 height 8
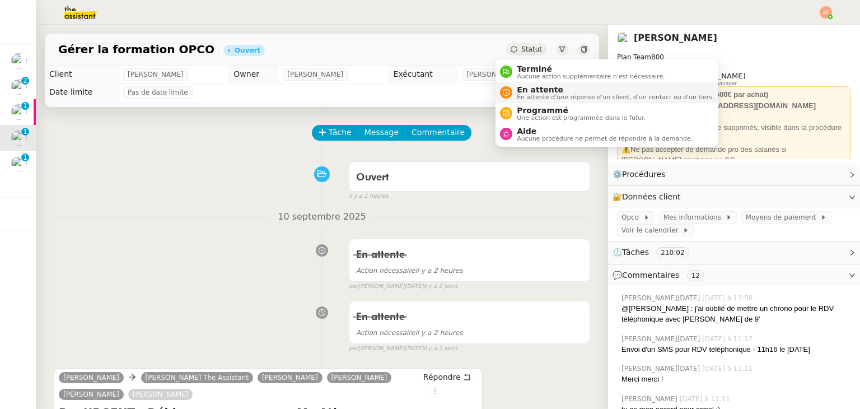
click at [536, 94] on span "En attente d'une réponse d'un client, d'un contact ou d'un tiers." at bounding box center [615, 97] width 197 height 6
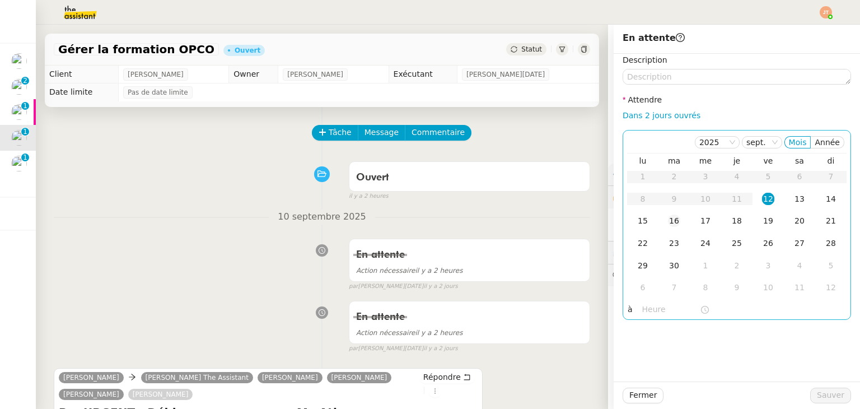
click at [668, 223] on div "16" at bounding box center [674, 220] width 12 height 12
click at [642, 315] on input "text" at bounding box center [671, 309] width 58 height 13
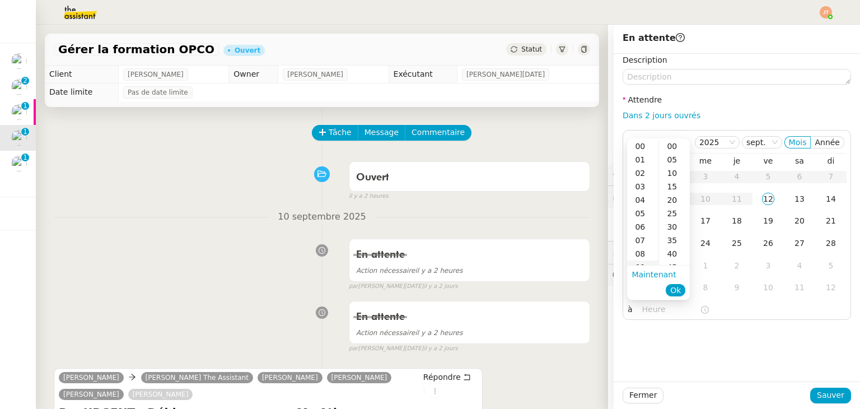
click at [644, 261] on div "09" at bounding box center [642, 266] width 31 height 13
click at [677, 228] on div "30" at bounding box center [674, 226] width 31 height 13
type input "09:30"
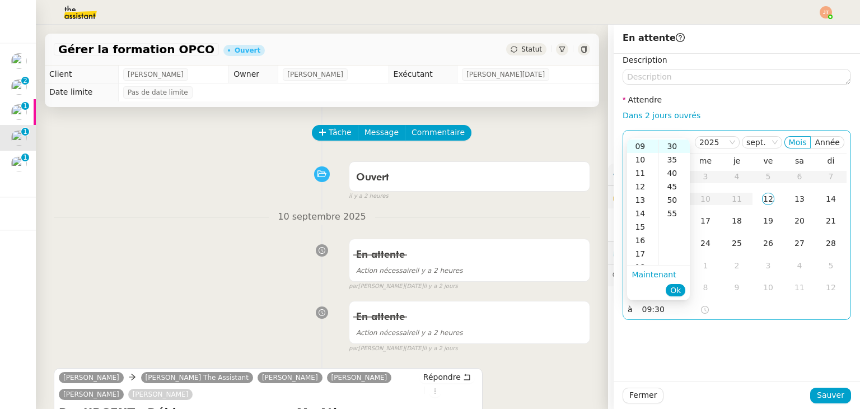
click at [679, 288] on span "Ok" at bounding box center [675, 289] width 11 height 11
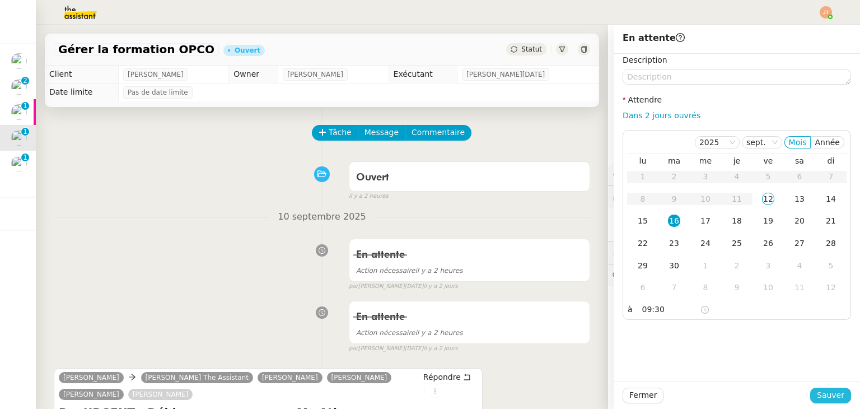
click at [817, 390] on span "Sauver" at bounding box center [830, 395] width 27 height 13
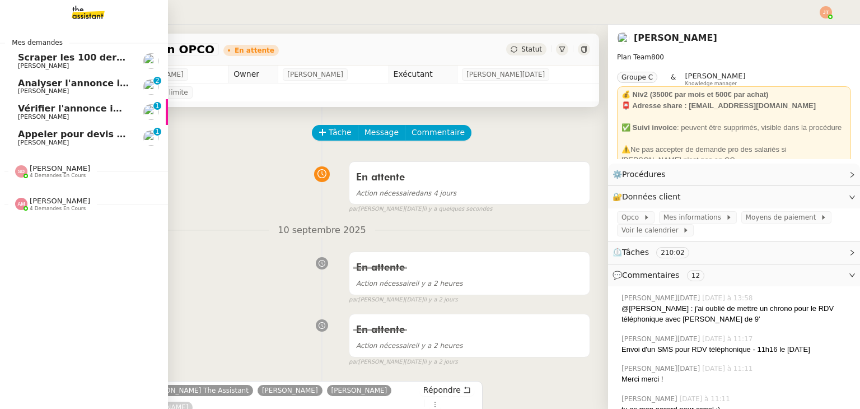
click at [38, 141] on span "[PERSON_NAME]" at bounding box center [43, 142] width 51 height 7
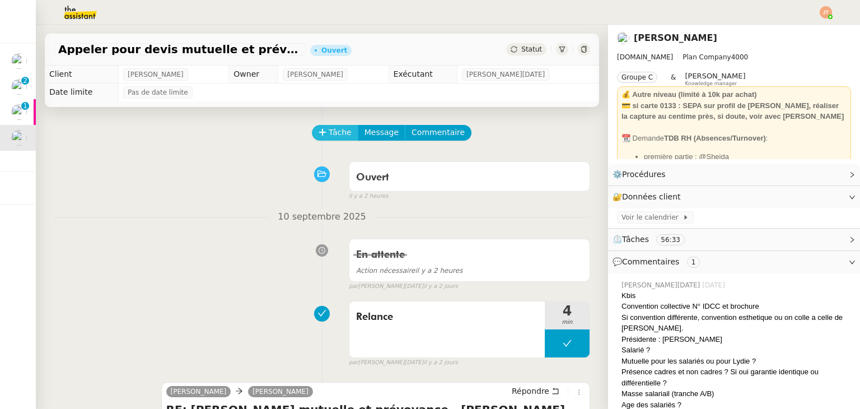
click at [329, 137] on span "Tâche" at bounding box center [340, 132] width 23 height 13
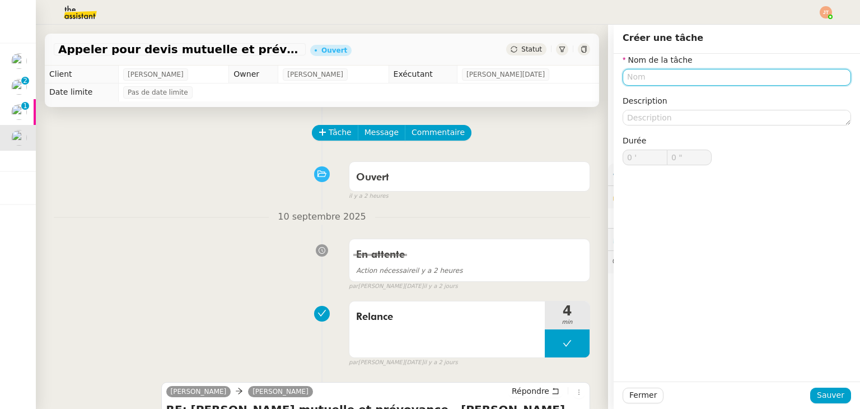
click at [631, 78] on input "text" at bounding box center [737, 77] width 228 height 16
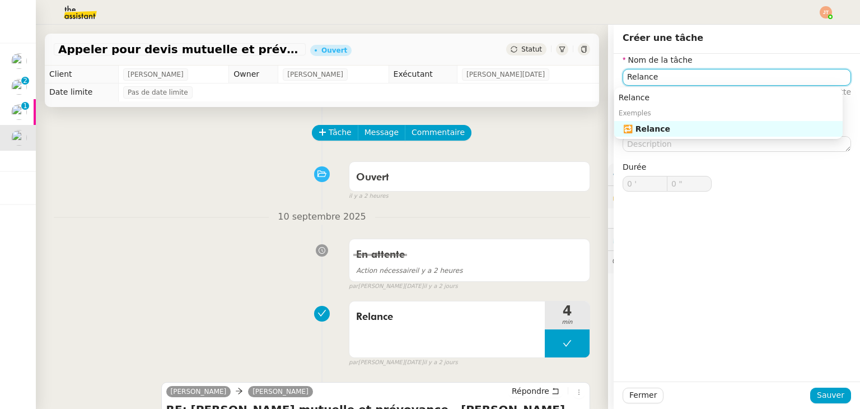
click at [649, 124] on div "🔁 Relance" at bounding box center [730, 129] width 215 height 10
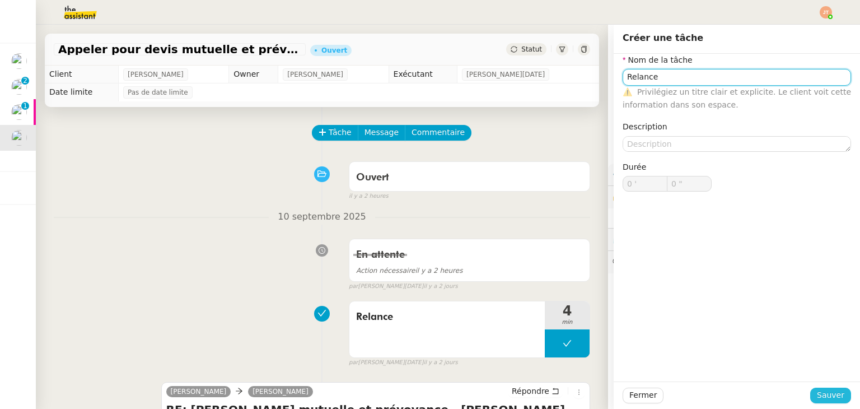
type input "Relance"
click at [818, 400] on span "Sauver" at bounding box center [830, 395] width 27 height 13
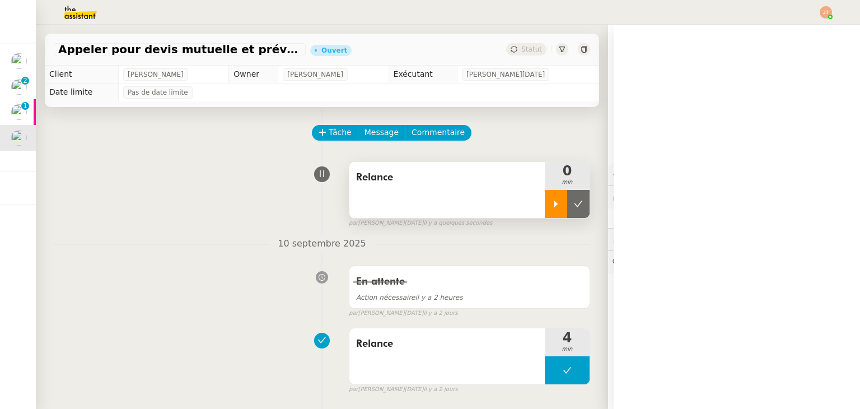
click at [551, 208] on icon at bounding box center [555, 203] width 9 height 9
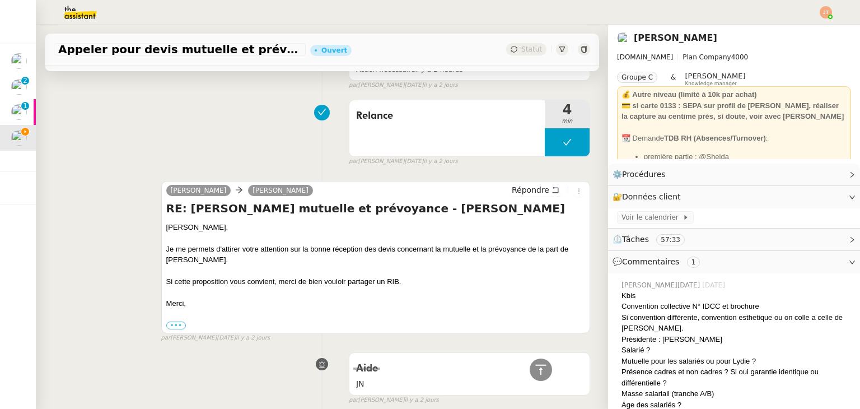
scroll to position [224, 0]
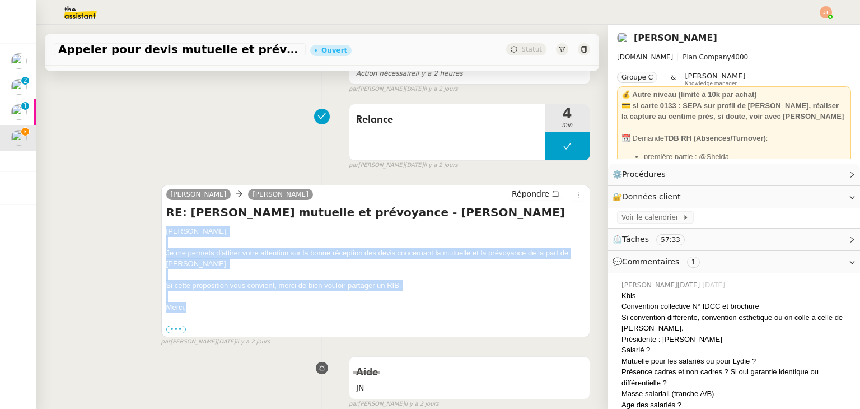
drag, startPoint x: 162, startPoint y: 231, endPoint x: 210, endPoint y: 307, distance: 90.1
click at [210, 307] on div "[PERSON_NAME] RE: [PERSON_NAME] mutuelle et prévoyance - [PERSON_NAME] [PERSON_…" at bounding box center [375, 261] width 429 height 153
click at [522, 193] on span "Répondre" at bounding box center [531, 193] width 38 height 11
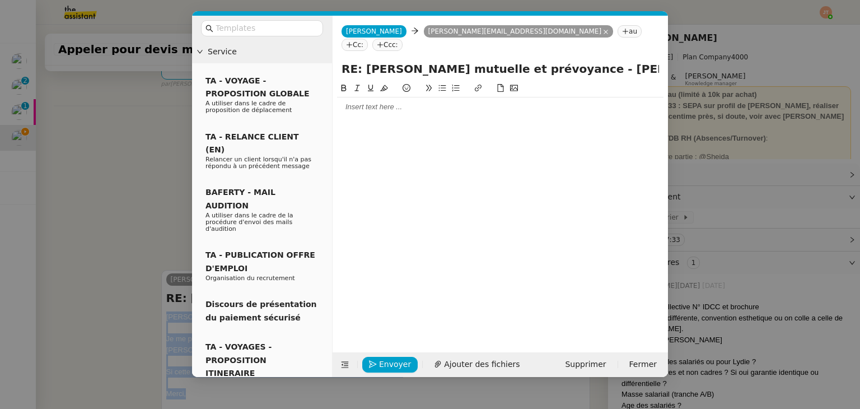
scroll to position [310, 0]
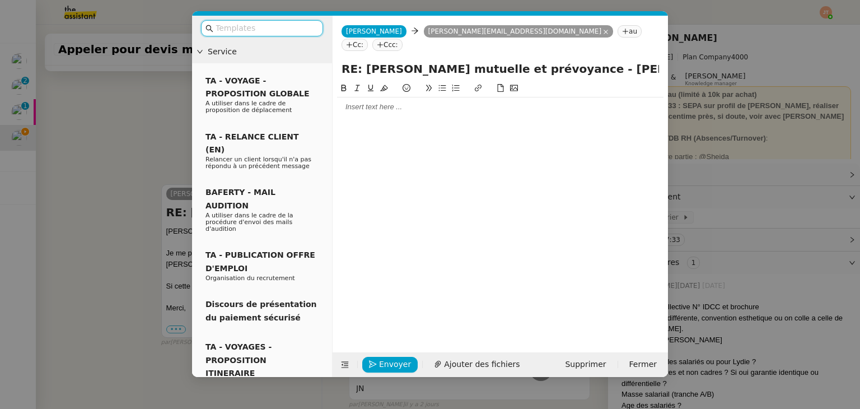
click at [367, 102] on div at bounding box center [500, 107] width 326 height 10
click at [251, 30] on input "text" at bounding box center [266, 28] width 101 height 13
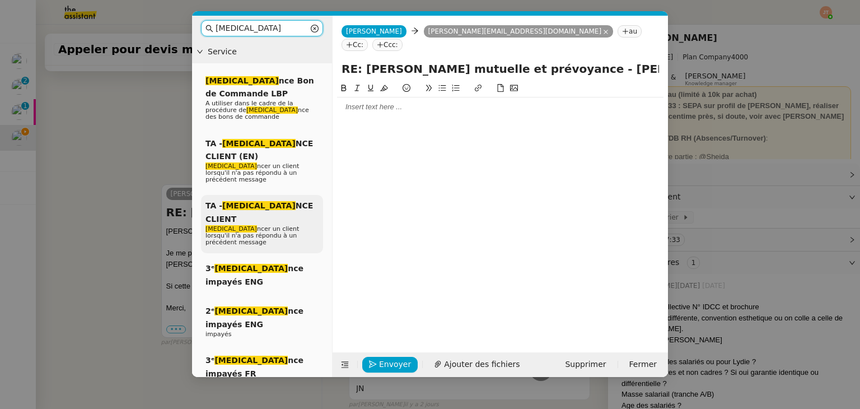
type input "[MEDICAL_DATA]"
click at [249, 225] on span "[MEDICAL_DATA] ncer un client lorsqu'il n'a pas répondu à un précédent message" at bounding box center [251, 235] width 93 height 21
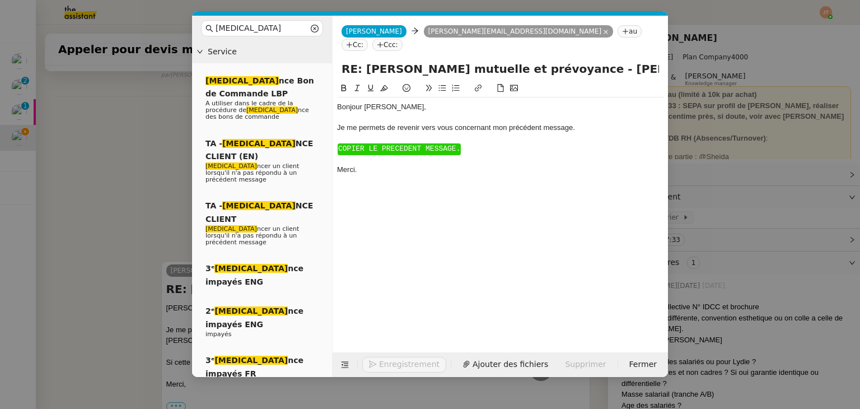
scroll to position [386, 0]
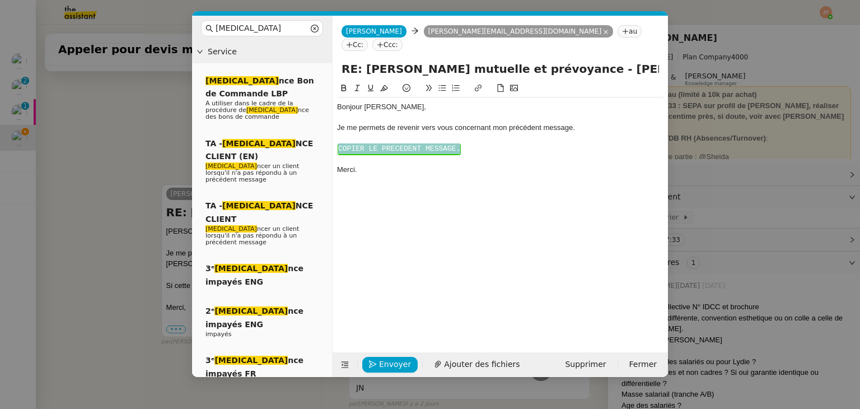
drag, startPoint x: 478, startPoint y: 140, endPoint x: 331, endPoint y: 135, distance: 146.7
click at [331, 135] on nz-layout "[MEDICAL_DATA] Service [MEDICAL_DATA] nce Bon de Commande LBP A utiliser dans l…" at bounding box center [430, 196] width 476 height 361
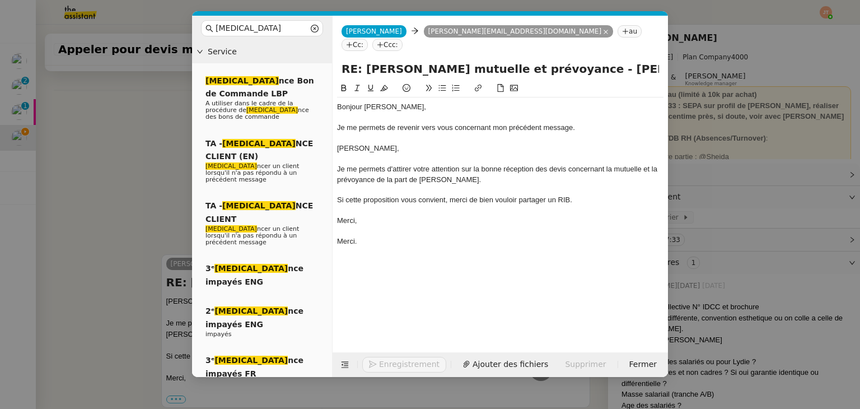
scroll to position [457, 0]
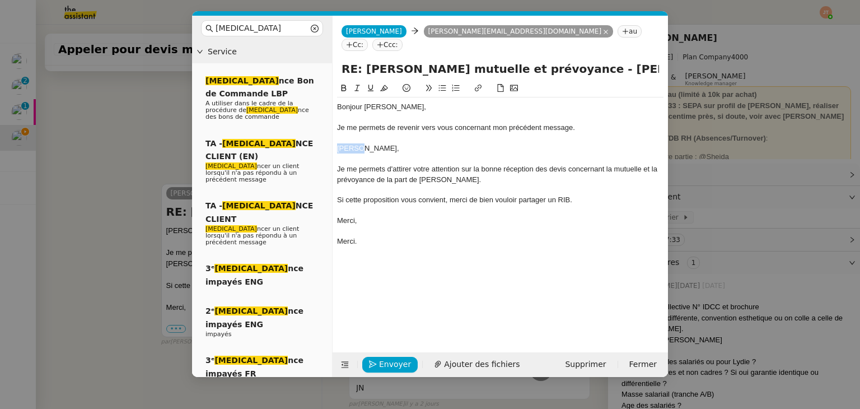
drag, startPoint x: 363, startPoint y: 134, endPoint x: 334, endPoint y: 134, distance: 28.6
click at [334, 134] on nz-spin "Bonjour ﻿[PERSON_NAME]﻿, Je me permets de revenir vers vous concernant mon préc…" at bounding box center [500, 211] width 335 height 258
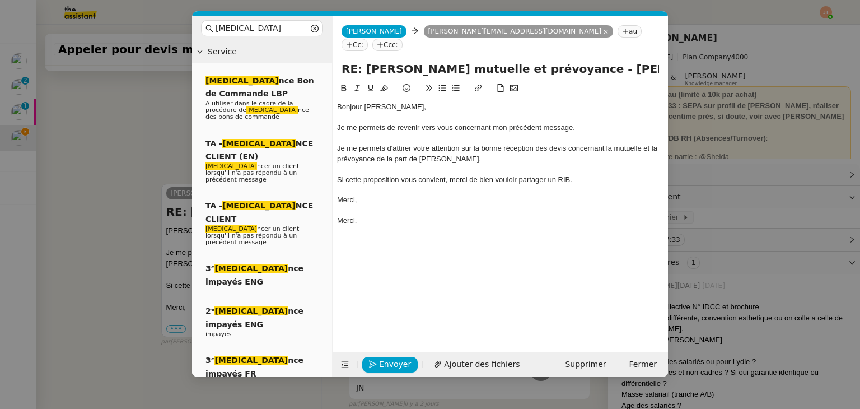
scroll to position [441, 0]
drag, startPoint x: 392, startPoint y: 134, endPoint x: 341, endPoint y: 135, distance: 50.4
click at [341, 143] on div "Je me permets d'attirer votre attention sur la bonne réception des devis concer…" at bounding box center [500, 153] width 326 height 21
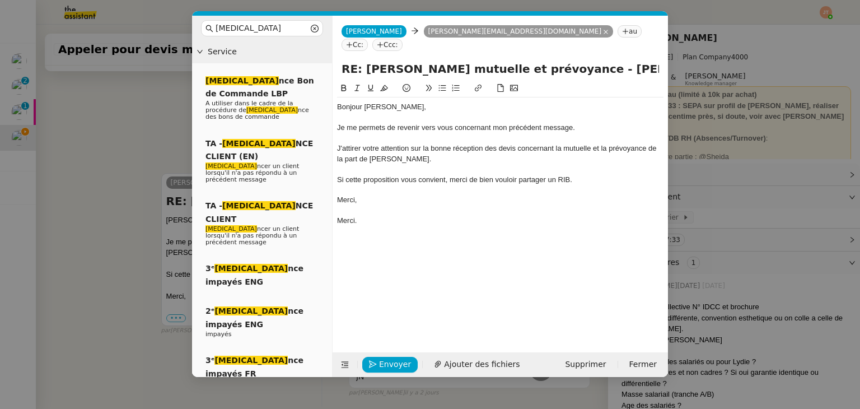
click at [360, 143] on div "J'attirer votre attention sur la bonne réception des devis concernant la mutuel…" at bounding box center [500, 153] width 326 height 21
click at [385, 195] on div "Merci," at bounding box center [500, 200] width 326 height 10
drag, startPoint x: 364, startPoint y: 206, endPoint x: 336, endPoint y: 205, distance: 27.4
click at [337, 216] on div "Merci." at bounding box center [500, 221] width 326 height 10
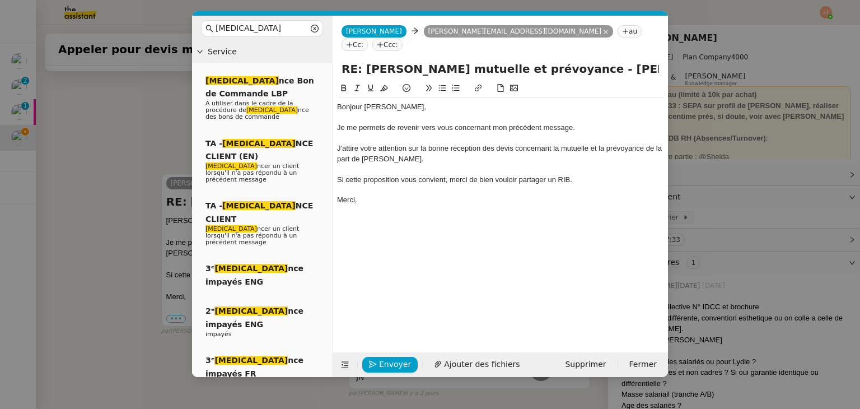
click at [143, 127] on nz-modal-container "[MEDICAL_DATA] Service [MEDICAL_DATA] nce Bon de Commande LBP A utiliser dans l…" at bounding box center [430, 204] width 860 height 409
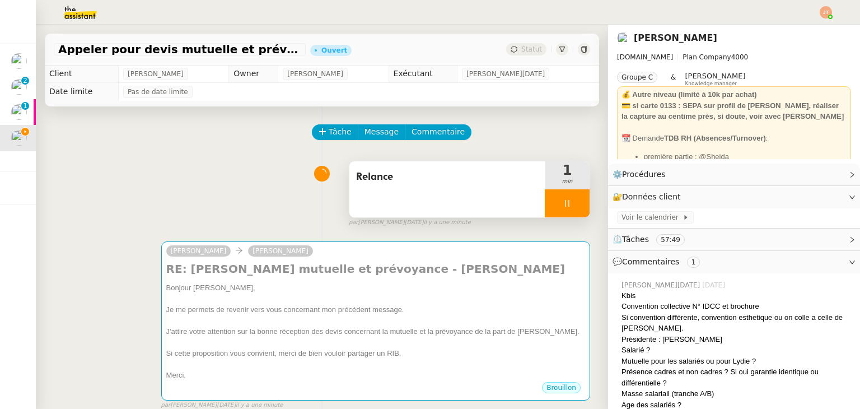
scroll to position [0, 0]
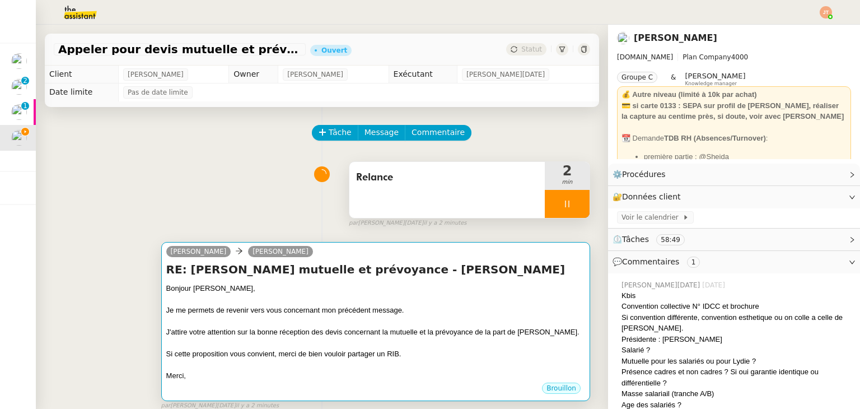
click at [423, 294] on div "Bonjour ﻿[PERSON_NAME]﻿," at bounding box center [375, 288] width 419 height 11
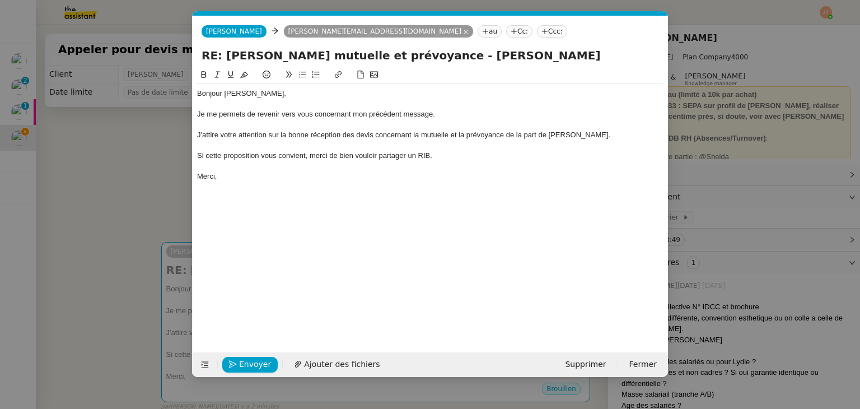
scroll to position [0, 36]
click at [240, 362] on span "Envoyer" at bounding box center [255, 364] width 32 height 13
click at [240, 362] on span "Confirmer l'envoi" at bounding box center [272, 364] width 67 height 13
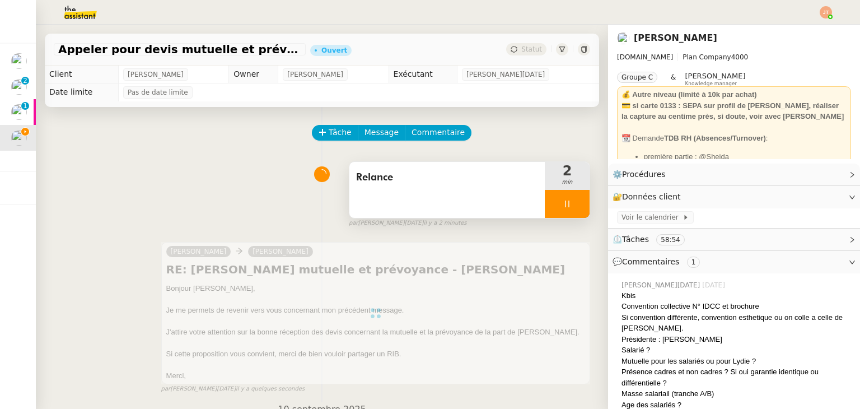
click at [563, 205] on icon at bounding box center [567, 203] width 9 height 9
click at [574, 203] on icon at bounding box center [578, 203] width 9 height 9
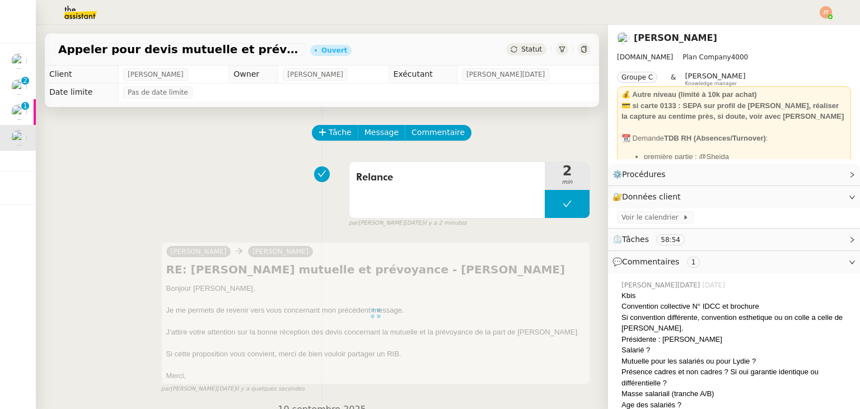
click at [521, 52] on span "Statut" at bounding box center [531, 49] width 21 height 8
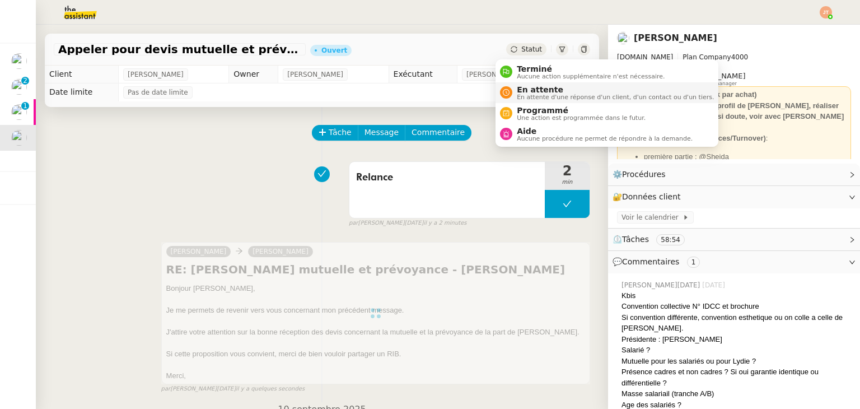
click at [531, 97] on span "En attente d'une réponse d'un client, d'un contact ou d'un tiers." at bounding box center [615, 97] width 197 height 6
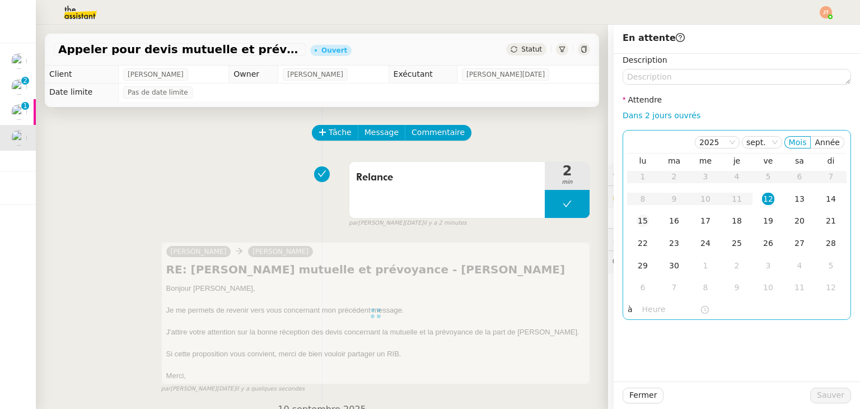
click at [637, 220] on div "15" at bounding box center [643, 220] width 12 height 12
click at [643, 313] on input "text" at bounding box center [671, 309] width 58 height 13
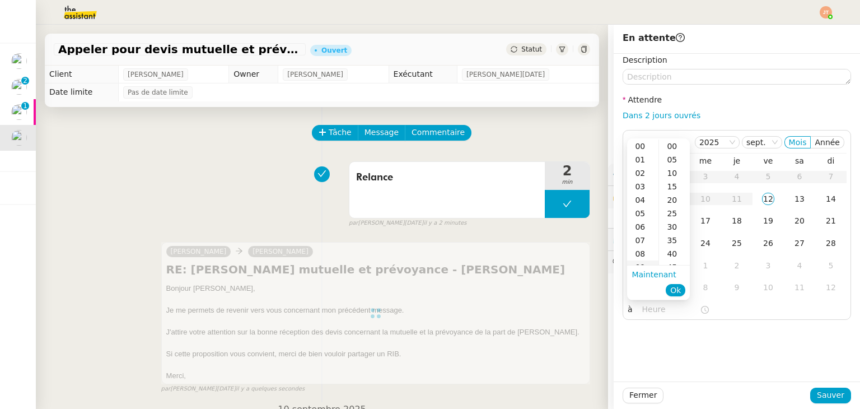
click at [644, 261] on div "09" at bounding box center [642, 266] width 31 height 13
click at [670, 254] on div "40" at bounding box center [674, 253] width 31 height 13
type input "09:40"
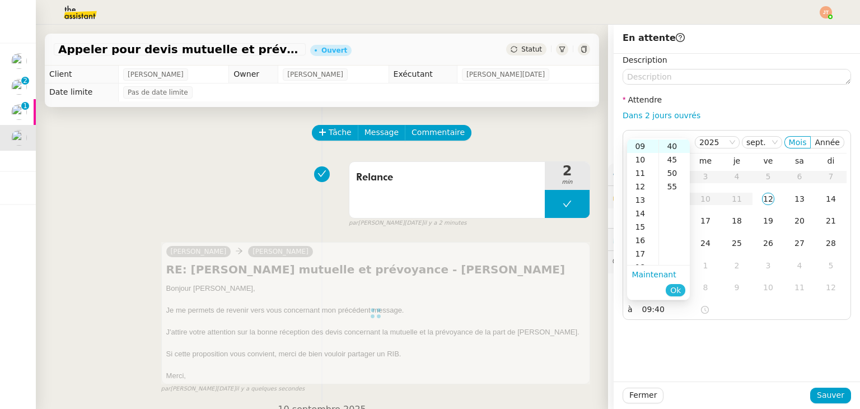
click at [676, 291] on span "Ok" at bounding box center [675, 289] width 11 height 11
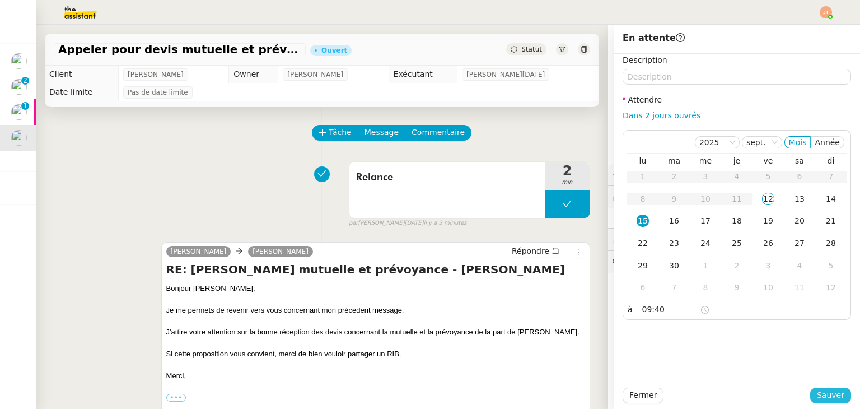
click at [834, 392] on span "Sauver" at bounding box center [830, 395] width 27 height 13
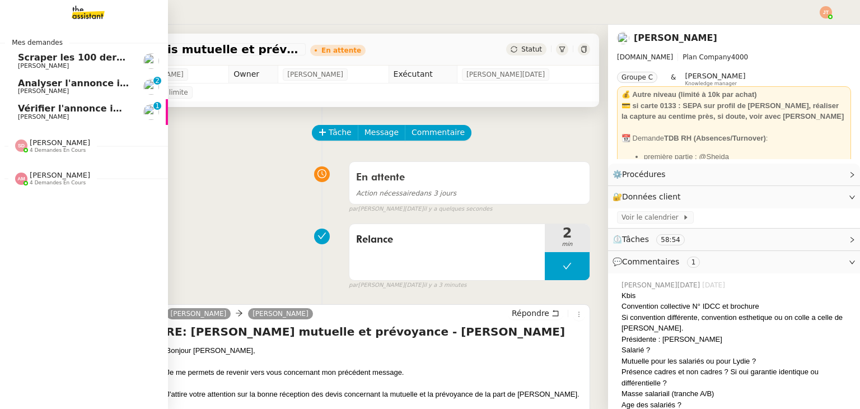
click at [77, 58] on span "Scraper les 100 derniers posts LinkedIn" at bounding box center [118, 57] width 200 height 11
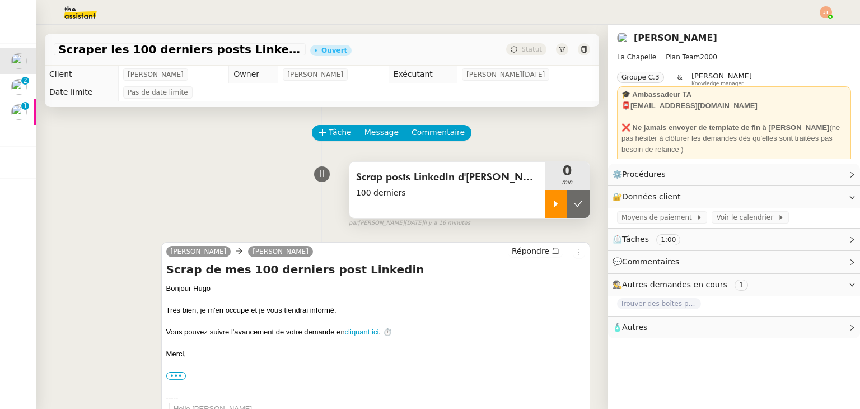
click at [551, 202] on icon at bounding box center [555, 203] width 9 height 9
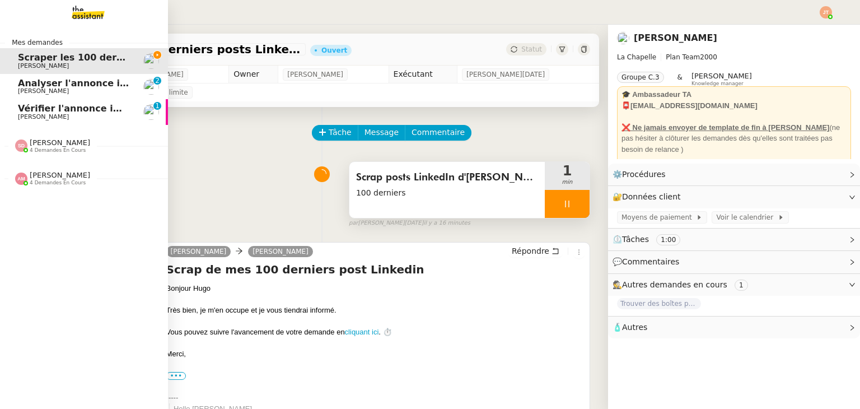
click at [58, 134] on span "[PERSON_NAME] 4 demandes en cours" at bounding box center [88, 141] width 168 height 24
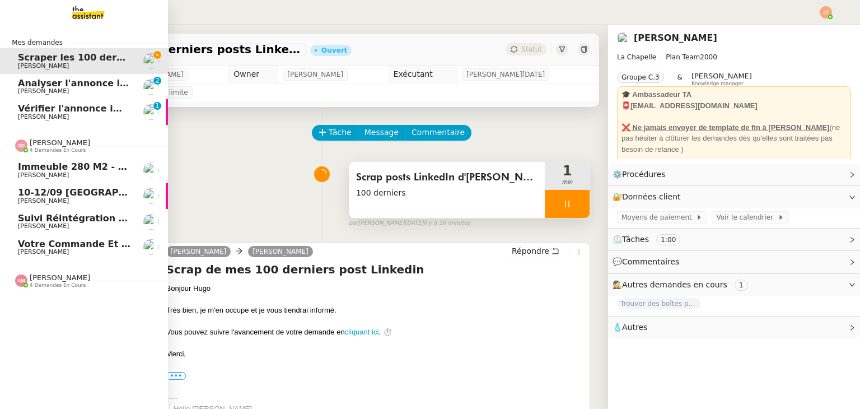
click at [71, 218] on span "Suivi réintégration – Médecine du travail (PST35) + paiements effectués" at bounding box center [202, 218] width 369 height 11
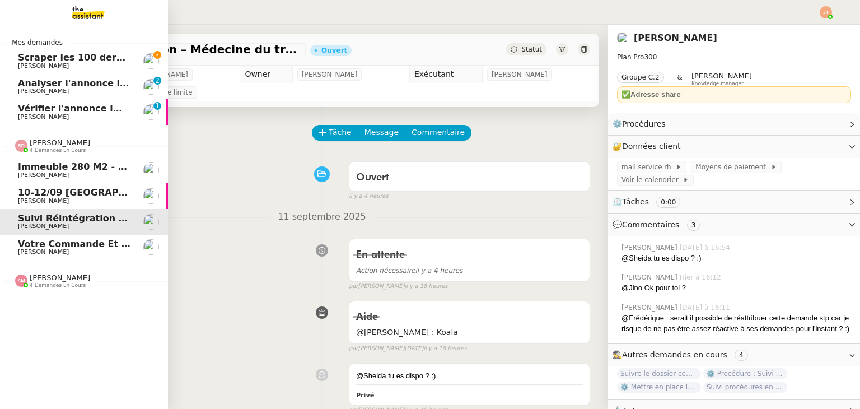
click at [48, 148] on span "4 demandes en cours" at bounding box center [58, 150] width 56 height 6
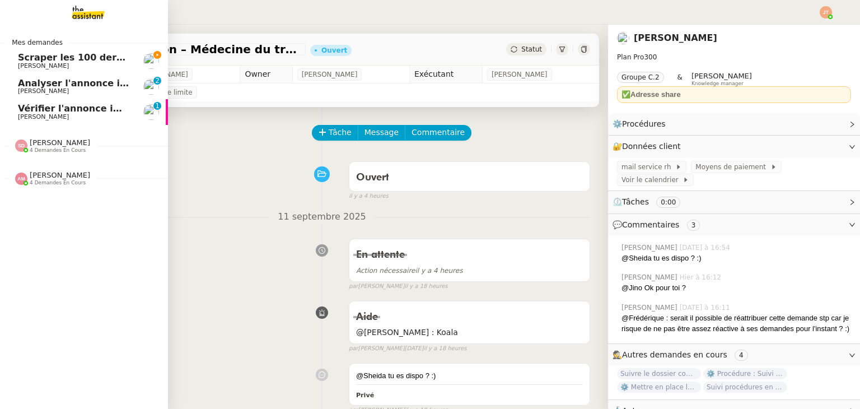
click at [59, 62] on span "Scraper les 100 derniers posts LinkedIn" at bounding box center [118, 57] width 200 height 11
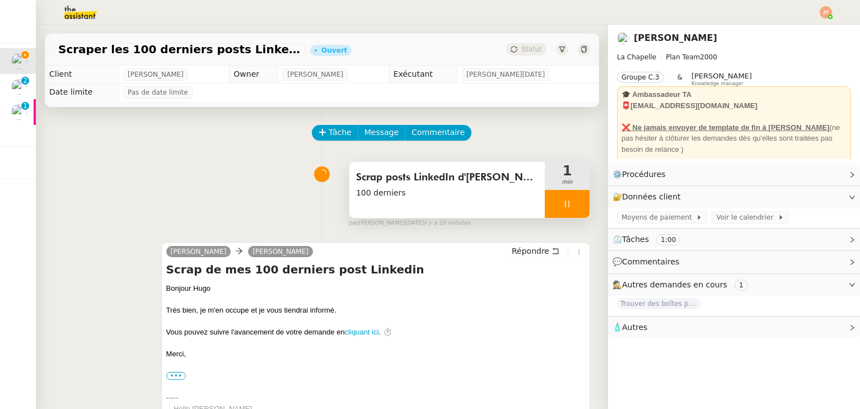
click at [545, 203] on div at bounding box center [567, 204] width 45 height 28
click at [574, 203] on icon at bounding box center [578, 203] width 9 height 9
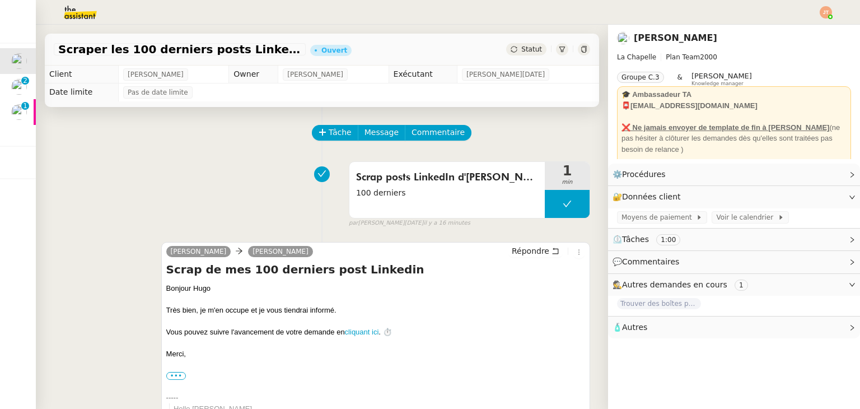
click at [581, 52] on icon at bounding box center [584, 49] width 7 height 7
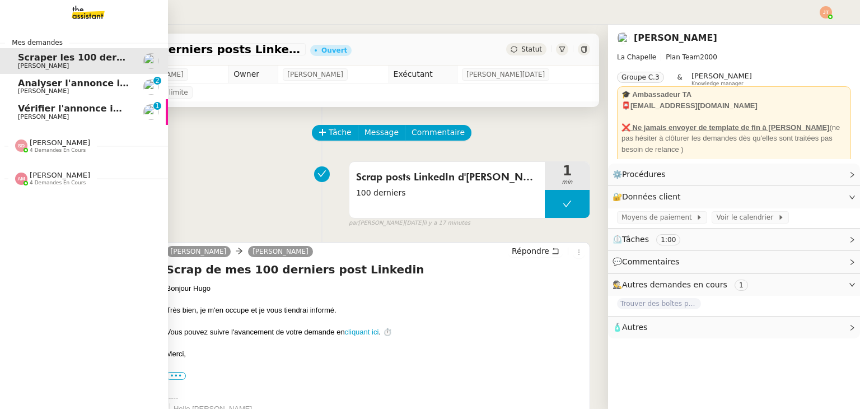
click at [45, 152] on span "4 demandes en cours" at bounding box center [58, 150] width 56 height 6
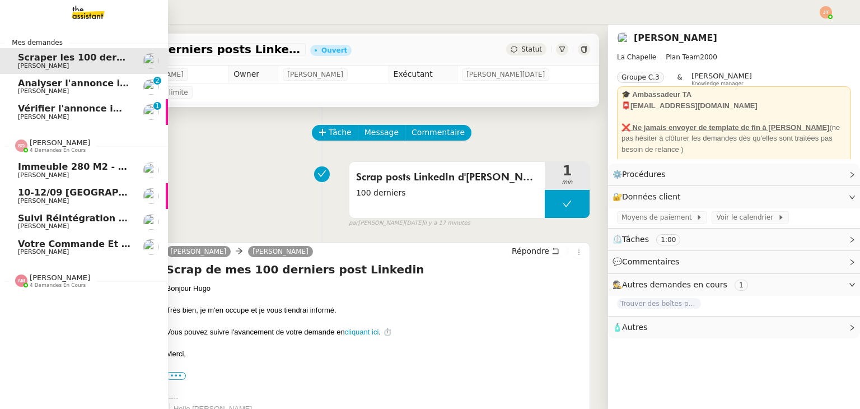
click at [45, 149] on span "4 demandes en cours" at bounding box center [58, 150] width 56 height 6
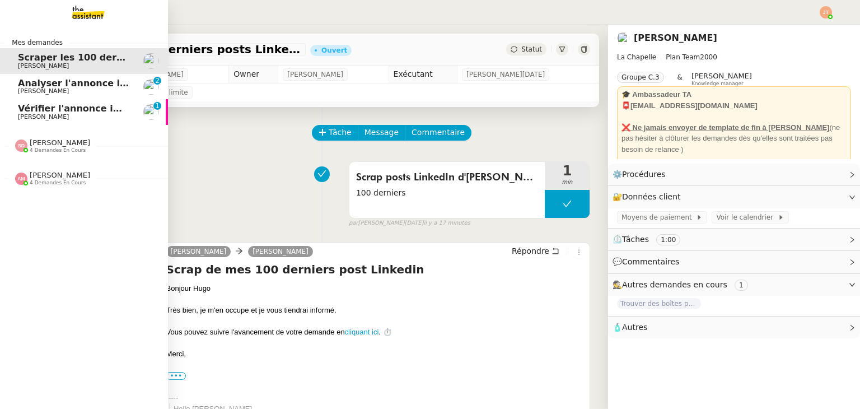
click at [47, 180] on span "4 demandes en cours" at bounding box center [58, 183] width 56 height 6
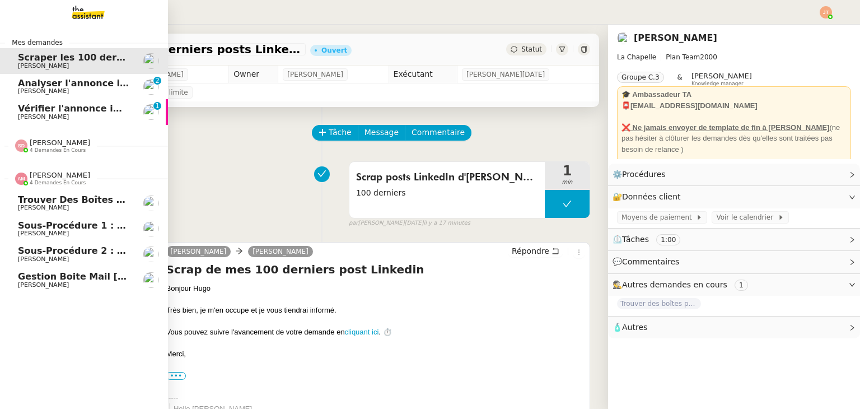
click at [47, 180] on span "4 demandes en cours" at bounding box center [58, 183] width 56 height 6
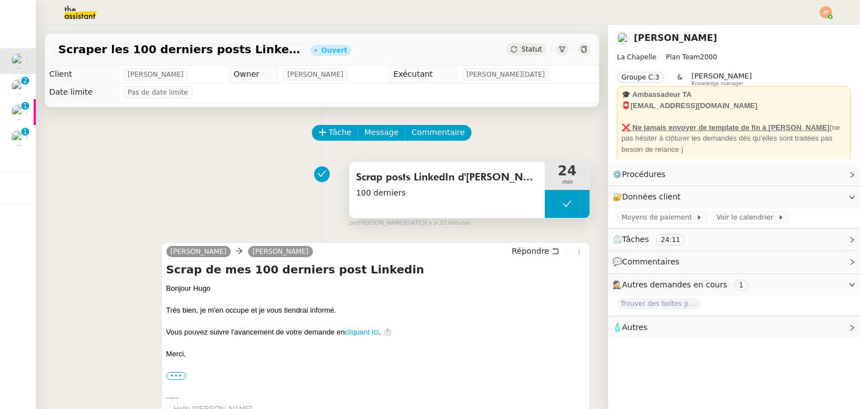
click at [548, 204] on button at bounding box center [567, 204] width 45 height 28
click at [551, 205] on icon at bounding box center [555, 203] width 9 height 9
click at [268, 155] on div "Tâche Message Commentaire Veuillez patienter une erreur s'est produite 👌👌👌 mess…" at bounding box center [322, 405] width 572 height 596
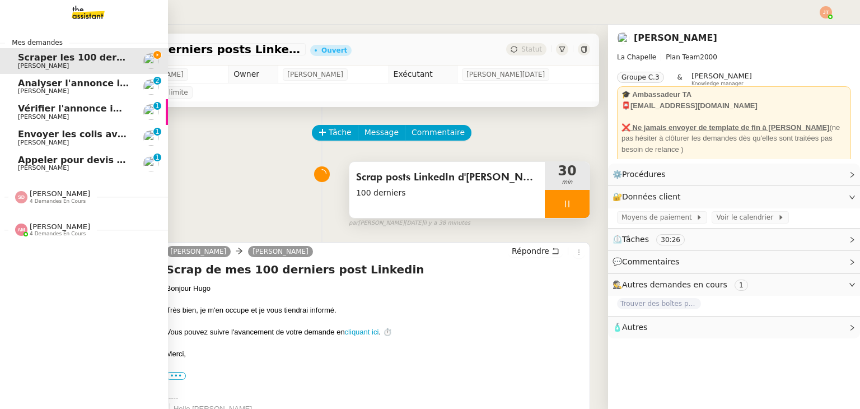
click at [51, 200] on span "4 demandes en cours" at bounding box center [58, 201] width 56 height 6
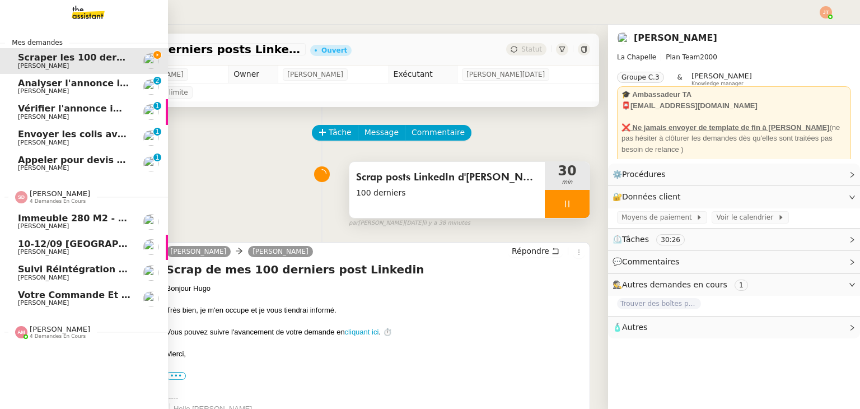
click at [51, 200] on span "4 demandes en cours" at bounding box center [58, 201] width 56 height 6
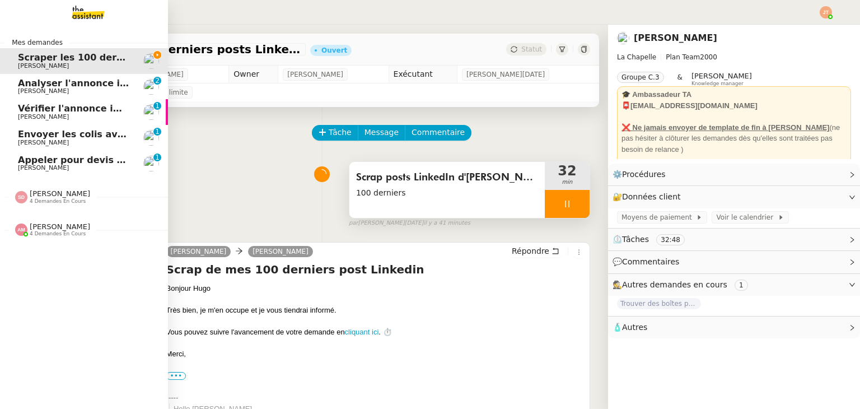
click at [58, 199] on span "4 demandes en cours" at bounding box center [58, 201] width 56 height 6
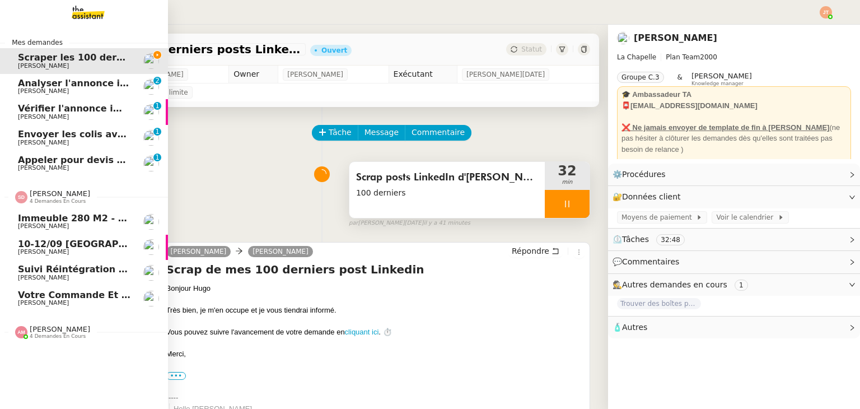
click at [58, 199] on span "4 demandes en cours" at bounding box center [58, 201] width 56 height 6
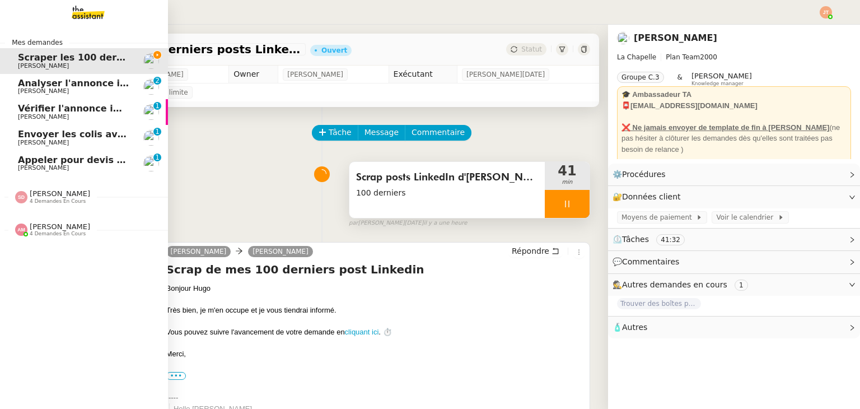
click at [70, 197] on span "[PERSON_NAME]" at bounding box center [60, 193] width 60 height 8
click at [43, 198] on span "5 demandes en cours" at bounding box center [58, 201] width 56 height 6
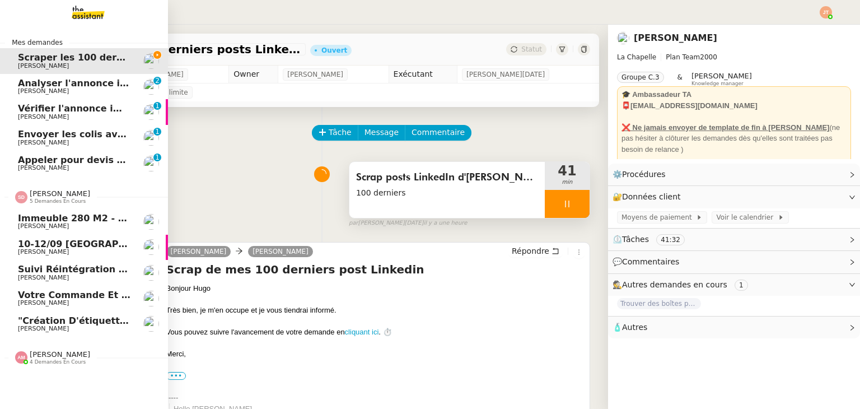
click at [43, 198] on span "5 demandes en cours" at bounding box center [58, 201] width 56 height 6
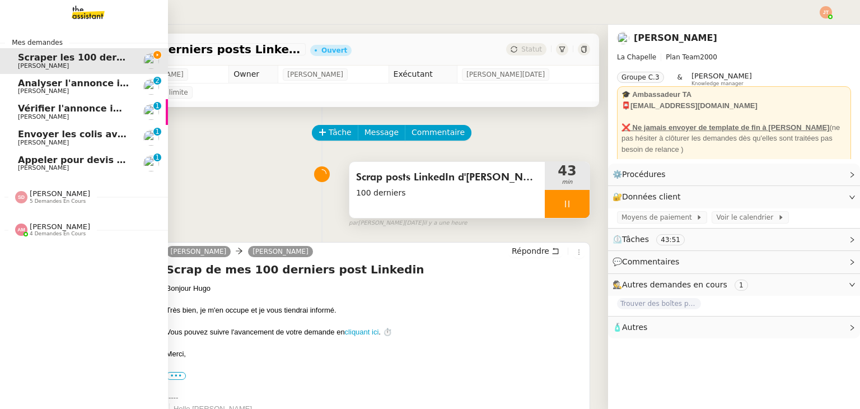
click at [52, 195] on span "[PERSON_NAME]" at bounding box center [60, 193] width 60 height 8
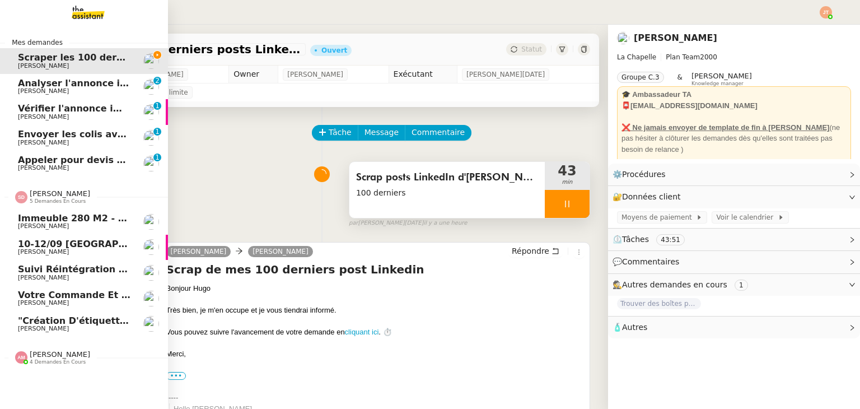
click at [52, 195] on span "[PERSON_NAME]" at bounding box center [60, 193] width 60 height 8
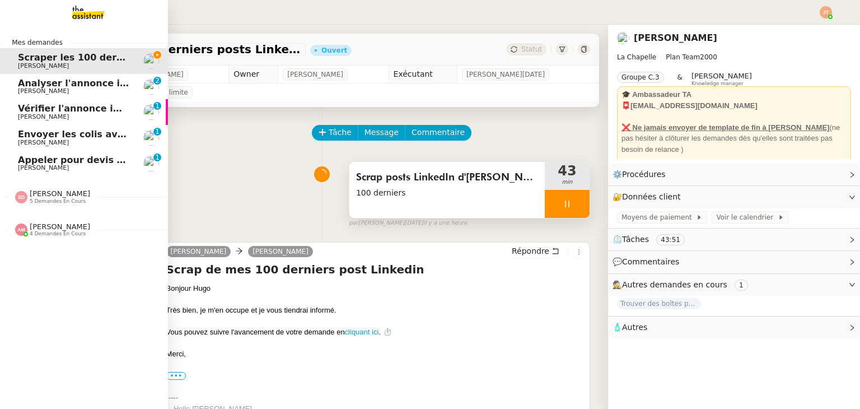
click at [52, 232] on span "4 demandes en cours" at bounding box center [58, 234] width 56 height 6
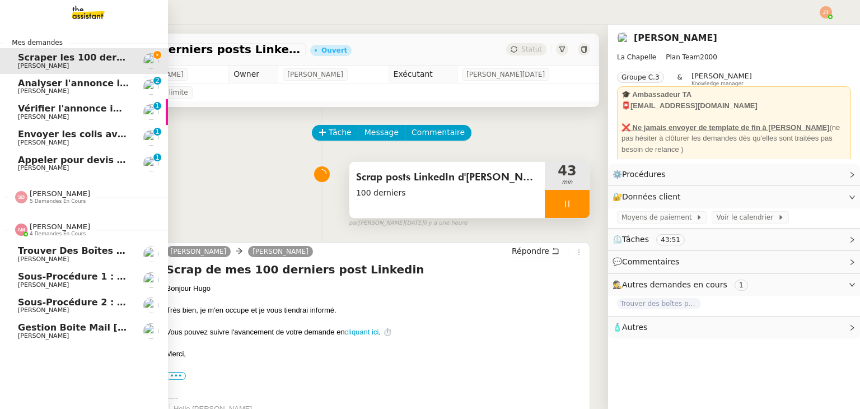
click at [52, 232] on span "4 demandes en cours" at bounding box center [58, 234] width 56 height 6
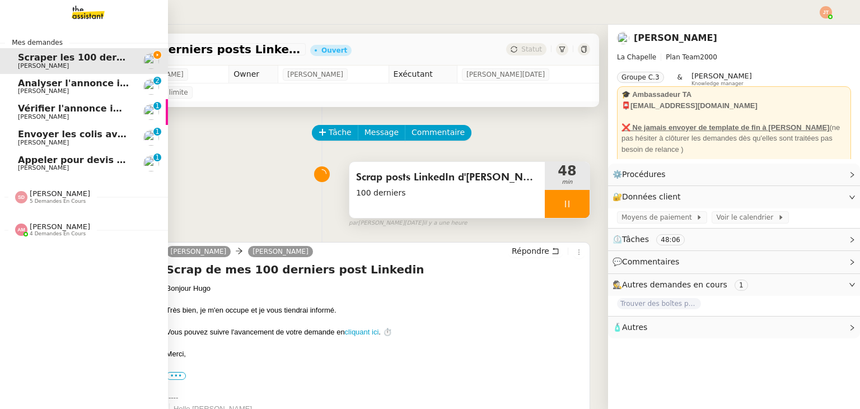
click at [56, 195] on span "[PERSON_NAME]" at bounding box center [60, 193] width 60 height 8
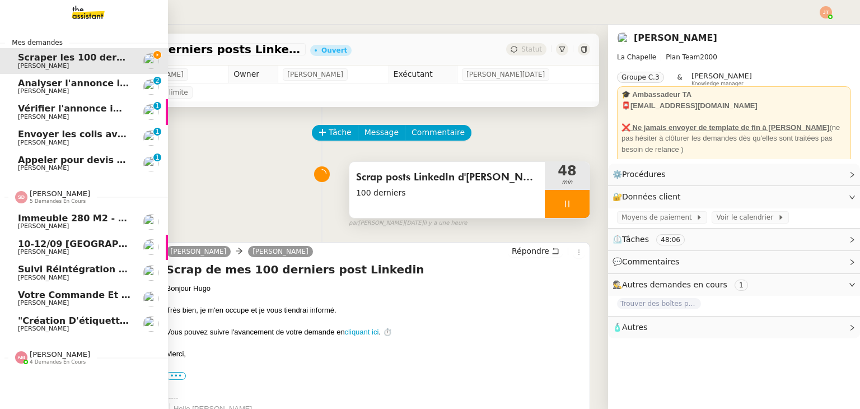
click at [56, 195] on span "[PERSON_NAME]" at bounding box center [60, 193] width 60 height 8
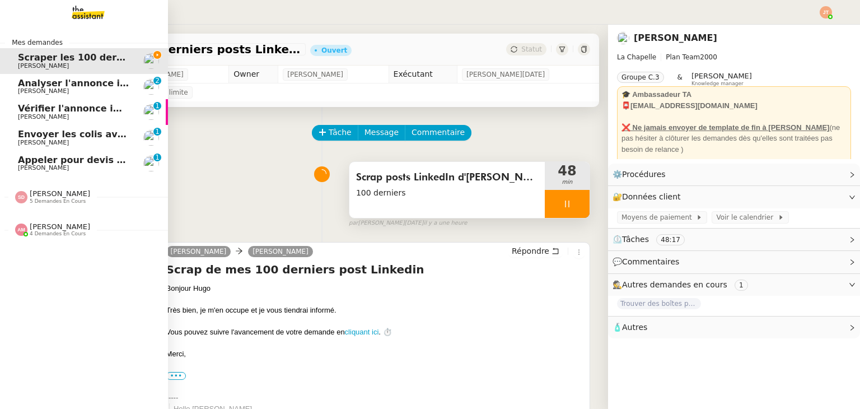
click at [58, 237] on div "[PERSON_NAME] 4 demandes en cours" at bounding box center [84, 225] width 168 height 32
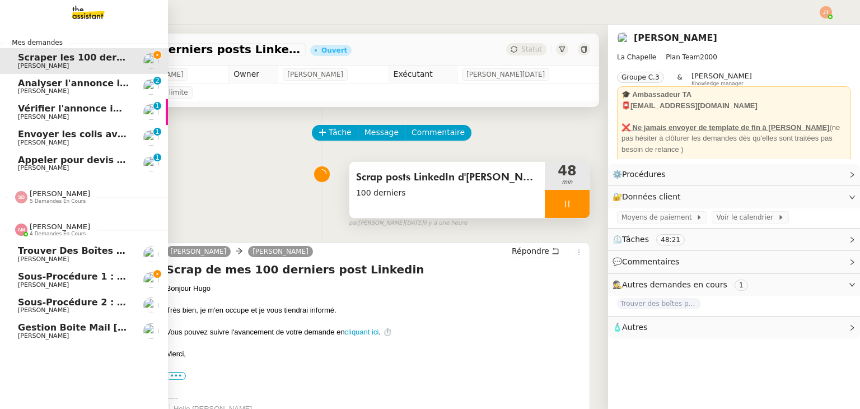
click at [58, 237] on div "[PERSON_NAME] 4 demandes en cours" at bounding box center [84, 225] width 168 height 32
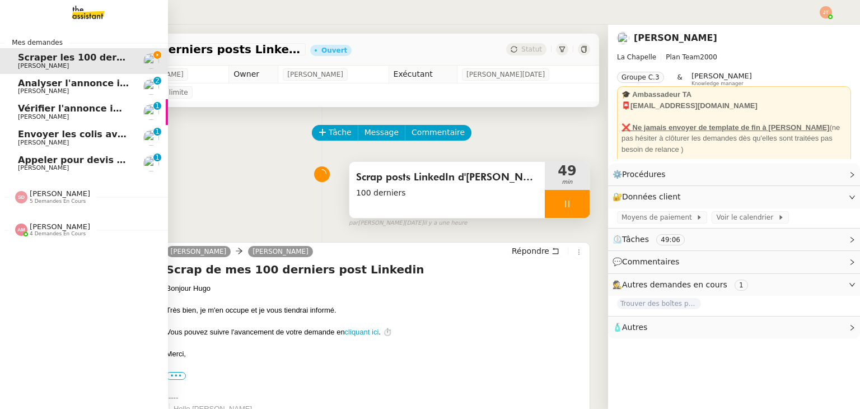
click at [46, 164] on span "Appeler pour devis mutuelle et prévoyance" at bounding box center [127, 160] width 219 height 11
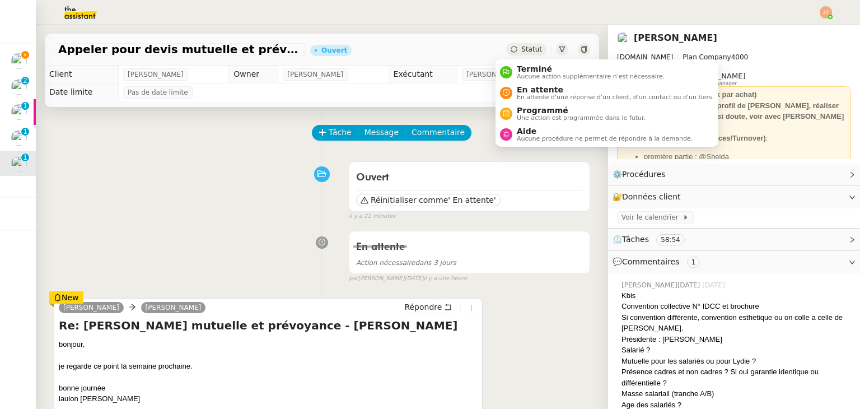
click at [521, 50] on span "Statut" at bounding box center [531, 49] width 21 height 8
click at [524, 91] on span "En attente" at bounding box center [615, 89] width 197 height 9
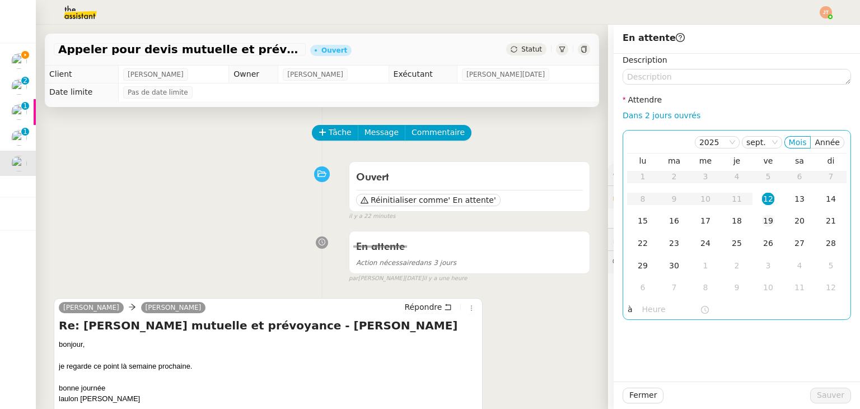
click at [762, 221] on div "19" at bounding box center [768, 220] width 12 height 12
click at [644, 312] on input "text" at bounding box center [671, 309] width 58 height 13
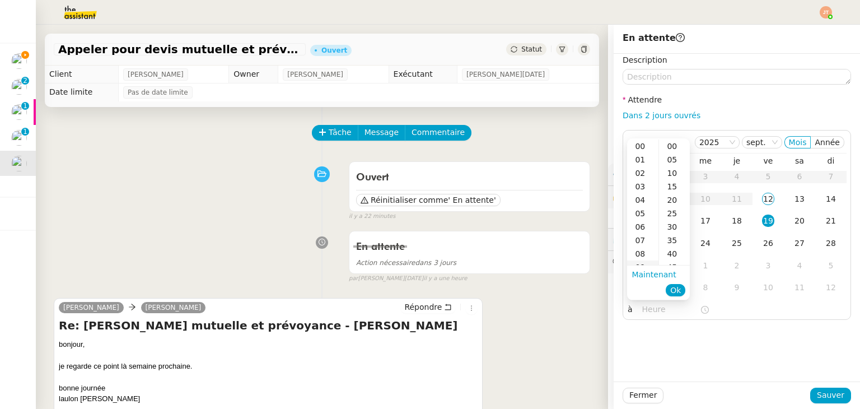
click at [639, 263] on div "09" at bounding box center [642, 266] width 31 height 13
click at [672, 254] on div "40" at bounding box center [674, 253] width 31 height 13
type input "09:40"
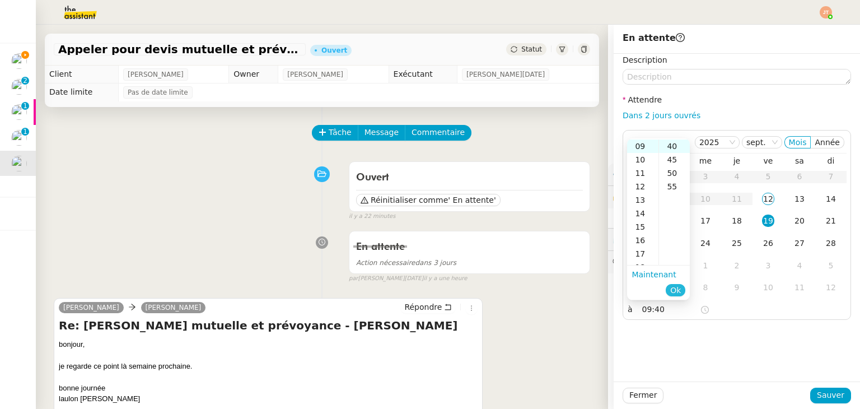
click at [677, 288] on span "Ok" at bounding box center [675, 289] width 11 height 11
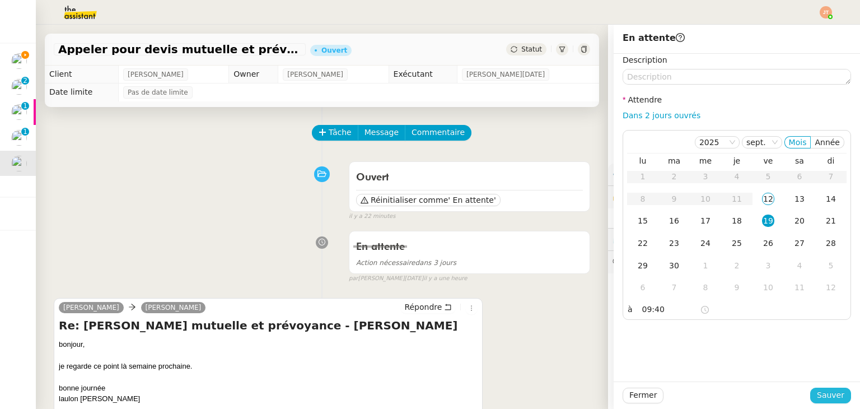
click at [824, 395] on span "Sauver" at bounding box center [830, 395] width 27 height 13
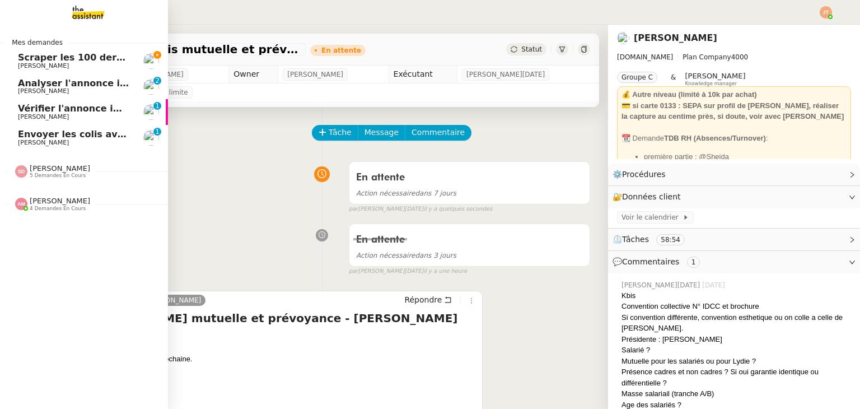
click at [82, 60] on span "Scraper les 100 derniers posts LinkedIn" at bounding box center [118, 57] width 200 height 11
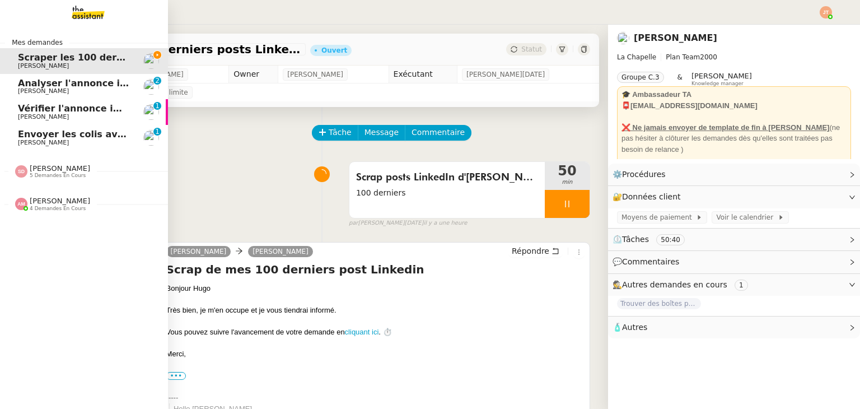
click at [50, 130] on span "Envoyer les colis avec étiquettes" at bounding box center [101, 134] width 166 height 11
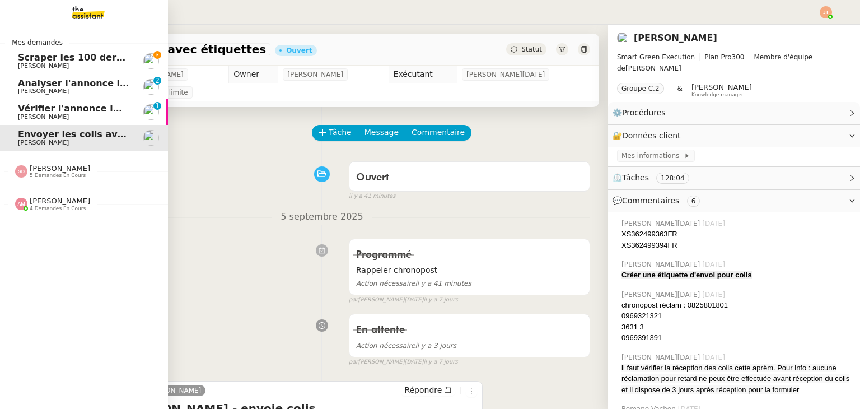
click at [74, 63] on span "[PERSON_NAME]" at bounding box center [74, 66] width 113 height 7
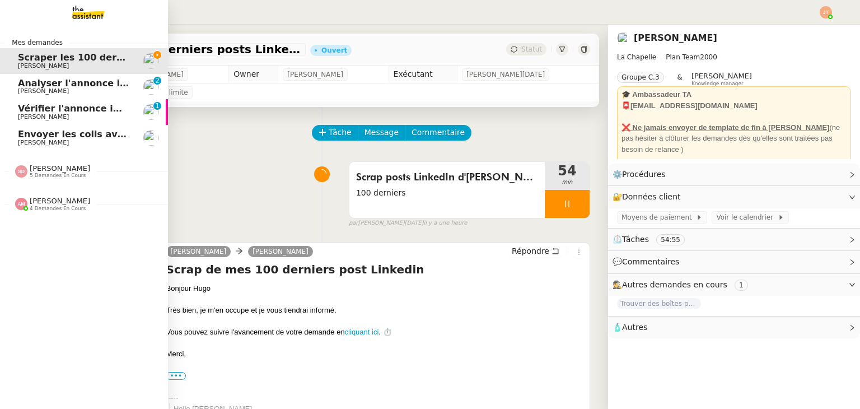
click at [48, 137] on span "Envoyer les colis avec étiquettes" at bounding box center [101, 134] width 166 height 11
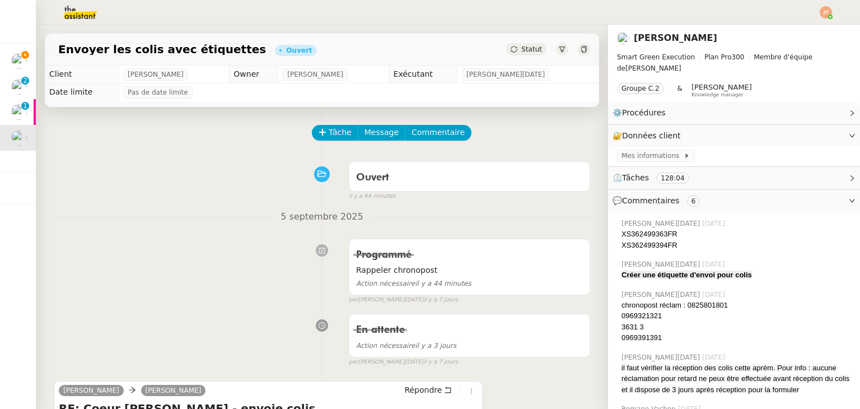
click at [320, 142] on div "Tâche Message Commentaire" at bounding box center [451, 138] width 277 height 27
click at [329, 130] on span "Tâche" at bounding box center [340, 132] width 23 height 13
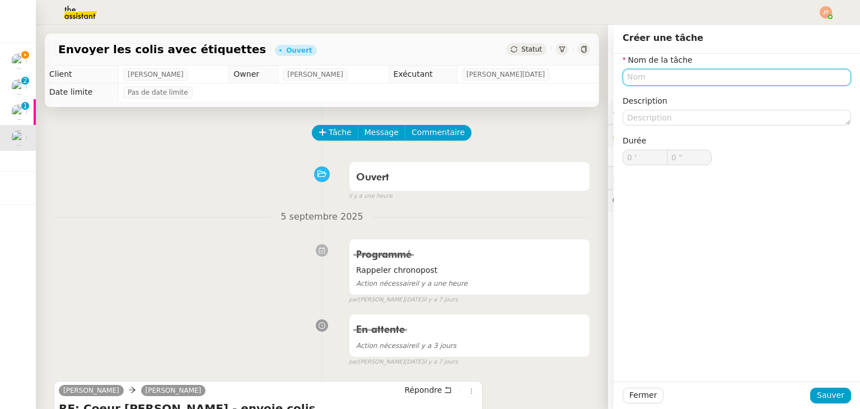
click at [637, 74] on input "text" at bounding box center [737, 77] width 228 height 16
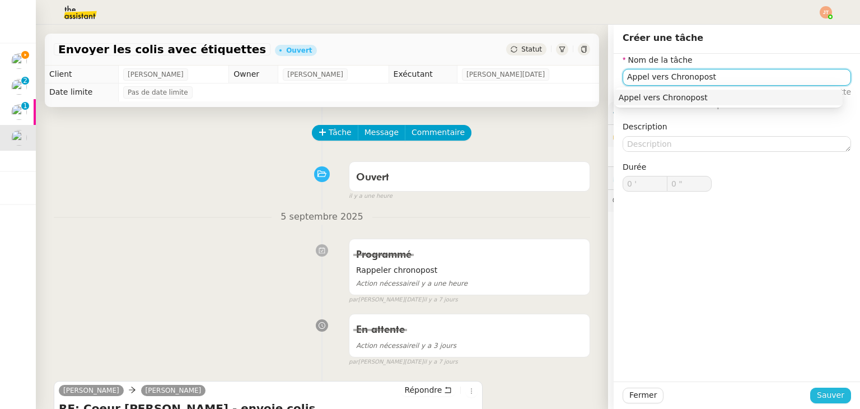
type input "Appel vers Chronopost"
click at [817, 395] on span "Sauver" at bounding box center [830, 395] width 27 height 13
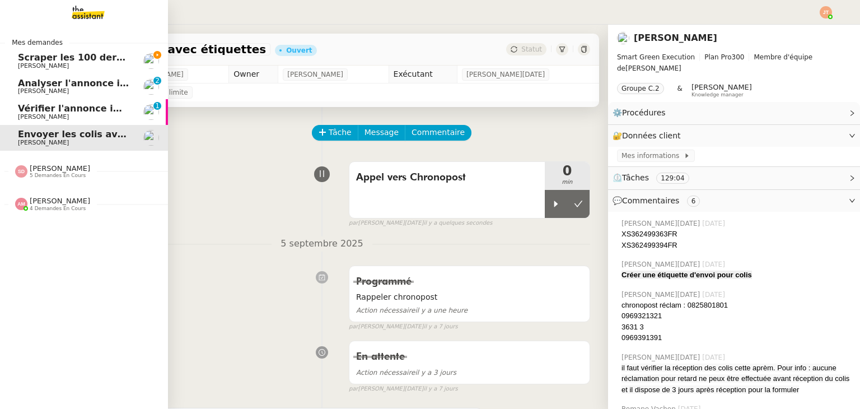
click at [71, 57] on span "Scraper les 100 derniers posts LinkedIn" at bounding box center [118, 57] width 200 height 11
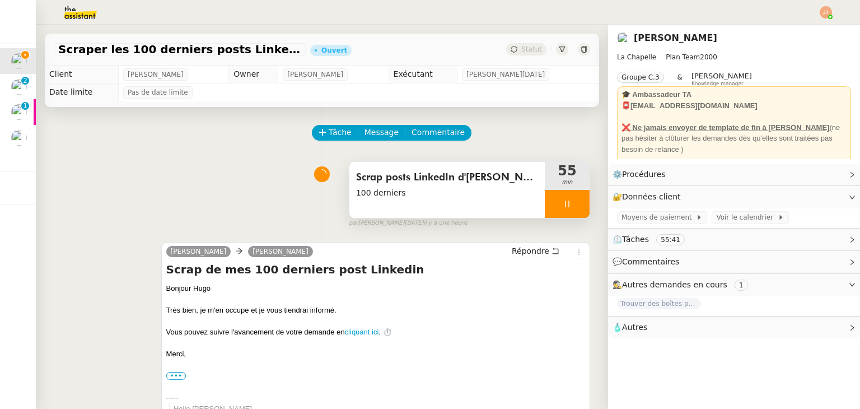
click at [545, 202] on div at bounding box center [567, 204] width 45 height 28
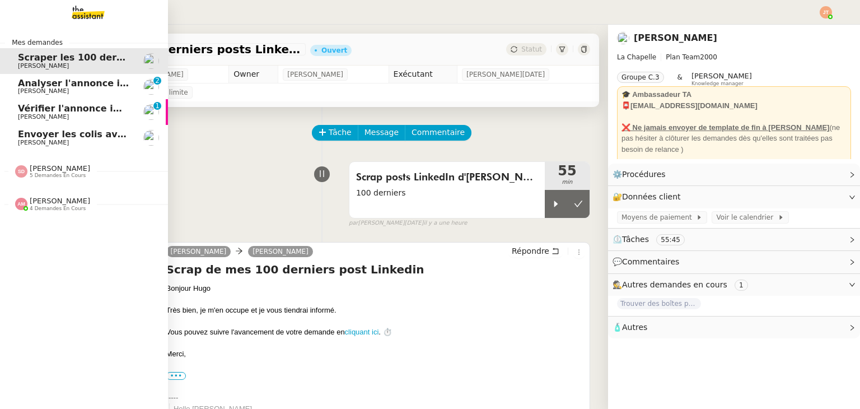
click at [56, 142] on span "[PERSON_NAME]" at bounding box center [43, 142] width 51 height 7
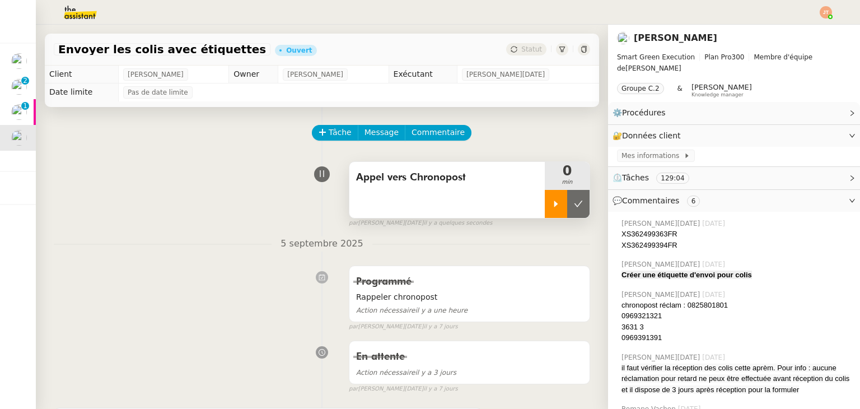
click at [545, 209] on div at bounding box center [556, 204] width 22 height 28
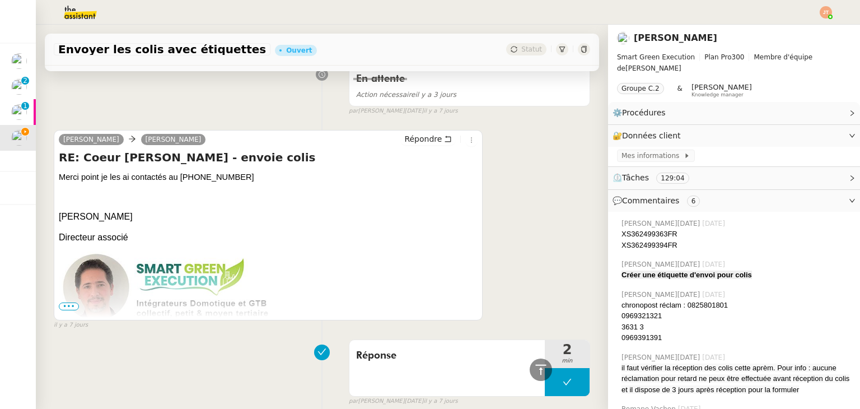
scroll to position [280, 0]
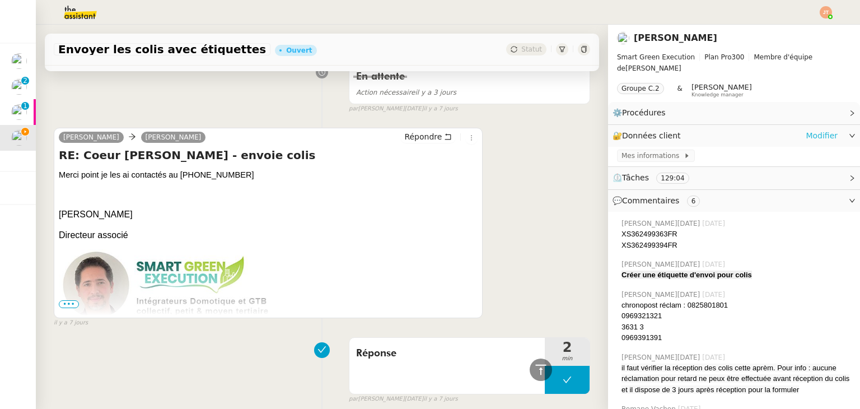
click at [808, 139] on link "Modifier" at bounding box center [822, 135] width 32 height 13
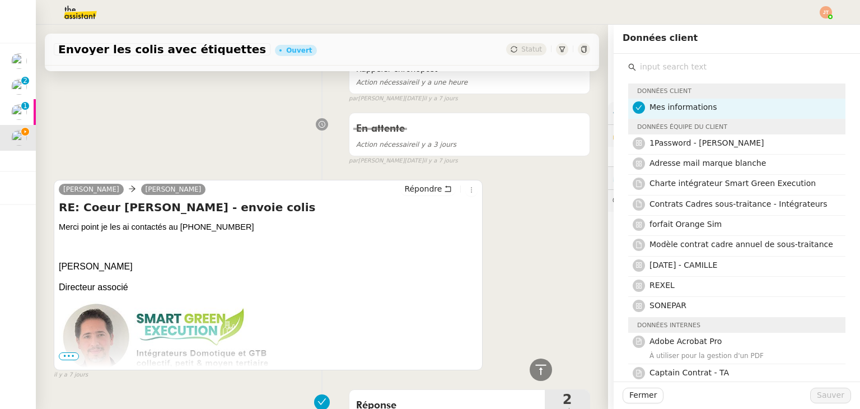
scroll to position [224, 0]
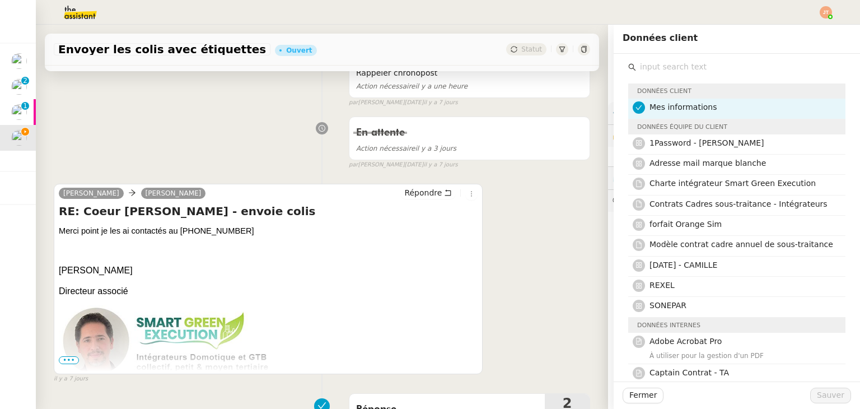
click at [533, 204] on div "[PERSON_NAME] [PERSON_NAME] RE: Coeur [PERSON_NAME] - envoie colis Merci point …" at bounding box center [322, 279] width 536 height 210
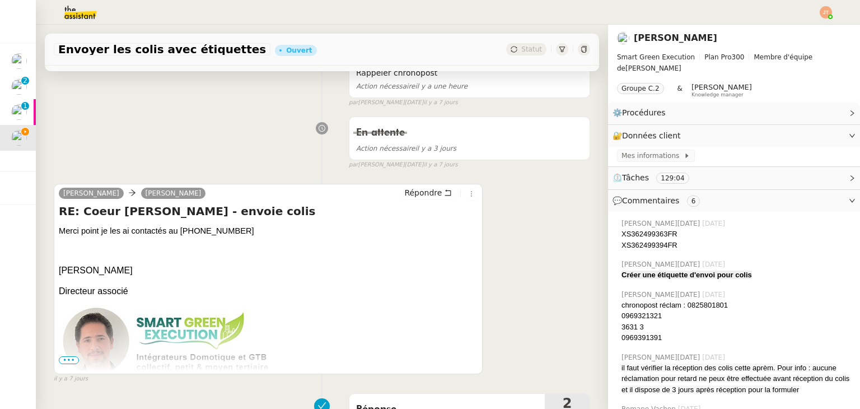
click at [82, 16] on img at bounding box center [71, 12] width 87 height 25
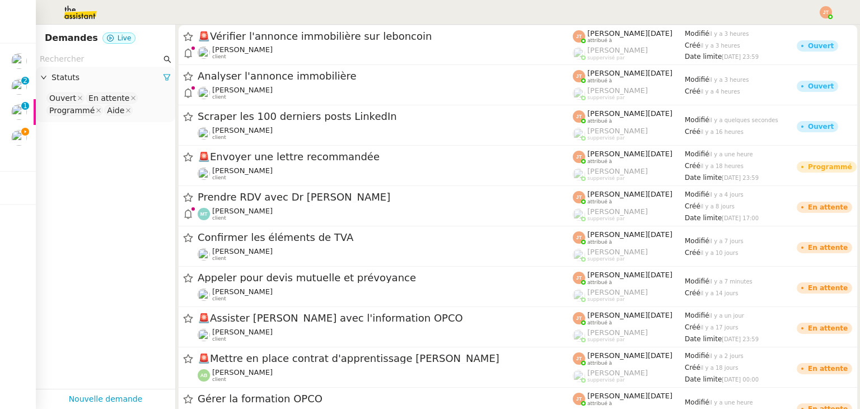
click at [92, 60] on input "text" at bounding box center [100, 59] width 121 height 13
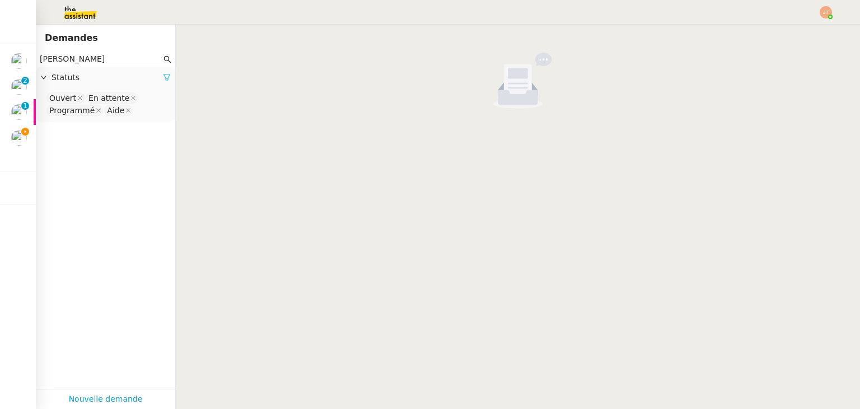
type input "[PERSON_NAME]"
click at [163, 77] on icon at bounding box center [167, 77] width 8 height 8
click at [113, 82] on span "Statuts" at bounding box center [111, 77] width 119 height 13
click at [92, 96] on nz-select-top-control "Please select" at bounding box center [105, 98] width 121 height 14
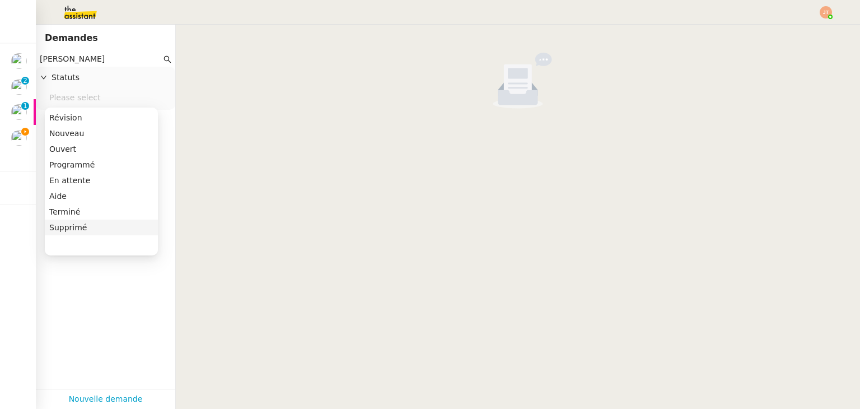
click at [77, 209] on div "Terminé" at bounding box center [101, 212] width 104 height 10
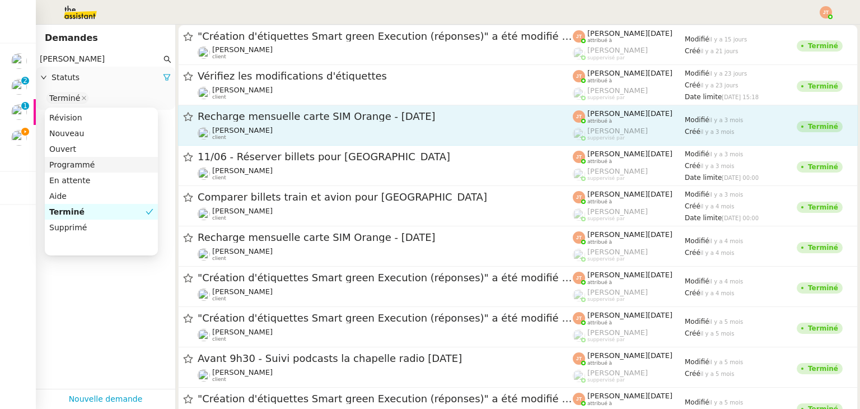
click at [235, 117] on span "Recharge mensuelle carte SIM Orange - [DATE]" at bounding box center [385, 116] width 375 height 10
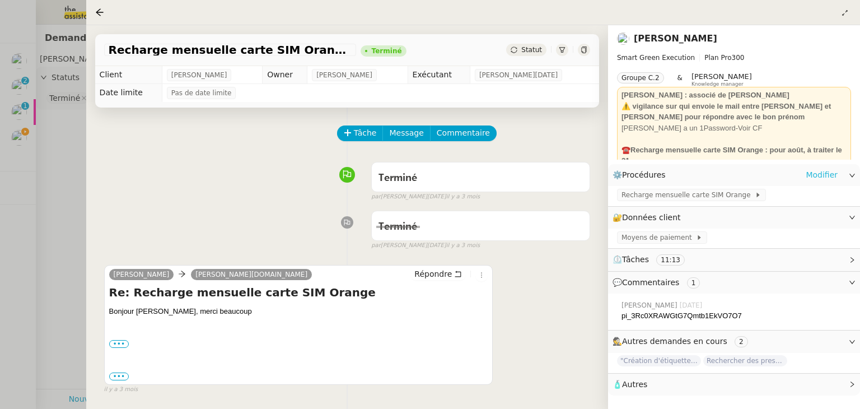
click at [828, 177] on link "Modifier" at bounding box center [822, 175] width 32 height 13
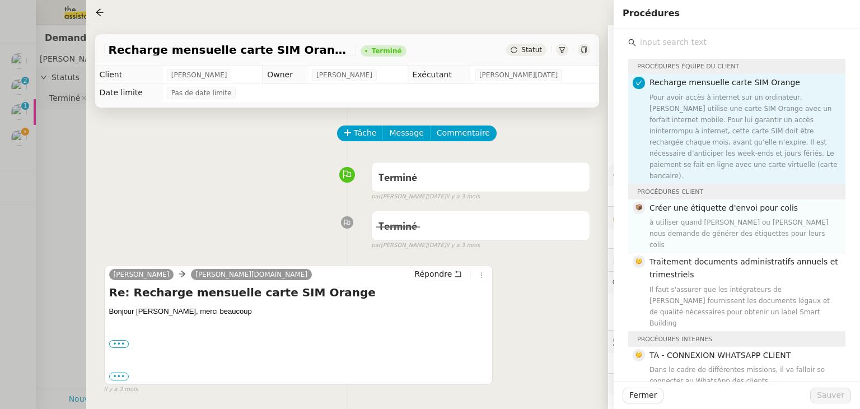
click at [679, 217] on div "à utiliser quand [PERSON_NAME] ou [PERSON_NAME] nous demande de générer des éti…" at bounding box center [743, 234] width 189 height 34
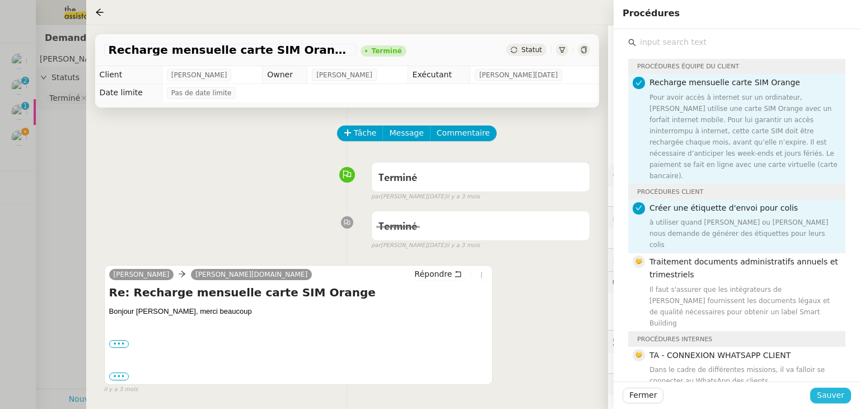
click at [827, 394] on span "Sauver" at bounding box center [830, 395] width 27 height 13
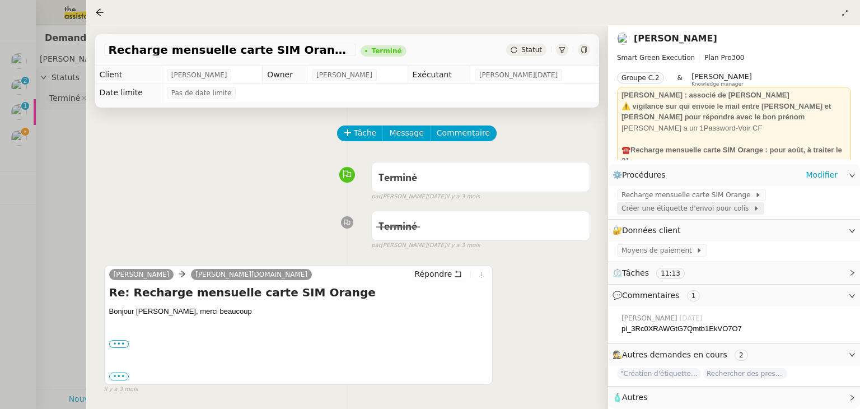
click at [666, 209] on span "Créer une étiquette d'envoi pour colis" at bounding box center [687, 208] width 132 height 11
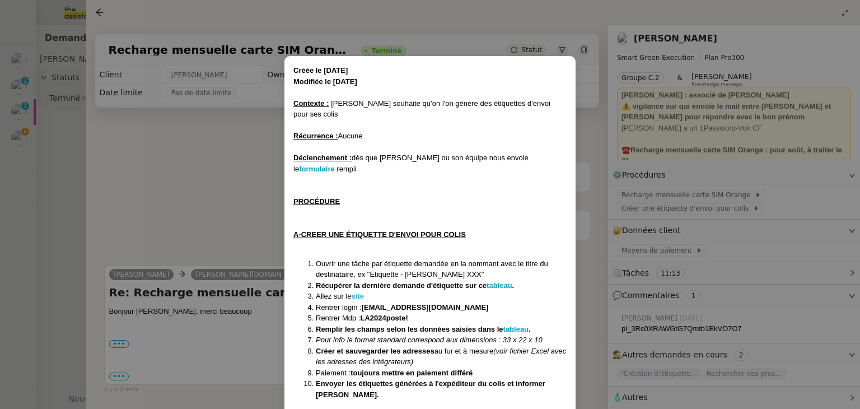
click at [359, 292] on strong "site" at bounding box center [358, 296] width 12 height 8
click at [61, 169] on nz-modal-container "Créée le [DATE] Modifiée le [DATE] Contexte : [PERSON_NAME] souhaite qu’on l'on…" at bounding box center [430, 204] width 860 height 409
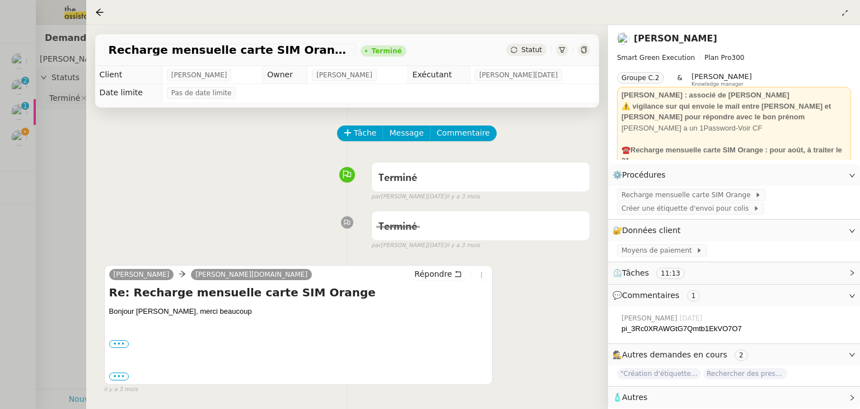
click at [22, 137] on div at bounding box center [430, 204] width 860 height 409
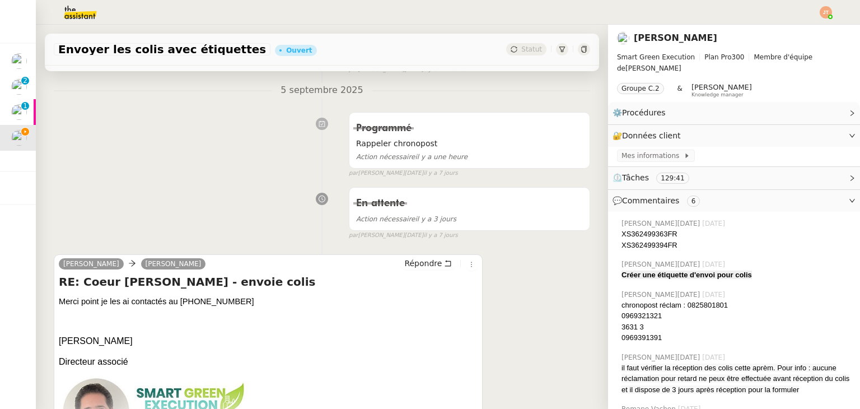
scroll to position [168, 0]
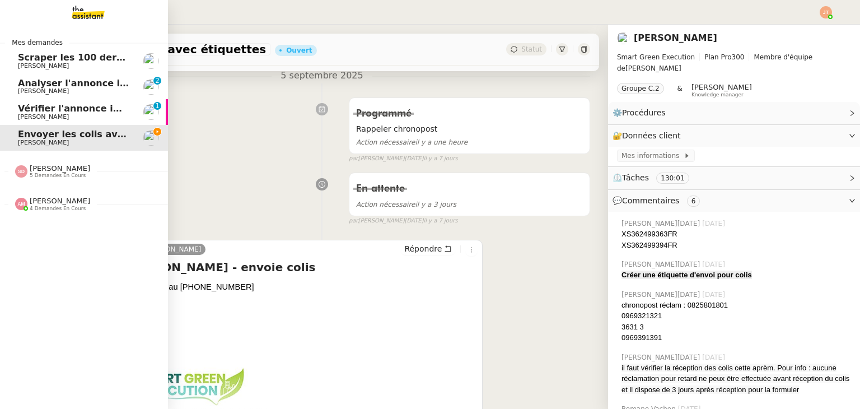
click at [69, 166] on span "[PERSON_NAME]" at bounding box center [60, 168] width 60 height 8
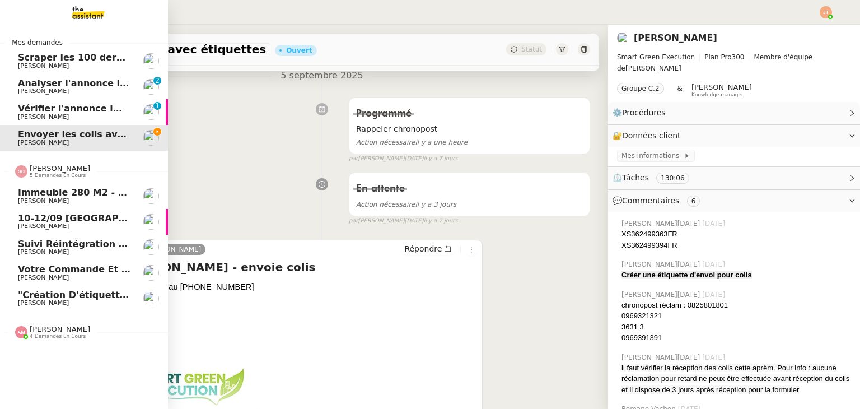
click at [69, 166] on span "[PERSON_NAME]" at bounding box center [60, 168] width 60 height 8
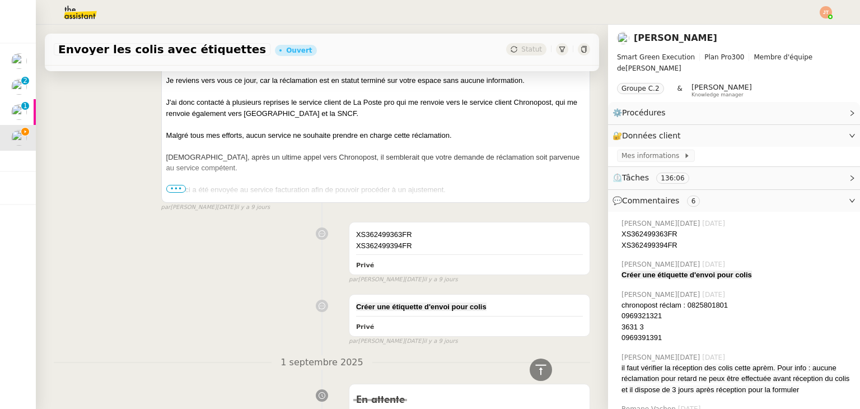
scroll to position [1577, 0]
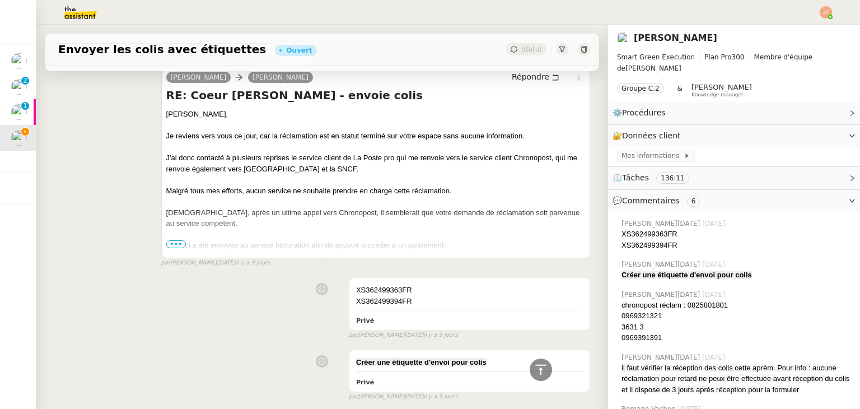
click at [176, 246] on span "•••" at bounding box center [176, 244] width 20 height 8
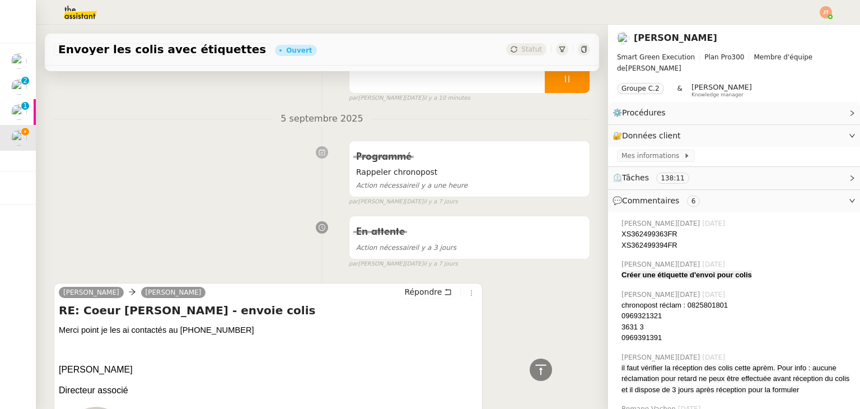
scroll to position [0, 0]
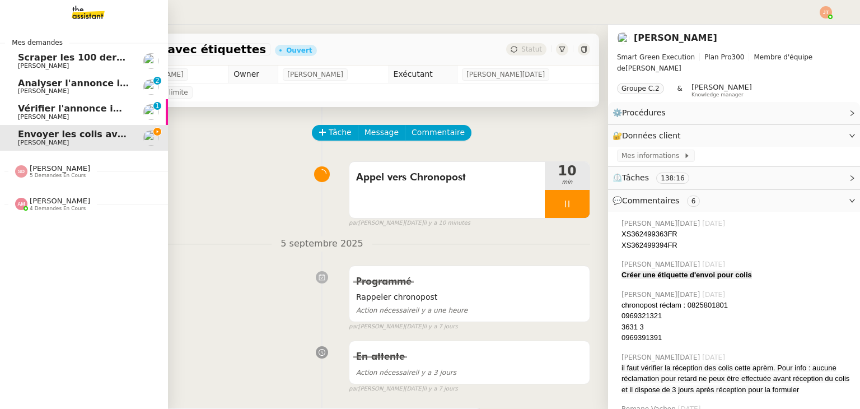
click at [103, 65] on span "[PERSON_NAME]" at bounding box center [74, 66] width 113 height 7
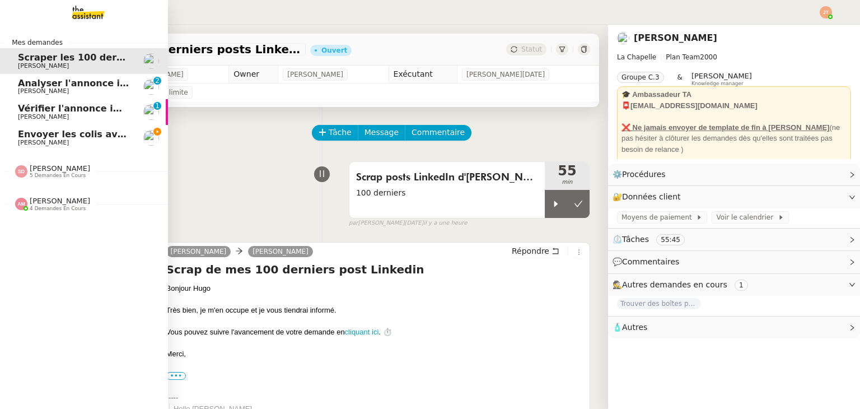
click at [99, 135] on span "Envoyer les colis avec étiquettes" at bounding box center [101, 134] width 166 height 11
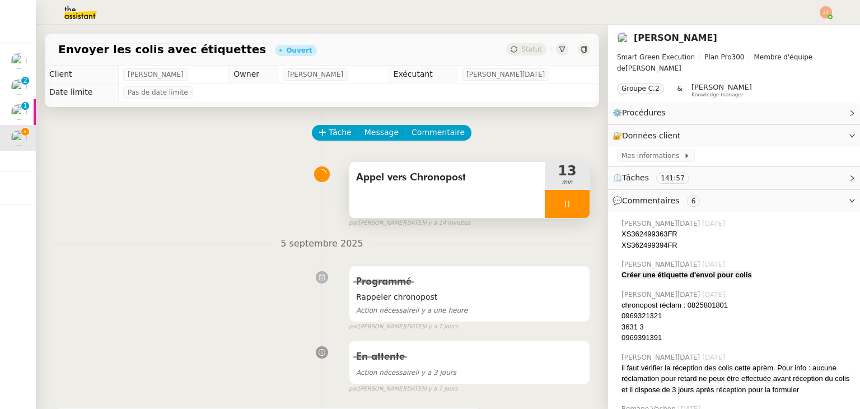
click at [545, 206] on div at bounding box center [567, 204] width 45 height 28
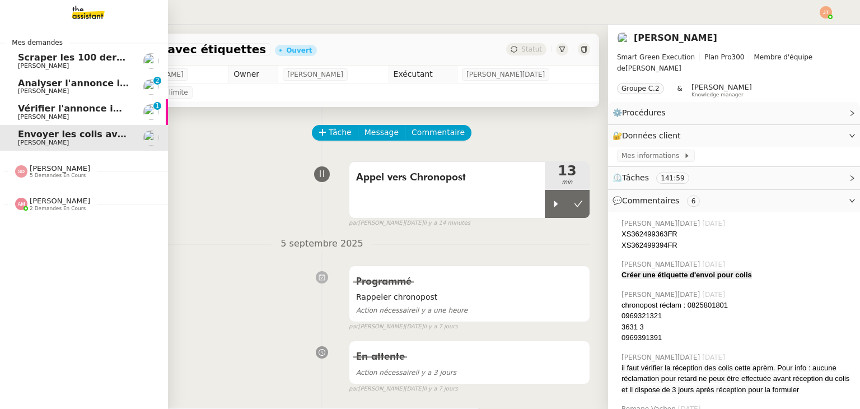
click at [32, 57] on span "Scraper les 100 derniers posts LinkedIn" at bounding box center [118, 57] width 200 height 11
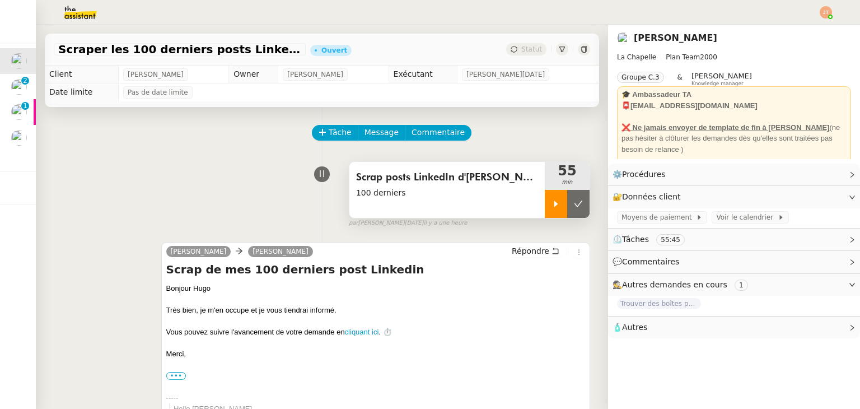
click at [547, 210] on div at bounding box center [556, 204] width 22 height 28
click at [563, 208] on icon at bounding box center [567, 203] width 9 height 9
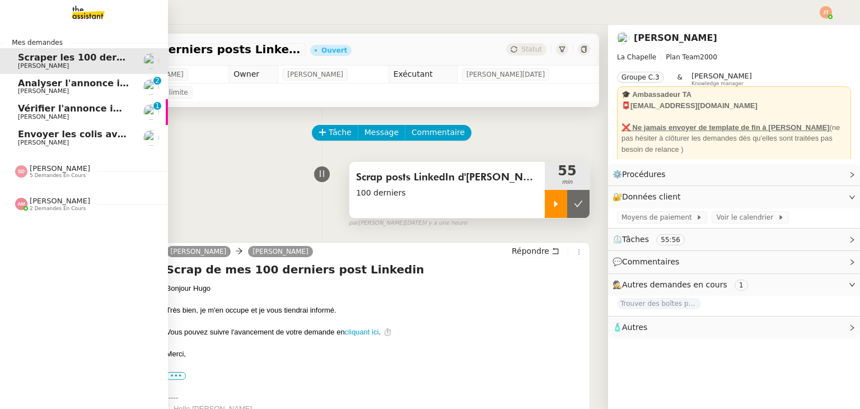
click at [22, 135] on span "Envoyer les colis avec étiquettes" at bounding box center [101, 134] width 166 height 11
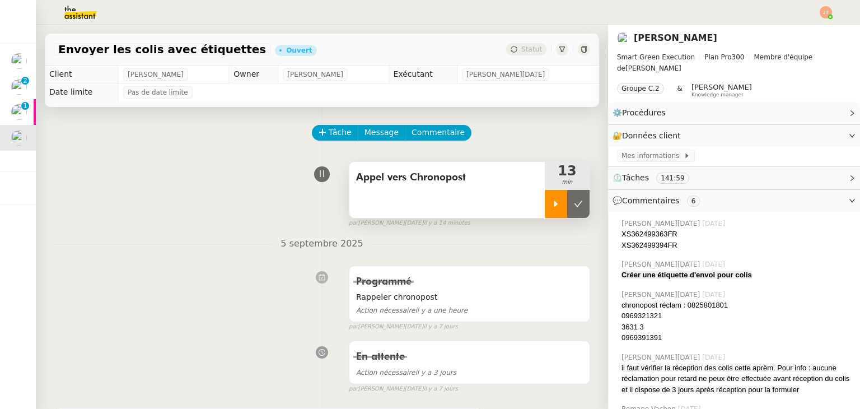
click at [545, 213] on div at bounding box center [556, 204] width 22 height 28
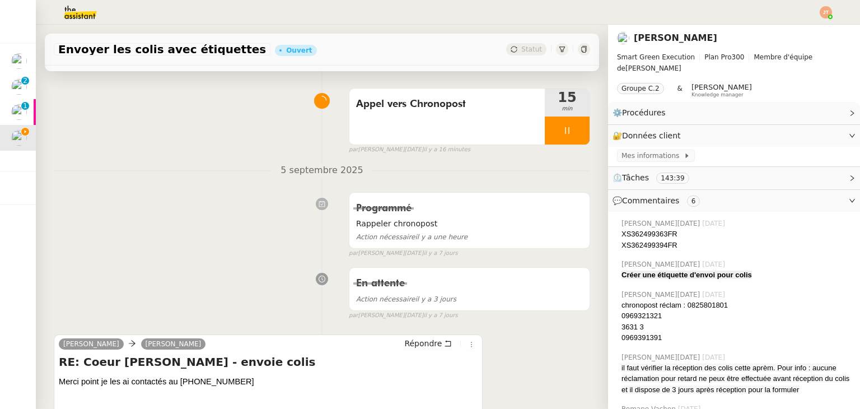
scroll to position [224, 0]
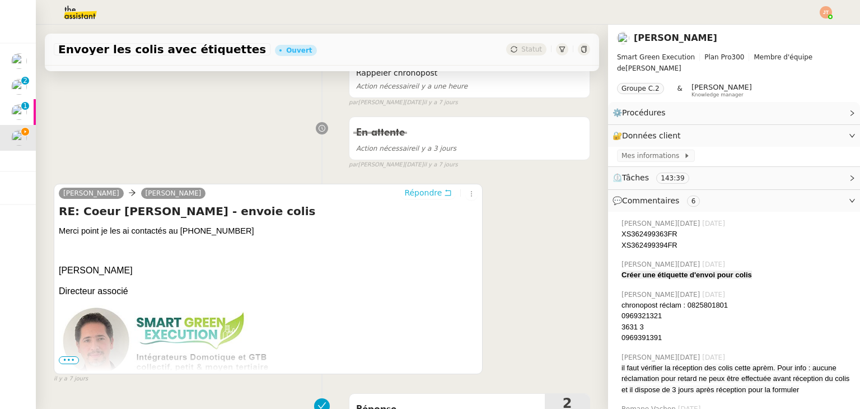
click at [408, 198] on span "Répondre" at bounding box center [423, 192] width 38 height 11
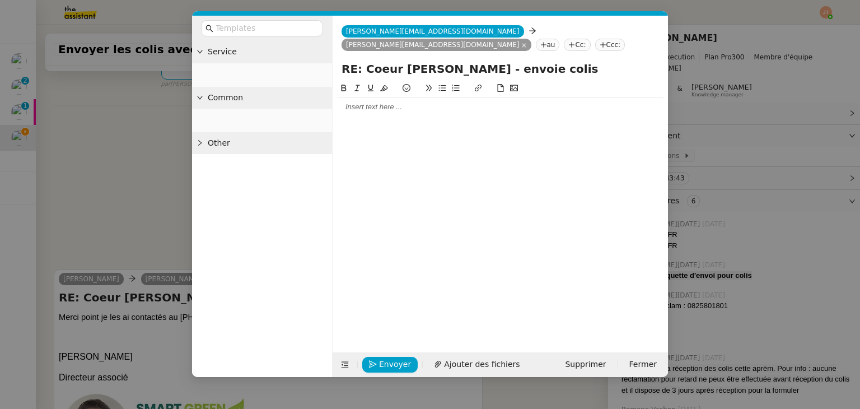
scroll to position [310, 0]
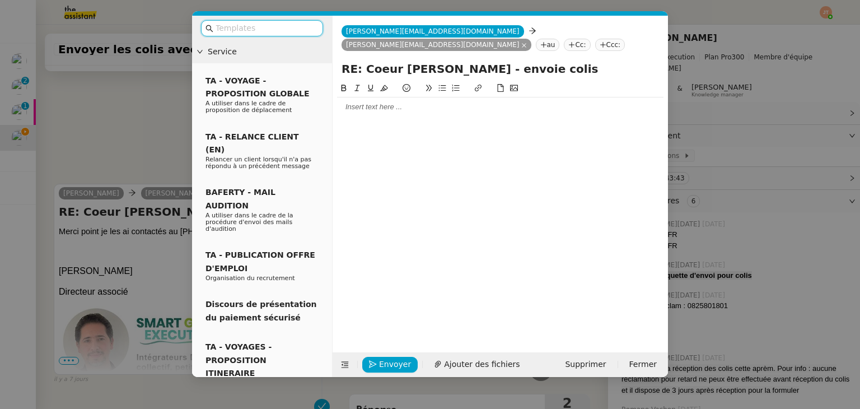
click at [378, 113] on div at bounding box center [500, 106] width 326 height 19
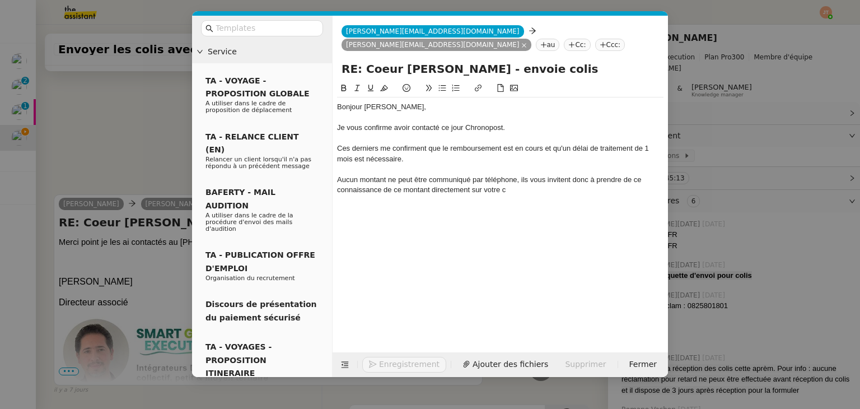
scroll to position [397, 0]
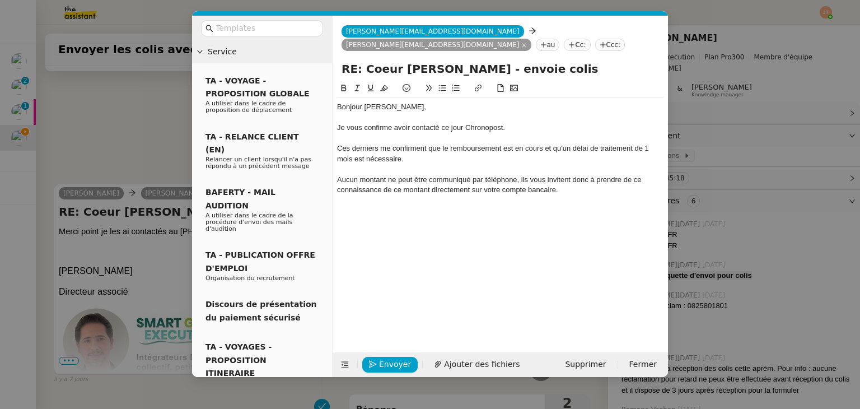
click at [638, 180] on div "Aucun montant ne peut être communiqué par téléphone, ils vous invitent donc à p…" at bounding box center [500, 185] width 326 height 21
click at [641, 180] on div "Aucun montant ne peut être communiqué par téléphone, ils vous invitent donc à p…" at bounding box center [500, 185] width 326 height 21
click at [337, 189] on div "Aucun montant ne peut être communiqué par téléphone, ils vous invitent donc à p…" at bounding box center [500, 185] width 326 height 21
click at [560, 190] on div "Aucun montant ne peut être communiqué par téléphone, ils vous invitent donc à p…" at bounding box center [500, 185] width 326 height 21
click at [632, 180] on div "Aucun montant ne peut être communiqué par téléphone, ils vous invitent donc à p…" at bounding box center [500, 185] width 326 height 21
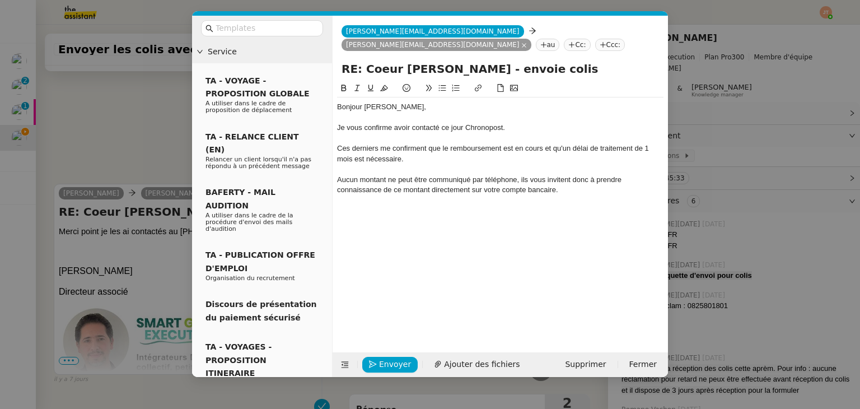
click at [338, 189] on div "Aucun montant ne peut être communiqué par téléphone, ils vous invitent donc à p…" at bounding box center [500, 185] width 326 height 21
click at [589, 180] on div "Aucun montant ne peut être communiqué par téléphone, ils vous invitent donc à p…" at bounding box center [500, 185] width 326 height 21
click at [512, 196] on div "Bonjour [PERSON_NAME], Je vous confirme avoir contacté ce jour Chronopost. Ces …" at bounding box center [500, 148] width 326 height 102
drag, startPoint x: 425, startPoint y: 191, endPoint x: 416, endPoint y: 191, distance: 9.5
click at [416, 191] on div "Aucun montant ne peut être communiqué par téléphone, ils vous invitent à prendr…" at bounding box center [500, 185] width 326 height 21
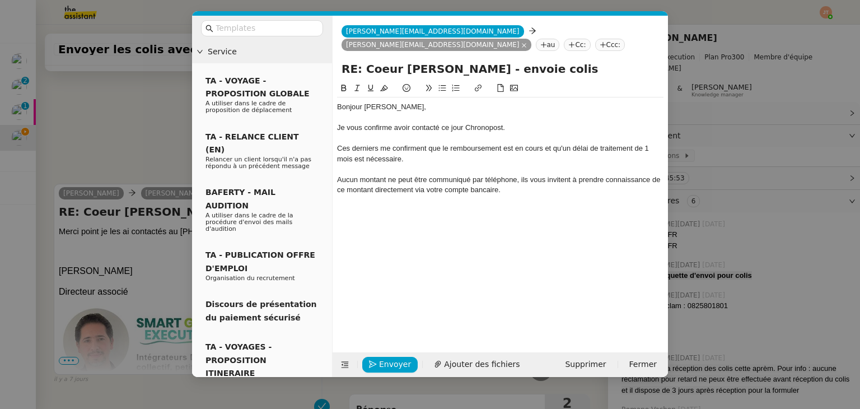
click at [496, 191] on div "Aucun montant ne peut être communiqué par téléphone, ils vous invitent à prendr…" at bounding box center [500, 185] width 326 height 21
click at [498, 191] on div "Aucun montant ne peut être communiqué par téléphone, ils vous invitent à prendr…" at bounding box center [500, 185] width 326 height 21
click at [558, 189] on div "Aucun montant ne peut être communiqué par téléphone, ils vous invitent à prendr…" at bounding box center [500, 185] width 326 height 21
click at [614, 194] on div "Aucun montant ne peut être communiqué par téléphone, ils vous invitent à prendr…" at bounding box center [500, 185] width 326 height 21
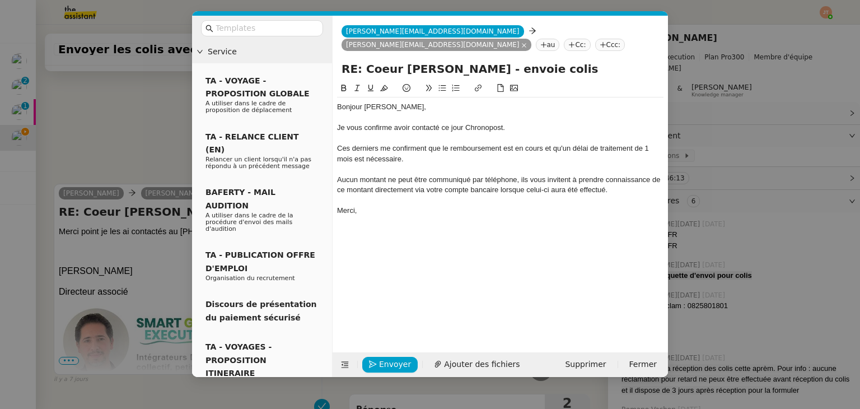
click at [401, 199] on div at bounding box center [500, 200] width 326 height 10
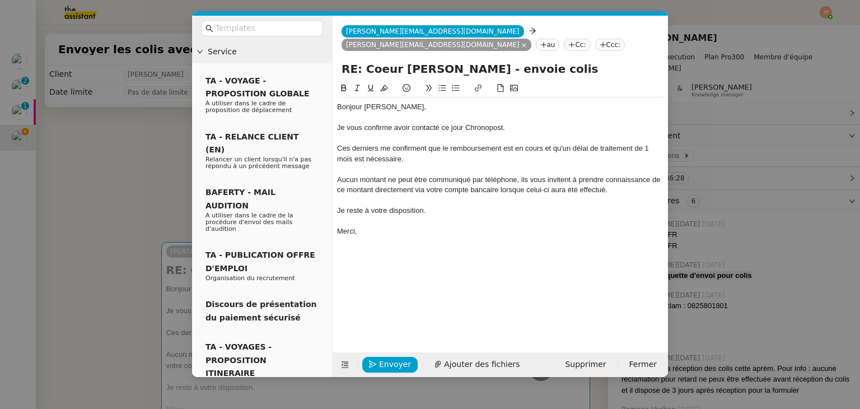
scroll to position [441, 0]
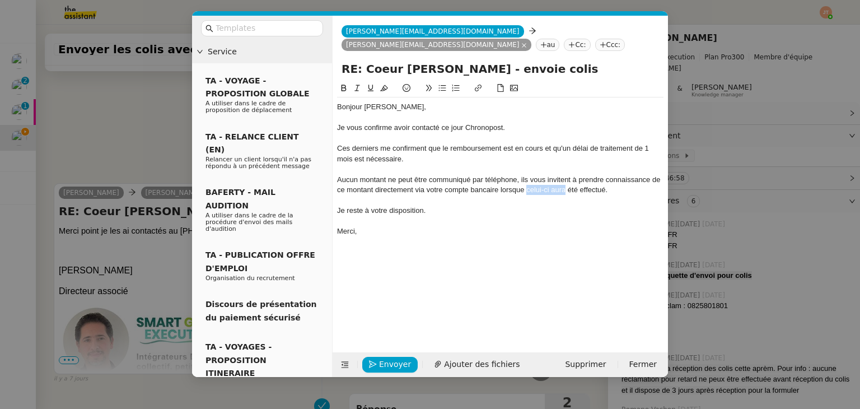
drag, startPoint x: 565, startPoint y: 189, endPoint x: 526, endPoint y: 190, distance: 38.6
click at [526, 190] on div "Aucun montant ne peut être communiqué par téléphone, ils vous invitent à prendr…" at bounding box center [500, 185] width 326 height 21
click at [470, 214] on div "Je reste à votre disposition." at bounding box center [500, 210] width 326 height 10
click at [499, 192] on div "Aucun montant ne peut être communiqué par téléphone, ils vous invitent à prendr…" at bounding box center [500, 185] width 326 height 21
drag, startPoint x: 562, startPoint y: 191, endPoint x: 541, endPoint y: 191, distance: 20.7
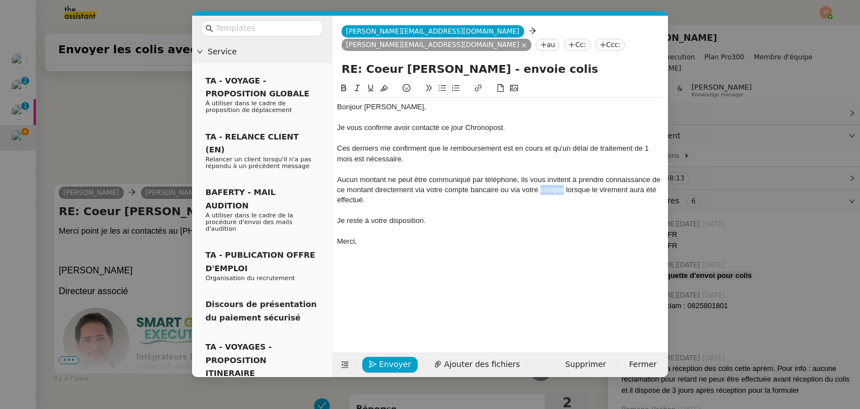
click at [541, 191] on div "Aucun montant ne peut être communiqué par téléphone, ils vous invitent à prendr…" at bounding box center [500, 190] width 326 height 31
click at [373, 240] on div "Merci," at bounding box center [500, 241] width 326 height 10
drag, startPoint x: 650, startPoint y: 190, endPoint x: 625, endPoint y: 190, distance: 25.2
click at [625, 190] on div "Aucun montant ne peut être communiqué par téléphone, ils vous invitent à prendr…" at bounding box center [500, 190] width 326 height 31
click at [428, 223] on div "Je reste à votre disposition." at bounding box center [500, 221] width 326 height 10
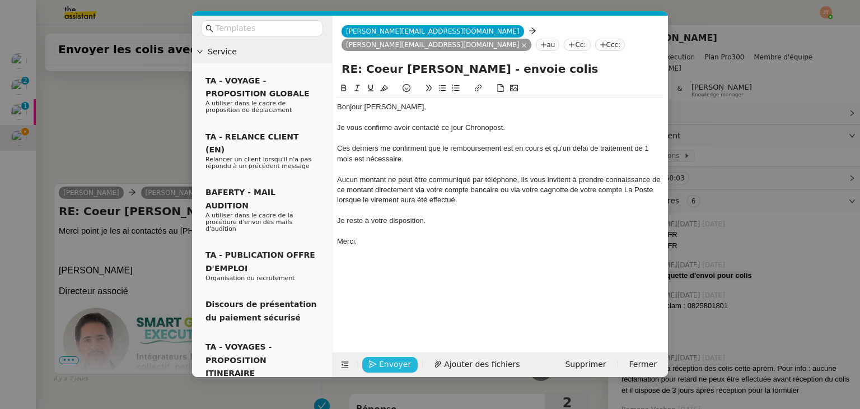
click at [377, 368] on button "Envoyer" at bounding box center [389, 365] width 55 height 16
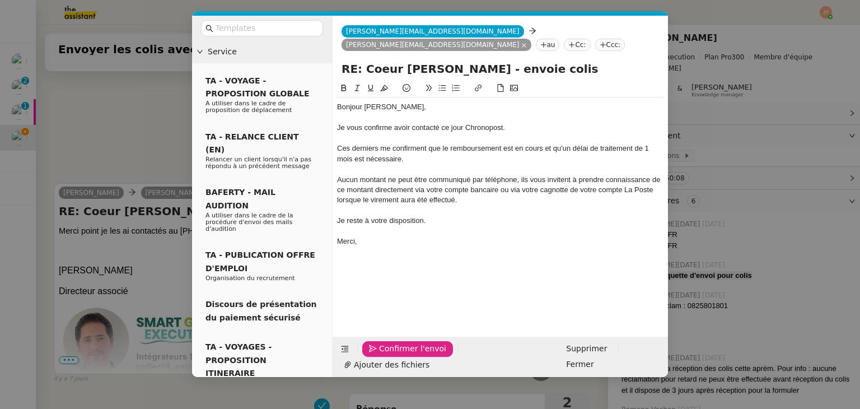
click at [377, 357] on button "Confirmer l'envoi" at bounding box center [407, 349] width 91 height 16
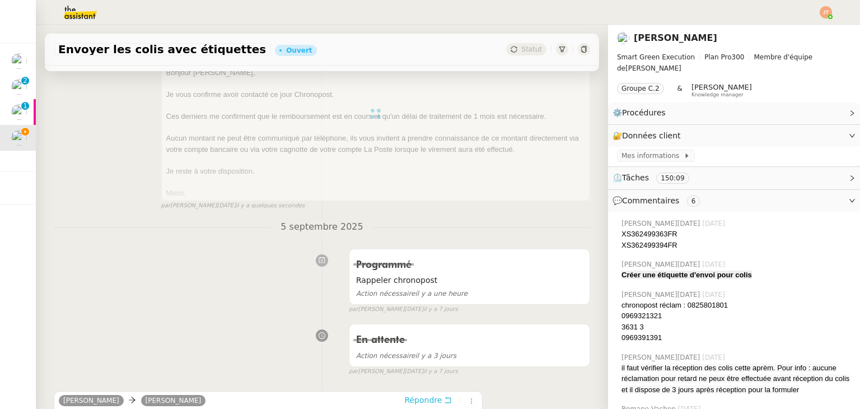
scroll to position [0, 0]
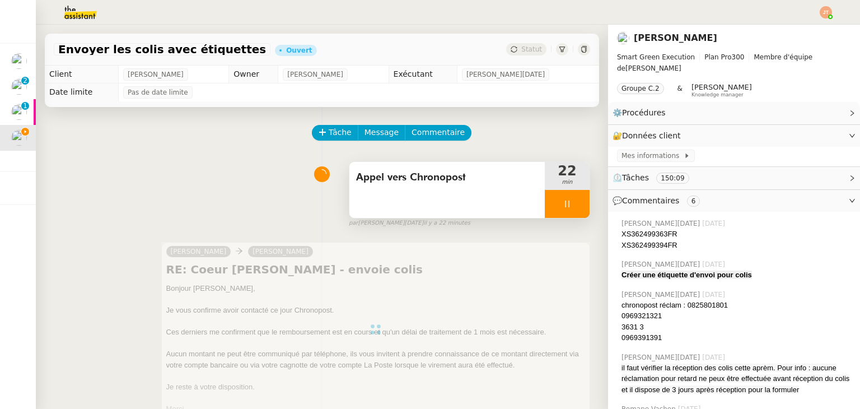
click at [565, 204] on icon at bounding box center [567, 203] width 4 height 7
click at [574, 202] on icon at bounding box center [578, 203] width 9 height 9
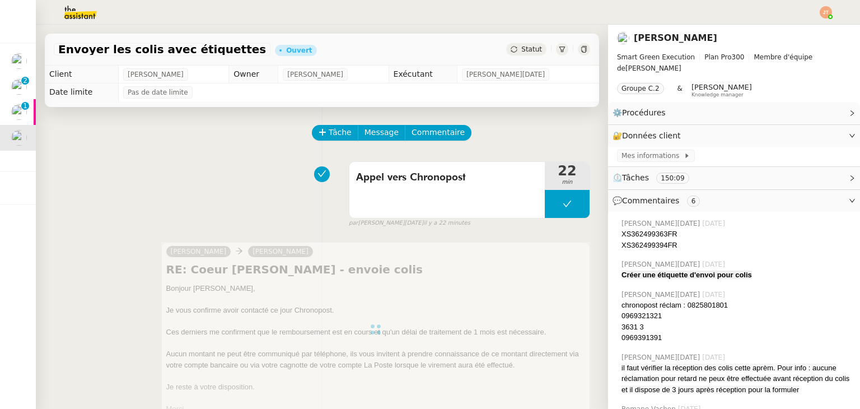
click at [521, 51] on span "Statut" at bounding box center [531, 49] width 21 height 8
click at [523, 50] on span "Statut" at bounding box center [531, 49] width 21 height 8
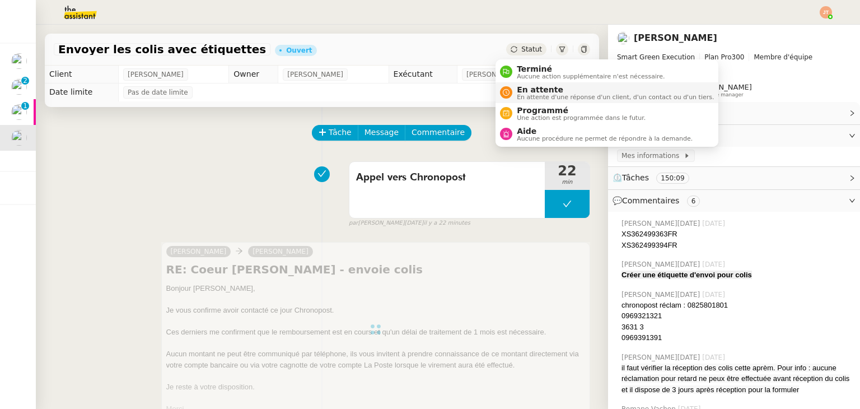
click at [536, 90] on span "En attente" at bounding box center [615, 89] width 197 height 9
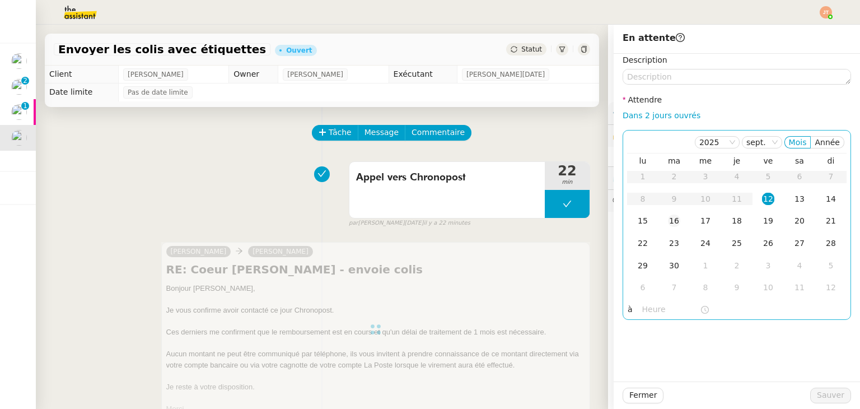
click at [668, 221] on div "16" at bounding box center [674, 220] width 12 height 12
click at [642, 312] on input "text" at bounding box center [671, 309] width 58 height 13
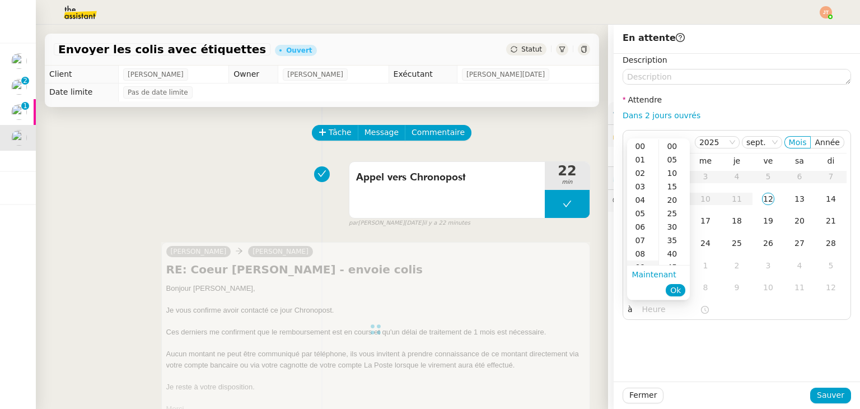
click at [640, 263] on div "09" at bounding box center [642, 266] width 31 height 13
click at [671, 254] on div "40" at bounding box center [674, 253] width 31 height 13
type input "09:40"
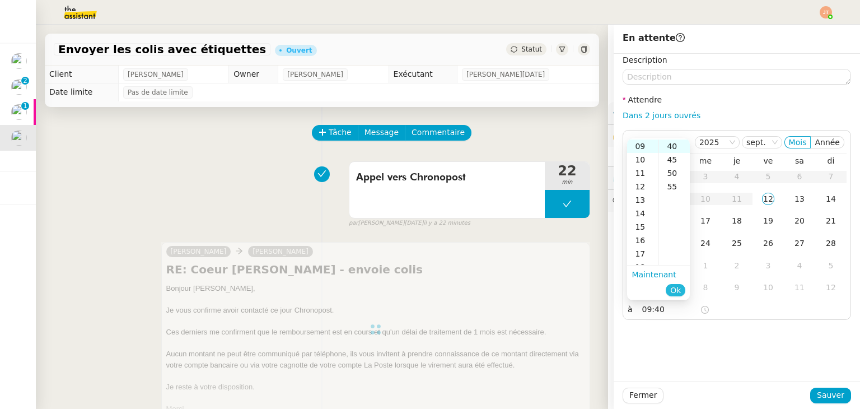
click at [675, 288] on span "Ok" at bounding box center [675, 289] width 11 height 11
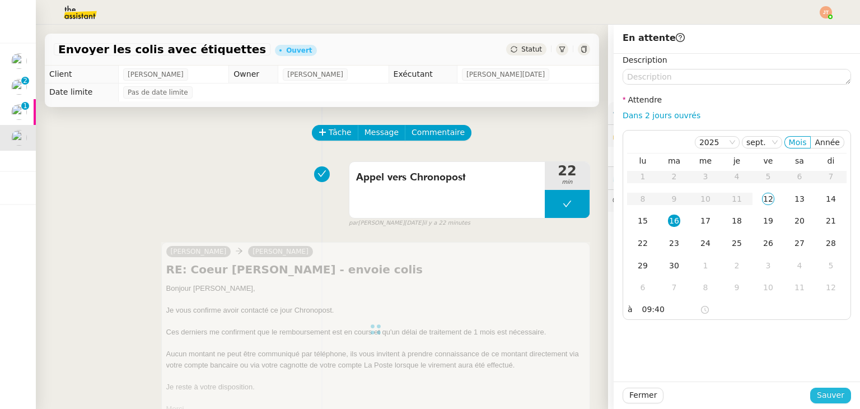
click at [824, 396] on span "Sauver" at bounding box center [830, 395] width 27 height 13
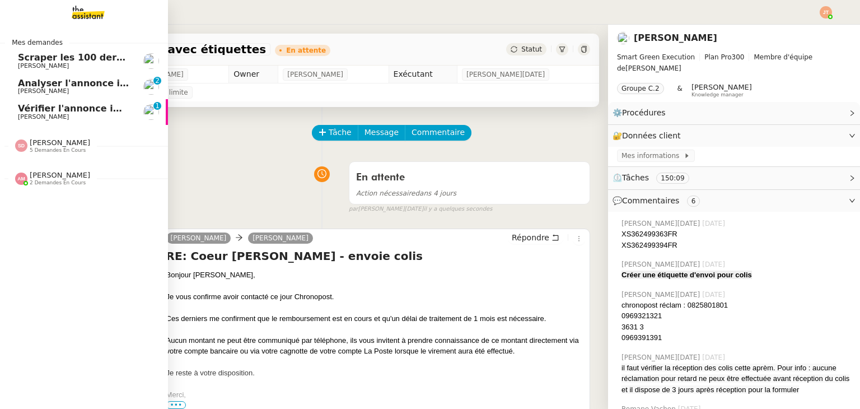
click at [52, 64] on span "[PERSON_NAME]" at bounding box center [74, 66] width 113 height 7
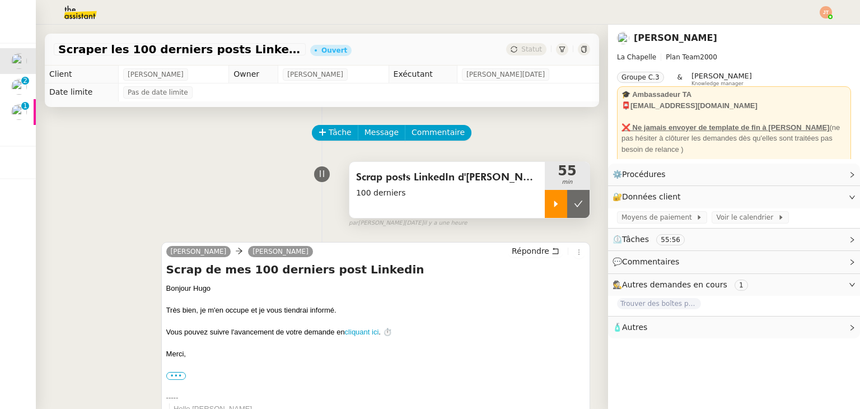
click at [545, 211] on div at bounding box center [556, 204] width 22 height 28
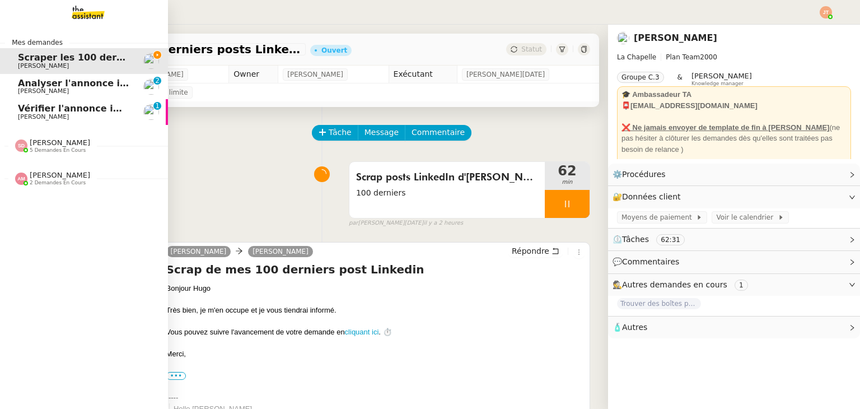
click at [43, 155] on div "Sheida Delpazir 5 demandes en cours" at bounding box center [84, 141] width 168 height 32
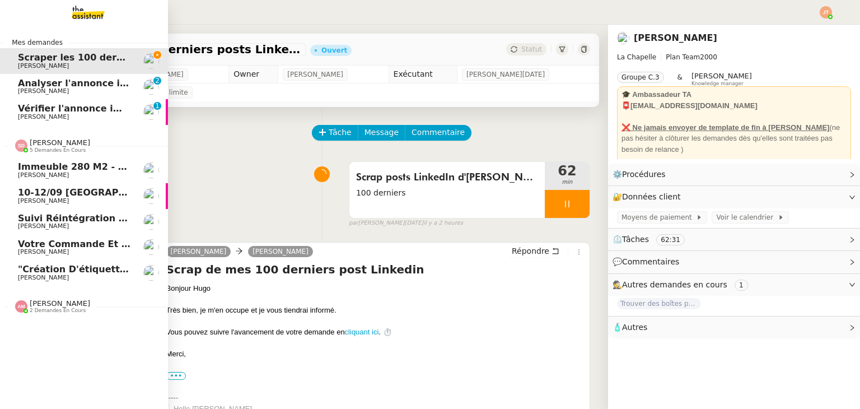
click at [43, 155] on div "Sheida Delpazir 5 demandes en cours" at bounding box center [84, 141] width 168 height 32
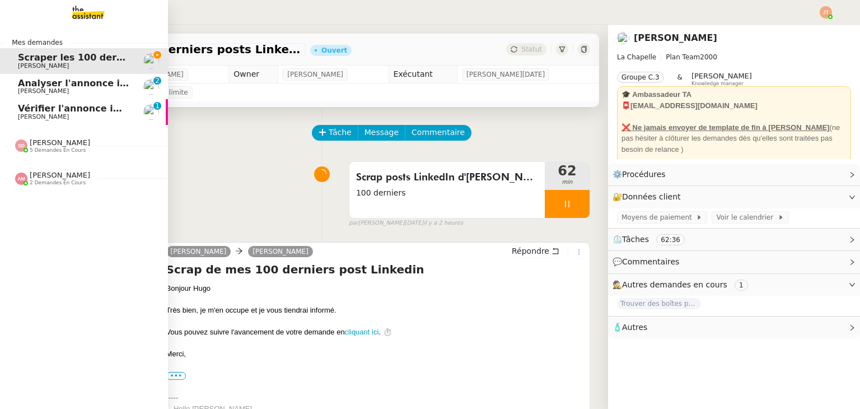
click at [41, 179] on span "[PERSON_NAME]" at bounding box center [60, 175] width 60 height 8
click at [45, 219] on link "Gestion boite mail [PERSON_NAME] & [PERSON_NAME] - [DATE] [PERSON_NAME]" at bounding box center [84, 229] width 168 height 26
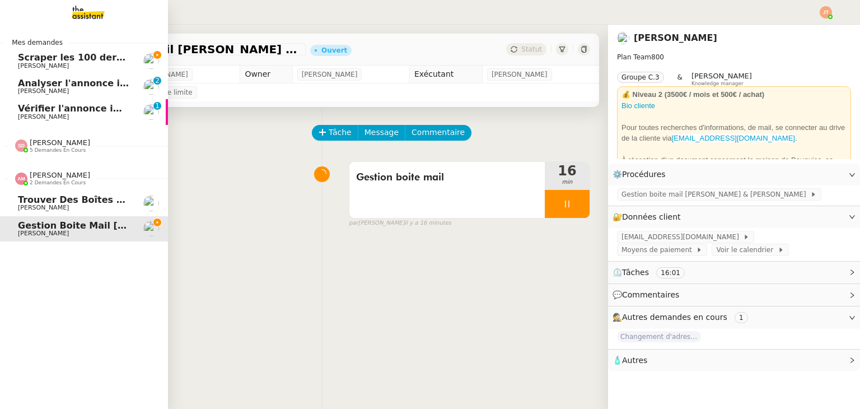
click at [39, 184] on span "2 demandes en cours" at bounding box center [58, 183] width 56 height 6
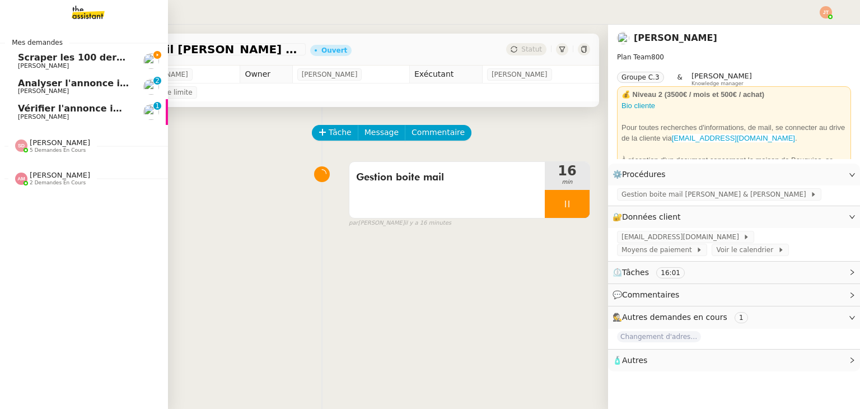
click at [57, 65] on span "[PERSON_NAME]" at bounding box center [74, 66] width 113 height 7
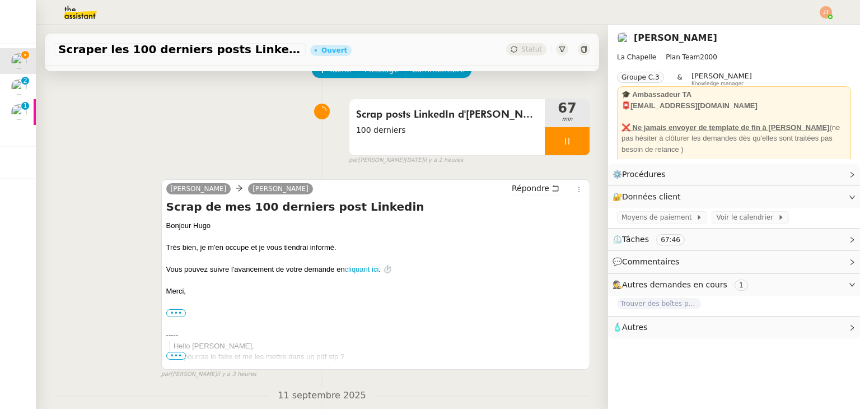
scroll to position [224, 0]
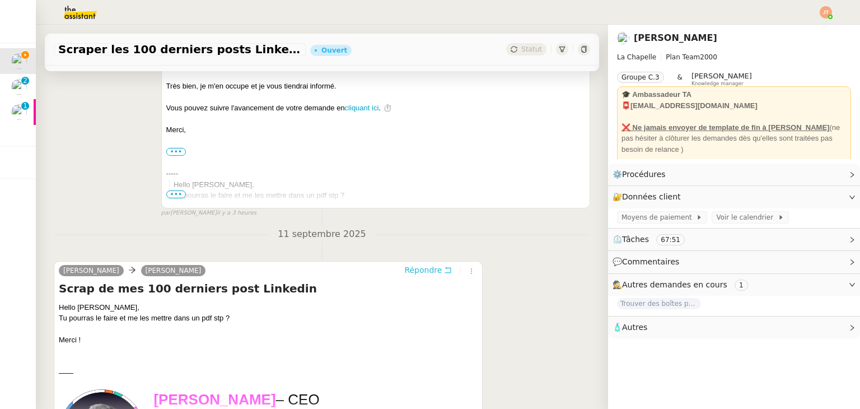
click at [415, 272] on span "Répondre" at bounding box center [423, 269] width 38 height 11
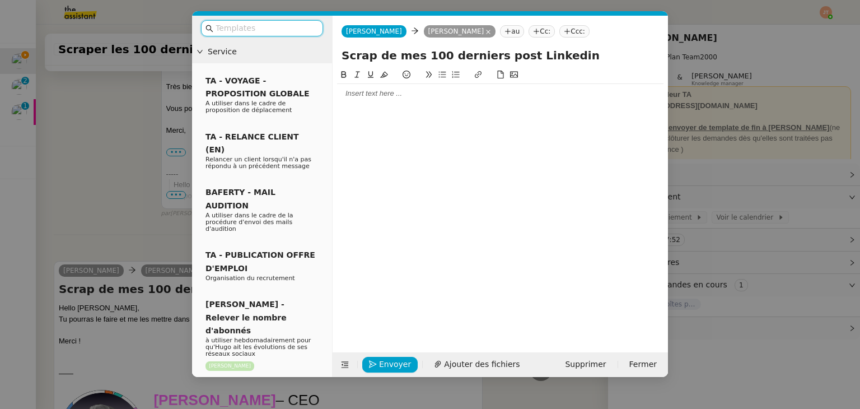
click at [367, 95] on div at bounding box center [500, 93] width 326 height 10
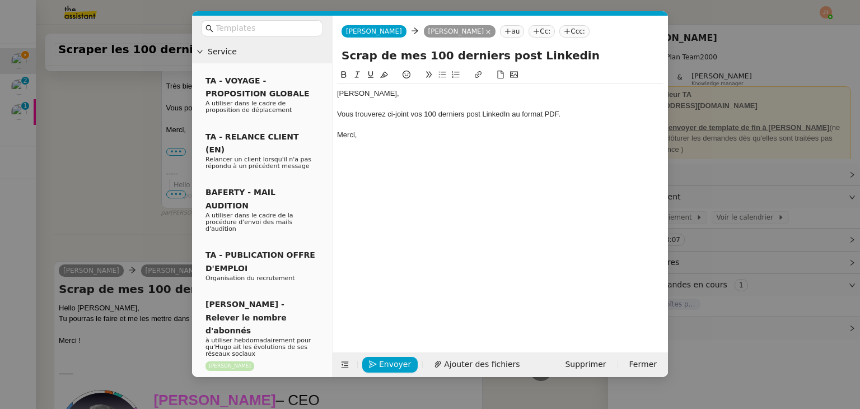
scroll to position [364, 0]
click at [506, 57] on input "Scrap de mes 100 derniers post Linkedin" at bounding box center [499, 55] width 317 height 17
type input "Scrap de mes 100 derniers posts Linkedin"
click at [479, 115] on div "Vous trouverez ci-joint vos 100 derniers post LinkedIn au format PDF." at bounding box center [500, 114] width 326 height 10
click at [432, 144] on div "Hugo, Vous trouverez ci-joint vos 100 derniers posts LinkedIn au format PDF. Me…" at bounding box center [500, 114] width 326 height 60
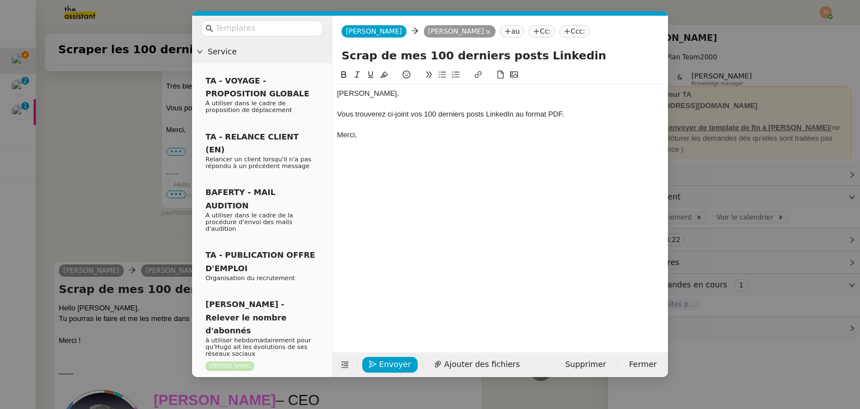
drag, startPoint x: 528, startPoint y: 56, endPoint x: 522, endPoint y: 60, distance: 7.2
click at [522, 60] on input "Scrap de mes 100 derniers posts Linkedin" at bounding box center [499, 55] width 317 height 17
click at [528, 59] on input "Scrap de mes 100 derniers posts Linkedin" at bounding box center [499, 55] width 317 height 17
click at [380, 133] on div "Merci," at bounding box center [500, 135] width 326 height 10
click at [446, 367] on span "Ajouter des fichiers" at bounding box center [482, 364] width 76 height 13
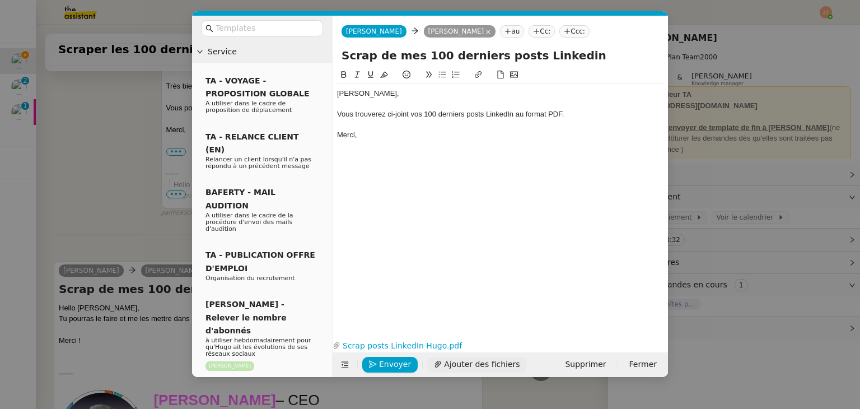
scroll to position [410, 0]
click at [92, 168] on nz-modal-container "Service TA - VOYAGE - PROPOSITION GLOBALE A utiliser dans le cadre de propositi…" at bounding box center [430, 204] width 860 height 409
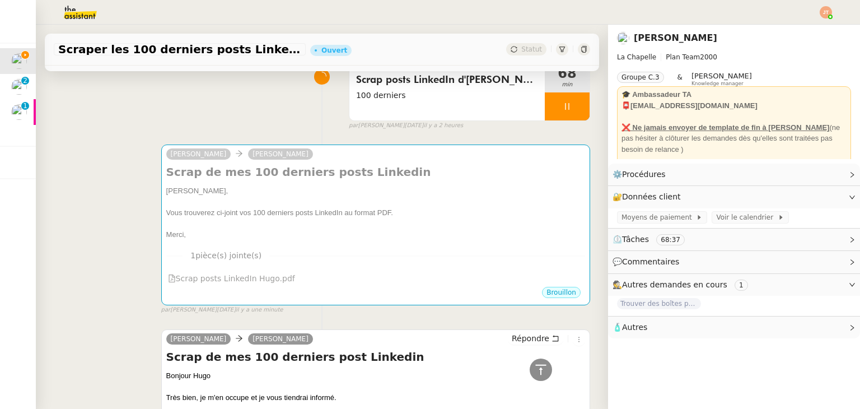
scroll to position [0, 0]
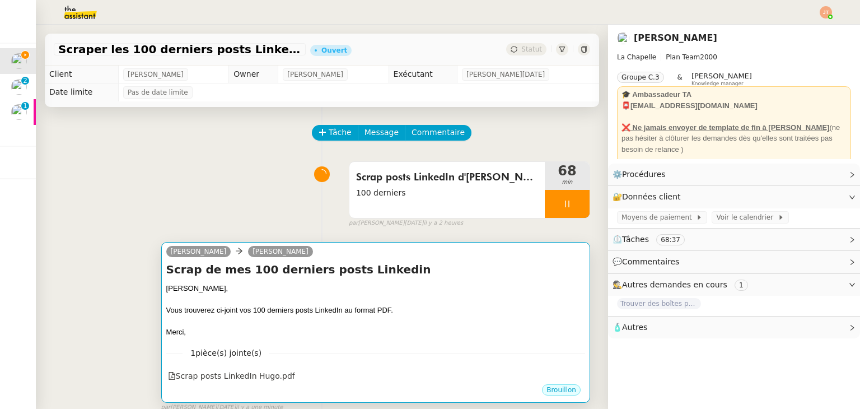
click at [325, 312] on div "Vous trouverez ci-joint vos 100 derniers posts LinkedIn au format PDF." at bounding box center [375, 310] width 419 height 11
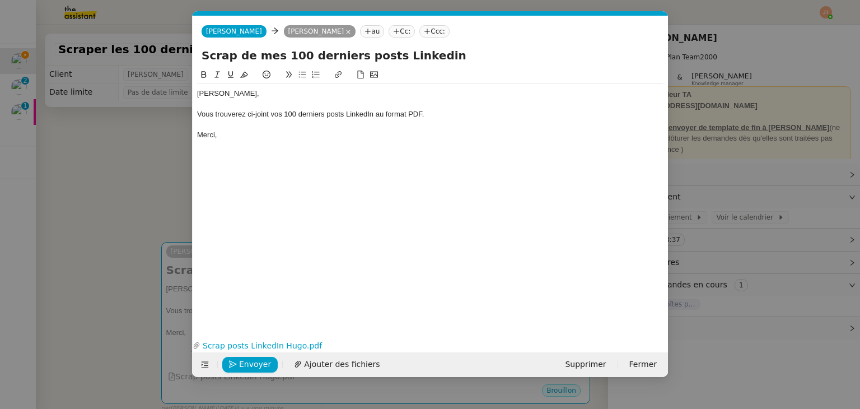
scroll to position [0, 24]
click at [240, 363] on span "Envoyer" at bounding box center [255, 364] width 32 height 13
click at [240, 363] on span "Confirmer l'envoi" at bounding box center [272, 364] width 67 height 13
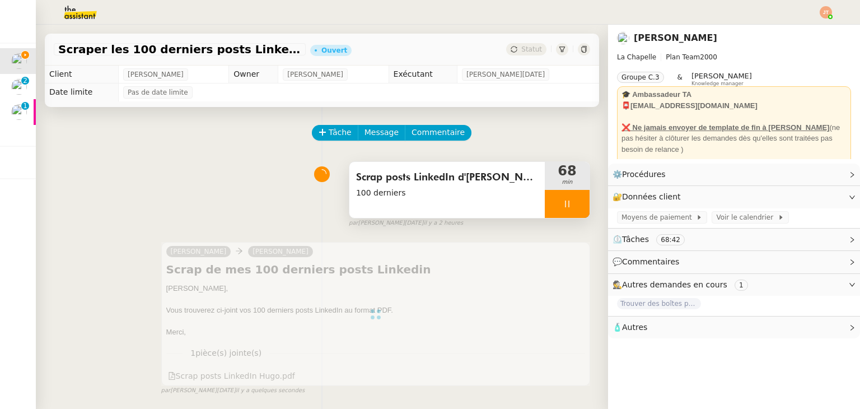
click at [552, 212] on div at bounding box center [567, 204] width 45 height 28
click at [567, 209] on button at bounding box center [578, 204] width 22 height 28
click at [521, 52] on span "Statut" at bounding box center [531, 49] width 21 height 8
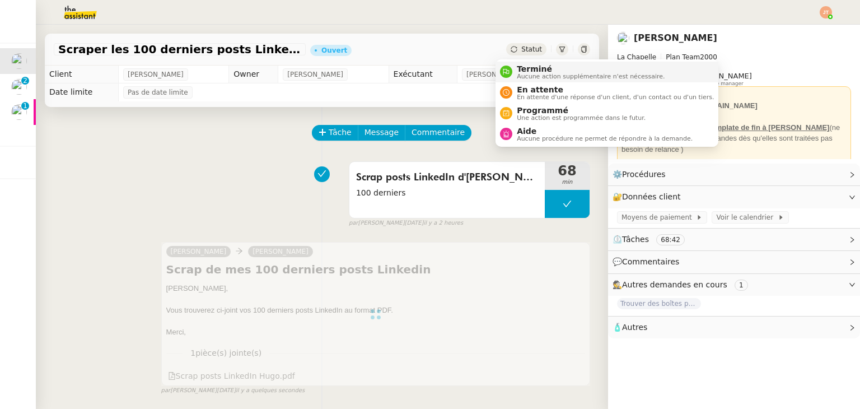
click at [518, 71] on span "Terminé" at bounding box center [591, 68] width 148 height 9
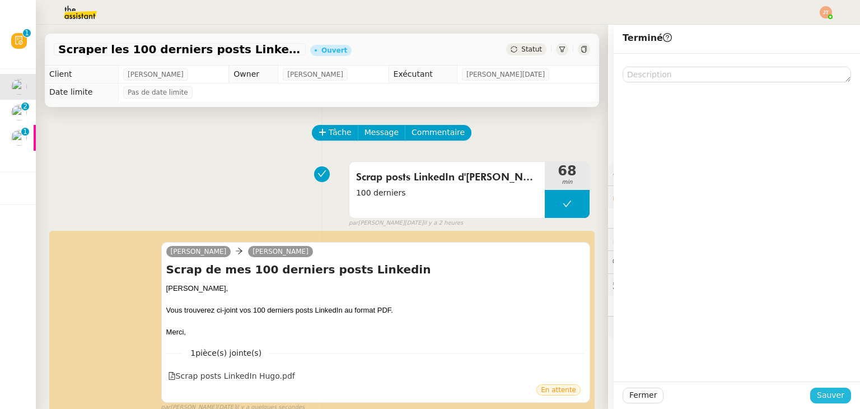
click at [821, 394] on span "Sauver" at bounding box center [830, 395] width 27 height 13
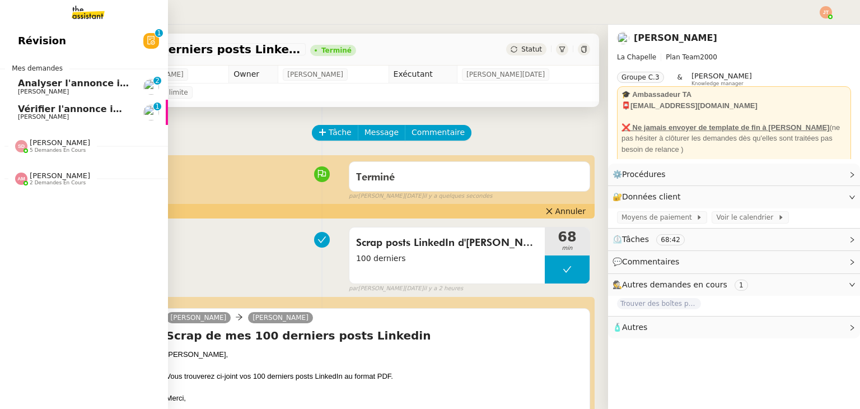
click at [62, 111] on span "Vérifier l'annonce immobilière sur leboncoin" at bounding box center [129, 109] width 223 height 11
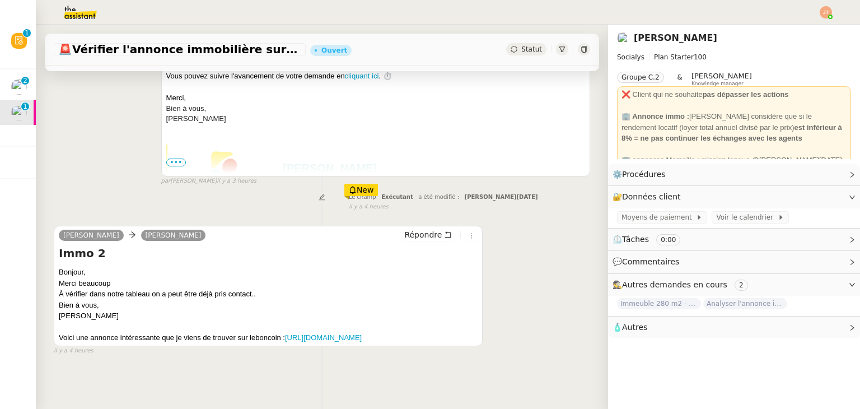
scroll to position [248, 0]
click at [285, 334] on link "[URL][DOMAIN_NAME]" at bounding box center [323, 337] width 77 height 8
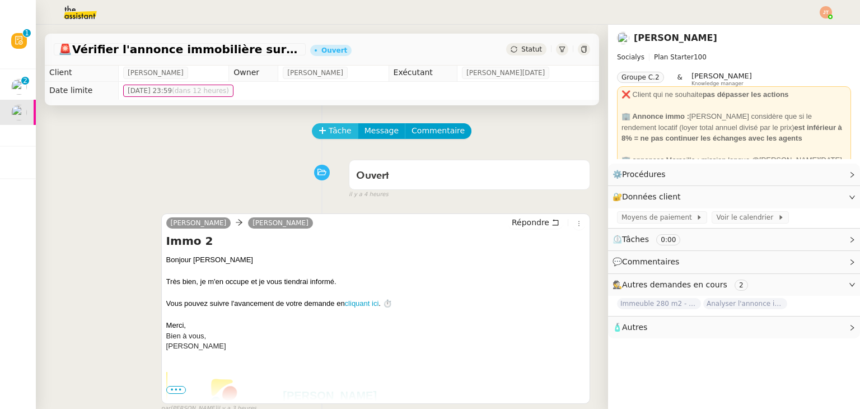
scroll to position [0, 0]
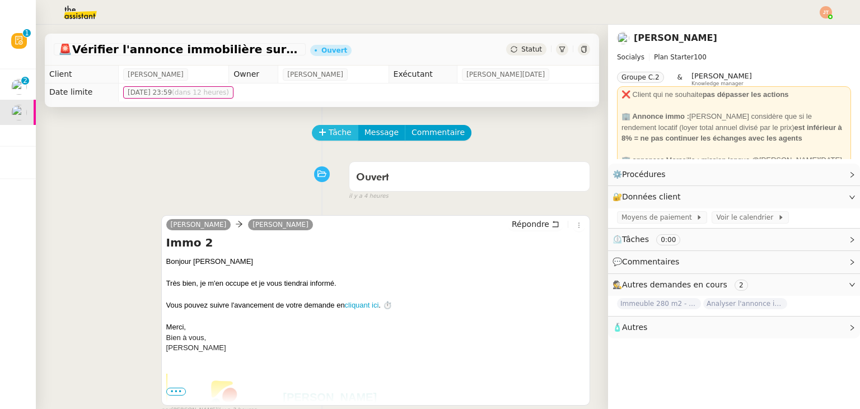
click at [337, 135] on span "Tâche" at bounding box center [340, 132] width 23 height 13
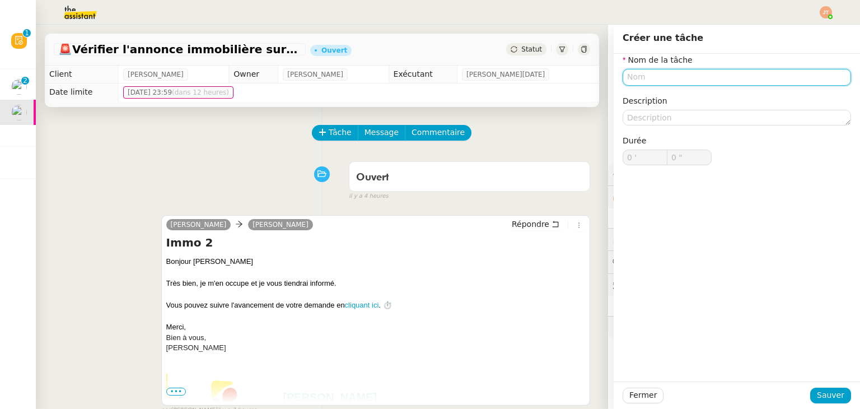
click at [681, 77] on input "text" at bounding box center [737, 77] width 228 height 16
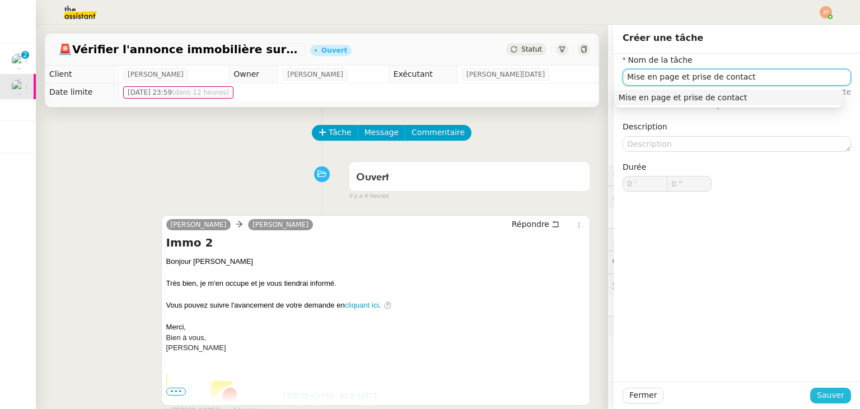
type input "Mise en page et prise de contact"
click at [827, 403] on button "Sauver" at bounding box center [830, 395] width 41 height 16
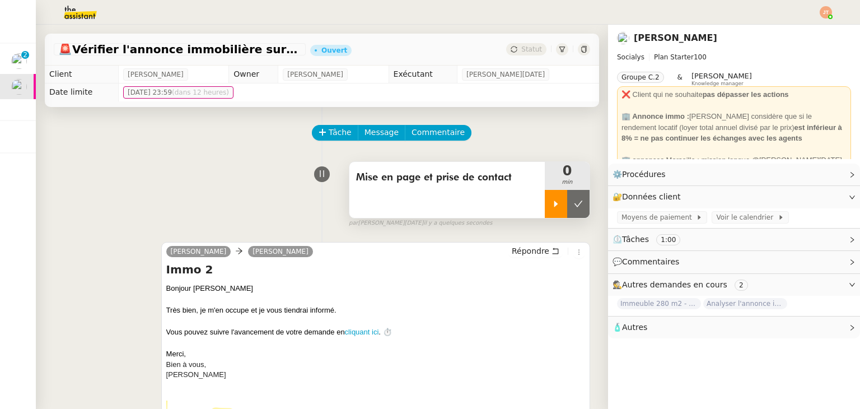
click at [545, 203] on div at bounding box center [556, 204] width 22 height 28
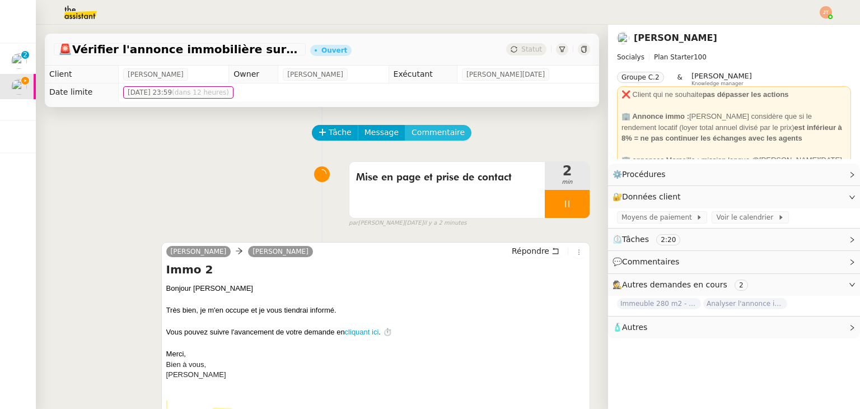
click at [424, 138] on span "Commentaire" at bounding box center [437, 132] width 53 height 13
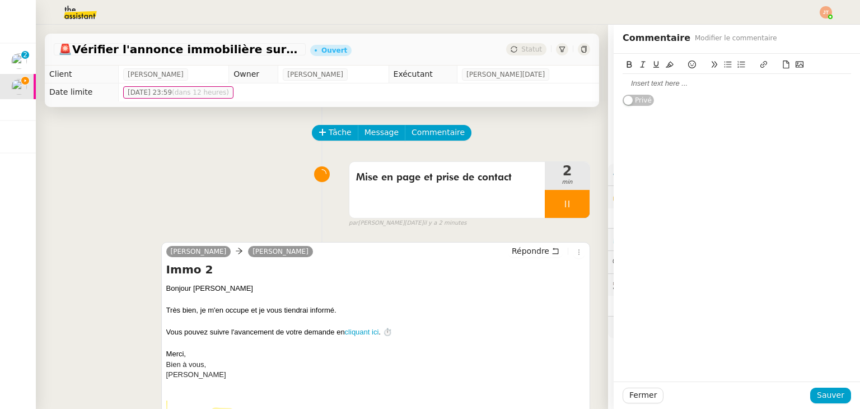
click at [640, 86] on div at bounding box center [737, 83] width 228 height 10
drag, startPoint x: 770, startPoint y: 85, endPoint x: 607, endPoint y: 79, distance: 162.5
click at [596, 82] on app-ticket "🚨 Vérifier l'annonce immobilière sur leboncoin Ouvert Statut Client Kevin AUBER…" at bounding box center [448, 217] width 824 height 384
click at [627, 64] on icon at bounding box center [629, 64] width 5 height 7
click at [826, 389] on span "Sauver" at bounding box center [830, 395] width 27 height 13
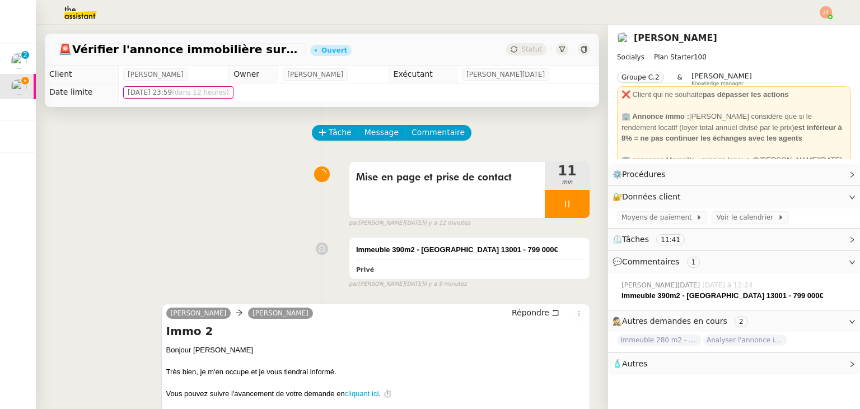
click at [77, 15] on img at bounding box center [71, 12] width 87 height 25
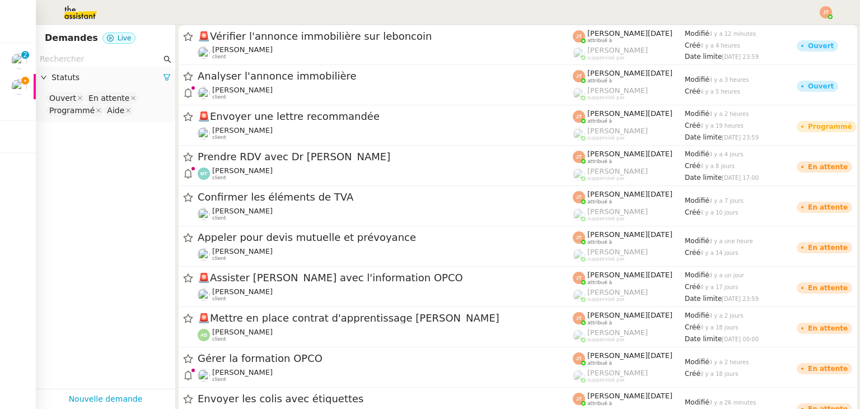
click at [107, 53] on input "text" at bounding box center [100, 59] width 121 height 13
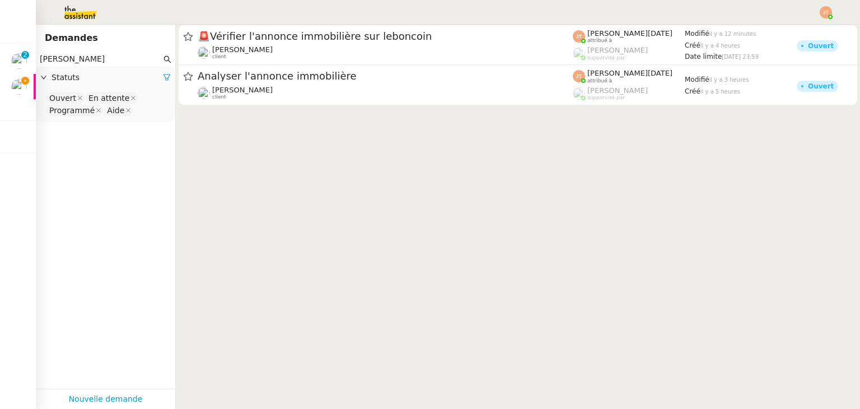
type input "kévin"
click at [146, 85] on div "Statuts" at bounding box center [105, 78] width 139 height 22
click at [163, 79] on icon at bounding box center [167, 77] width 8 height 8
click at [100, 99] on nz-select-top-control "Please select" at bounding box center [105, 98] width 121 height 14
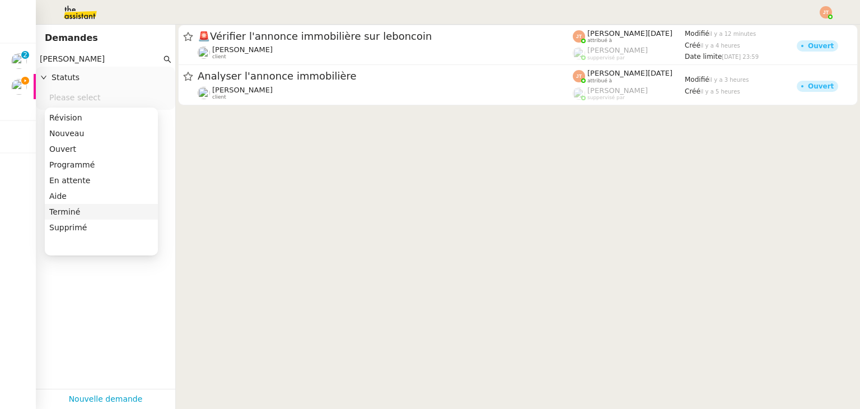
click at [64, 212] on div "Terminé" at bounding box center [101, 212] width 104 height 10
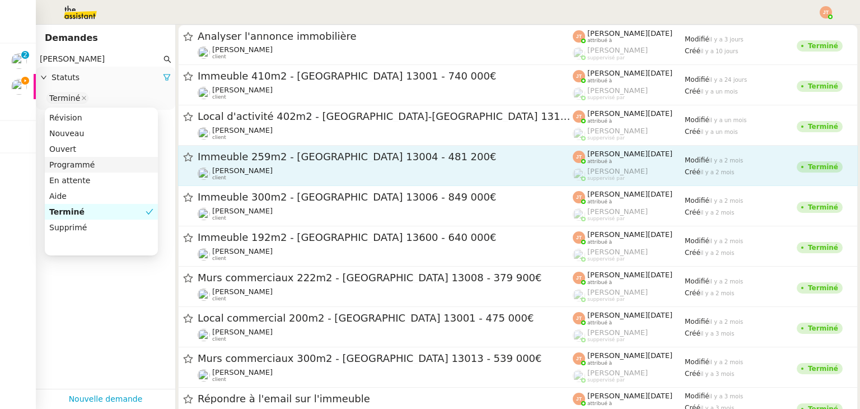
click at [266, 166] on div "Kevin AUBERT client" at bounding box center [385, 173] width 375 height 15
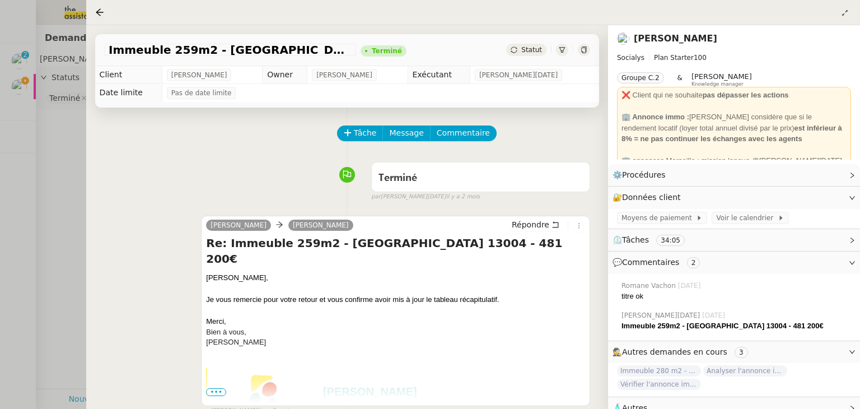
click at [31, 170] on div at bounding box center [430, 204] width 860 height 409
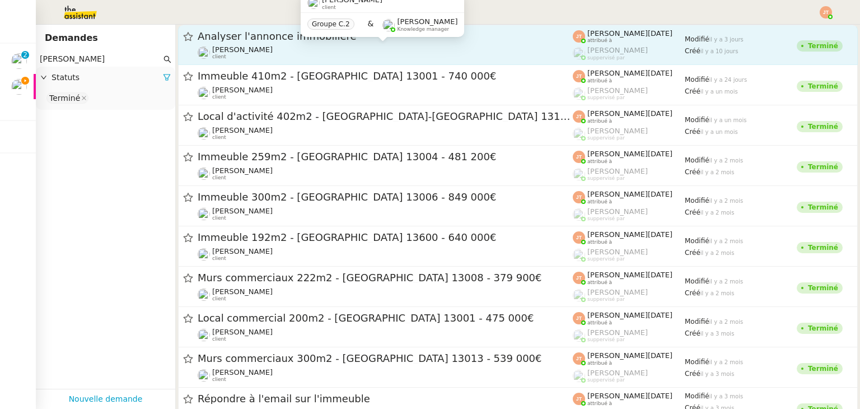
click at [235, 50] on span "[PERSON_NAME]" at bounding box center [242, 49] width 60 height 8
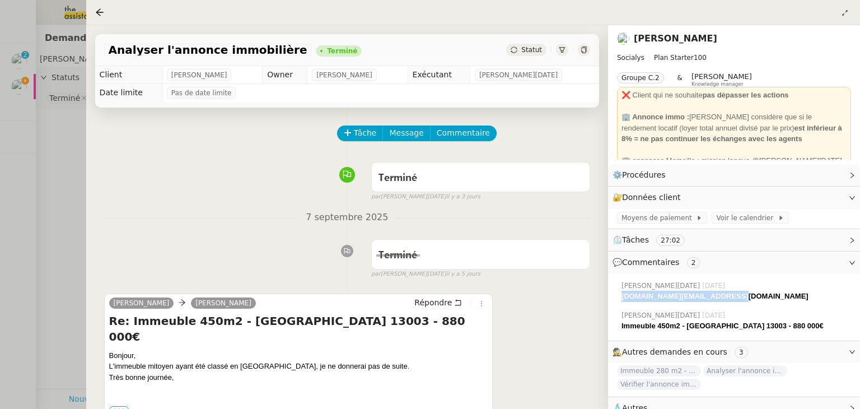
drag, startPoint x: 622, startPoint y: 294, endPoint x: 726, endPoint y: 297, distance: 103.6
click at [726, 297] on strong "camille.ups@theassistant.com" at bounding box center [714, 296] width 187 height 8
copy strong "camille.ups@theassistant.com"
click at [50, 166] on div at bounding box center [430, 204] width 860 height 409
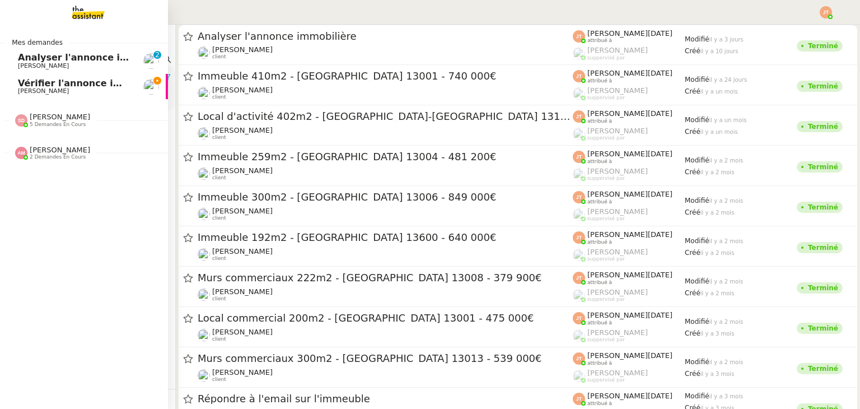
click at [47, 85] on span "Vérifier l'annonce immobilière sur leboncoin" at bounding box center [129, 83] width 223 height 11
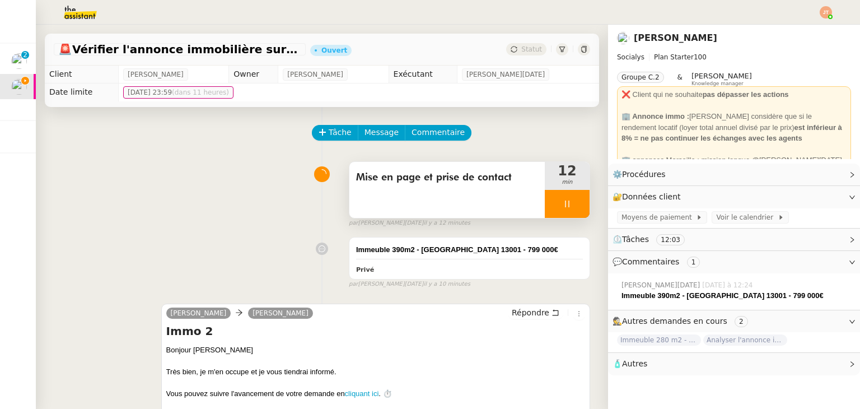
click at [551, 209] on div at bounding box center [567, 204] width 45 height 28
click at [574, 206] on icon at bounding box center [578, 203] width 8 height 6
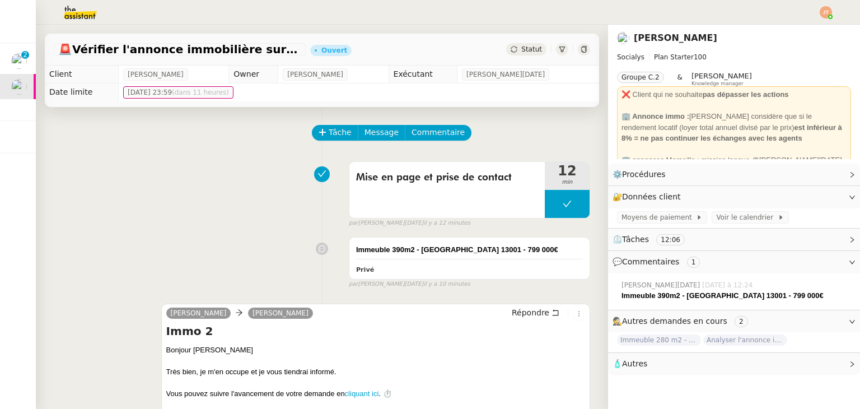
click at [515, 53] on div "Statut" at bounding box center [526, 49] width 40 height 12
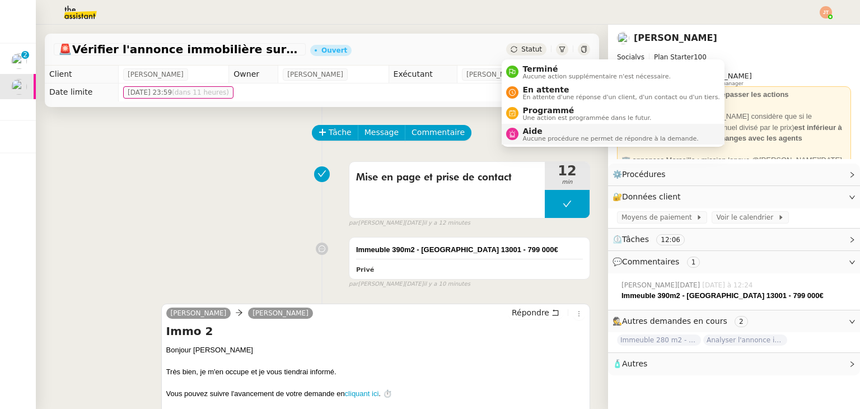
click at [534, 138] on span "Aucune procédure ne permet de répondre à la demande." at bounding box center [611, 138] width 176 height 6
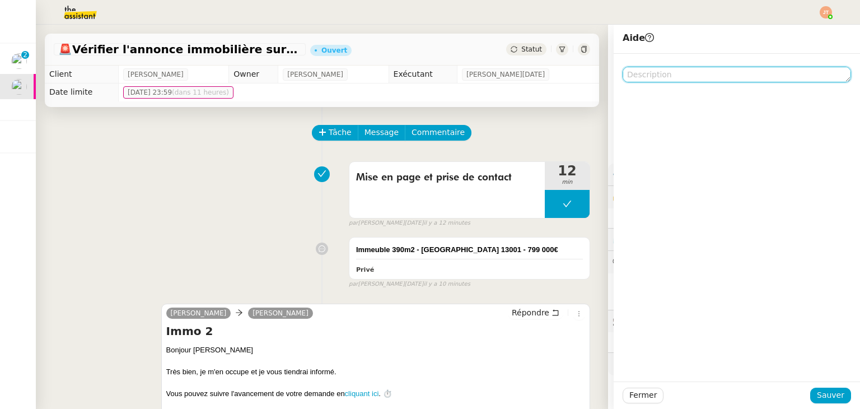
click at [659, 78] on textarea at bounding box center [737, 75] width 228 height 16
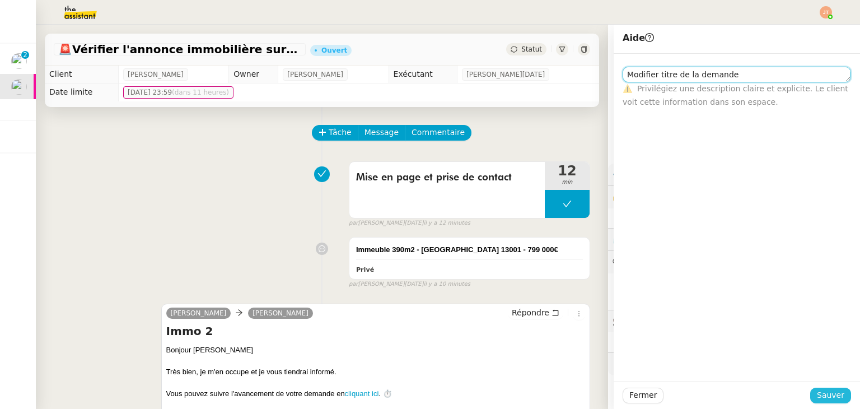
type textarea "Modifier titre de la demande"
click at [817, 397] on span "Sauver" at bounding box center [830, 395] width 27 height 13
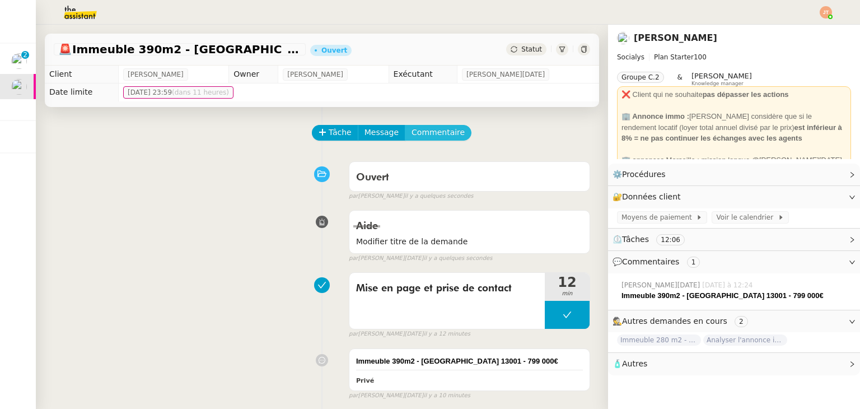
click at [420, 138] on span "Commentaire" at bounding box center [437, 132] width 53 height 13
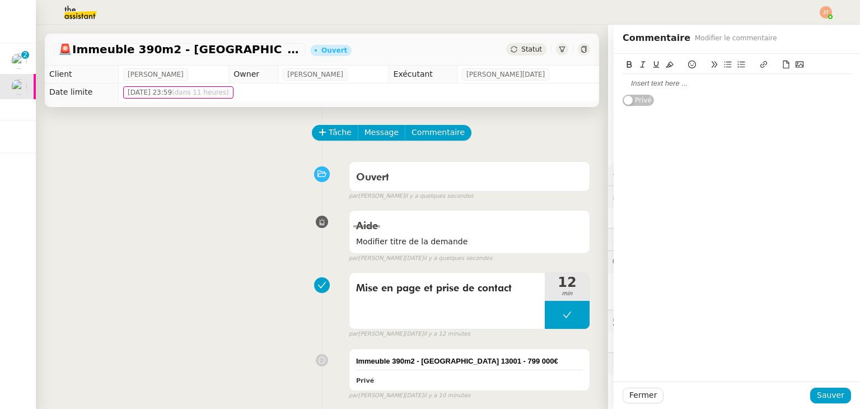
click at [649, 87] on div at bounding box center [737, 83] width 228 height 10
click at [817, 397] on span "Sauver" at bounding box center [830, 395] width 27 height 13
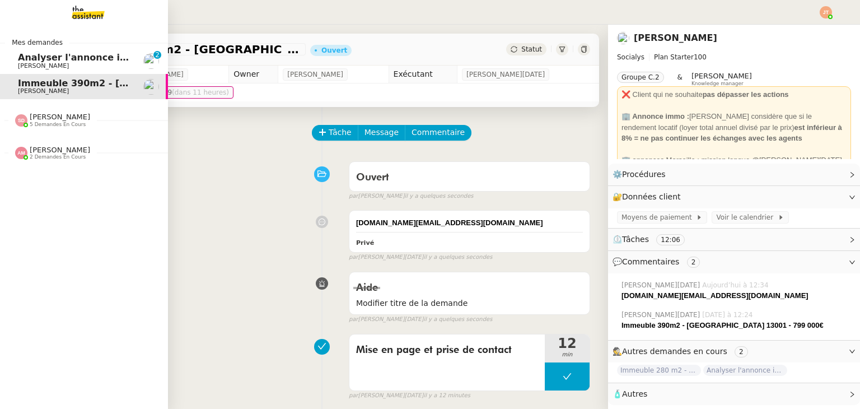
click at [40, 64] on span "[PERSON_NAME]" at bounding box center [43, 65] width 51 height 7
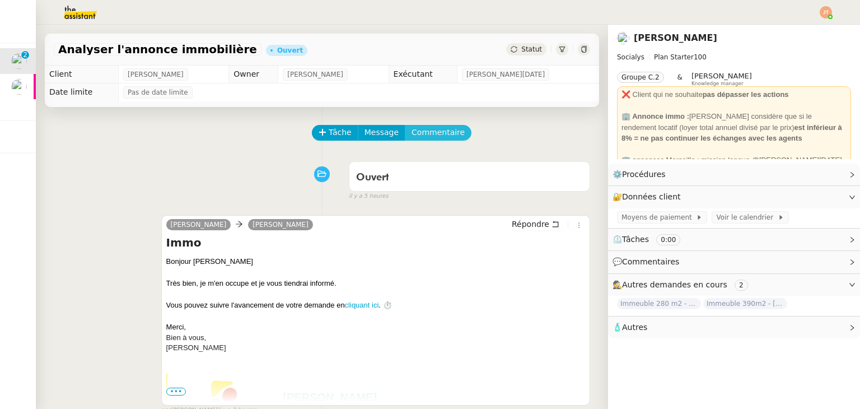
click at [430, 133] on span "Commentaire" at bounding box center [437, 132] width 53 height 13
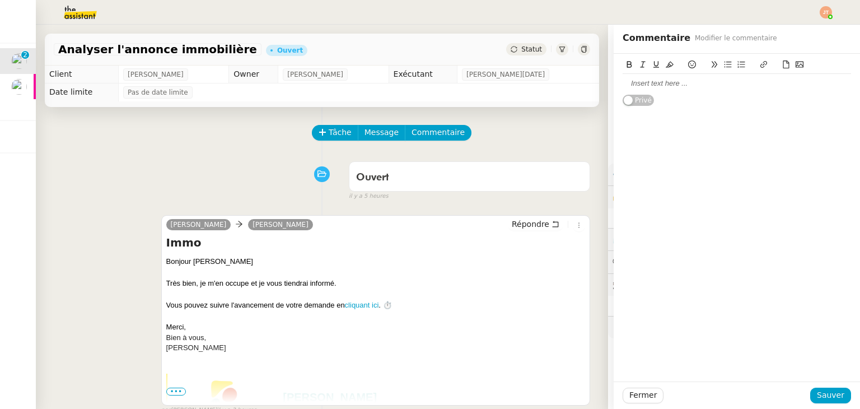
click at [642, 86] on div at bounding box center [737, 83] width 228 height 10
click at [824, 392] on span "Sauver" at bounding box center [830, 395] width 27 height 13
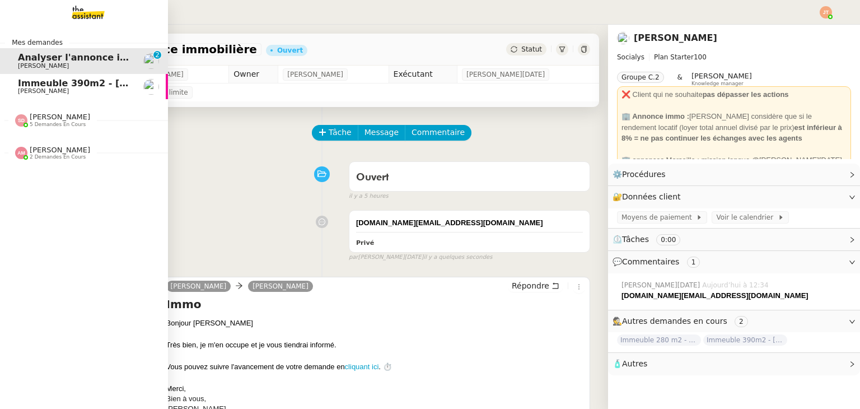
click at [25, 86] on span "Immeuble 390m2 - Marseille 13001 - 799 000€" at bounding box center [164, 83] width 293 height 11
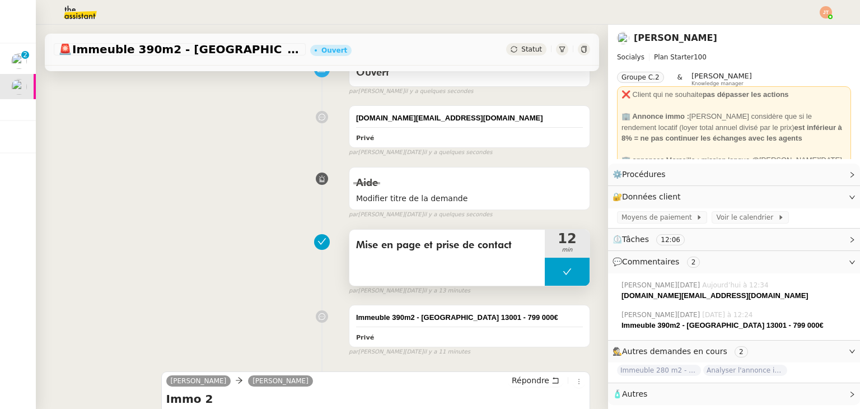
scroll to position [112, 0]
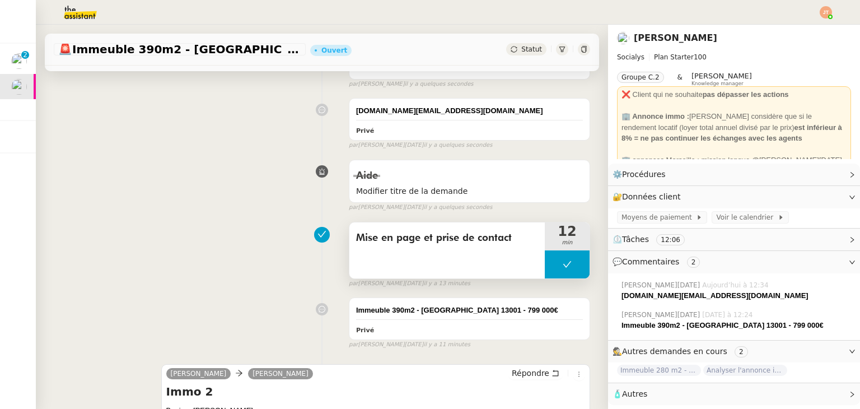
click at [545, 260] on button at bounding box center [567, 264] width 45 height 28
click at [545, 261] on div at bounding box center [556, 264] width 22 height 28
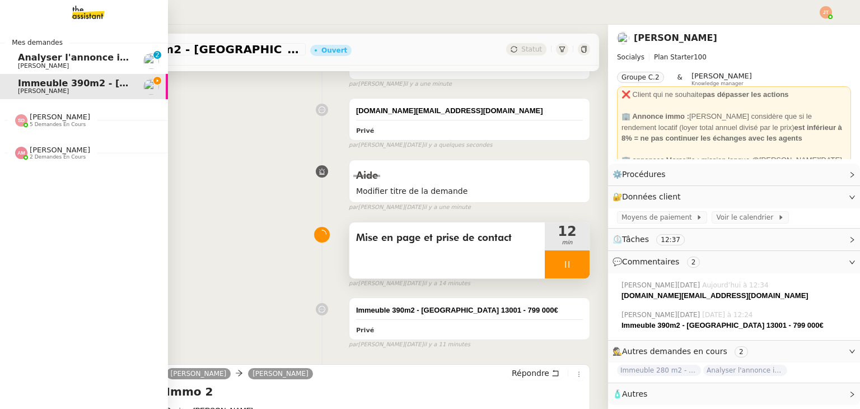
click at [57, 61] on span "Analyser l'annonce immobilière" at bounding box center [97, 57] width 159 height 11
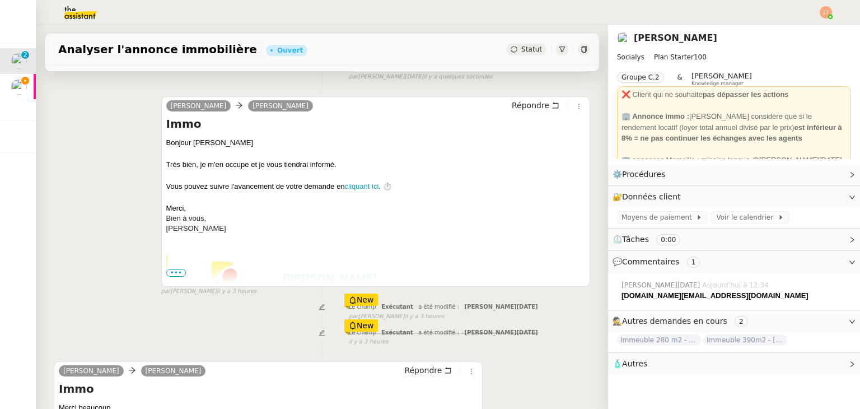
scroll to position [312, 0]
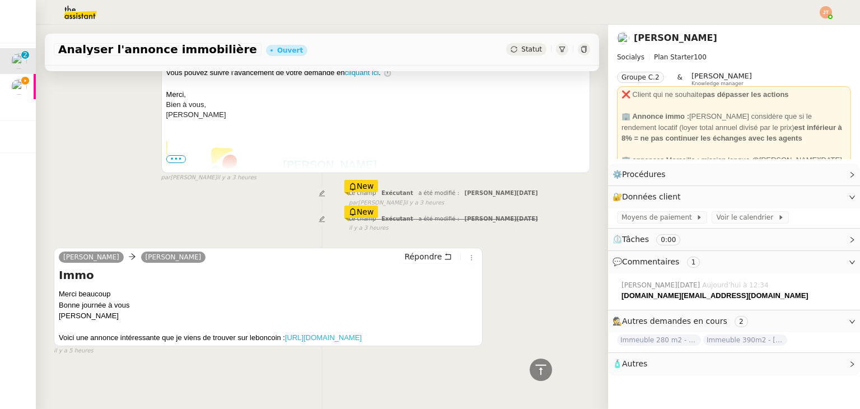
click at [285, 333] on link "https://www.leboncoin.fr/ad/ventes_immobilieres/3055855101" at bounding box center [323, 337] width 77 height 8
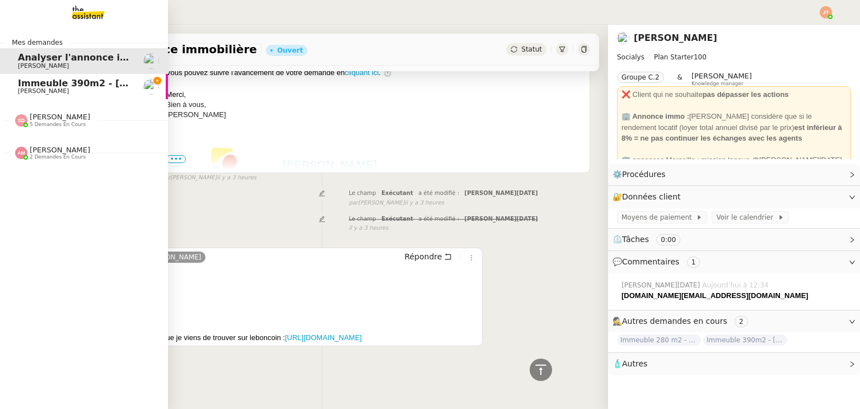
click at [60, 92] on span "[PERSON_NAME]" at bounding box center [74, 91] width 113 height 7
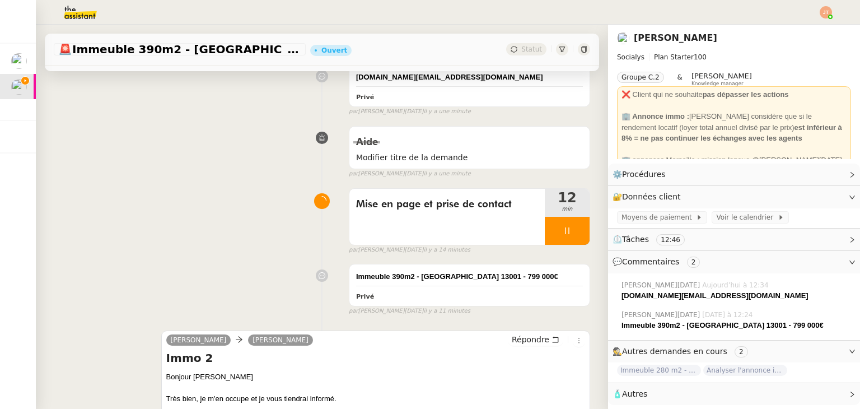
scroll to position [144, 0]
click at [563, 229] on icon at bounding box center [567, 231] width 9 height 9
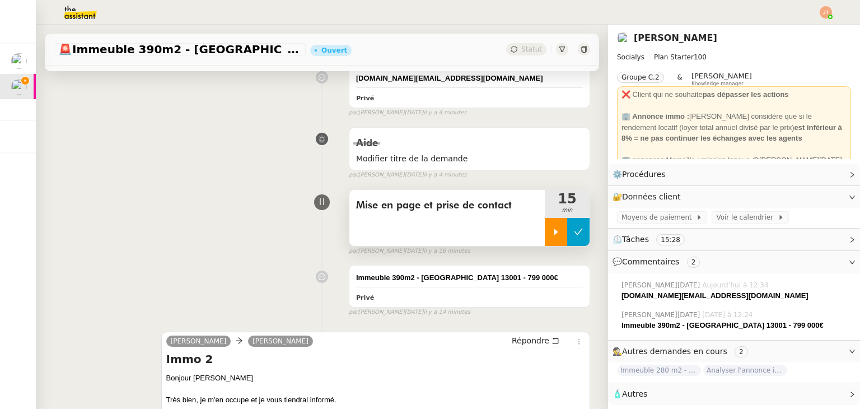
click at [574, 231] on icon at bounding box center [578, 231] width 9 height 9
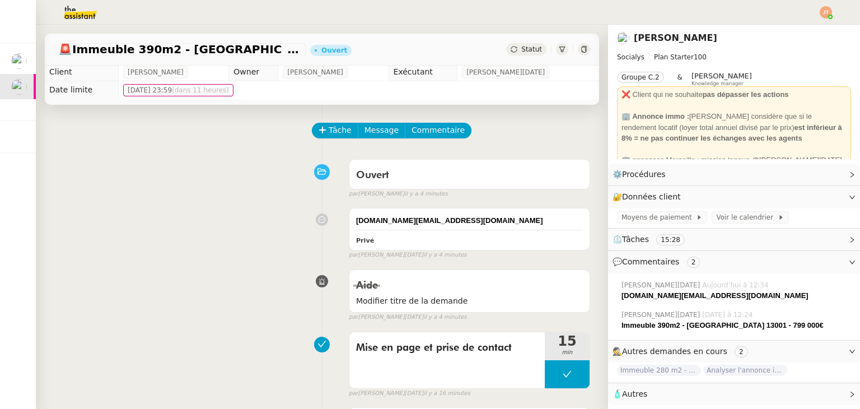
scroll to position [0, 0]
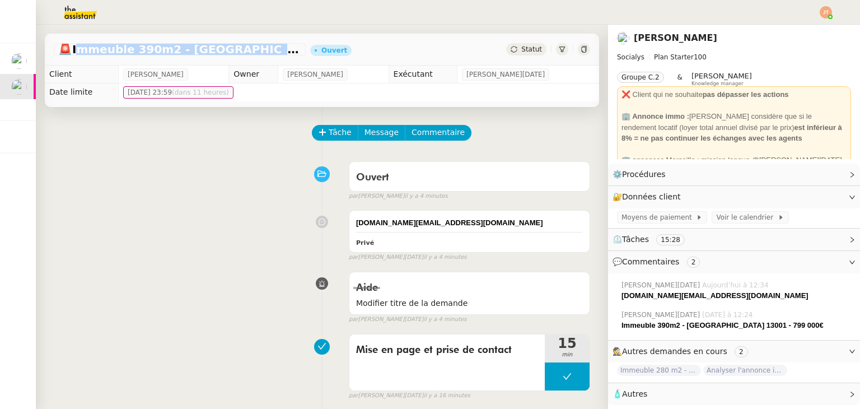
drag, startPoint x: 77, startPoint y: 48, endPoint x: 258, endPoint y: 52, distance: 180.9
click at [258, 52] on span "🚨 Immeuble 390m2 - Marseille 13001 - 799 000€" at bounding box center [179, 49] width 243 height 11
click at [779, 326] on div "Immeuble 390m2 - Marseille 13001 - 799 000€" at bounding box center [736, 325] width 230 height 11
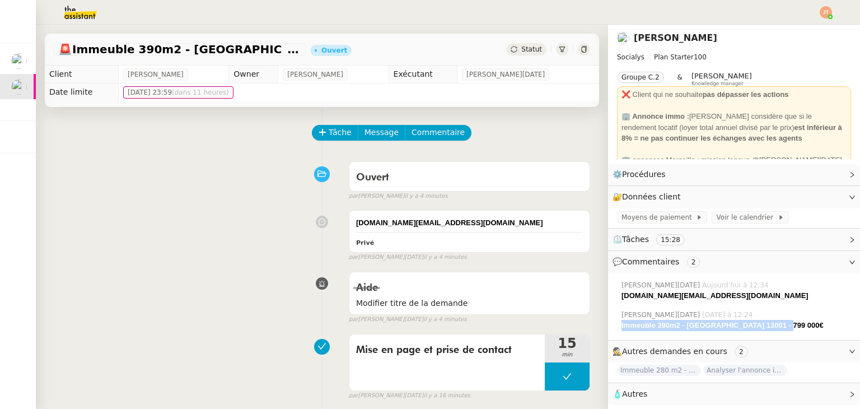
copy strong "Immeuble 390m2 - Marseille 13001 - 799 000€"
drag, startPoint x: 773, startPoint y: 322, endPoint x: 612, endPoint y: 327, distance: 160.2
click at [621, 327] on div "Immeuble 390m2 - Marseille 13001 - 799 000€" at bounding box center [736, 325] width 230 height 11
click at [526, 52] on span "Statut" at bounding box center [531, 49] width 21 height 8
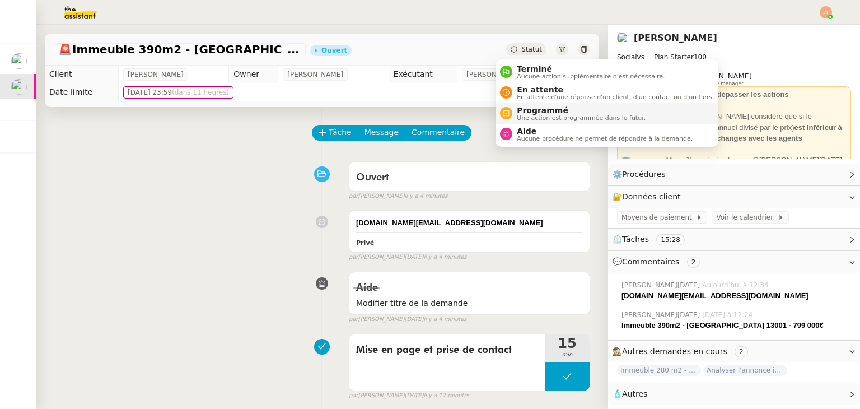
click at [531, 111] on span "Programmé" at bounding box center [581, 110] width 129 height 9
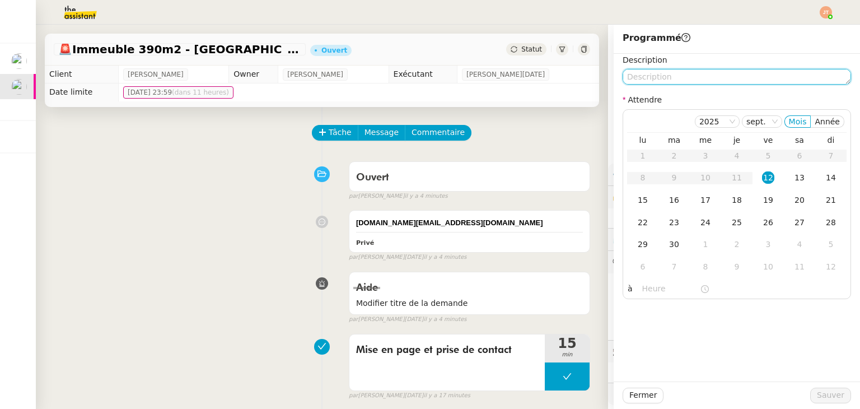
click at [647, 73] on textarea at bounding box center [737, 77] width 228 height 16
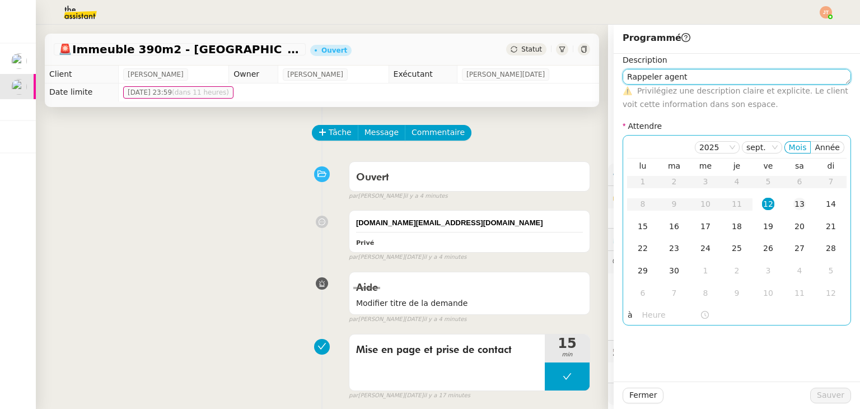
type textarea "Rappeler agent"
click at [793, 205] on div "13" at bounding box center [799, 204] width 12 height 12
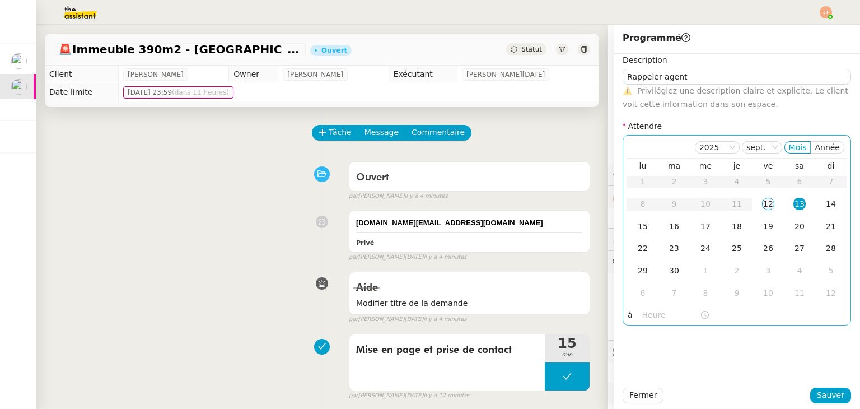
click at [771, 203] on td "12" at bounding box center [767, 204] width 31 height 22
click at [658, 315] on input "text" at bounding box center [671, 314] width 58 height 13
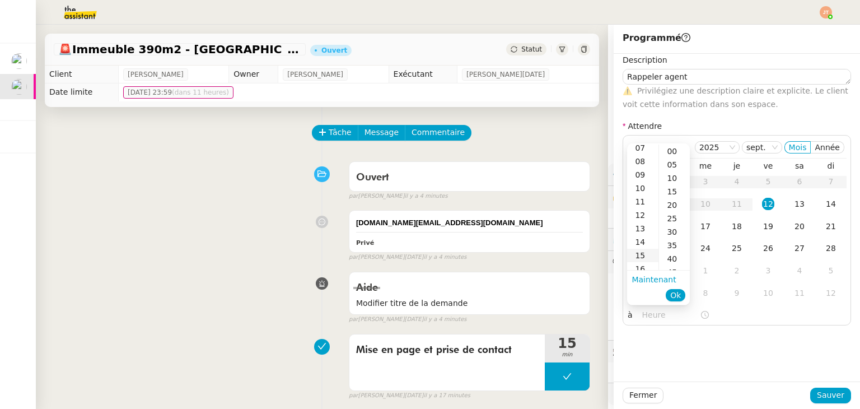
scroll to position [112, 0]
click at [643, 217] on div "13" at bounding box center [642, 213] width 31 height 13
click at [671, 229] on div "30" at bounding box center [674, 231] width 31 height 13
type input "13:30"
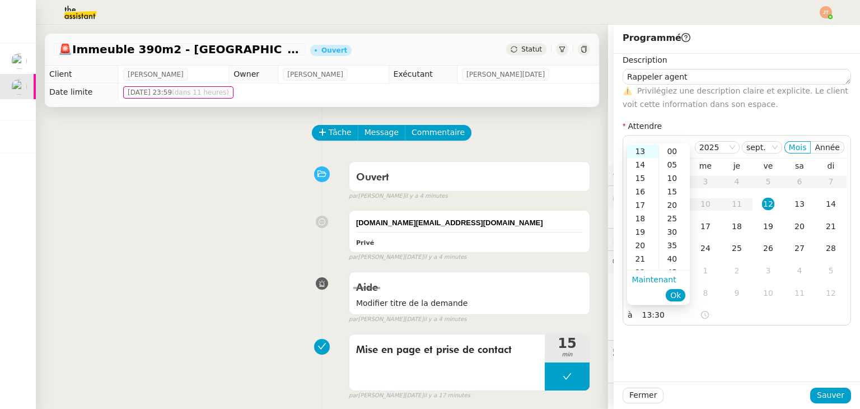
scroll to position [81, 0]
click at [681, 292] on button "Ok" at bounding box center [676, 295] width 20 height 12
click at [821, 392] on span "Sauver" at bounding box center [830, 395] width 27 height 13
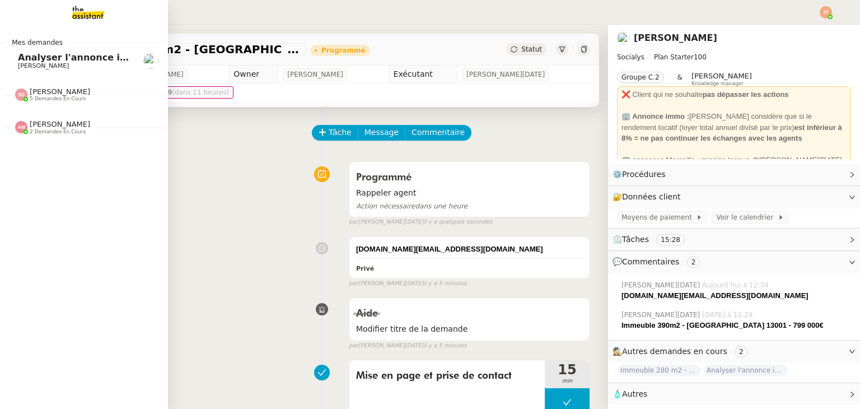
click at [31, 63] on span "[PERSON_NAME]" at bounding box center [43, 65] width 51 height 7
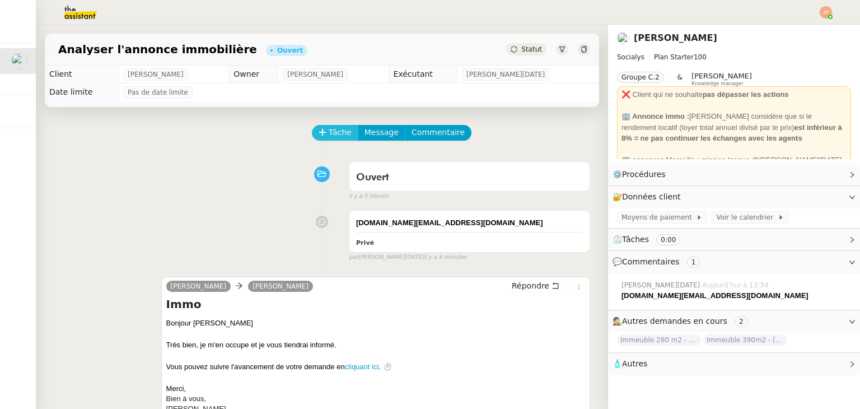
click at [337, 133] on span "Tâche" at bounding box center [340, 132] width 23 height 13
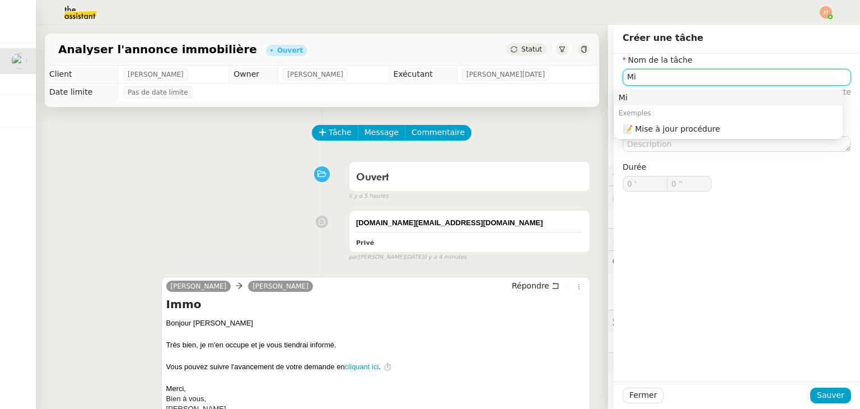
type input "M"
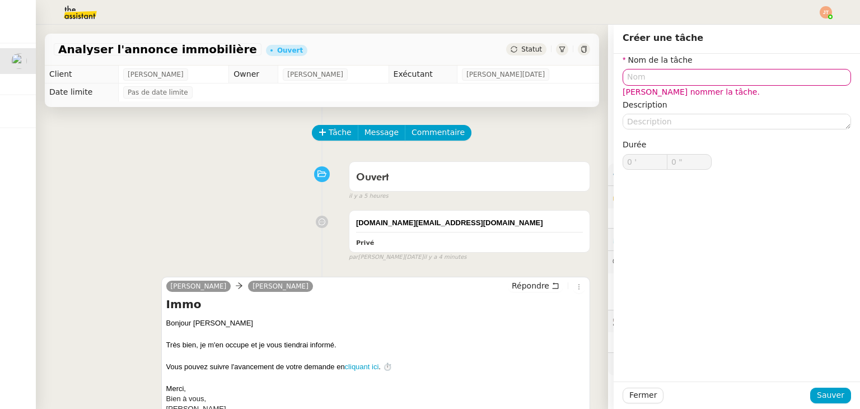
click at [229, 155] on div "Tâche Message Commentaire Veuillez patienter une erreur s'est produite 👌👌👌 mess…" at bounding box center [322, 361] width 572 height 509
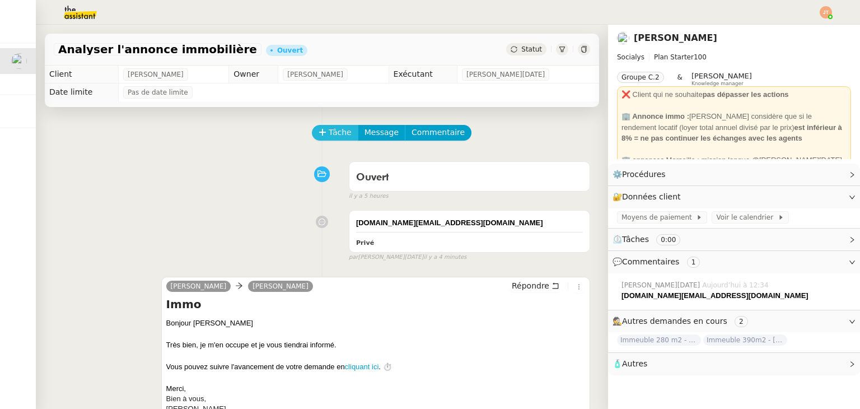
click at [329, 130] on span "Tâche" at bounding box center [340, 132] width 23 height 13
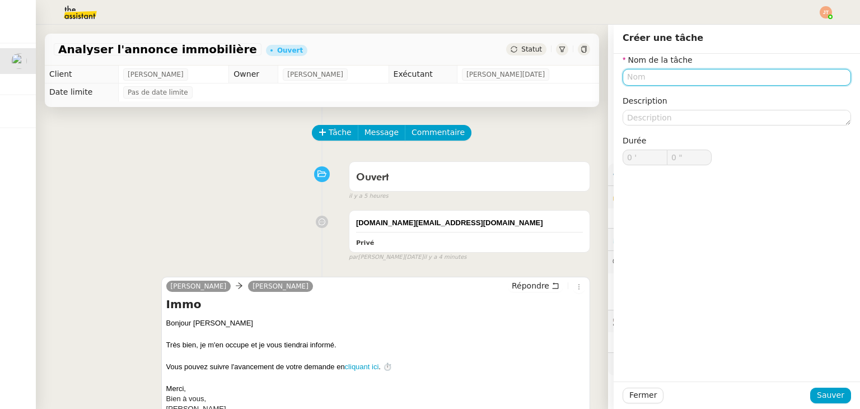
click at [637, 79] on input "text" at bounding box center [737, 77] width 228 height 16
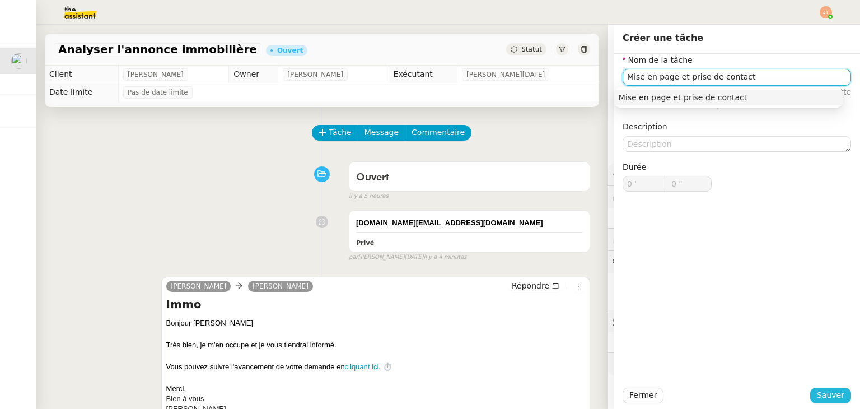
type input "Mise en page et prise de contact"
click at [820, 392] on span "Sauver" at bounding box center [830, 395] width 27 height 13
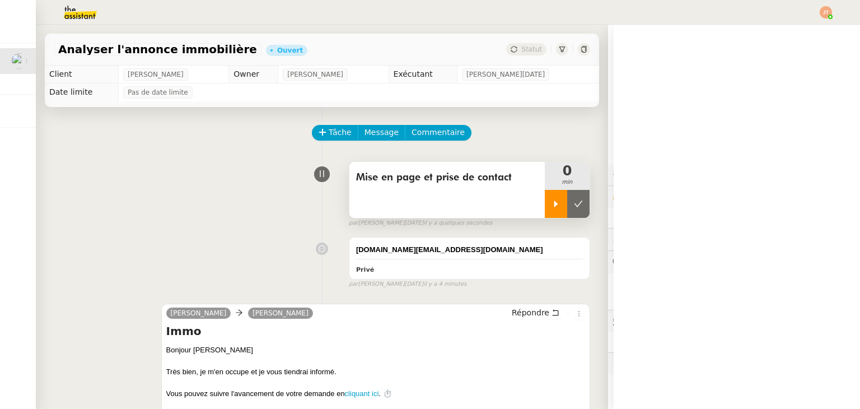
click at [545, 200] on div at bounding box center [556, 204] width 22 height 28
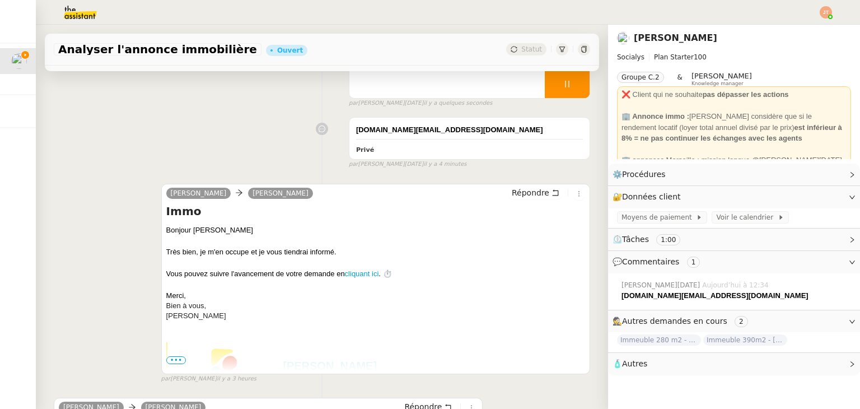
scroll to position [289, 0]
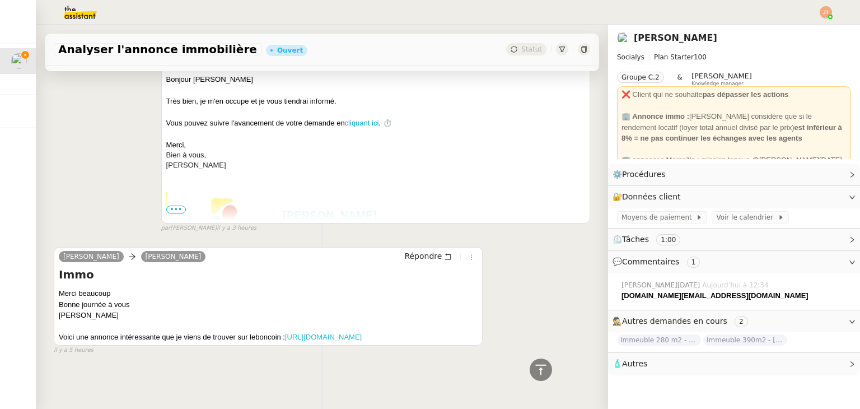
click at [285, 333] on link "https://www.leboncoin.fr/ad/ventes_immobilieres/3055855101" at bounding box center [323, 337] width 77 height 8
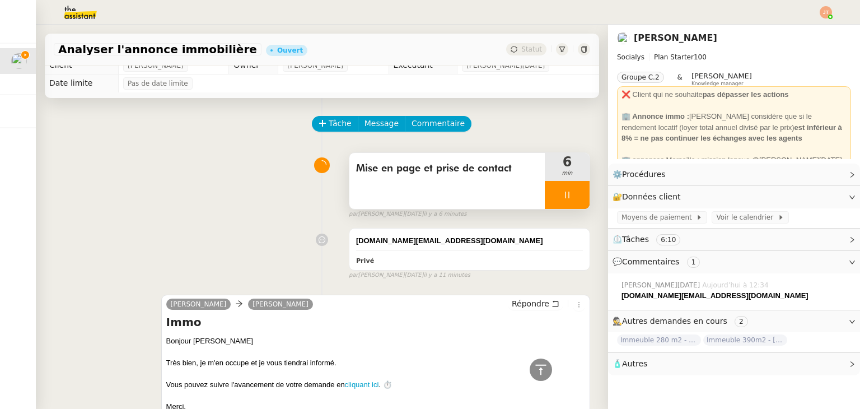
scroll to position [0, 0]
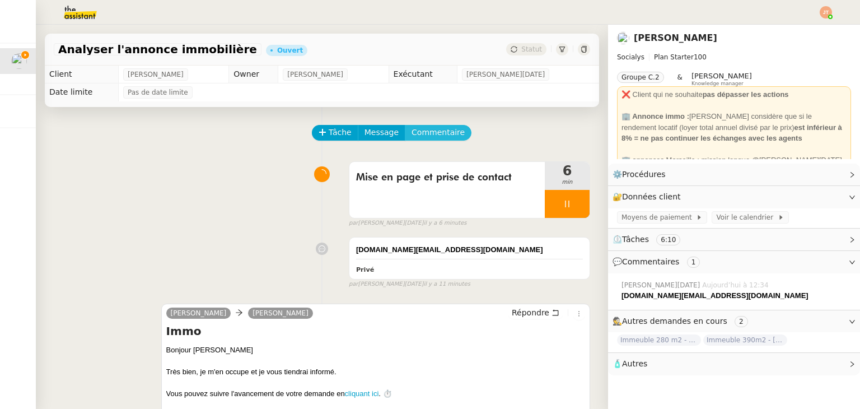
click at [411, 131] on span "Commentaire" at bounding box center [437, 132] width 53 height 13
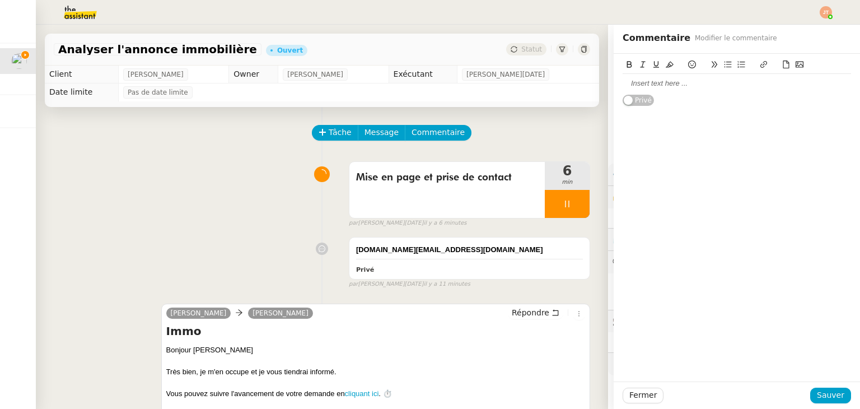
click at [634, 83] on div at bounding box center [737, 83] width 228 height 10
drag, startPoint x: 779, startPoint y: 83, endPoint x: 605, endPoint y: 83, distance: 174.1
click at [614, 83] on div "Immeuble 279m2 - Marseille 13012 - 619 000€ Privé" at bounding box center [737, 80] width 246 height 53
click at [625, 65] on icon at bounding box center [629, 64] width 8 height 8
click at [826, 397] on span "Sauver" at bounding box center [830, 395] width 27 height 13
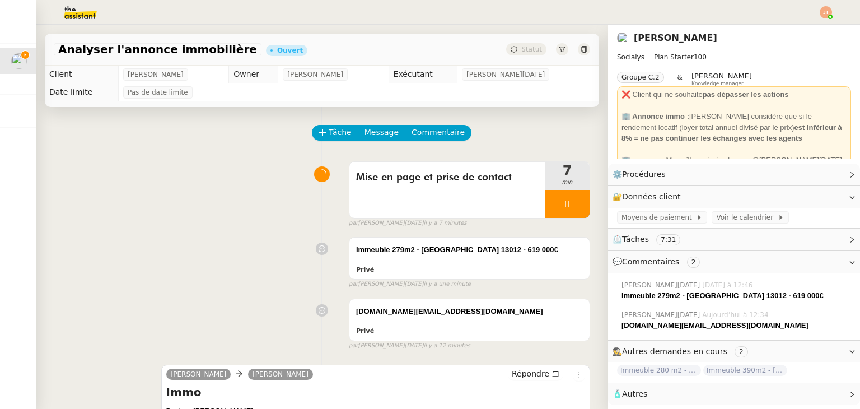
click at [129, 197] on div "Mise en page et prise de contact 7 min false par Jean-Noël D. il y a 7 minutes" at bounding box center [322, 192] width 536 height 72
click at [555, 198] on div at bounding box center [567, 204] width 45 height 28
click at [567, 200] on button at bounding box center [578, 204] width 22 height 28
click at [521, 52] on span "Statut" at bounding box center [531, 49] width 21 height 8
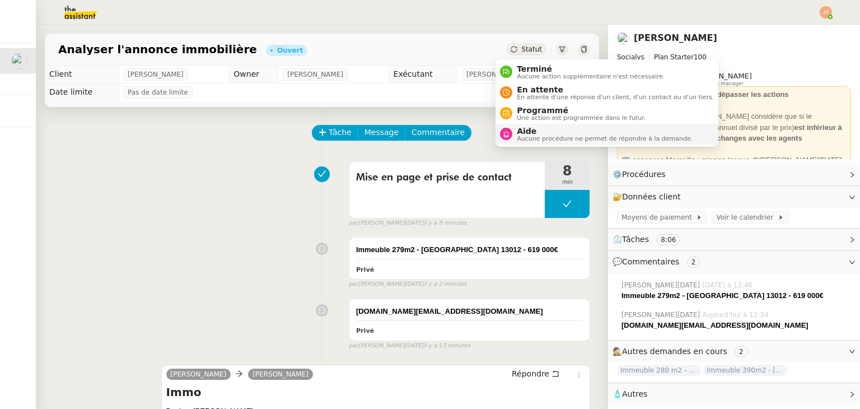
click at [530, 128] on span "Aide" at bounding box center [605, 131] width 176 height 9
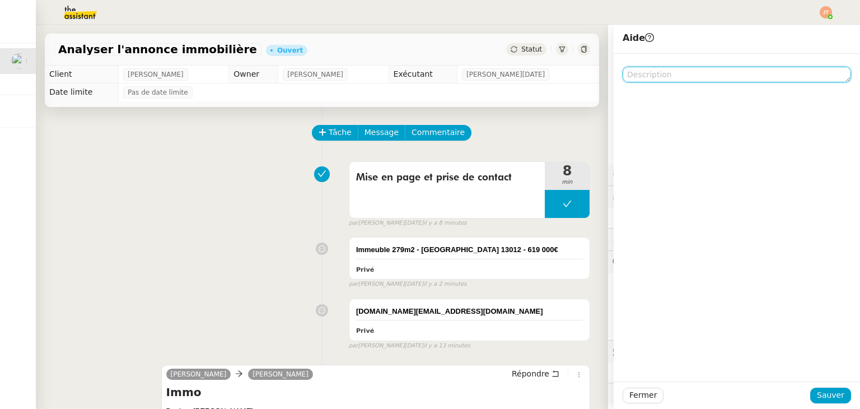
click at [652, 72] on textarea at bounding box center [737, 75] width 228 height 16
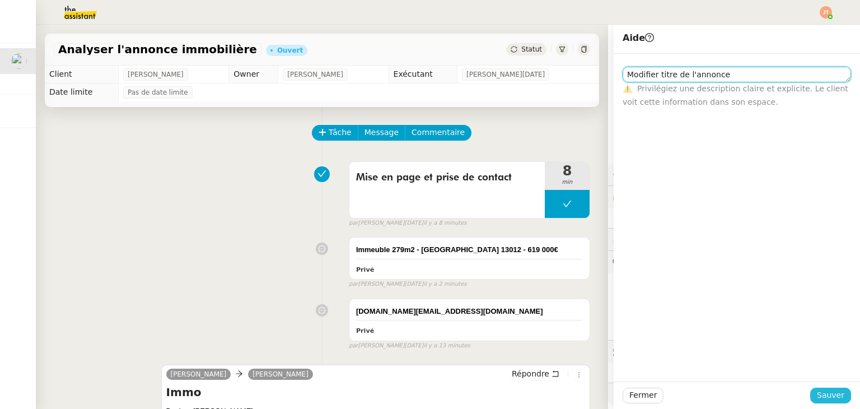
type textarea "Modifier titre de l'annonce"
click at [820, 395] on span "Sauver" at bounding box center [830, 395] width 27 height 13
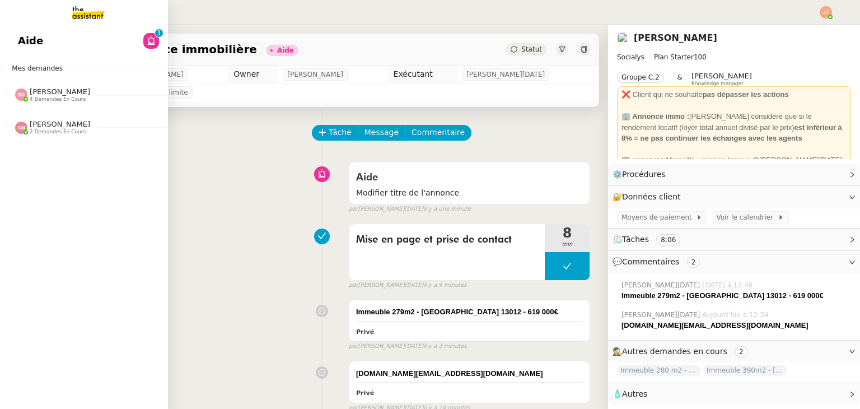
click at [52, 97] on span "4 demandes en cours" at bounding box center [58, 99] width 56 height 6
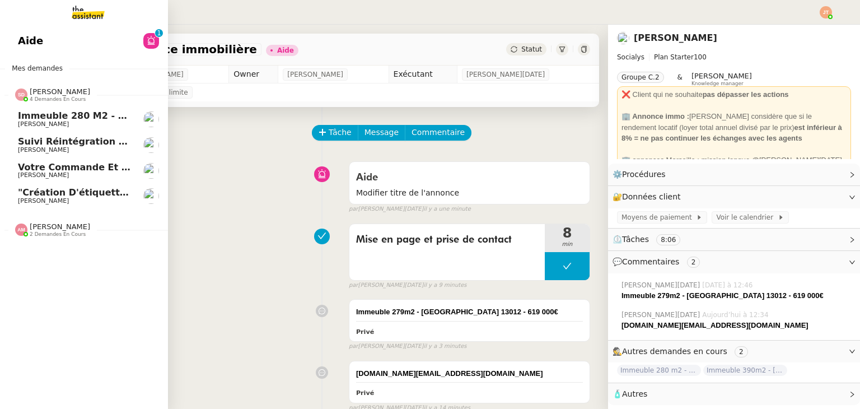
click at [52, 97] on span "4 demandes en cours" at bounding box center [58, 99] width 56 height 6
